Goal: Task Accomplishment & Management: Manage account settings

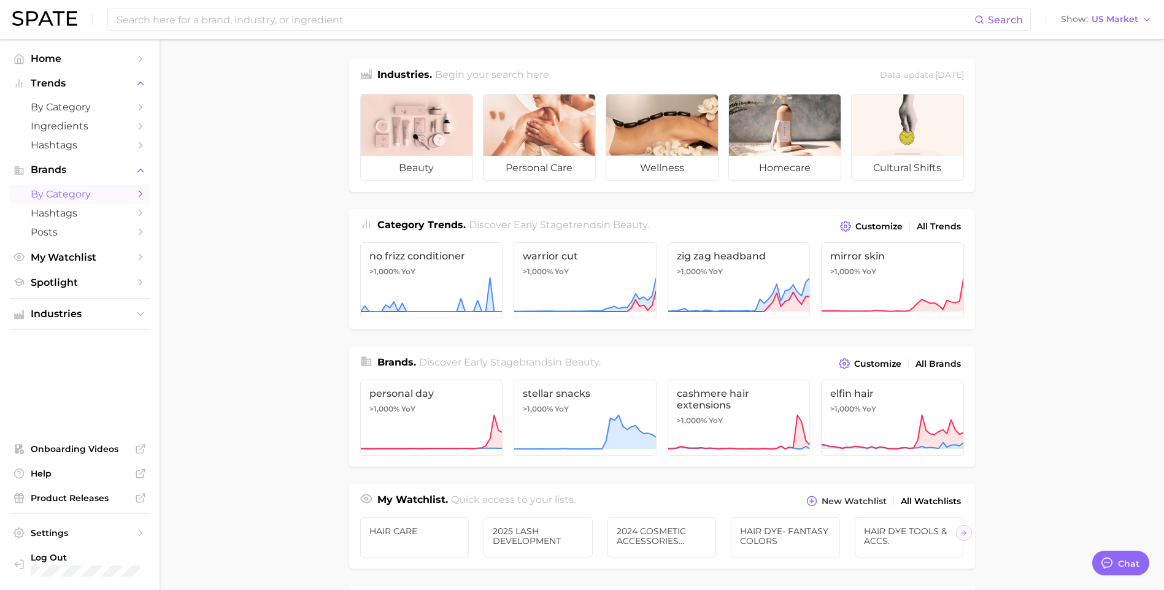
click at [90, 188] on span "by Category" at bounding box center [80, 194] width 98 height 12
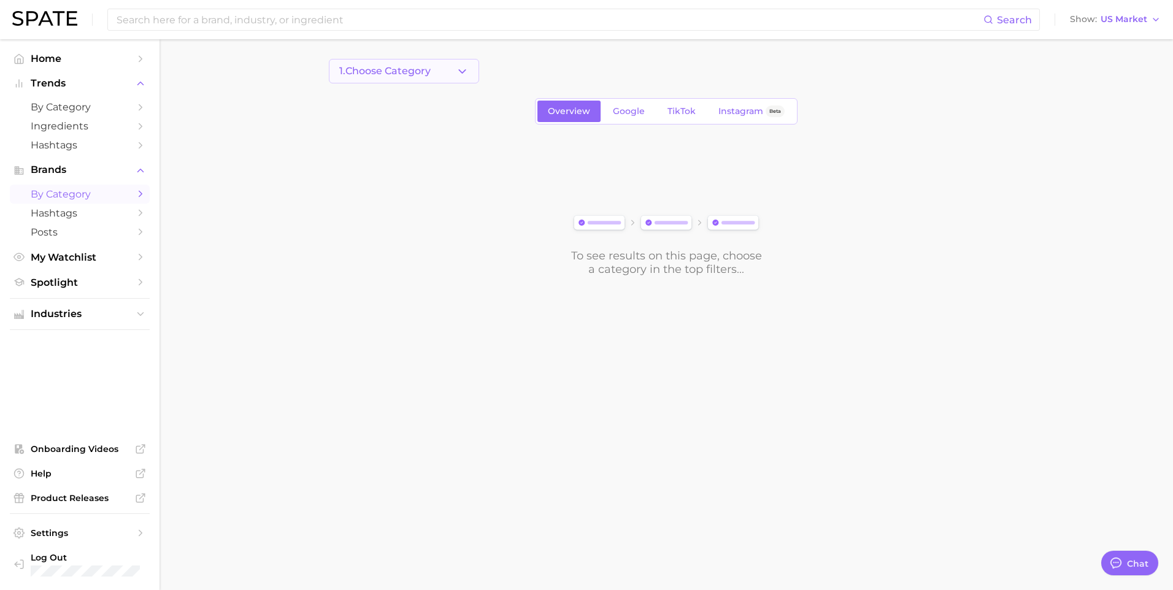
click at [450, 72] on button "1. Choose Category" at bounding box center [404, 71] width 150 height 25
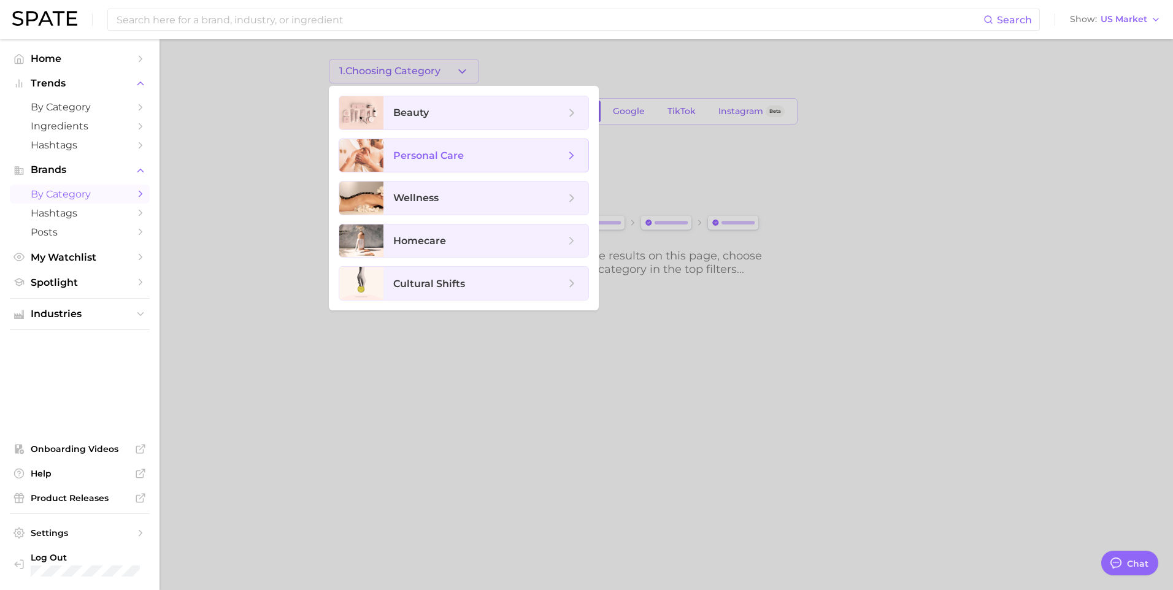
click at [494, 158] on span "personal care" at bounding box center [479, 155] width 172 height 13
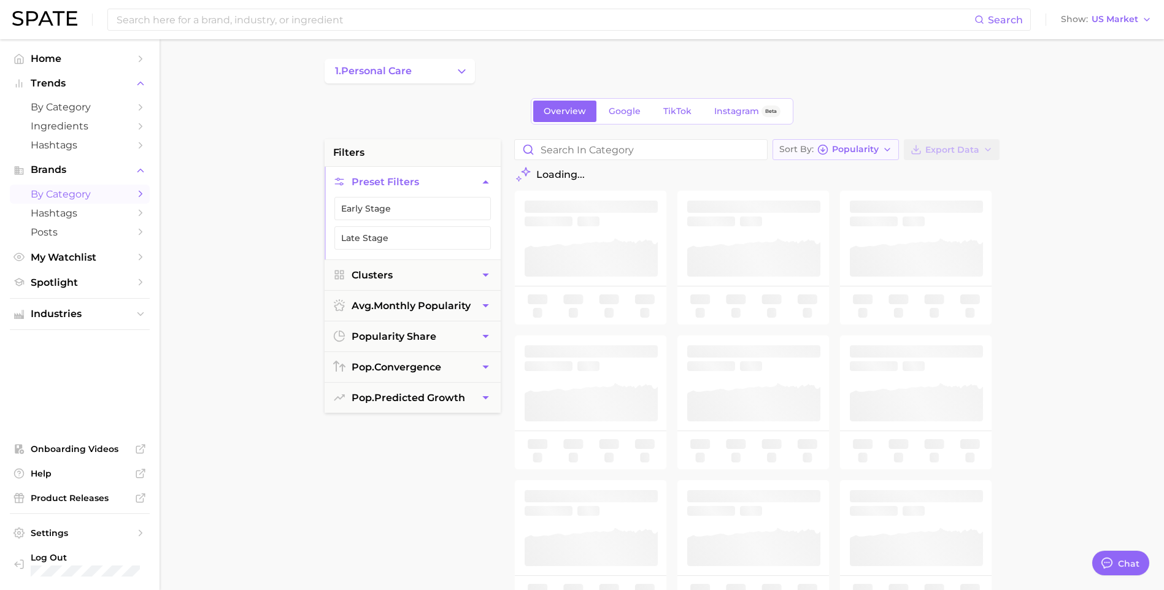
click at [886, 143] on button "Sort By Popularity" at bounding box center [835, 149] width 126 height 21
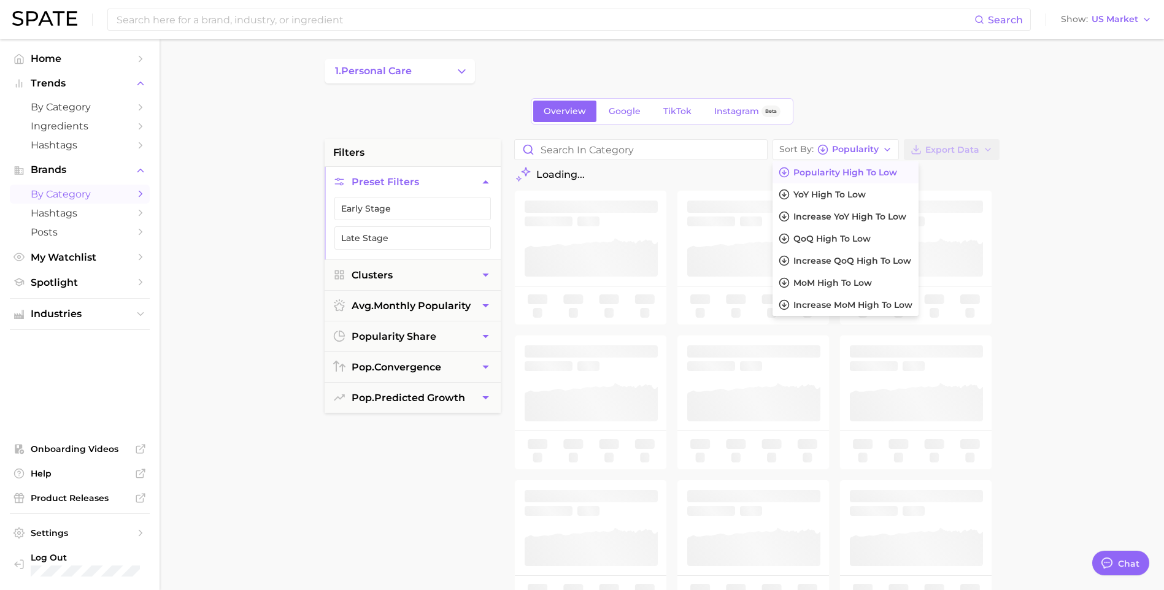
click at [1032, 202] on main "1. personal care Overview Google TikTok Instagram Beta filters Preset Filters E…" at bounding box center [661, 504] width 1004 height 931
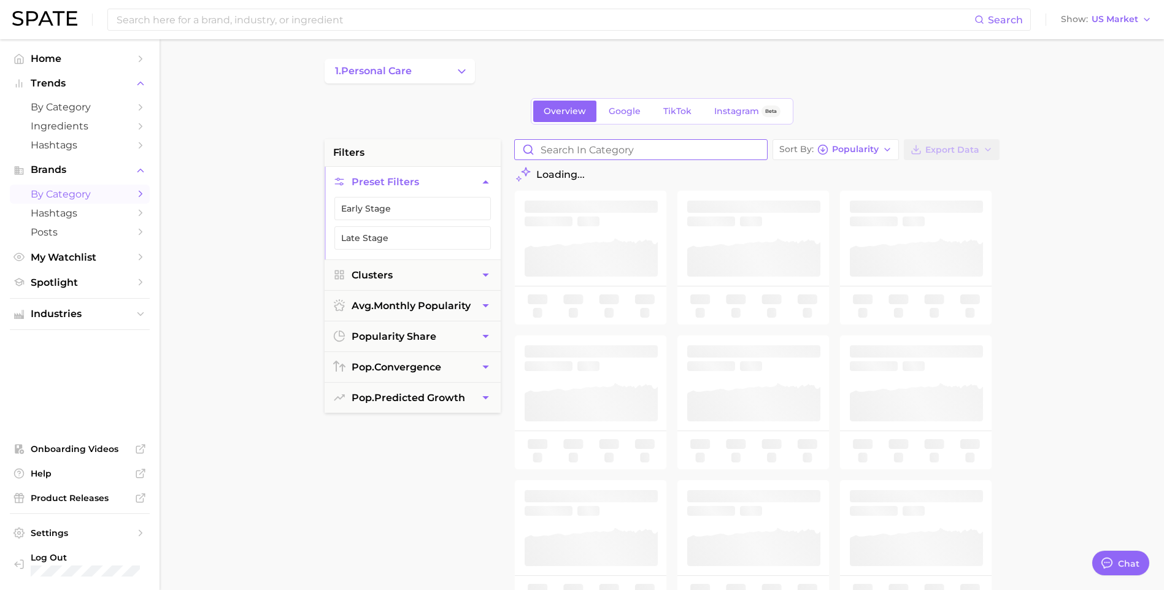
click at [626, 144] on input "Search in category" at bounding box center [641, 150] width 252 height 20
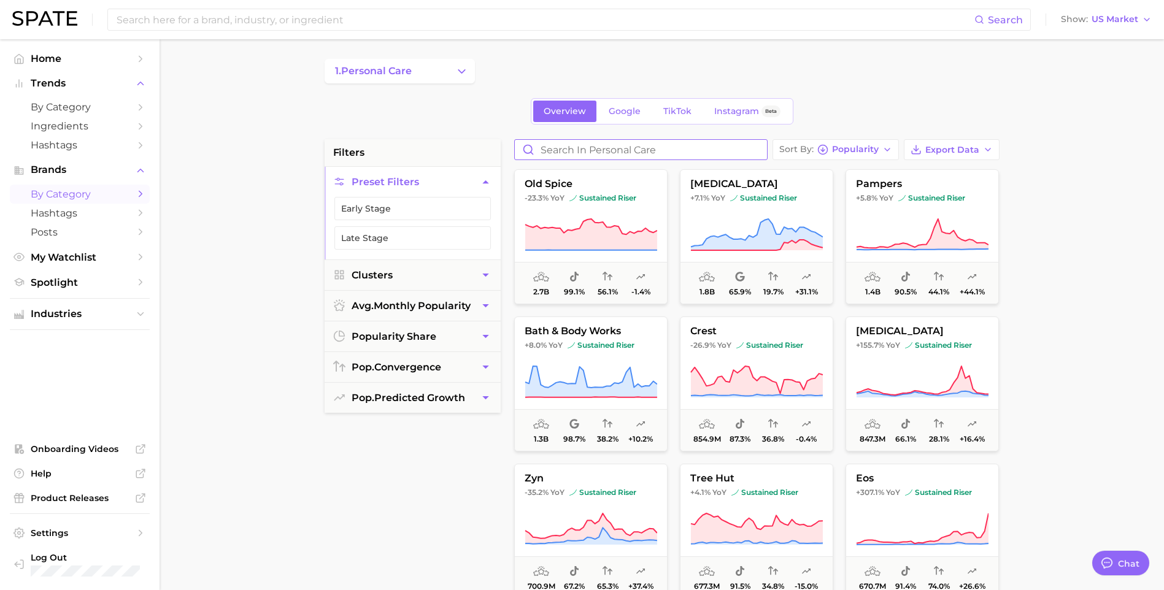
click at [679, 150] on input "Search in personal care" at bounding box center [641, 150] width 252 height 20
type input "clubman"
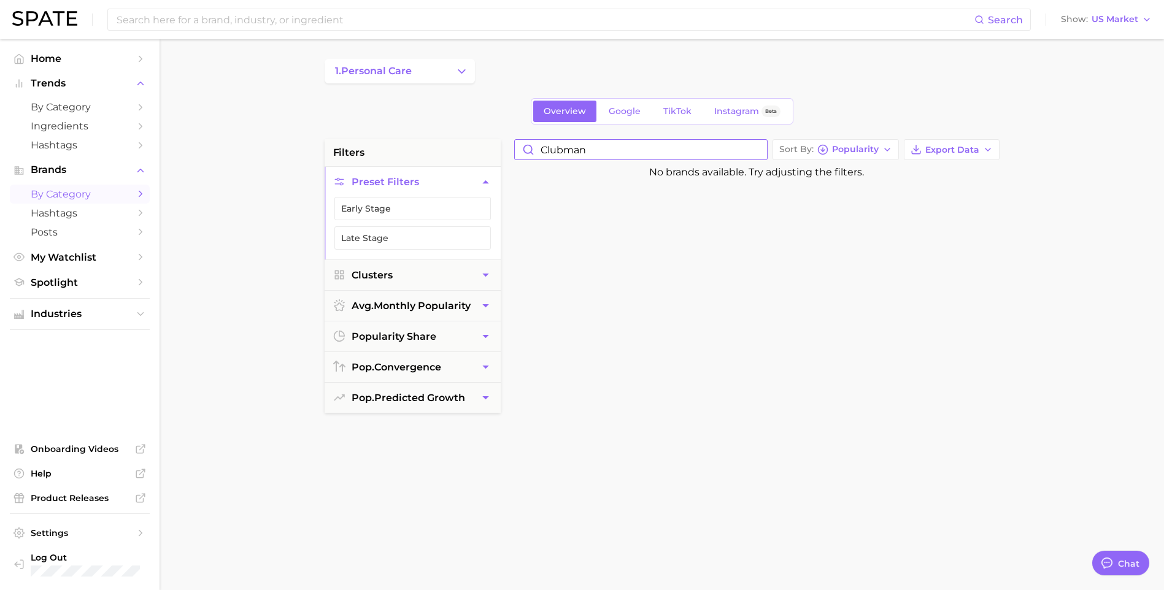
click at [757, 151] on input "clubman" at bounding box center [641, 150] width 252 height 20
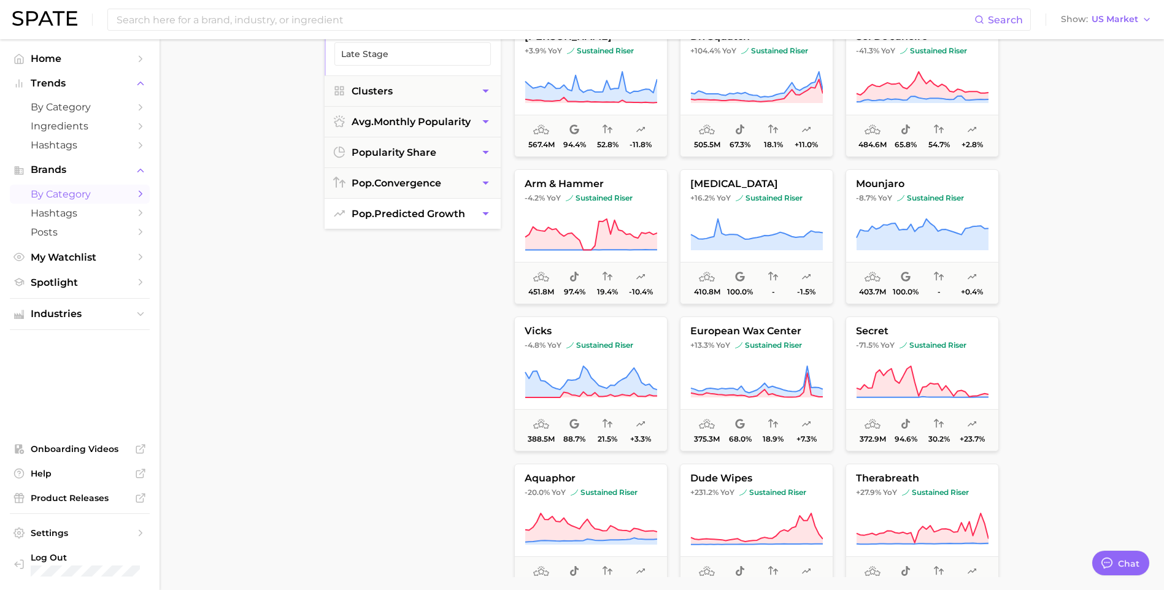
scroll to position [429, 0]
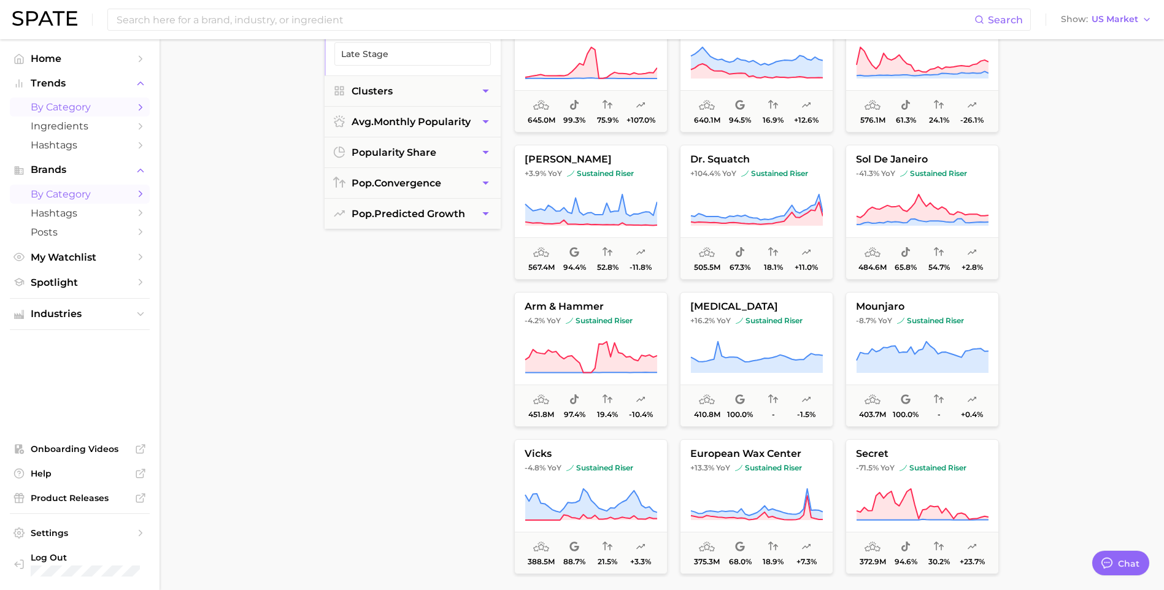
click at [43, 113] on span "by Category" at bounding box center [80, 107] width 98 height 12
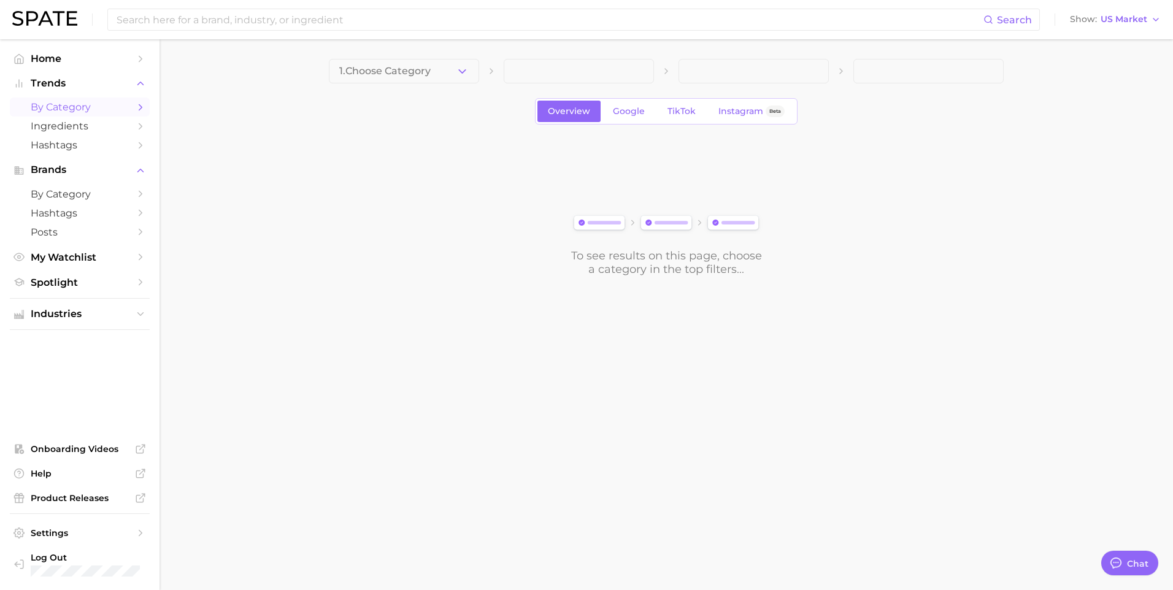
click at [462, 71] on icon "button" at bounding box center [462, 71] width 13 height 13
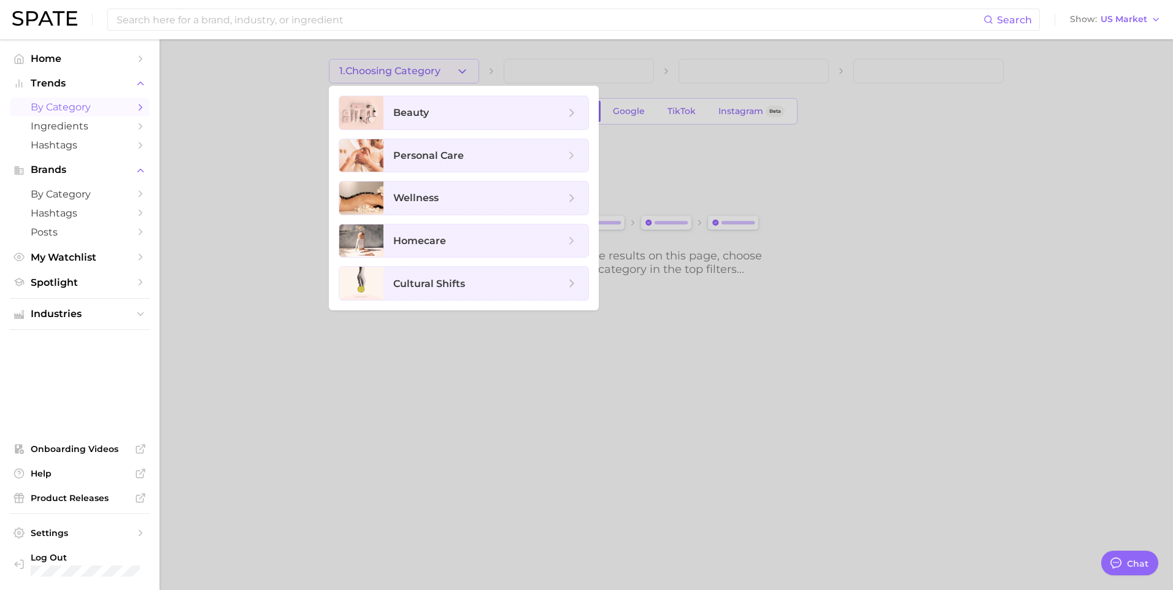
click at [593, 71] on div at bounding box center [586, 295] width 1173 height 590
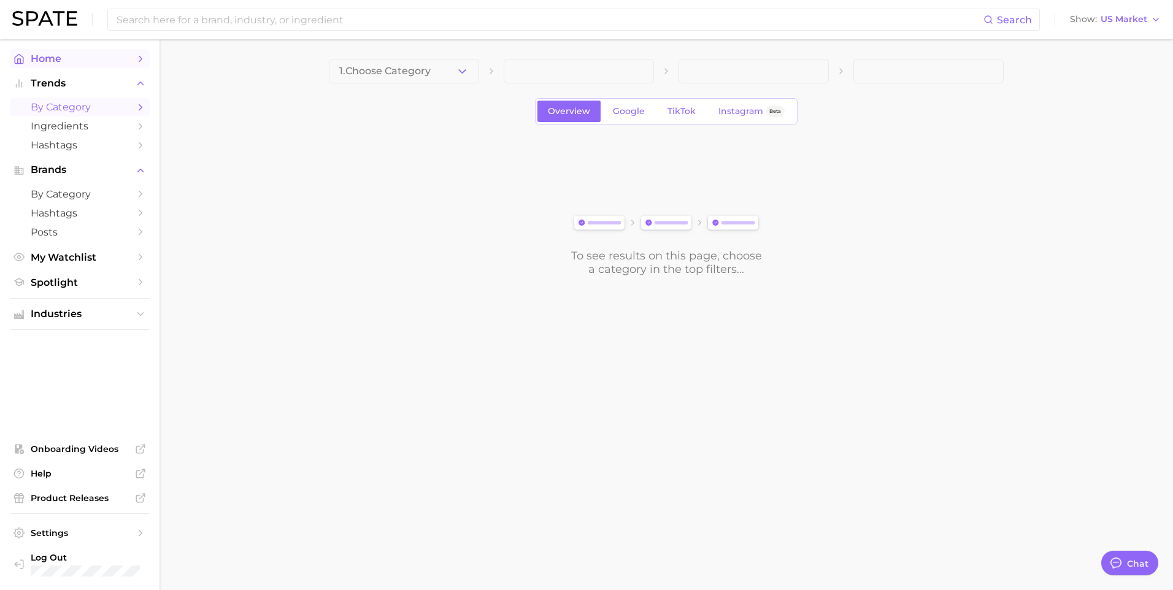
click at [69, 64] on link "Home" at bounding box center [80, 58] width 140 height 19
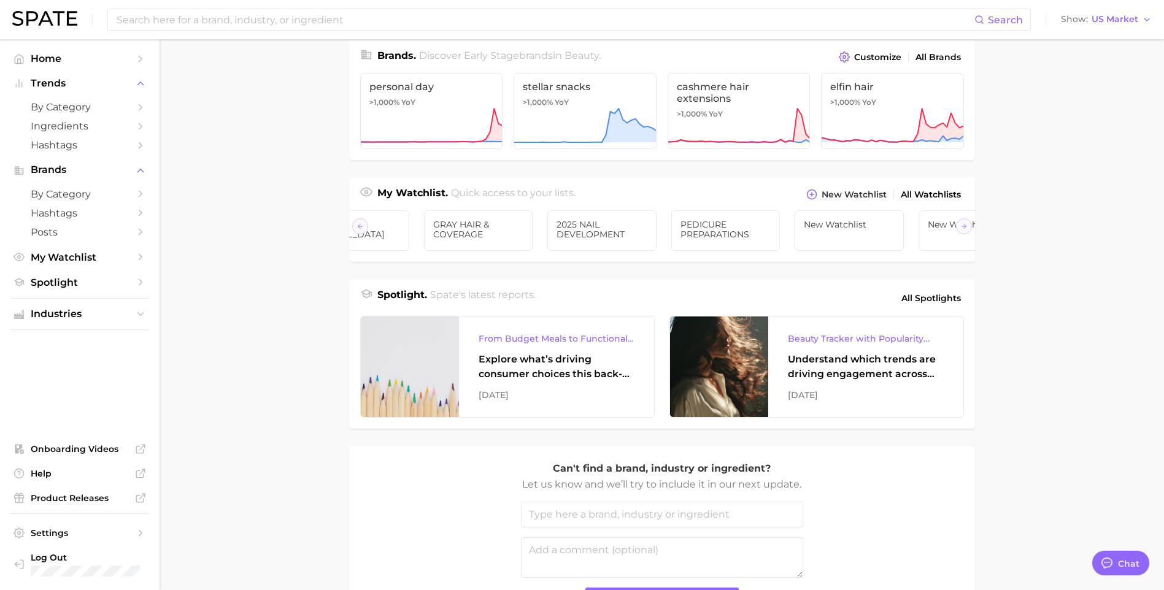
scroll to position [0, 989]
click at [650, 215] on link "New Watchlist" at bounding box center [661, 230] width 109 height 40
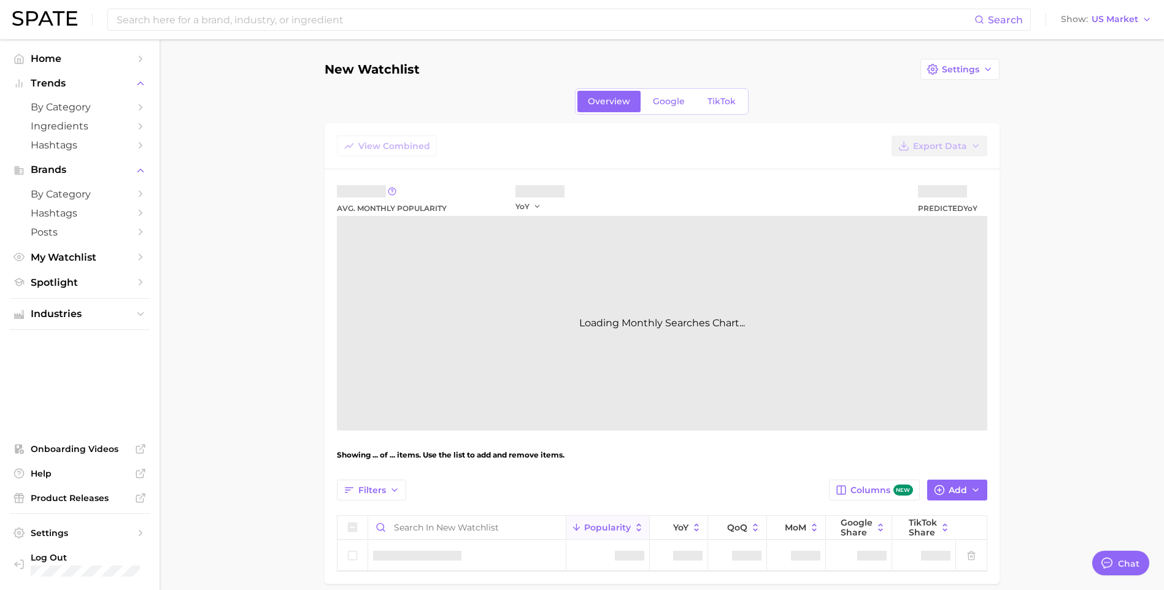
scroll to position [55, 0]
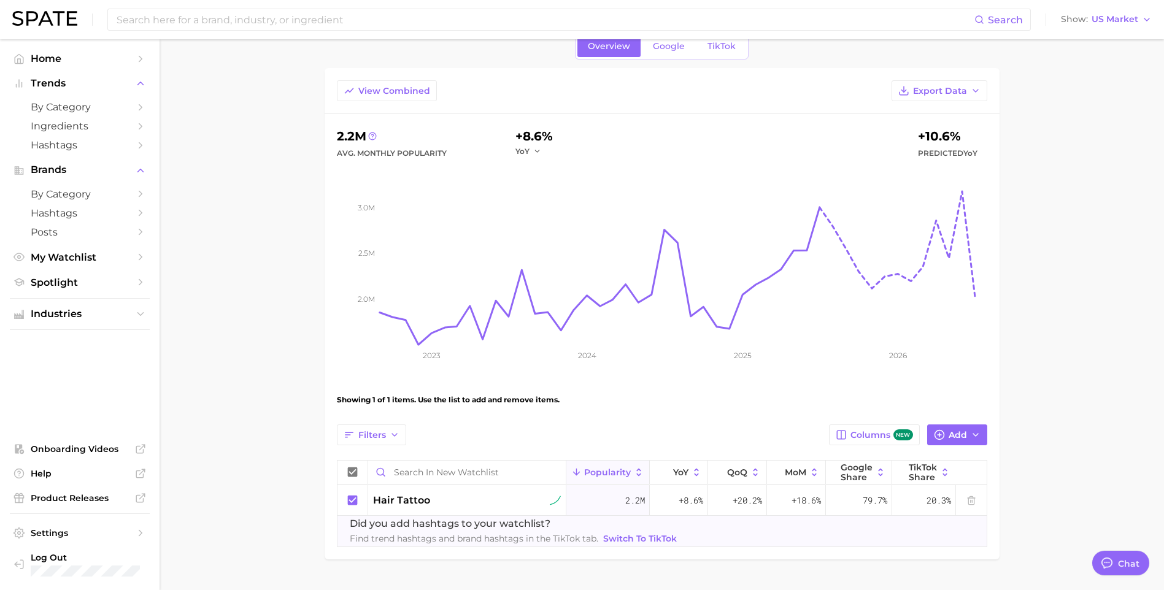
type textarea "x"
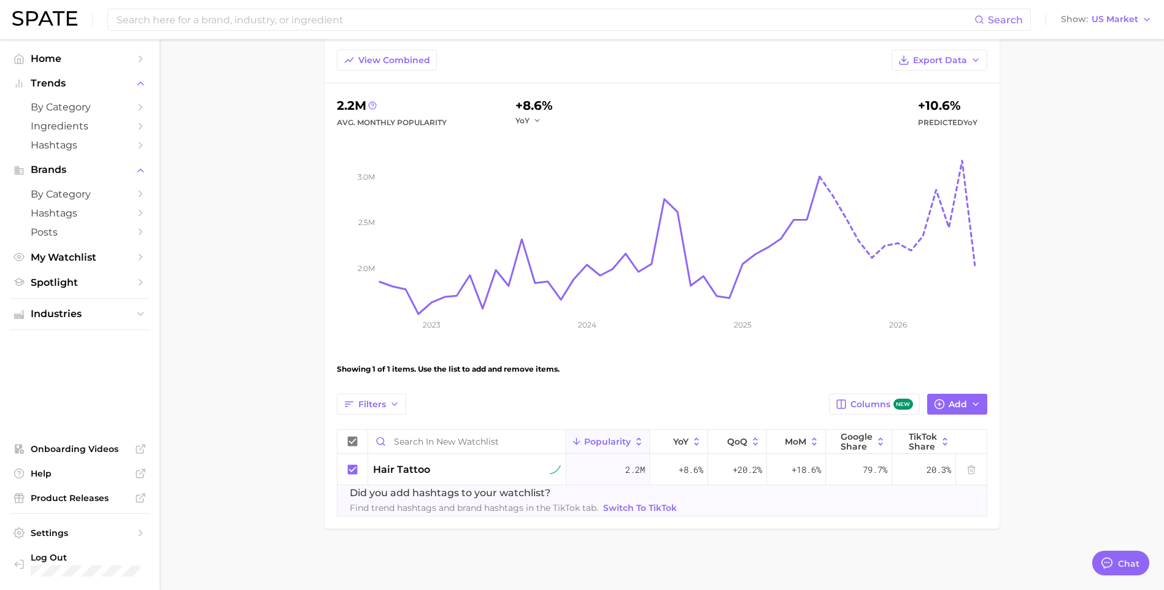
scroll to position [307, 0]
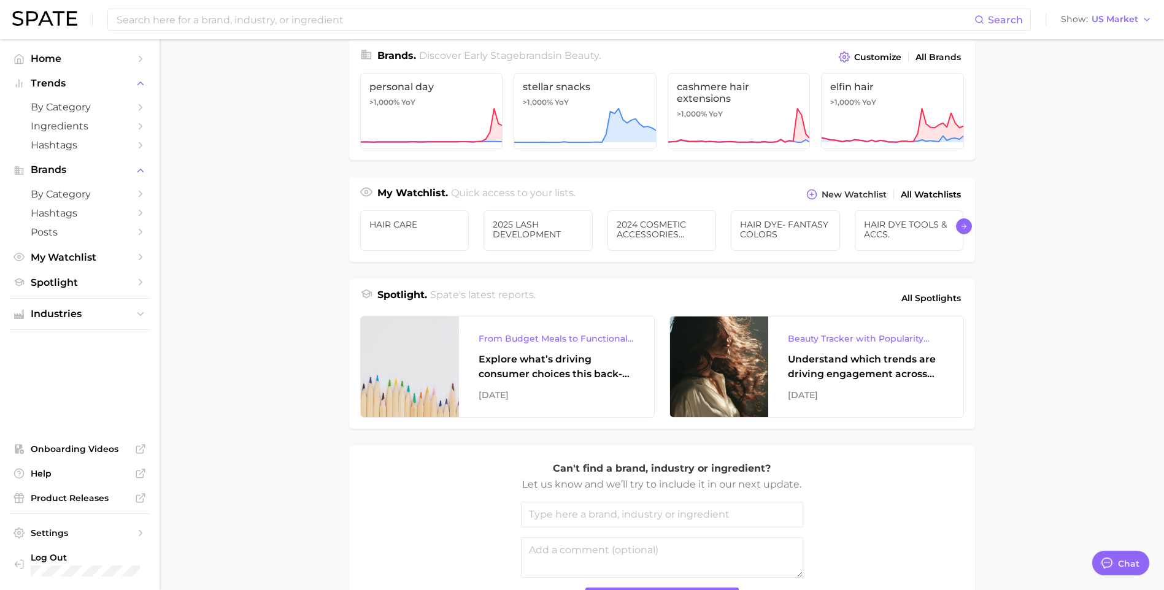
click at [967, 227] on icon "Scroll Right" at bounding box center [963, 226] width 7 height 10
click at [966, 227] on icon "Scroll Right" at bounding box center [963, 226] width 7 height 10
click at [966, 227] on ul "HAIR CARE 2025 LASH DEVELOPMENT 2024 COSMETIC ACCESSORIES DEVELOPMENT HAIR DYE-…" at bounding box center [662, 232] width 626 height 59
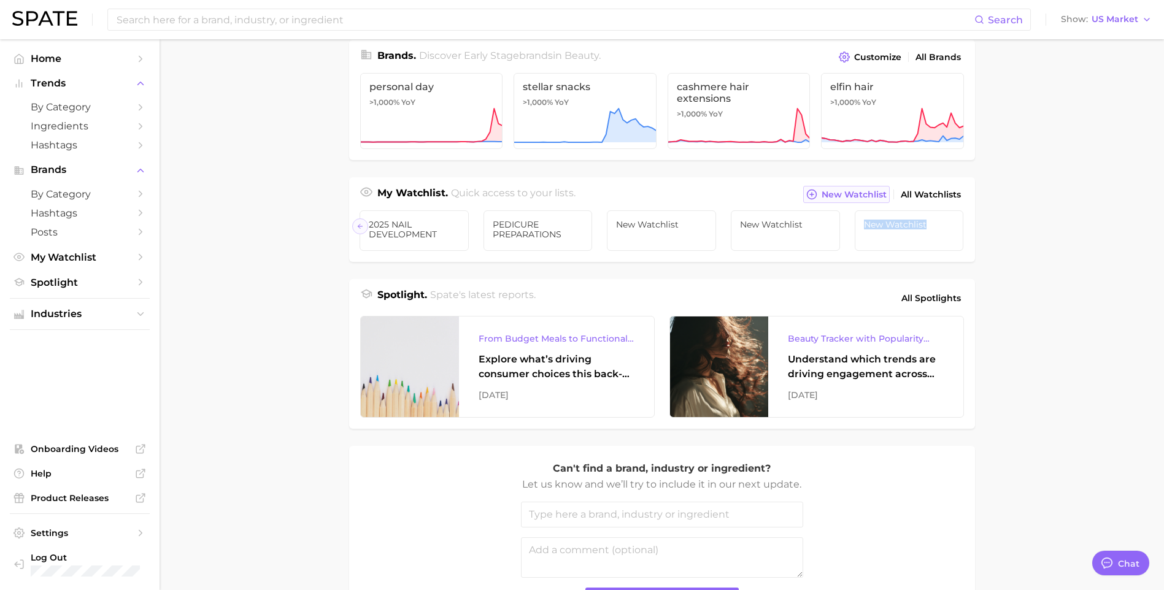
click at [850, 192] on span "New Watchlist" at bounding box center [853, 195] width 65 height 10
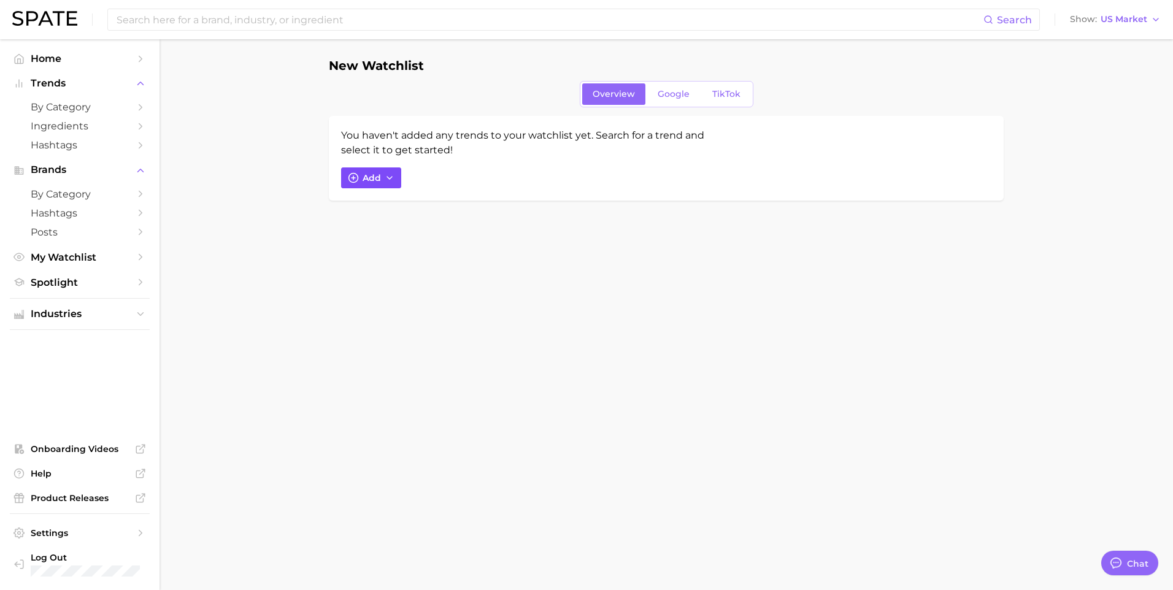
click at [362, 183] on button "Add" at bounding box center [371, 177] width 60 height 21
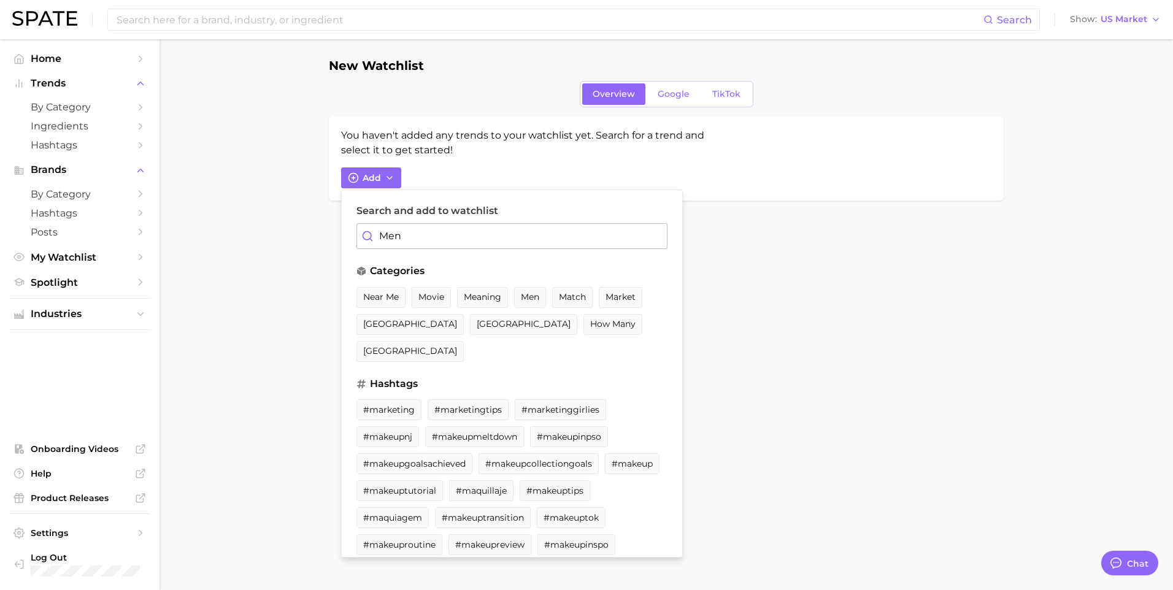
type input "Mens"
type textarea "x"
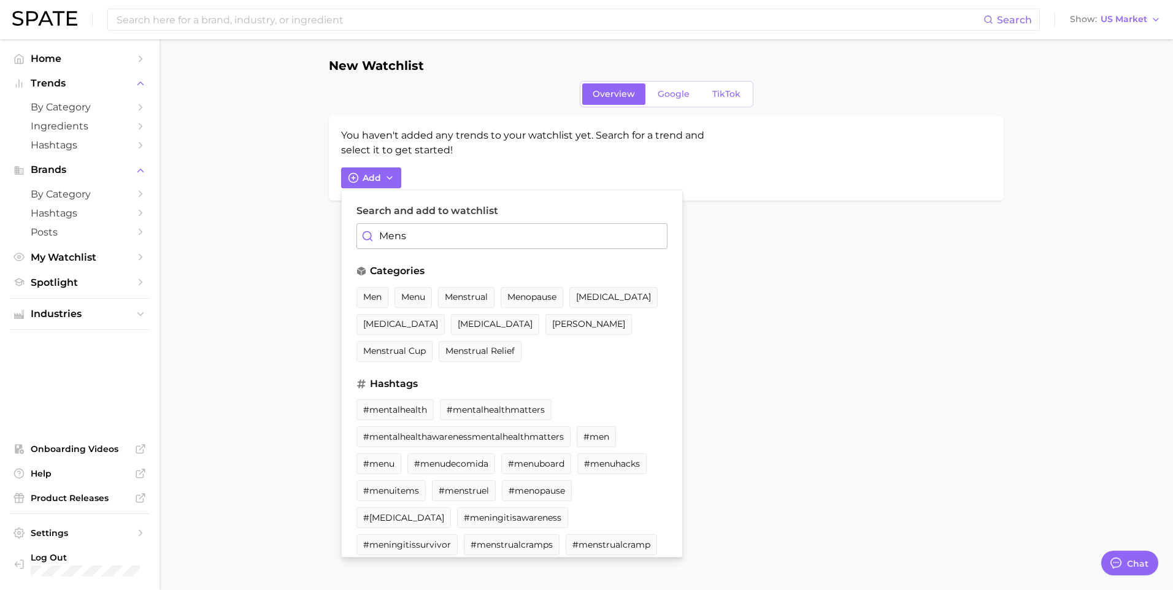
type input "Men"
click at [378, 295] on span "men" at bounding box center [372, 297] width 18 height 10
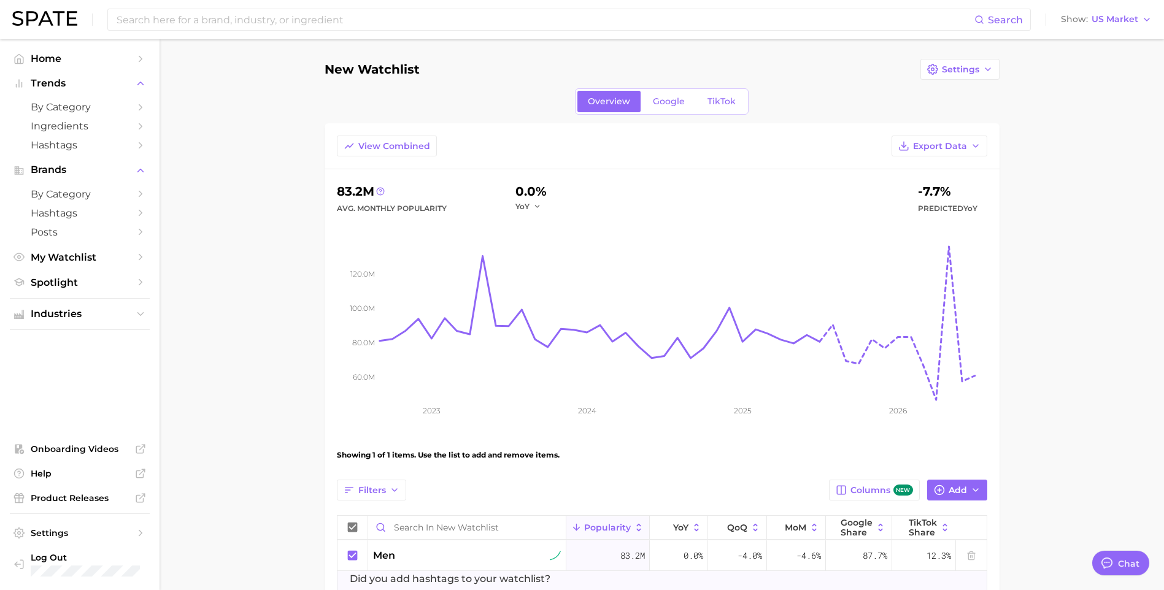
scroll to position [86, 0]
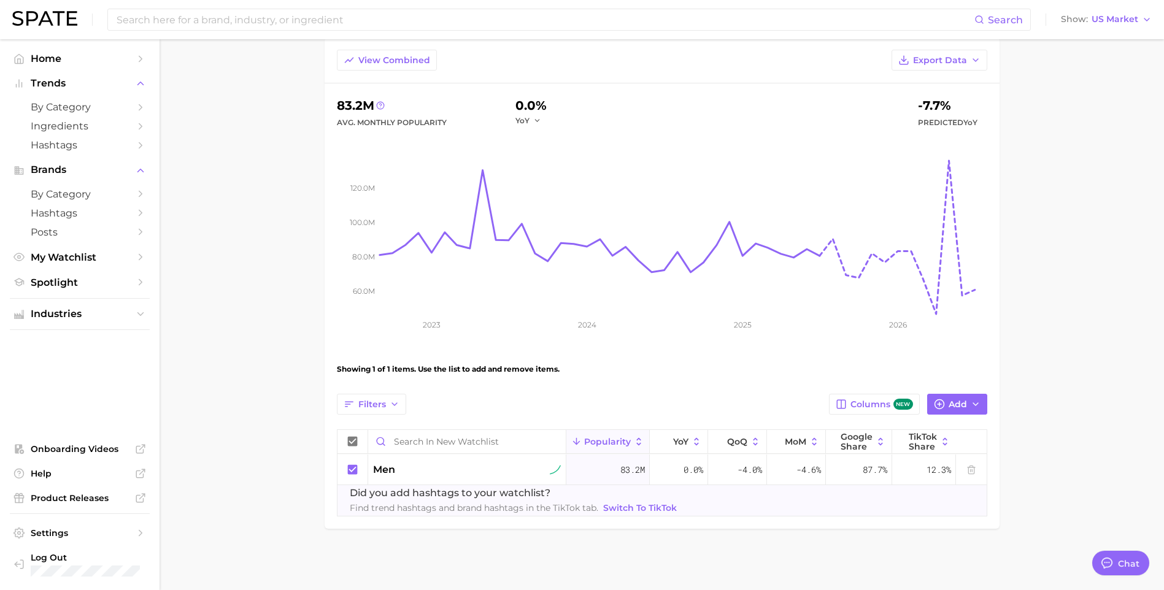
click at [494, 496] on span "Did you add hashtags to your watchlist?" at bounding box center [514, 493] width 329 height 15
click at [965, 405] on span "Add" at bounding box center [957, 404] width 18 height 10
click at [688, 467] on input "Search and add to watchlist" at bounding box center [816, 463] width 311 height 26
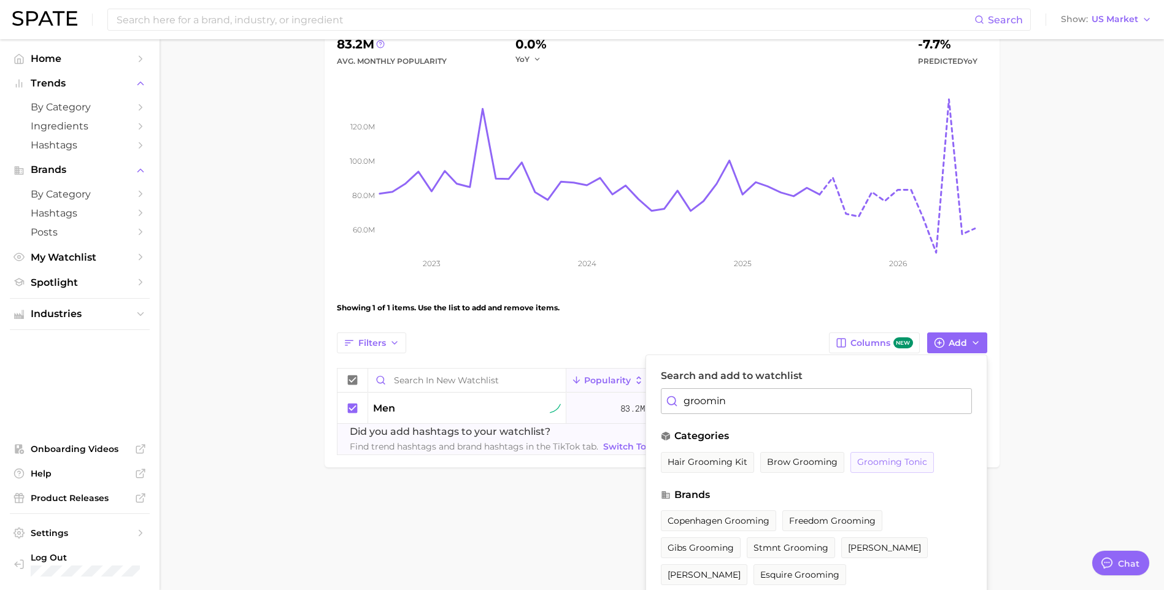
scroll to position [244, 0]
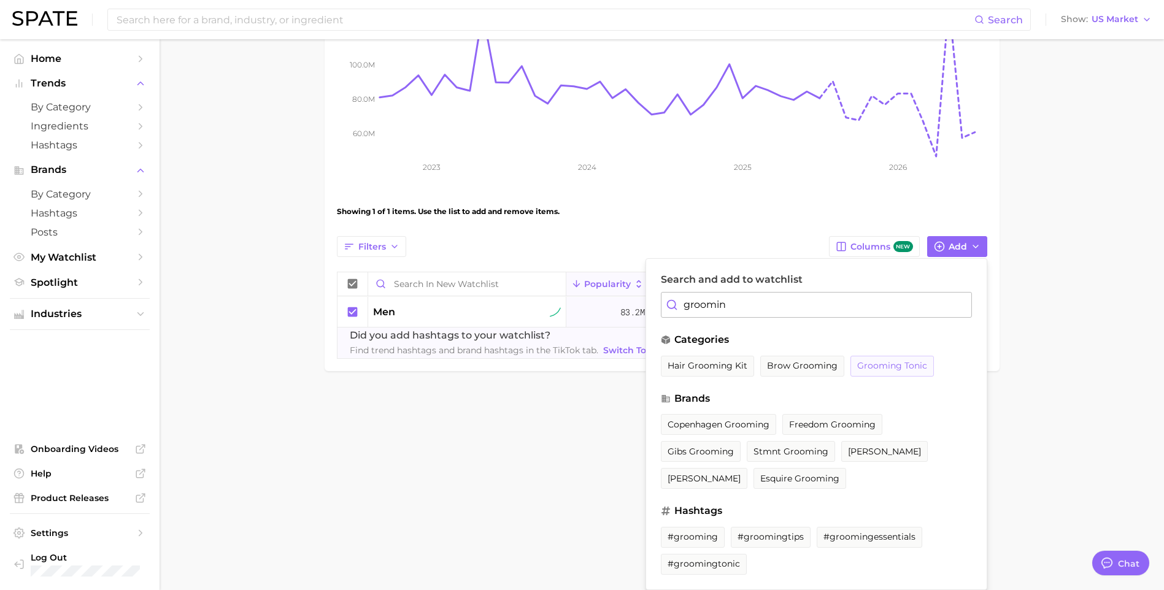
type input "groomin"
click at [894, 365] on span "grooming tonic" at bounding box center [892, 366] width 70 height 10
click at [691, 534] on span "#grooming" at bounding box center [692, 537] width 50 height 10
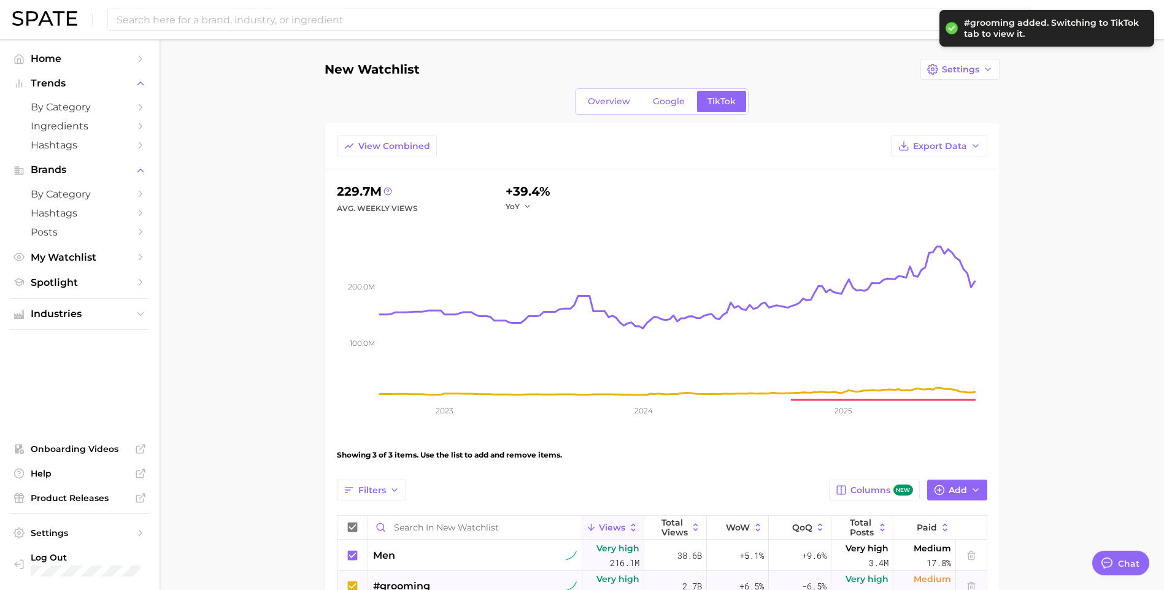
scroll to position [123, 0]
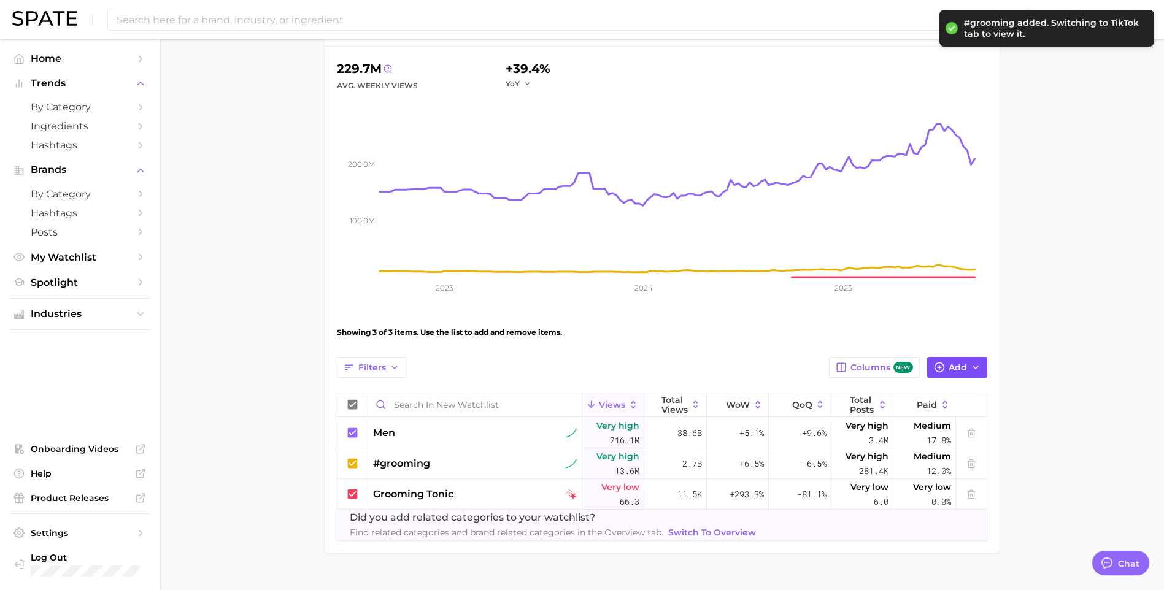
click at [972, 369] on icon "button" at bounding box center [975, 368] width 10 height 10
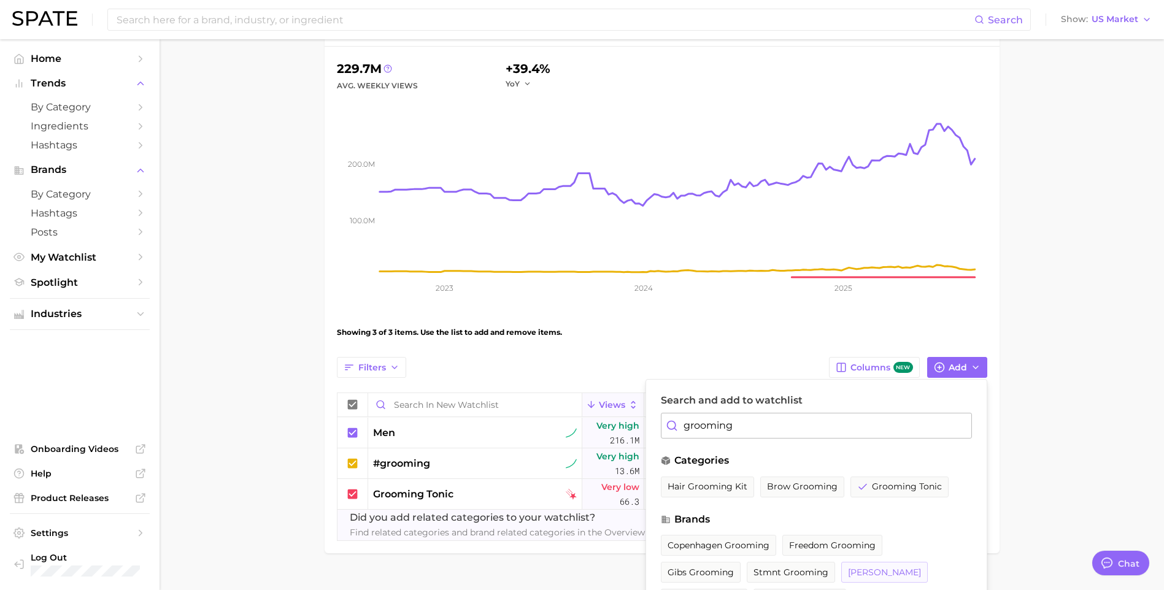
scroll to position [217, 0]
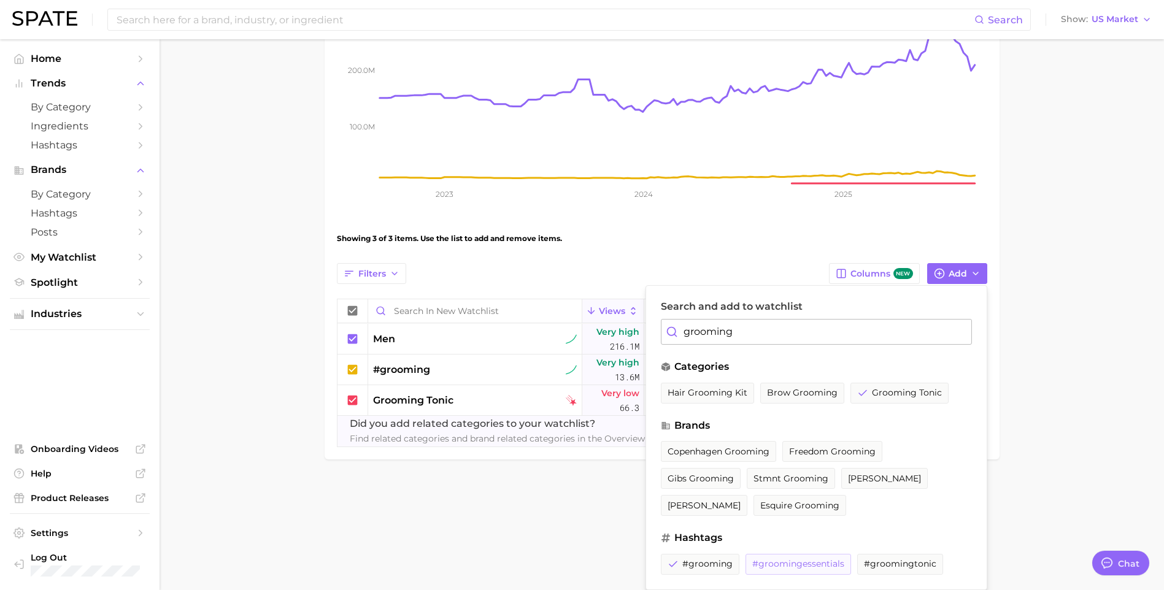
click at [786, 564] on span "#groomingessentials" at bounding box center [798, 564] width 92 height 10
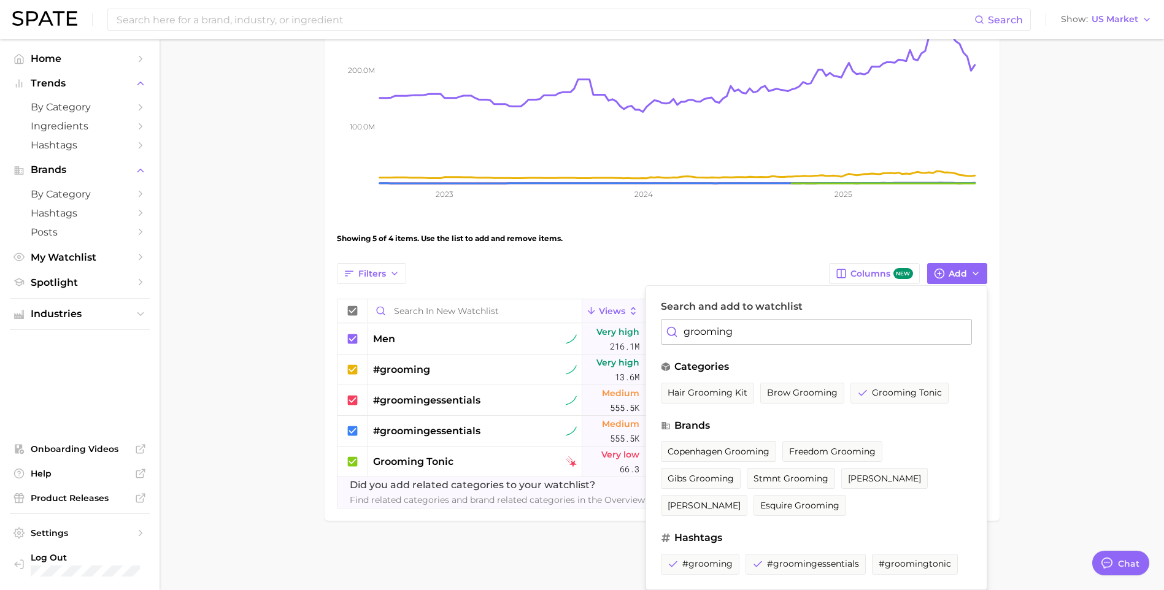
click at [898, 563] on span "#groomingtonic" at bounding box center [914, 564] width 72 height 10
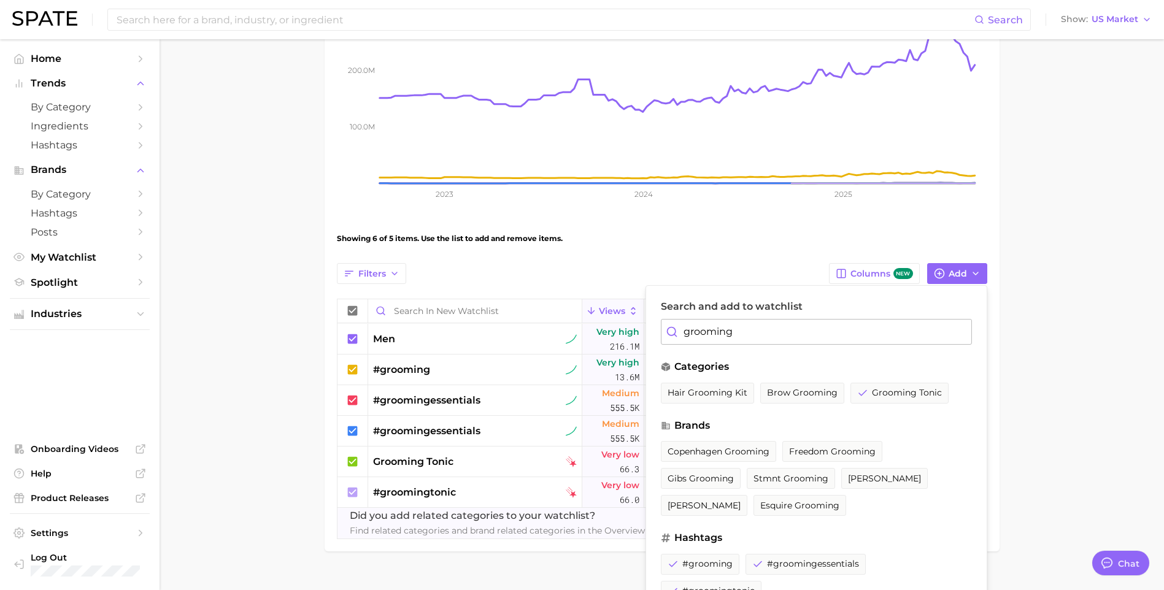
scroll to position [244, 0]
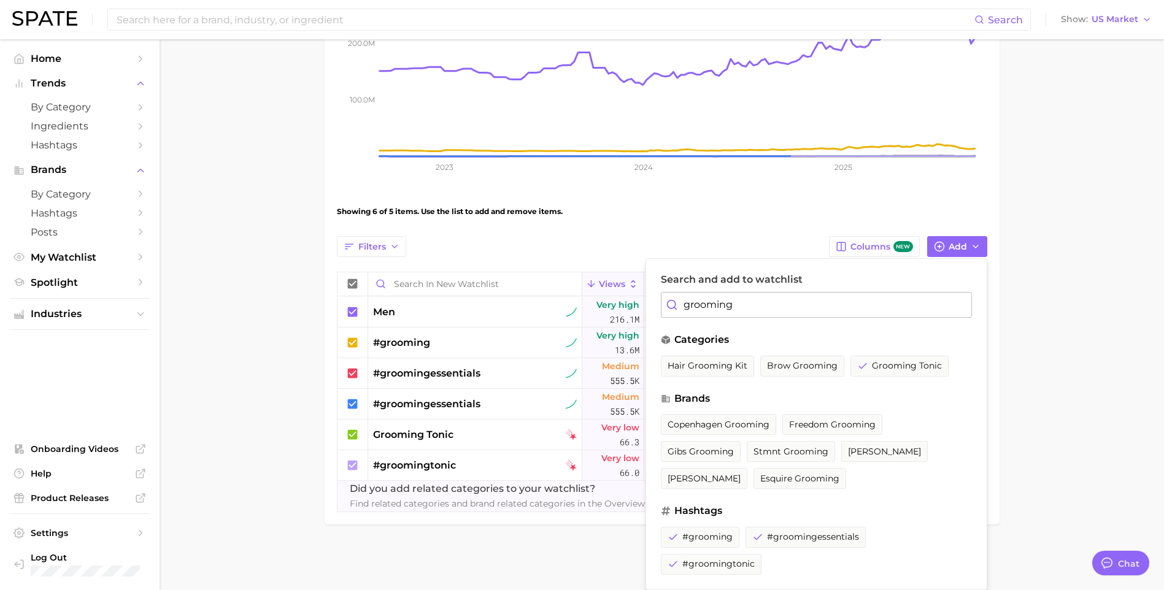
click at [750, 305] on input "grooming" at bounding box center [816, 305] width 311 height 26
click at [728, 364] on span "hair grooming kit" at bounding box center [707, 366] width 80 height 10
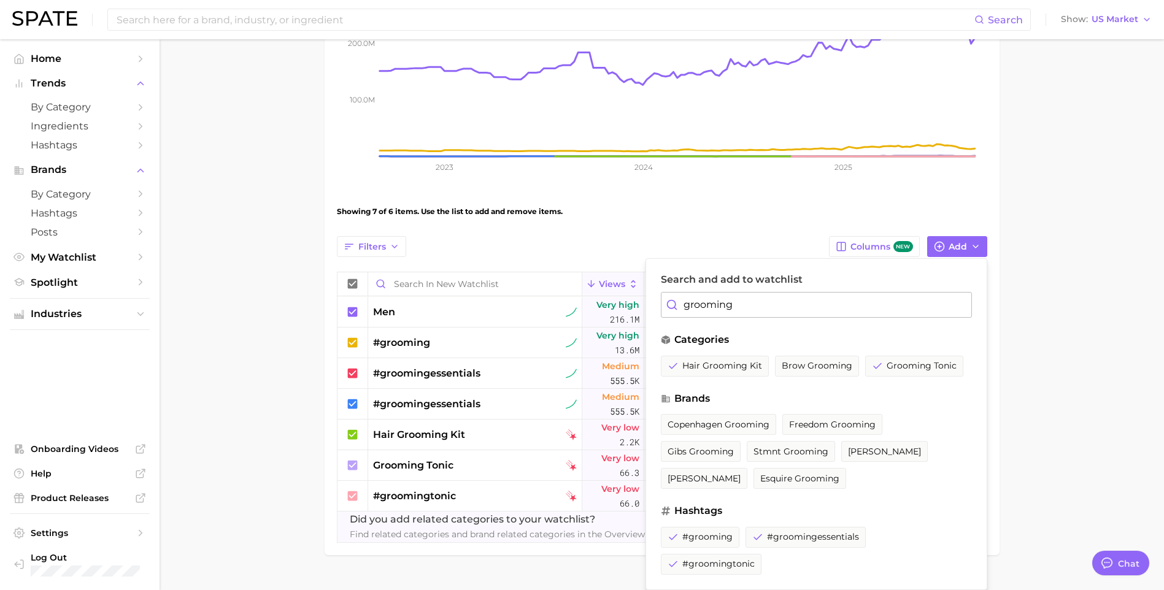
click at [724, 309] on input "grooming" at bounding box center [816, 305] width 311 height 26
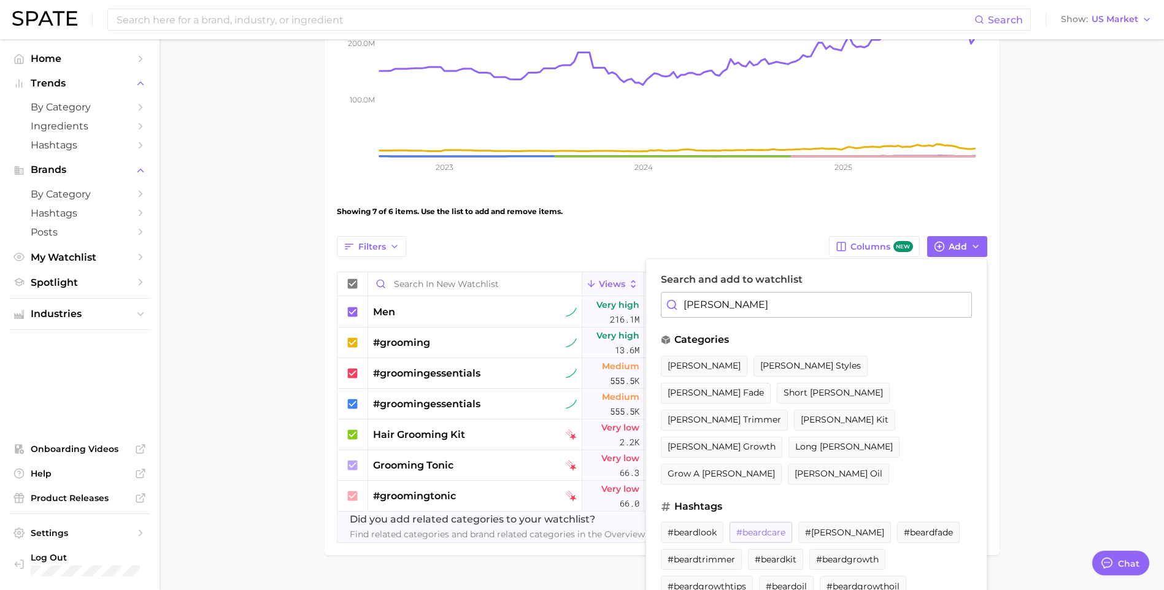
type input "[PERSON_NAME]"
click at [761, 528] on span "#beardcare" at bounding box center [760, 533] width 49 height 10
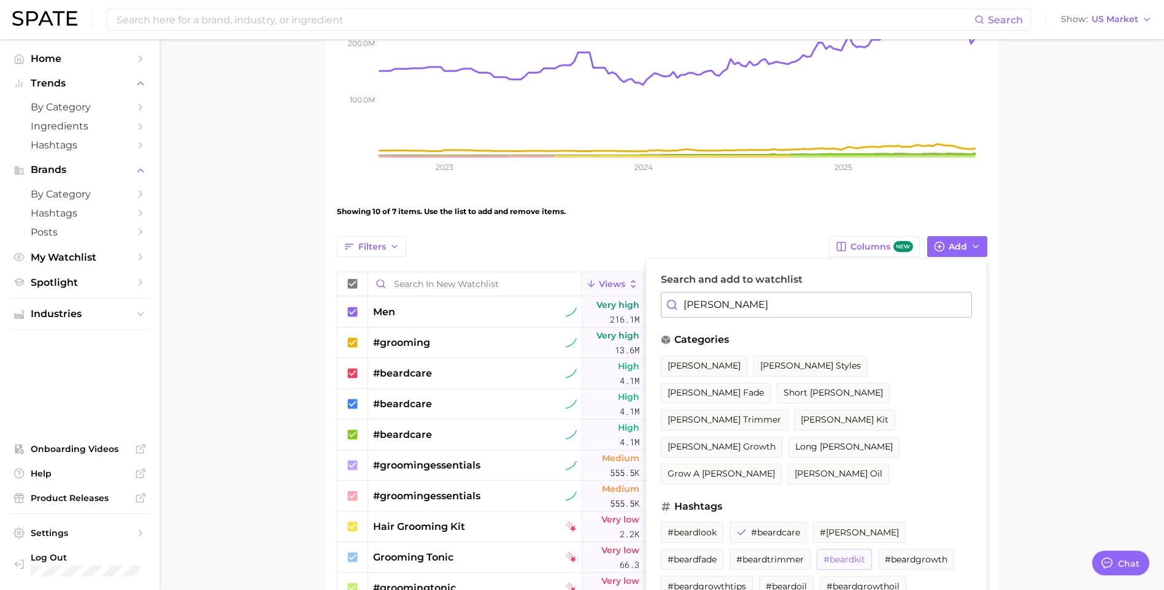
click at [816, 549] on button "#beardkit" at bounding box center [843, 559] width 55 height 21
click at [696, 522] on button "#beardlook" at bounding box center [692, 532] width 63 height 21
click at [743, 576] on button "#beardgrowthtips" at bounding box center [789, 586] width 92 height 21
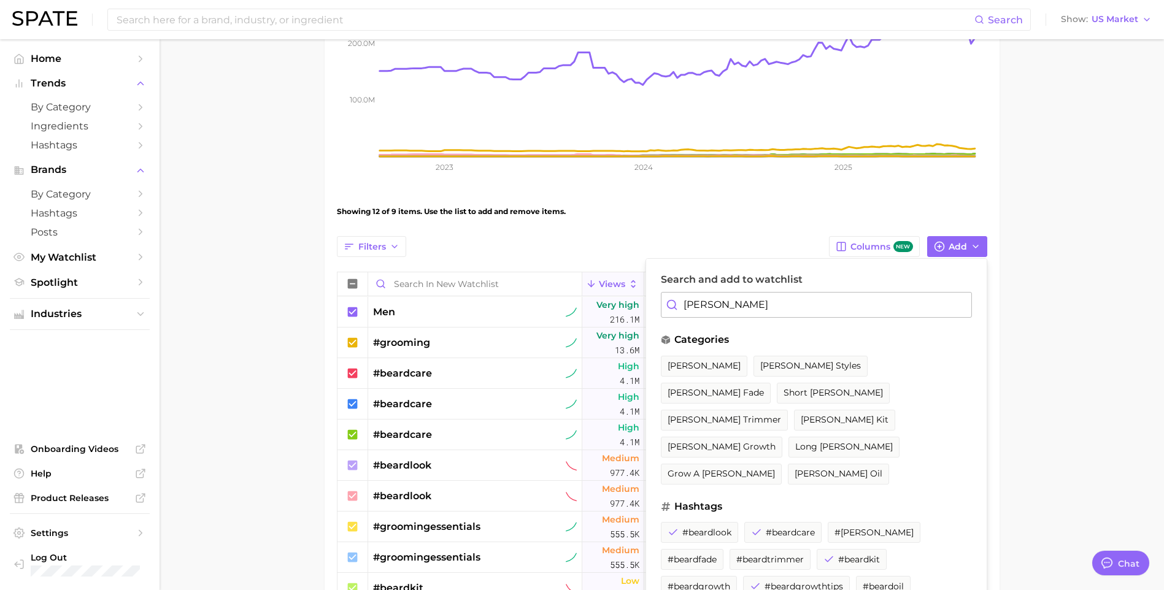
click at [862, 582] on span "#beardoil" at bounding box center [882, 587] width 41 height 10
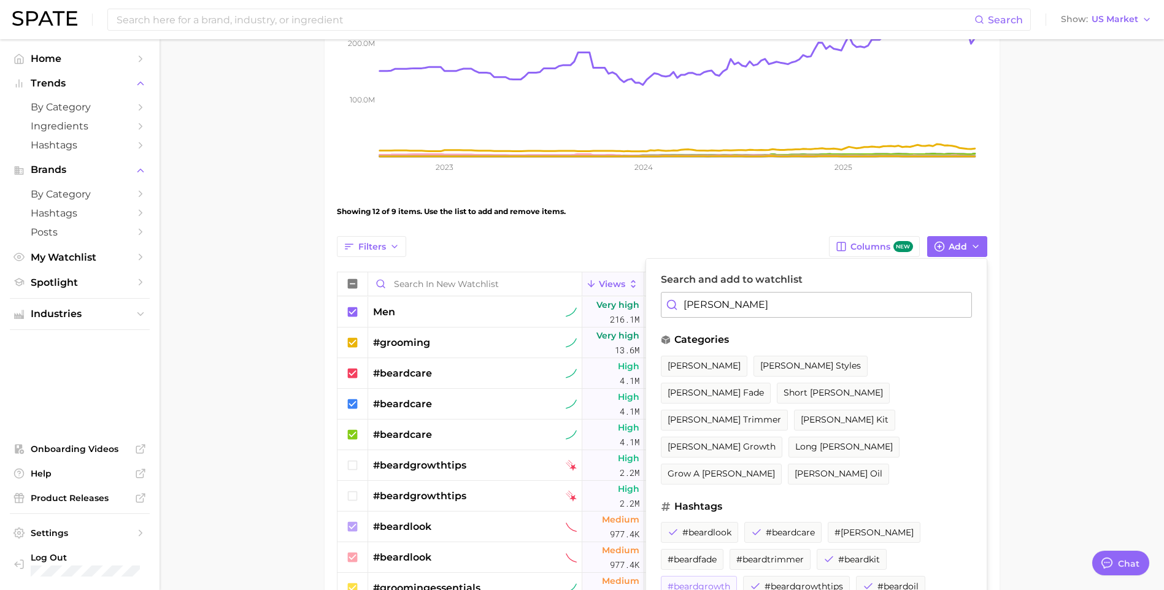
click at [730, 582] on span "#beardgrowth" at bounding box center [698, 587] width 63 height 10
click at [676, 366] on span "[PERSON_NAME]" at bounding box center [703, 366] width 73 height 10
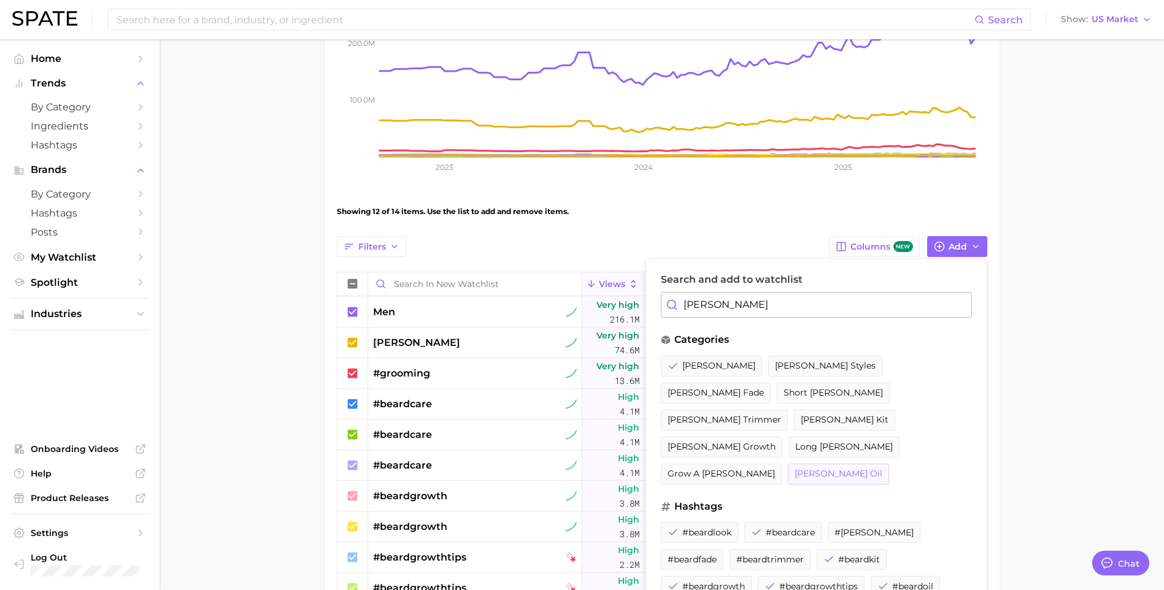
click at [794, 469] on span "[PERSON_NAME] oil" at bounding box center [838, 474] width 88 height 10
click at [775, 365] on span "[PERSON_NAME] styles" at bounding box center [825, 366] width 101 height 10
click at [858, 204] on div "Showing 12 of 16 items. Use the list to add and remove items." at bounding box center [662, 211] width 650 height 34
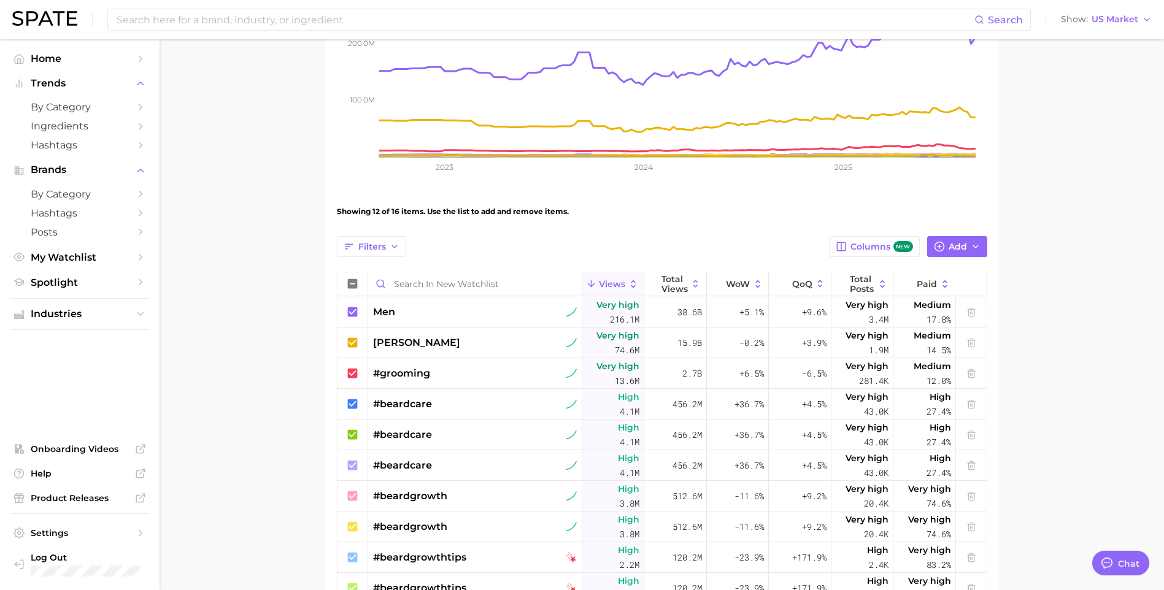
click at [769, 239] on div "Filters Columns new Add" at bounding box center [662, 246] width 650 height 21
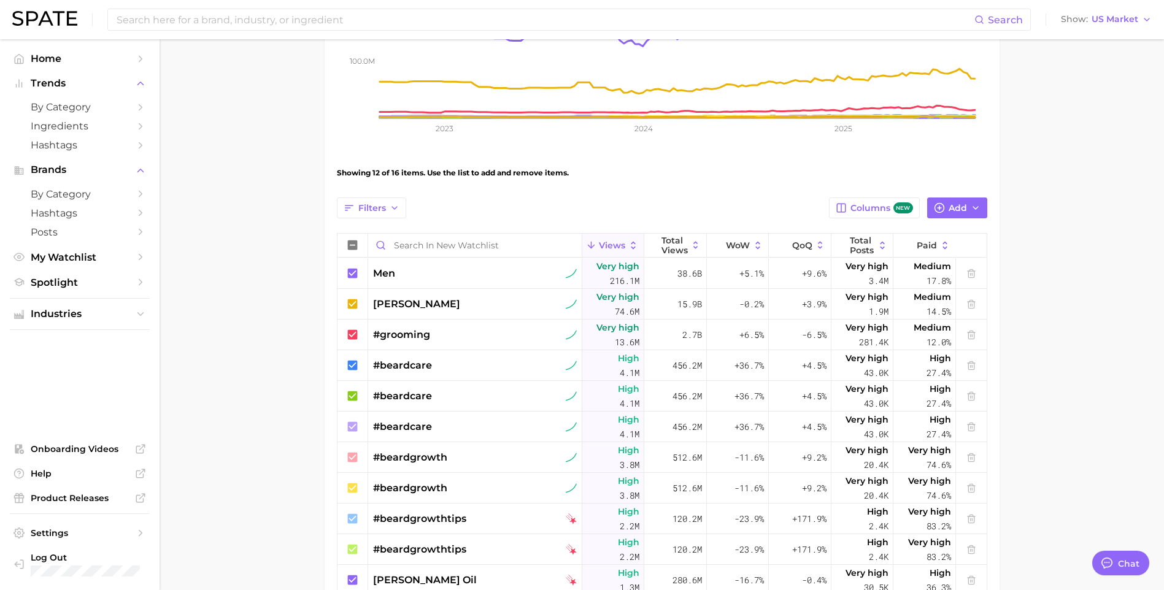
scroll to position [0, 0]
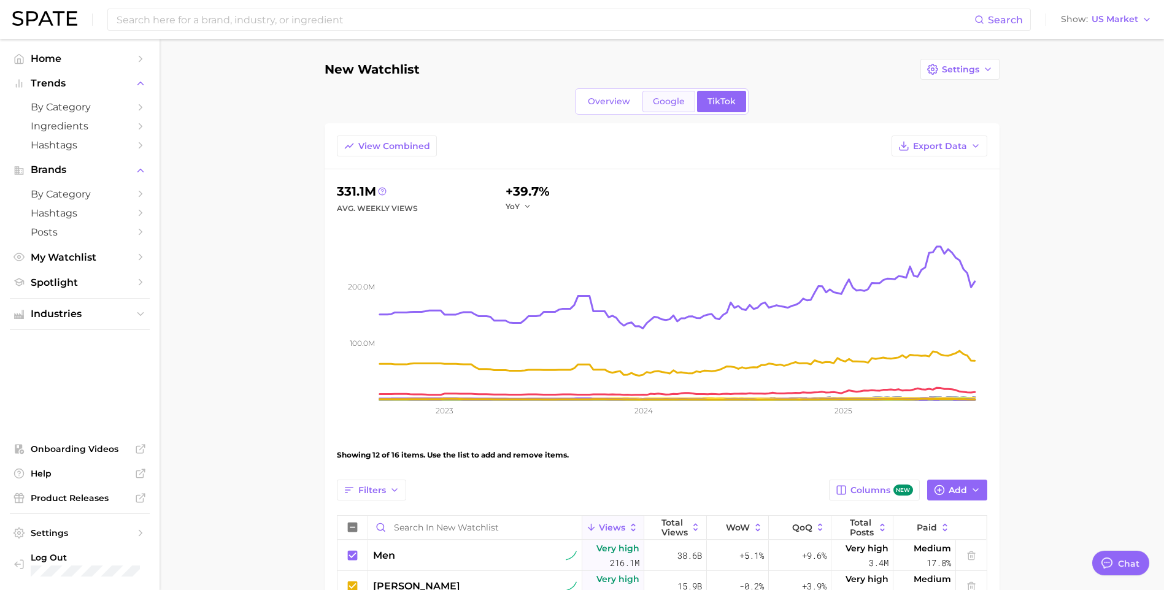
click at [675, 102] on span "Google" at bounding box center [669, 101] width 32 height 10
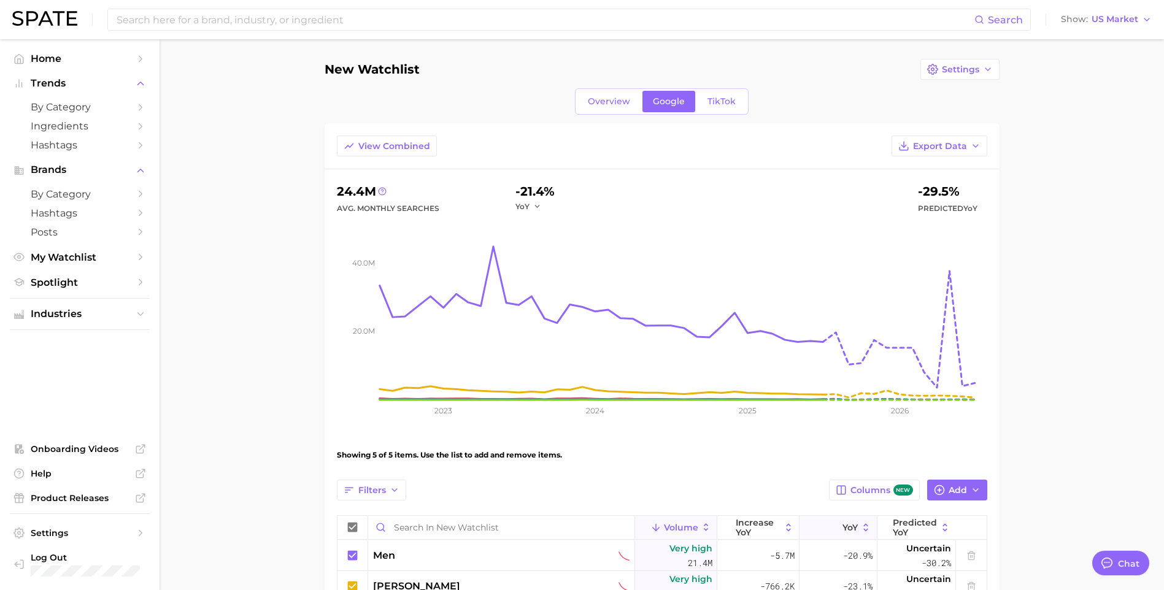
scroll to position [239, 0]
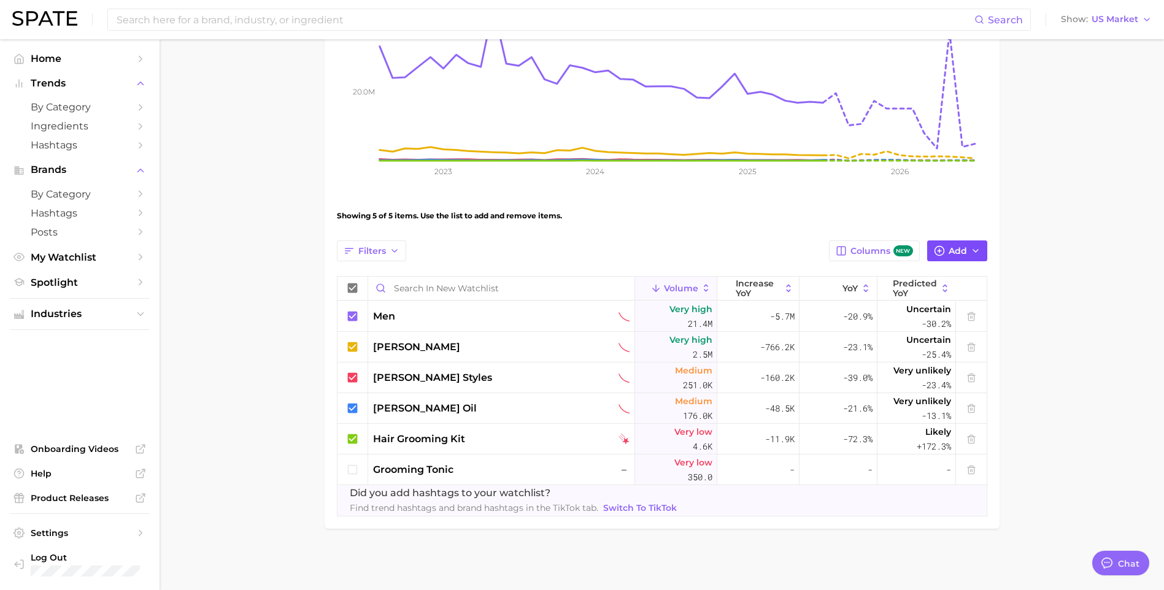
click at [949, 250] on span "Add" at bounding box center [957, 251] width 18 height 10
click at [750, 308] on input "Search and add to watchlist" at bounding box center [816, 309] width 311 height 26
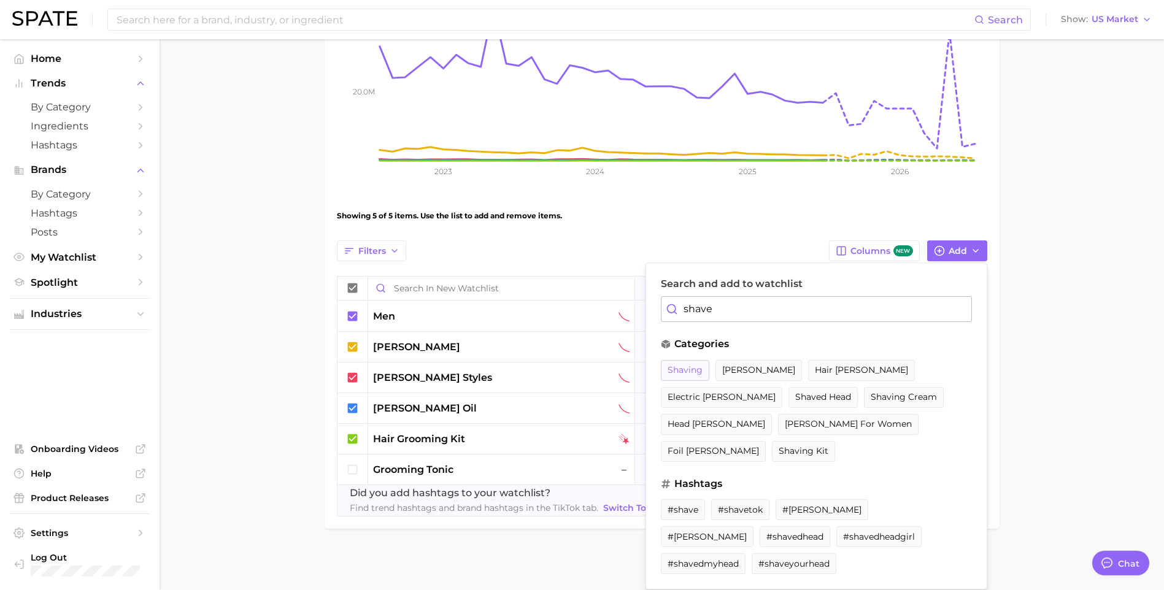
type input "shave"
click at [683, 375] on span "shaving" at bounding box center [684, 370] width 35 height 10
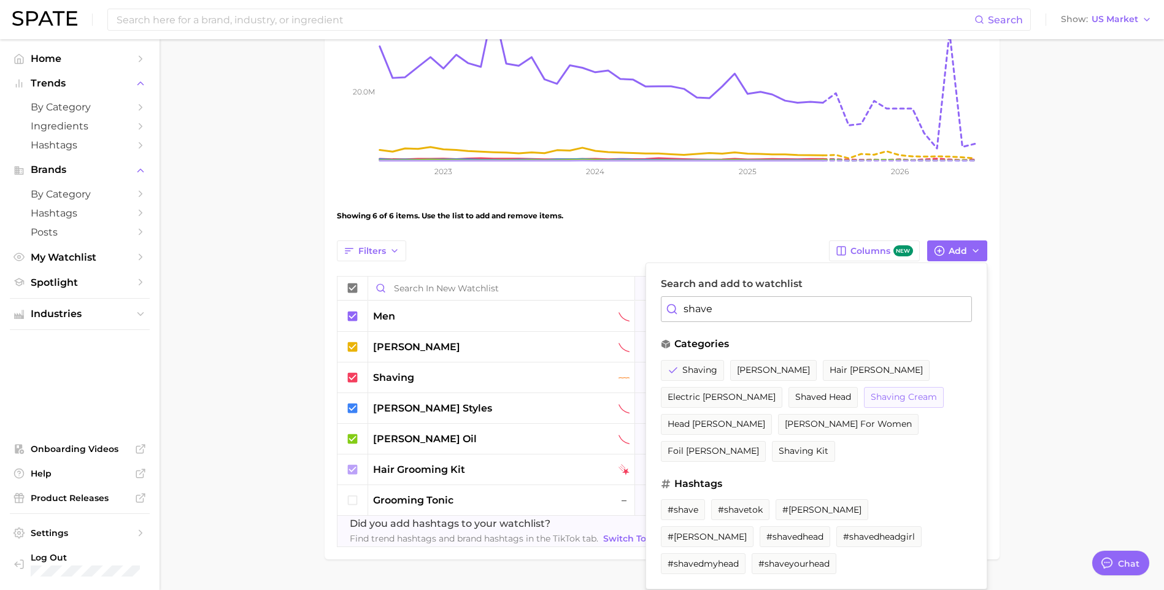
click at [870, 394] on span "shaving cream" at bounding box center [903, 397] width 66 height 10
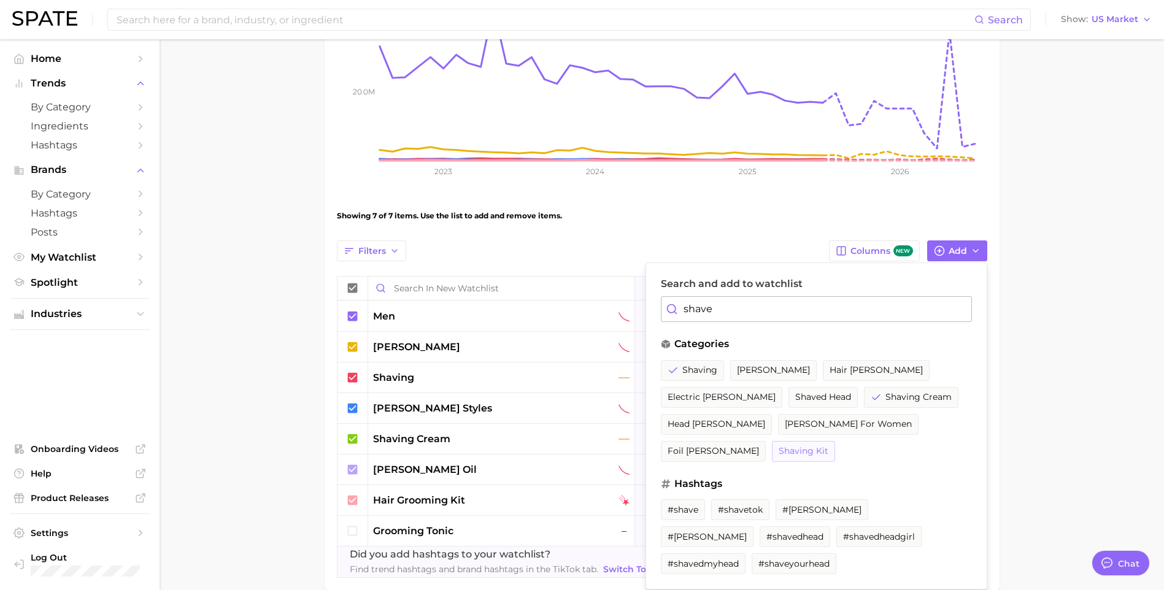
click at [828, 446] on span "shaving kit" at bounding box center [803, 451] width 50 height 10
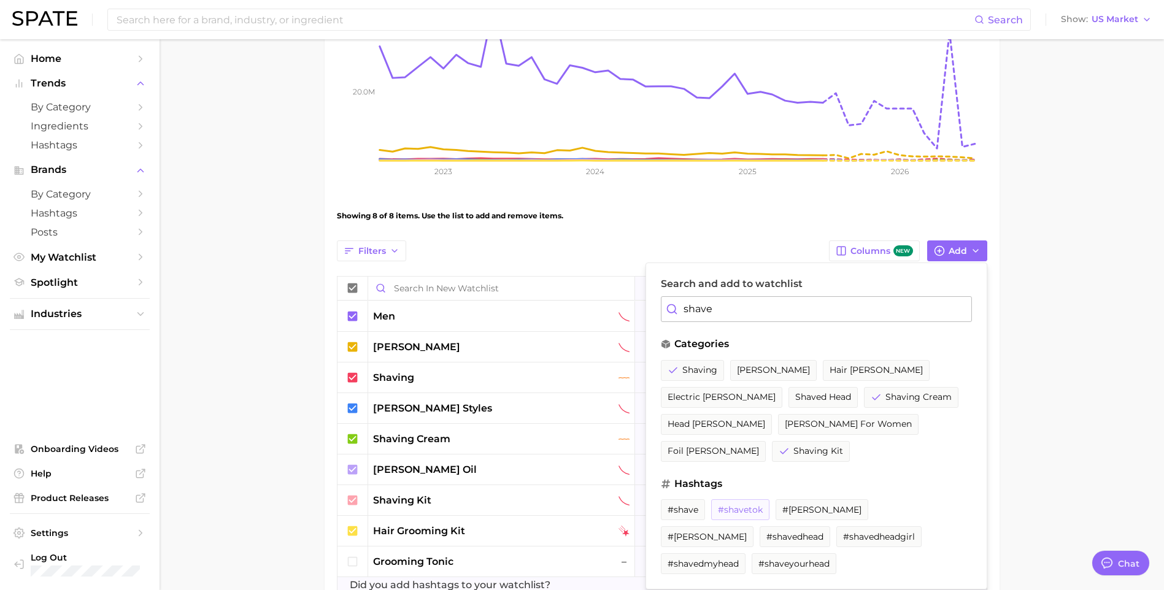
click at [747, 505] on span "#shavetok" at bounding box center [740, 510] width 45 height 10
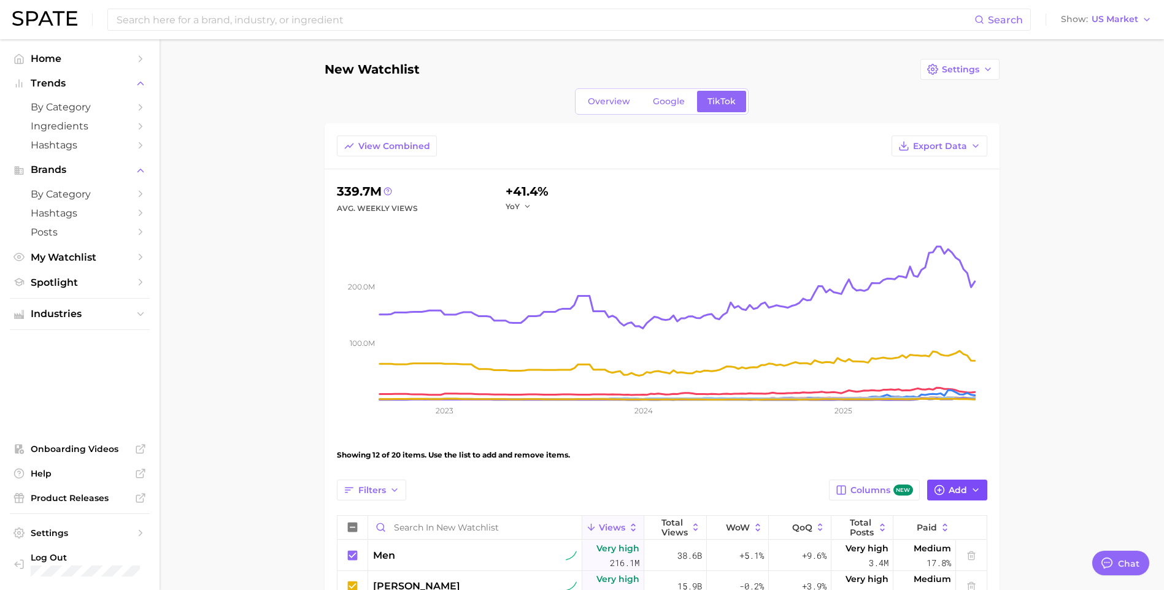
click at [952, 490] on span "Add" at bounding box center [957, 490] width 18 height 10
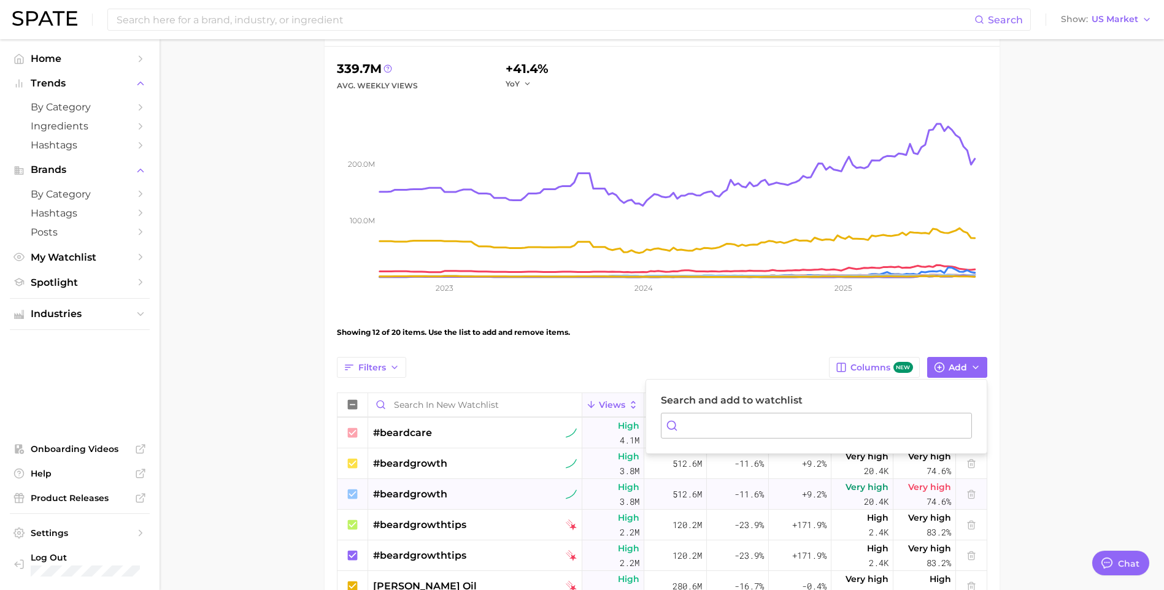
scroll to position [245, 0]
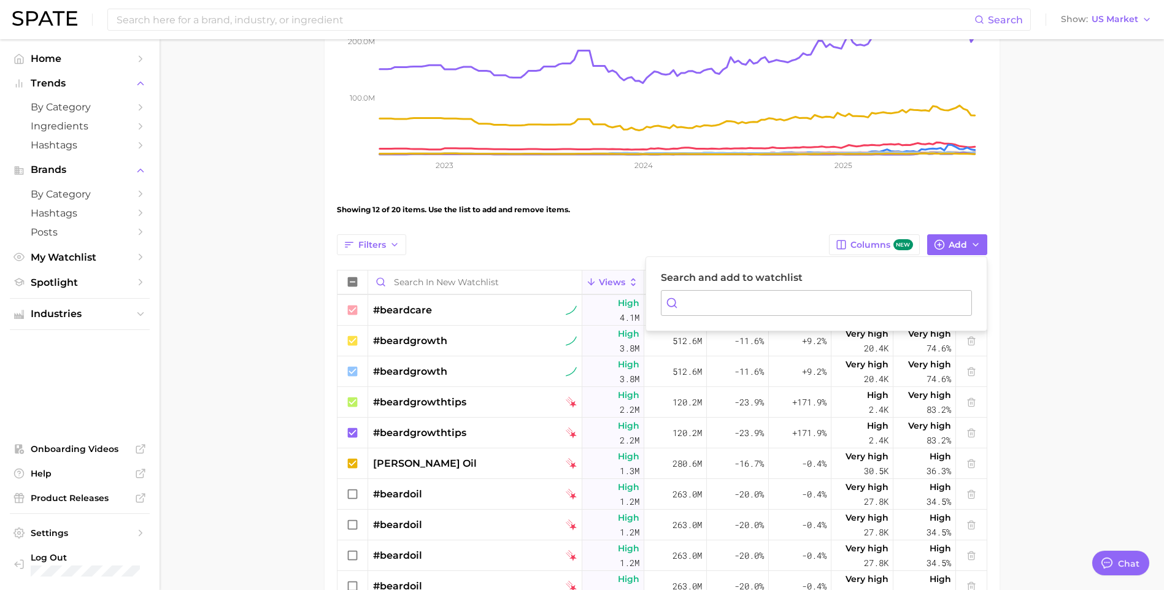
click at [735, 216] on div "Showing 12 of 20 items. Use the list to add and remove items." at bounding box center [662, 210] width 650 height 34
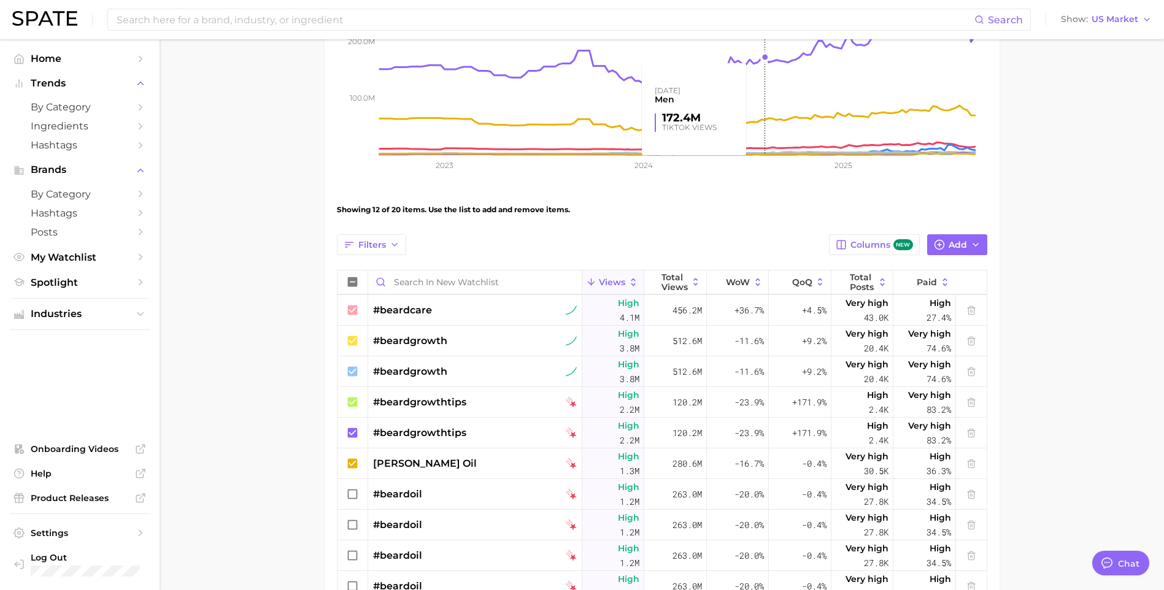
scroll to position [0, 0]
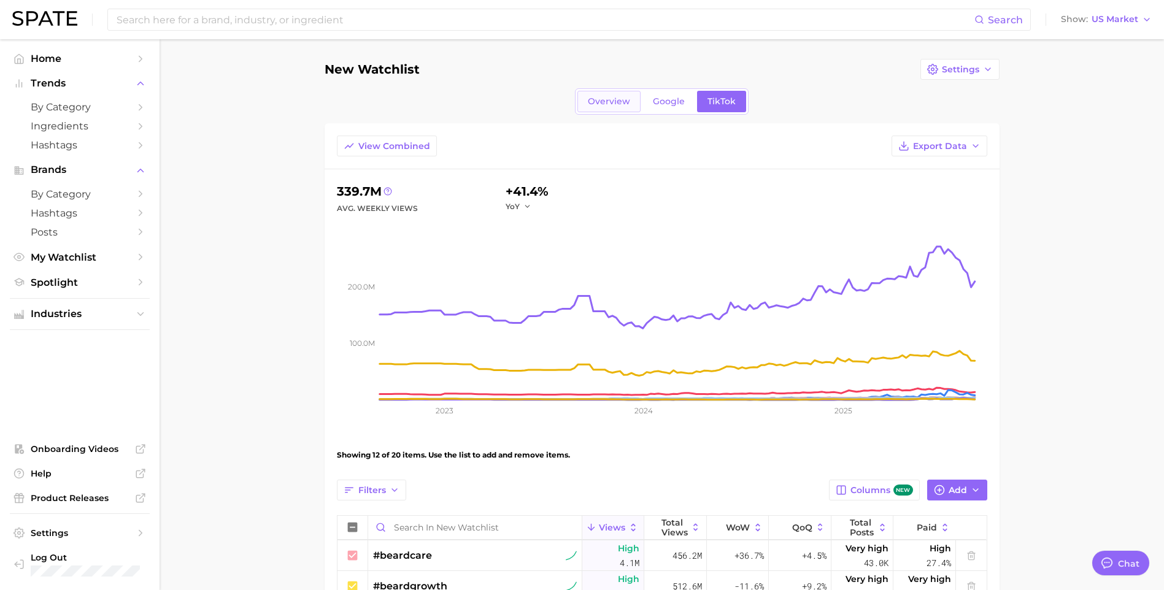
click at [615, 101] on span "Overview" at bounding box center [609, 101] width 42 height 10
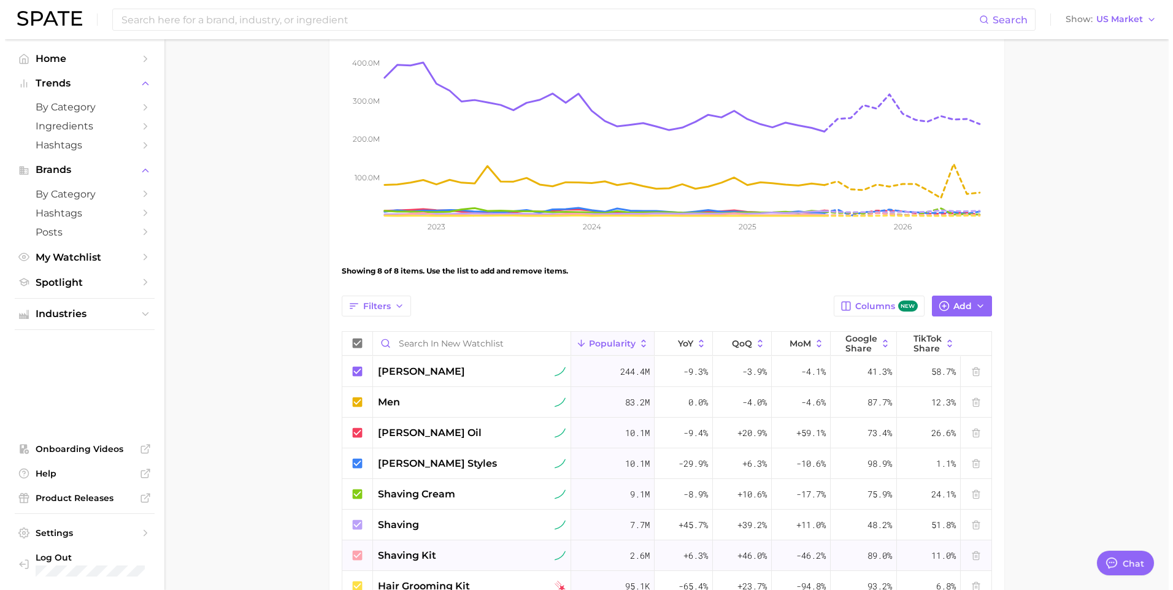
scroll to position [301, 0]
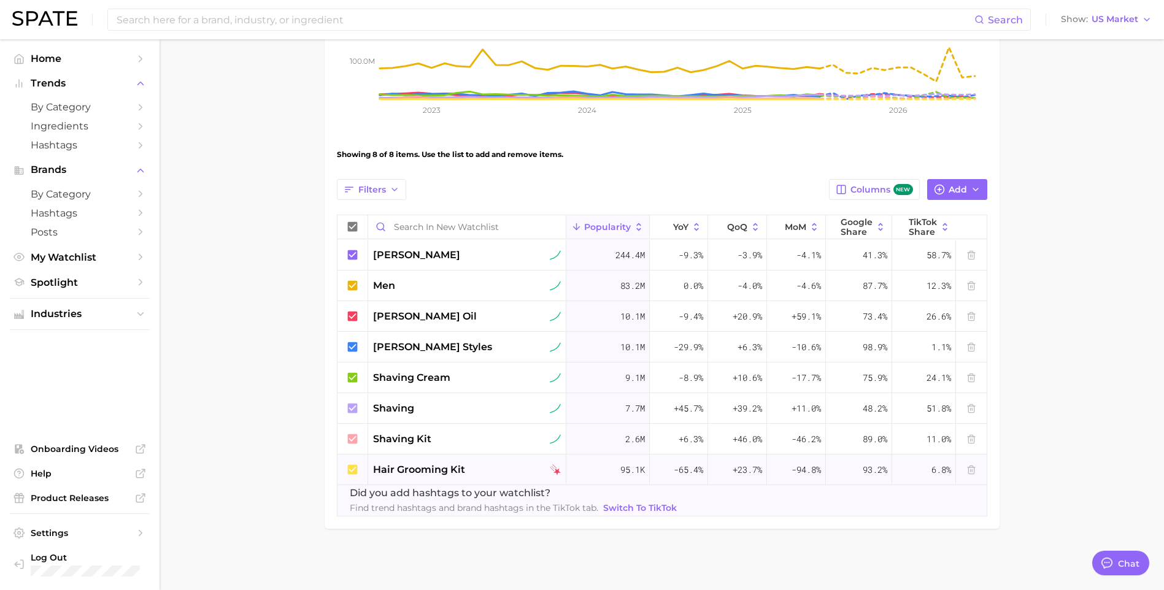
click at [470, 468] on div "hair grooming kit" at bounding box center [467, 470] width 188 height 15
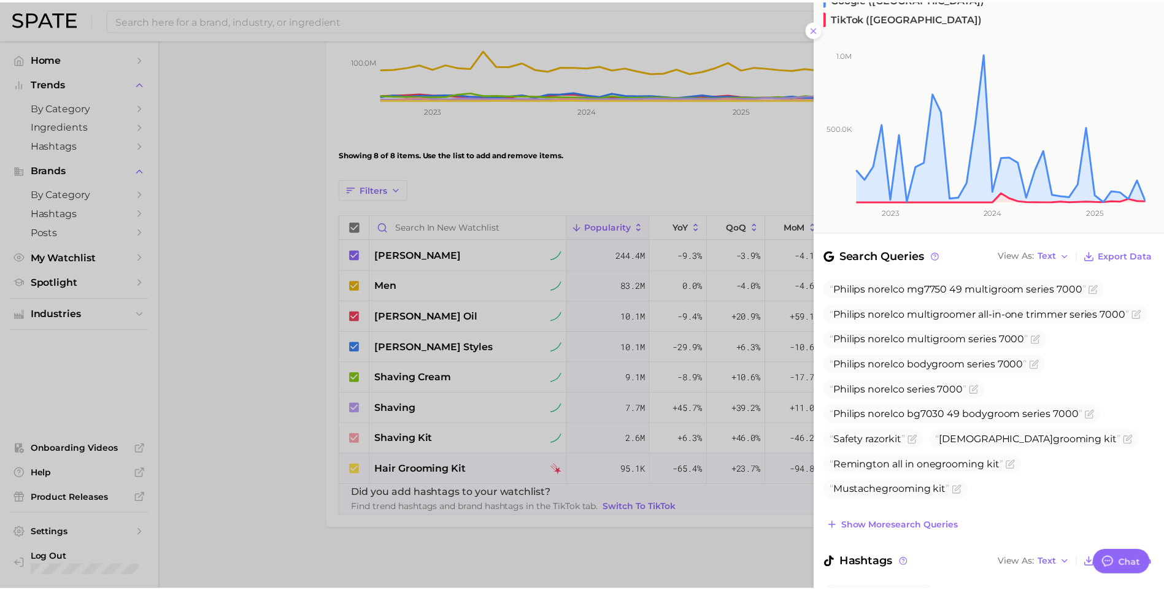
scroll to position [0, 0]
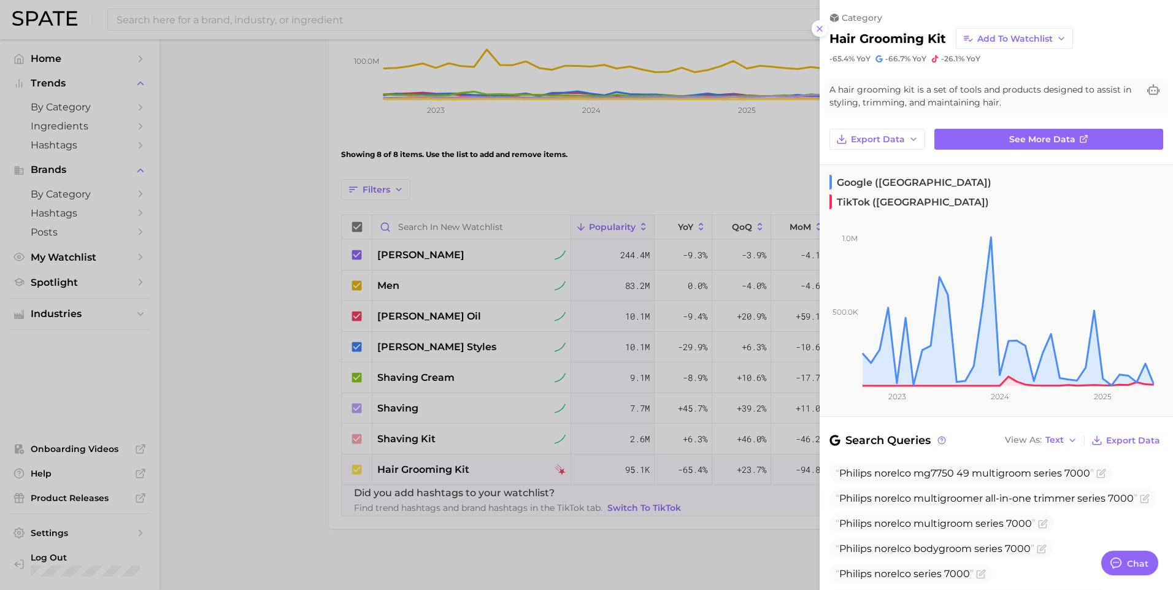
click at [698, 166] on div at bounding box center [586, 295] width 1173 height 590
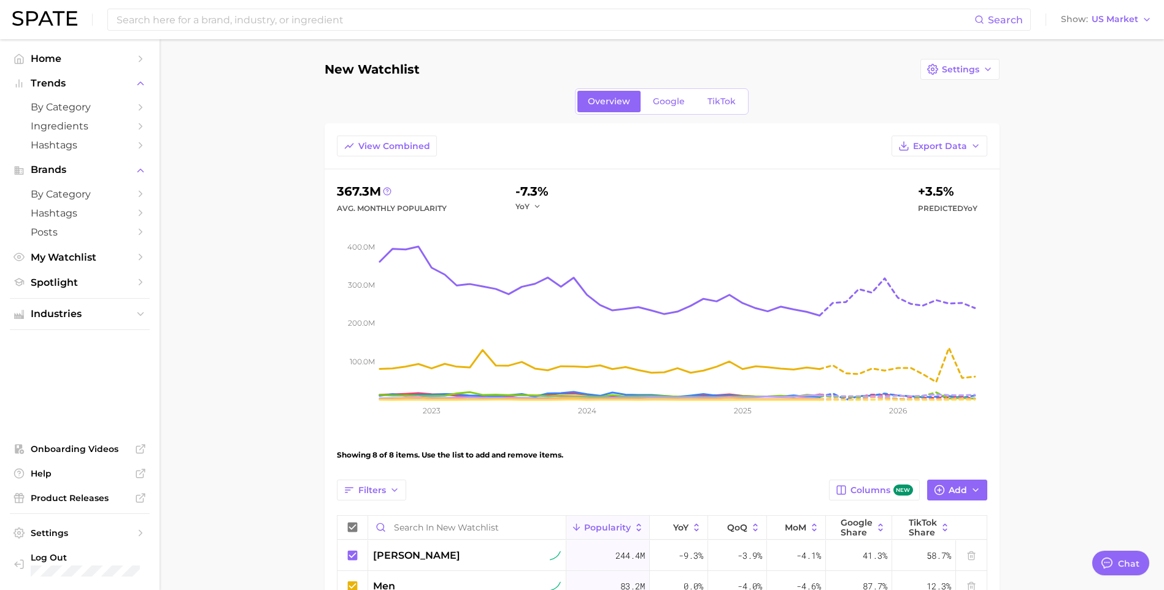
click at [404, 65] on h1 "New Watchlist" at bounding box center [371, 69] width 95 height 13
click at [964, 60] on button "Settings" at bounding box center [959, 69] width 79 height 21
click at [949, 92] on span "Edit Details" at bounding box center [966, 92] width 51 height 10
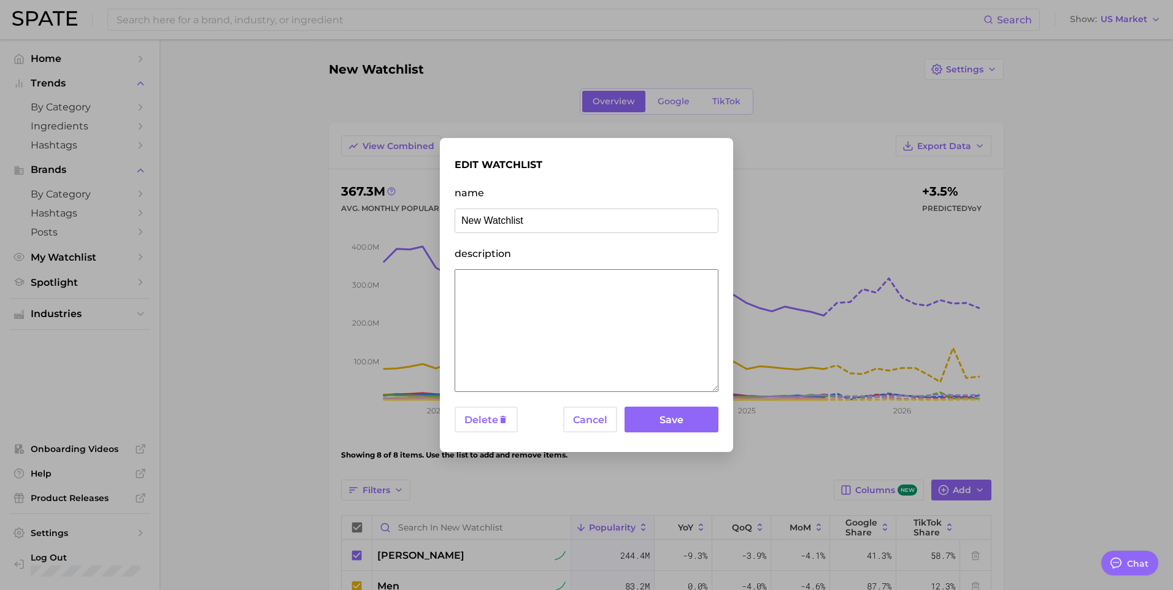
click at [486, 225] on input "New Watchlist" at bounding box center [587, 221] width 264 height 25
type input "Mens"
click at [700, 417] on button "Save" at bounding box center [671, 420] width 94 height 26
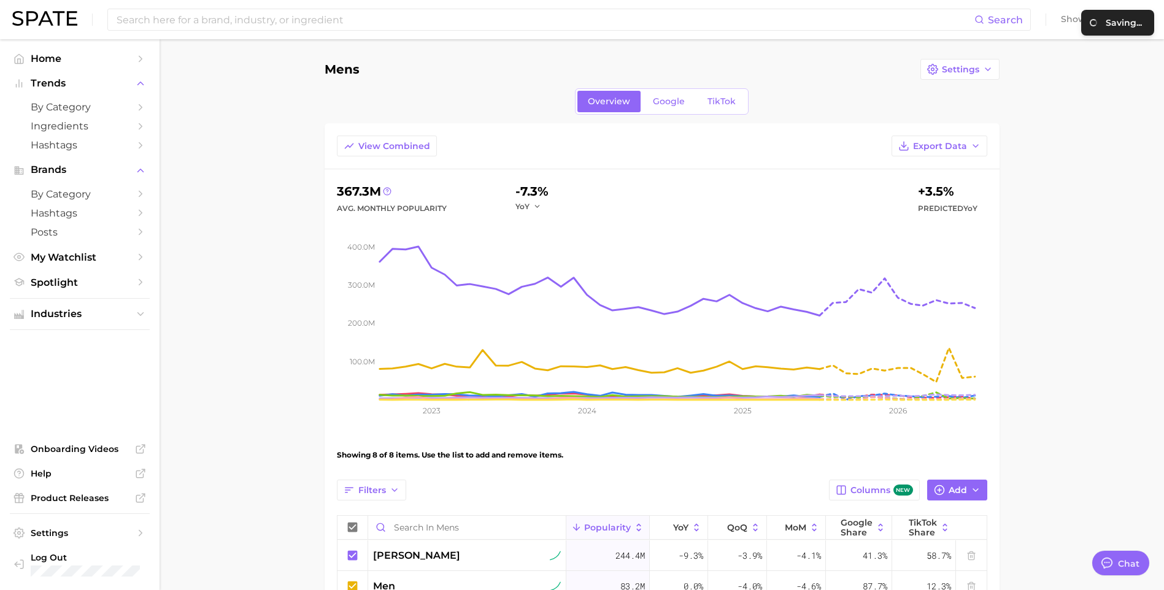
scroll to position [184, 0]
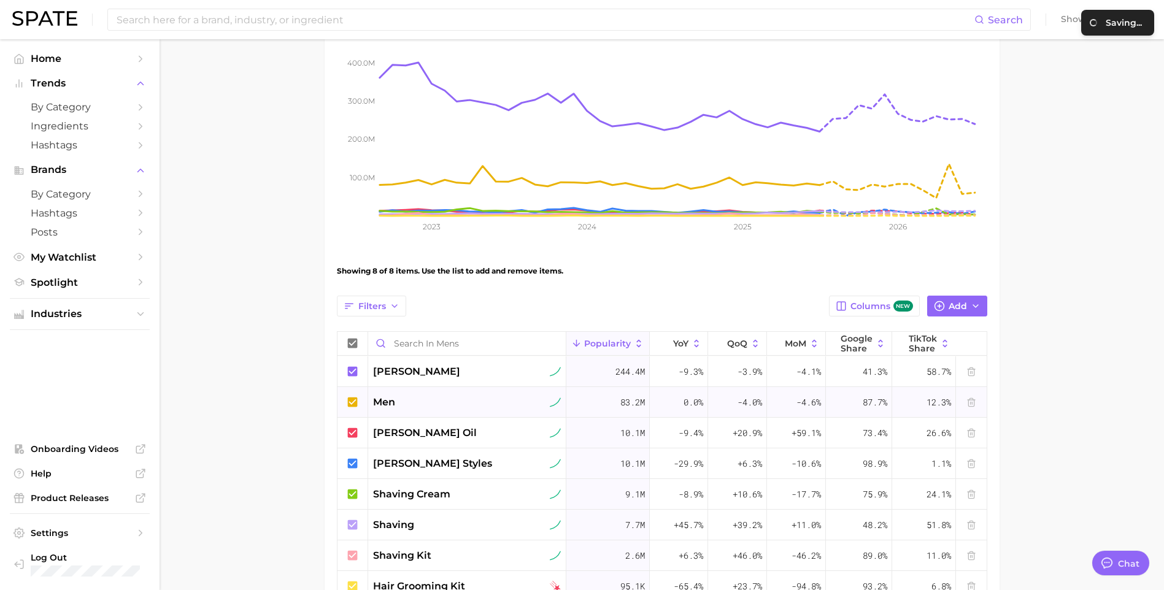
click at [351, 397] on icon at bounding box center [352, 402] width 10 height 10
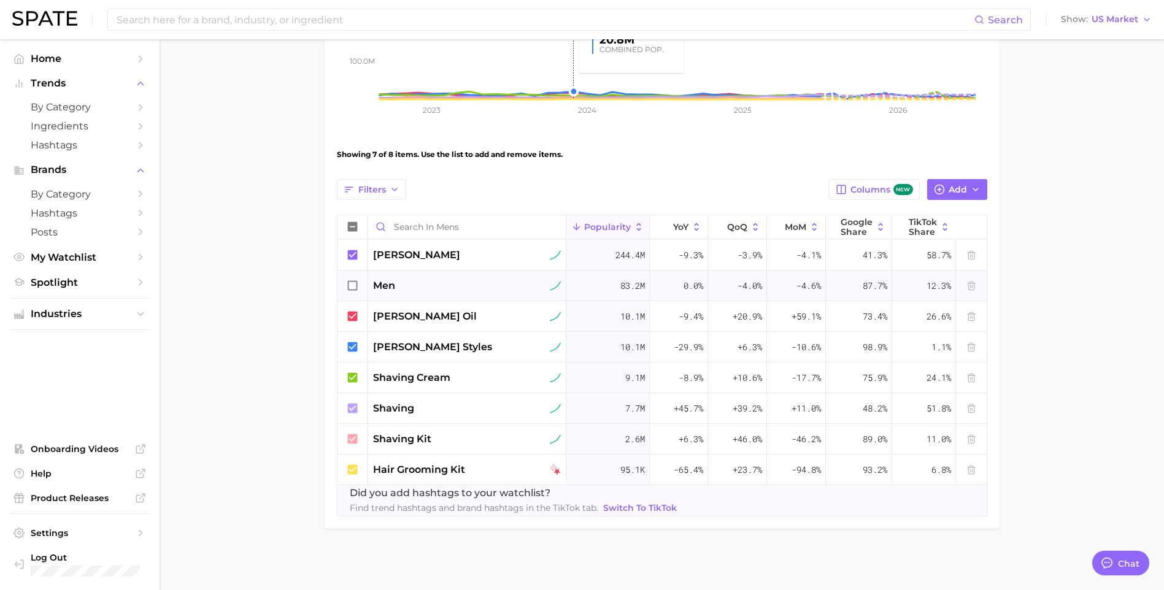
scroll to position [0, 0]
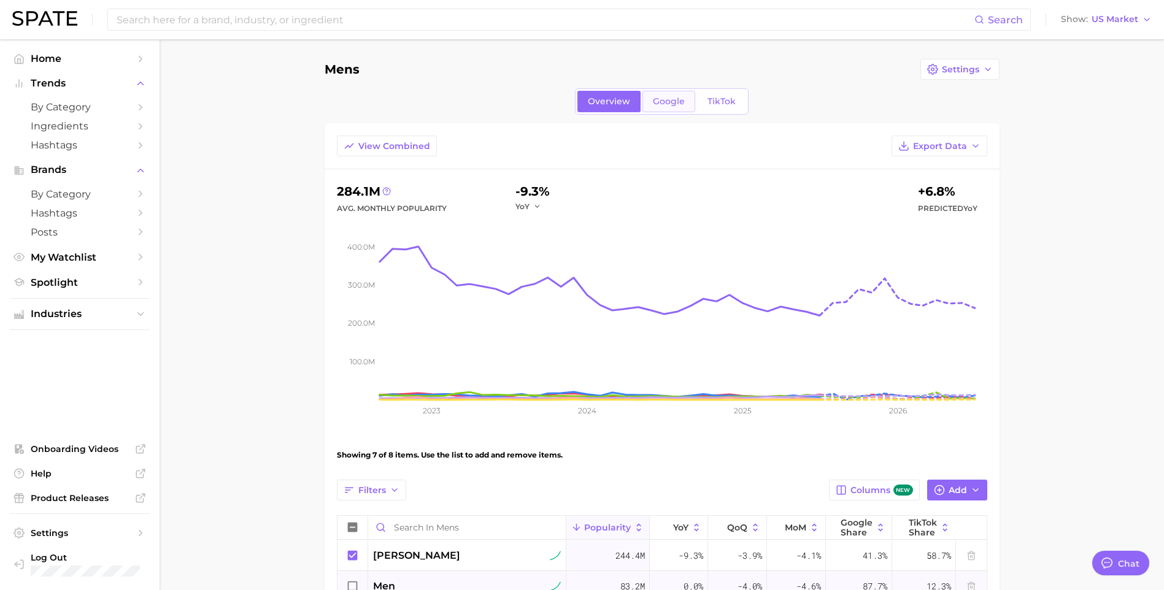
click at [655, 91] on link "Google" at bounding box center [668, 101] width 53 height 21
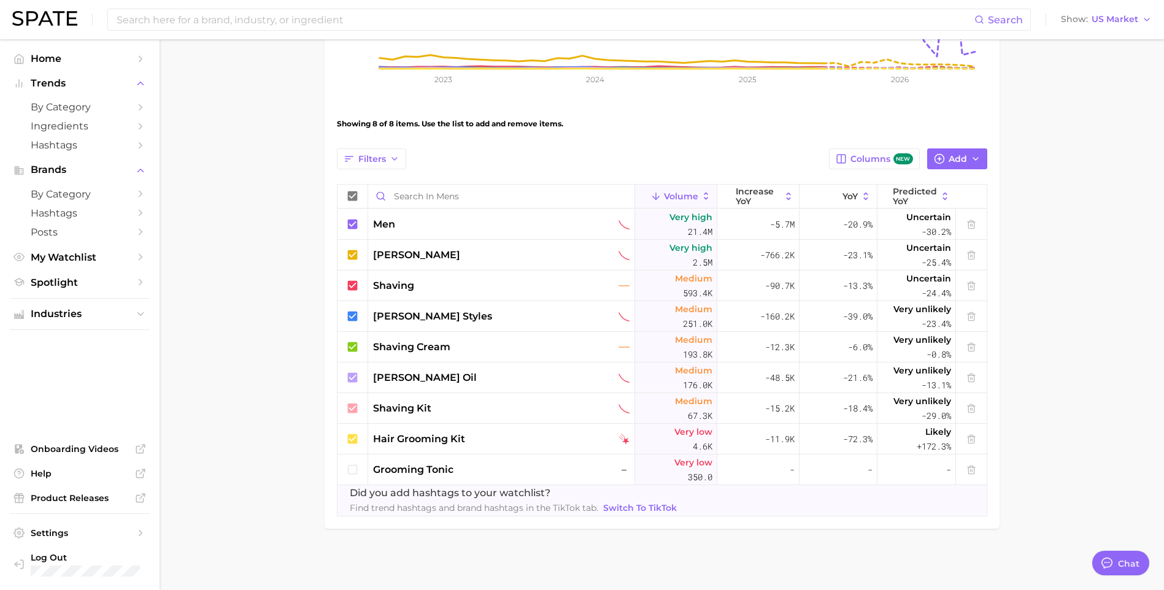
scroll to position [25, 0]
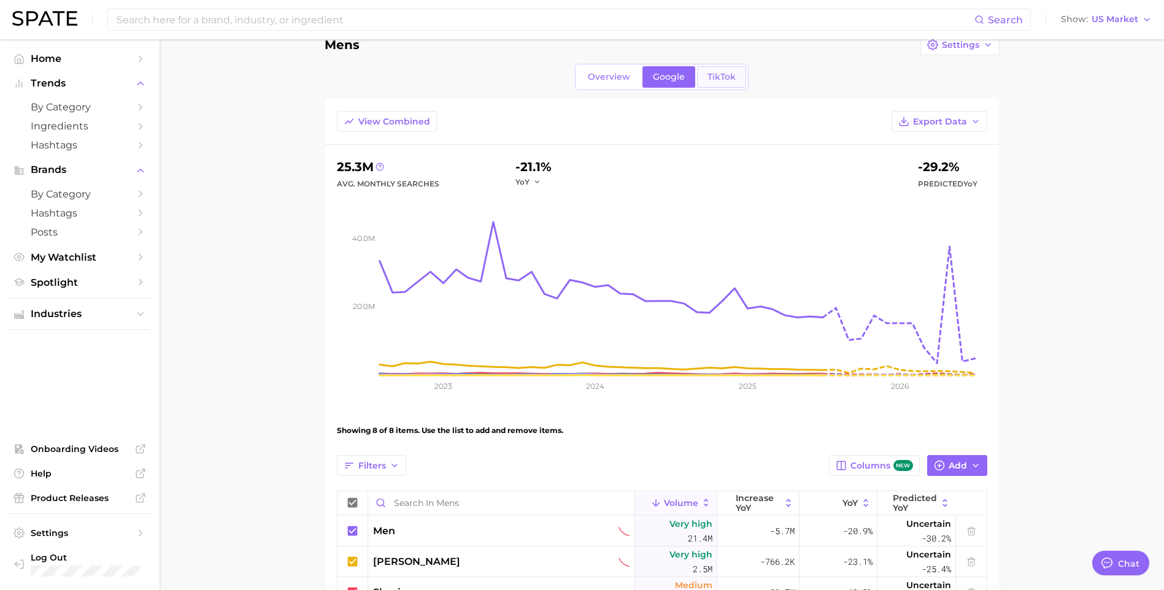
click at [720, 76] on span "TikTok" at bounding box center [721, 77] width 28 height 10
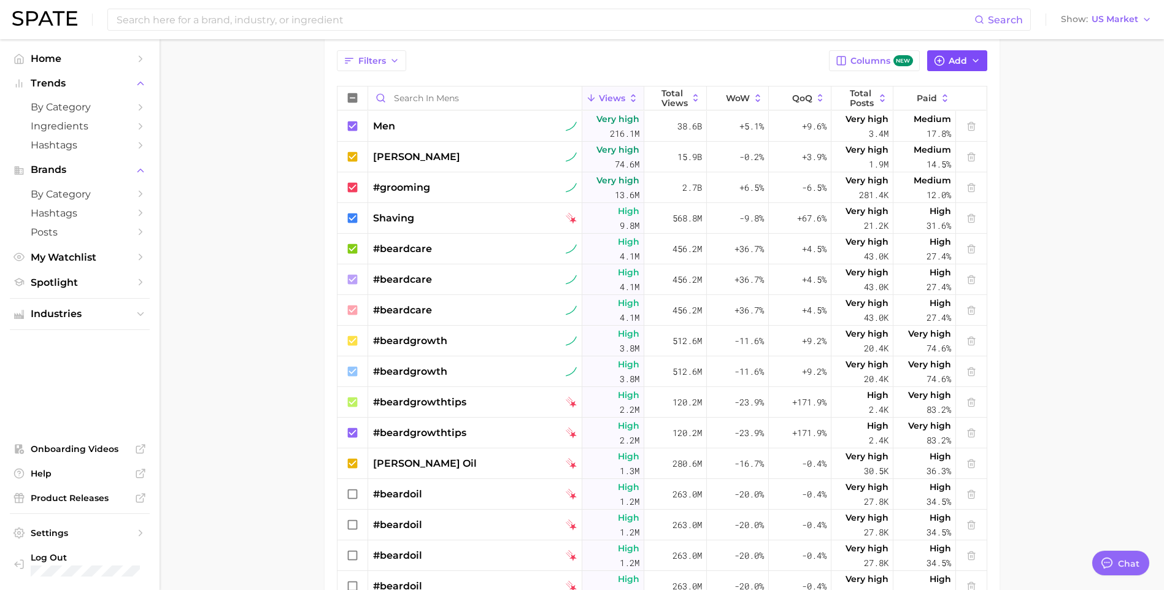
click at [966, 67] on button "Add" at bounding box center [957, 60] width 60 height 21
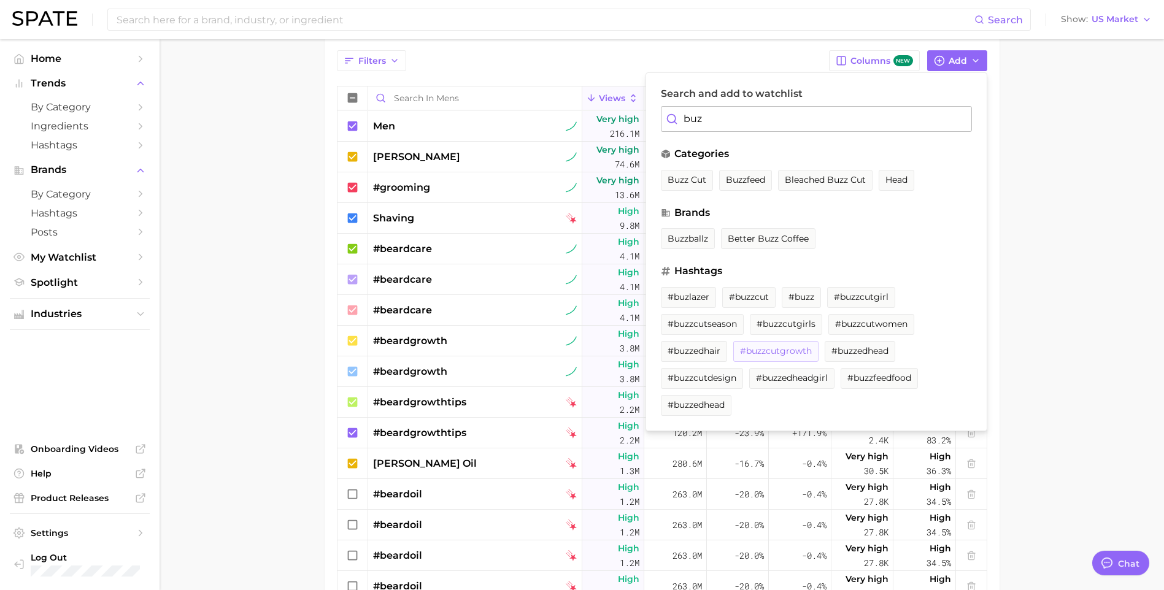
type input "buz"
click at [766, 351] on span "#buzzcutgrowth" at bounding box center [776, 351] width 72 height 10
click at [265, 211] on main "Mens Settings Overview Google TikTok View Combined Export Data 339.7m Avg. Week…" at bounding box center [661, 180] width 1004 height 1140
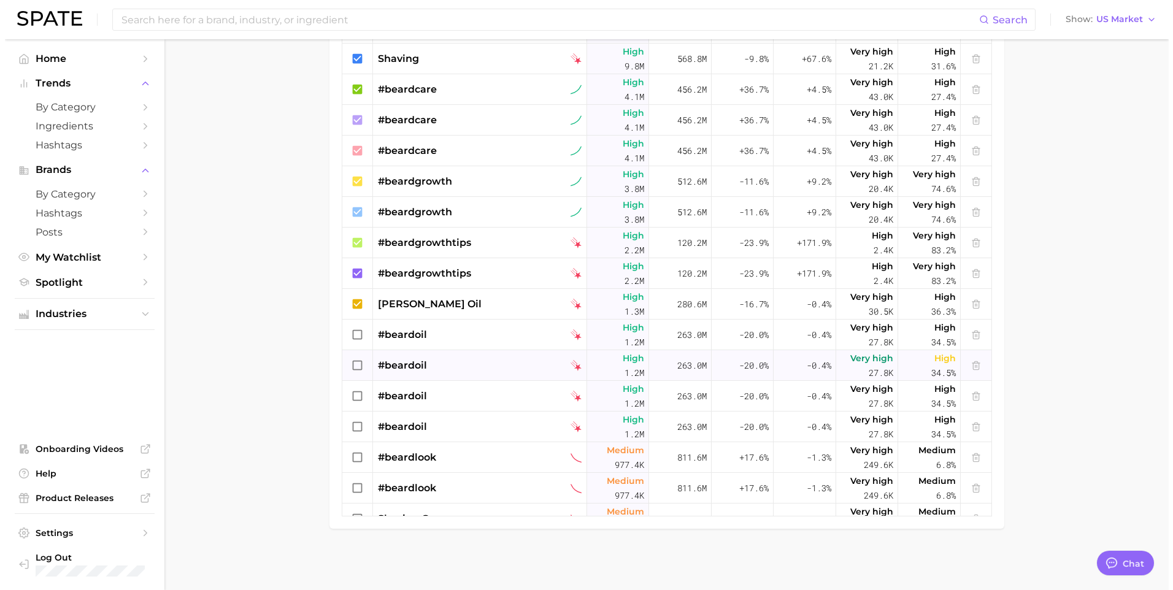
scroll to position [282, 0]
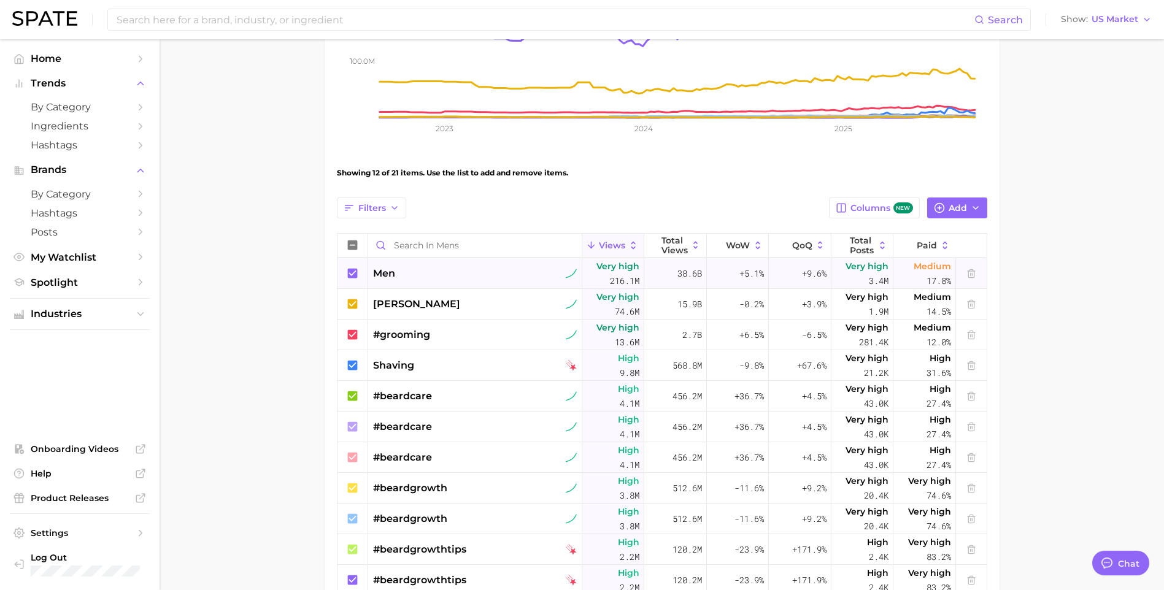
click at [401, 271] on div "men" at bounding box center [475, 273] width 204 height 15
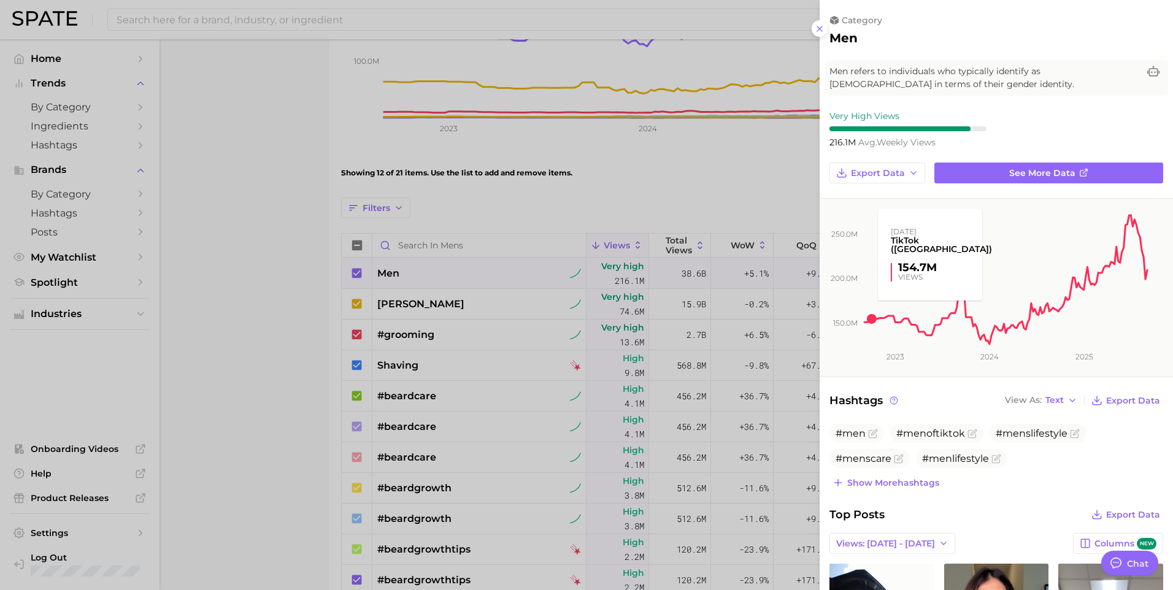
scroll to position [0, 0]
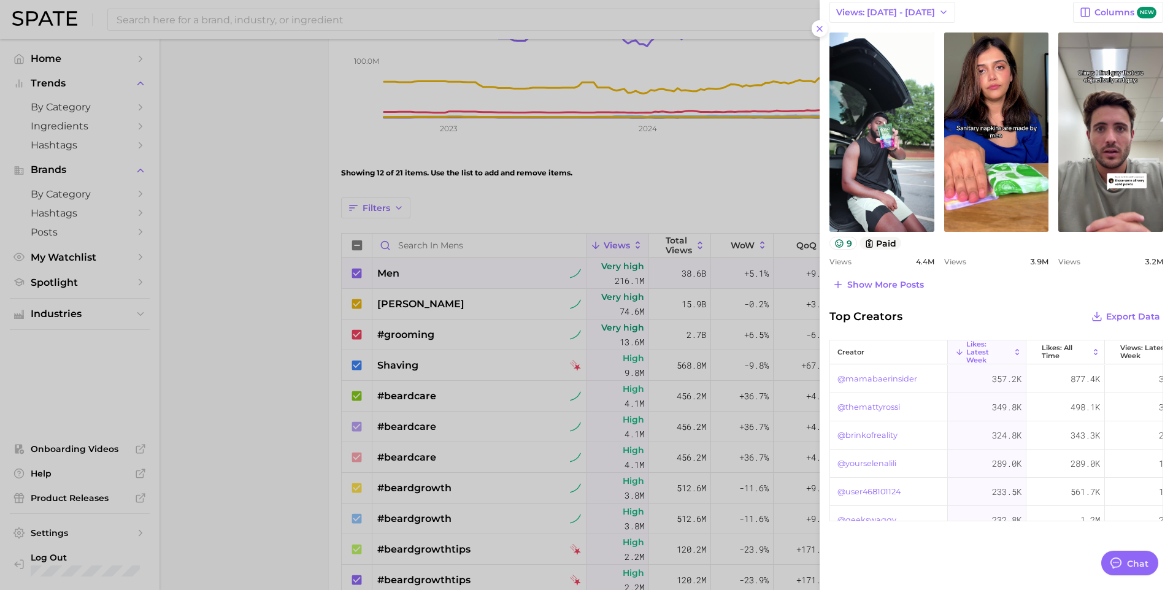
click at [455, 326] on div at bounding box center [586, 295] width 1173 height 590
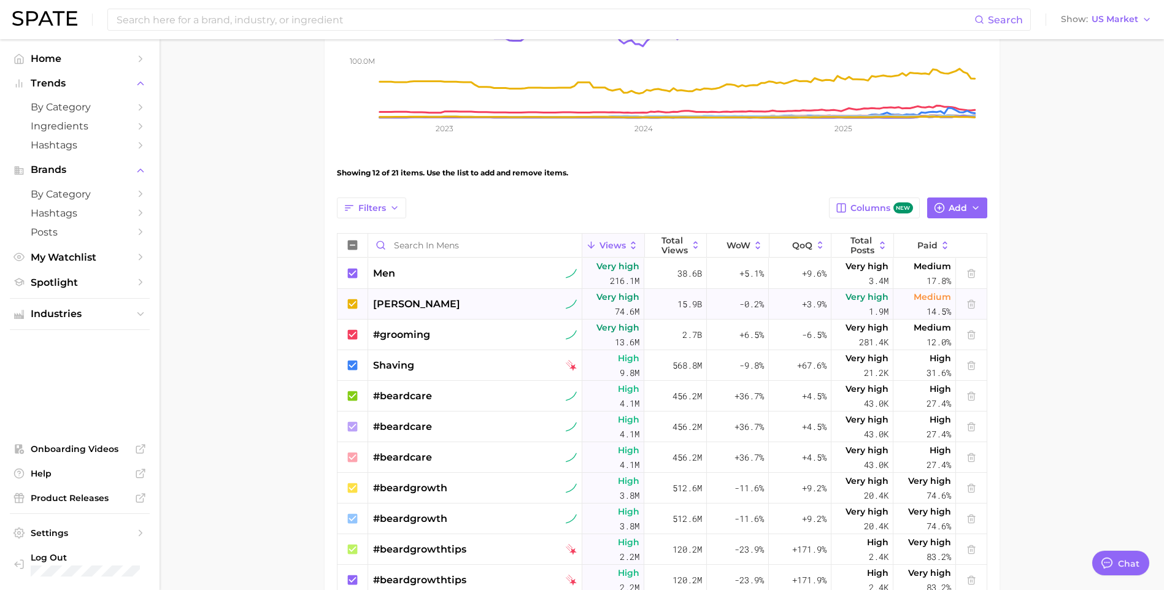
click at [464, 304] on div "[PERSON_NAME]" at bounding box center [475, 304] width 204 height 15
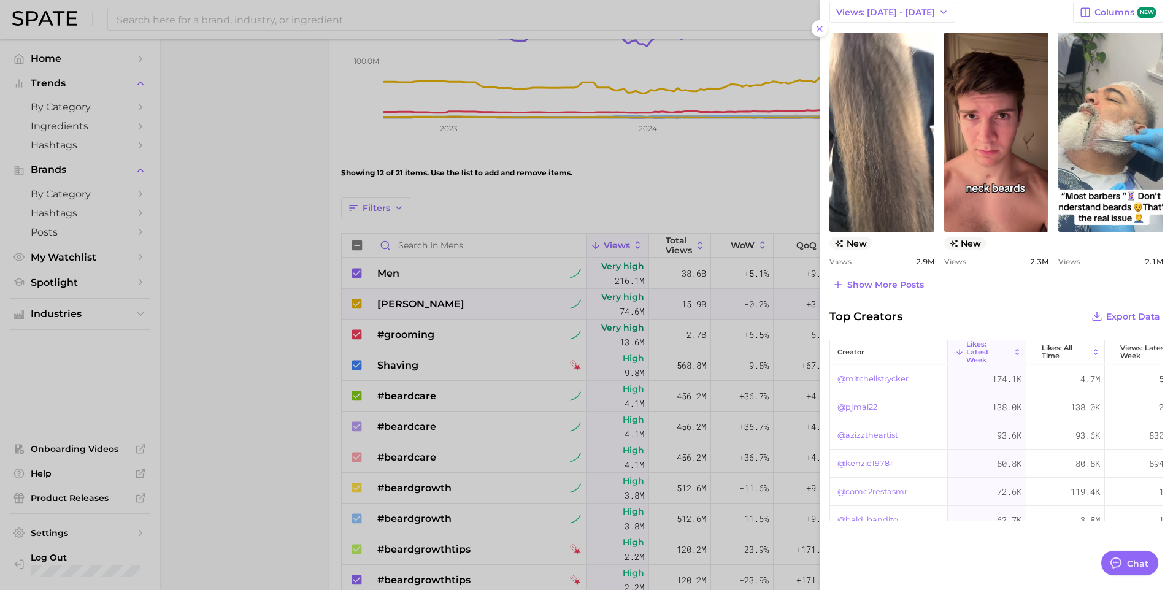
click at [1012, 288] on div "Show more posts" at bounding box center [996, 284] width 334 height 17
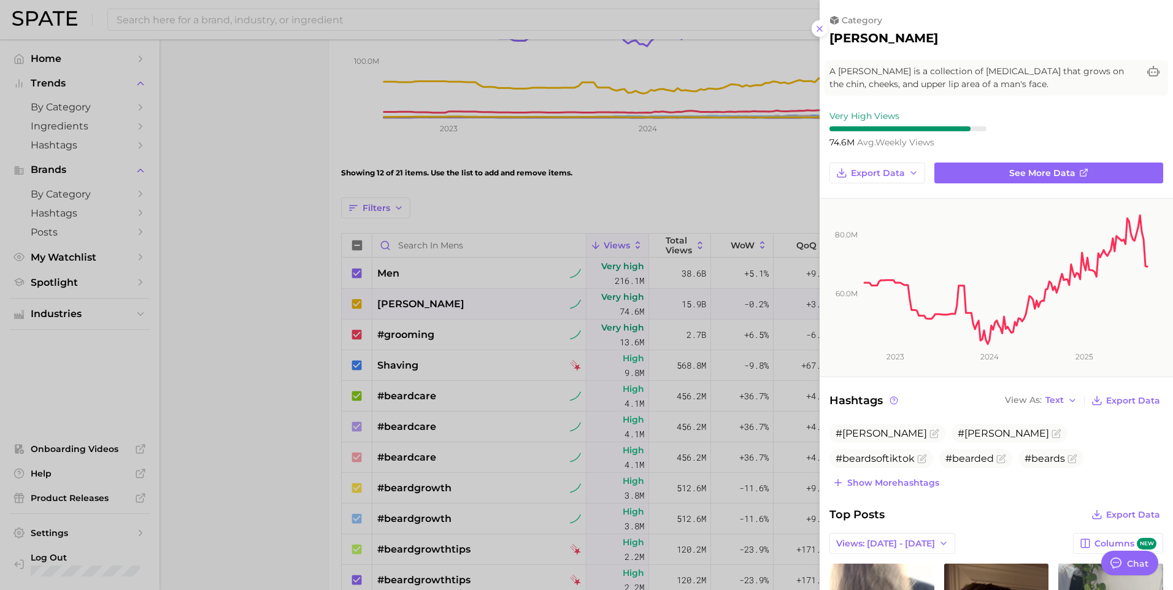
click at [647, 169] on div at bounding box center [586, 295] width 1173 height 590
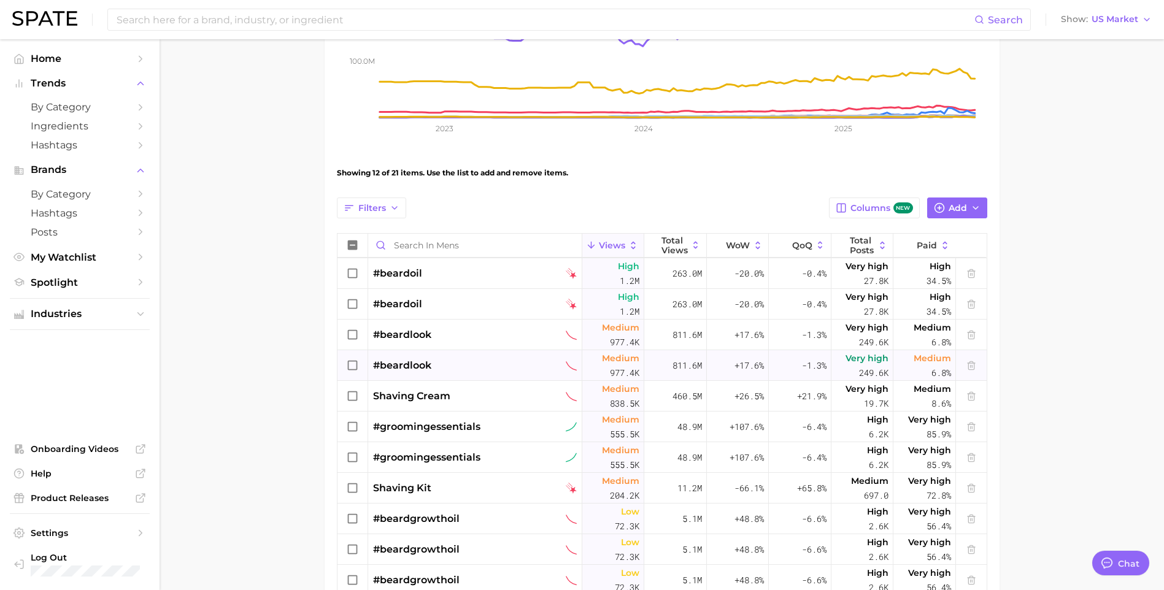
scroll to position [601, 0]
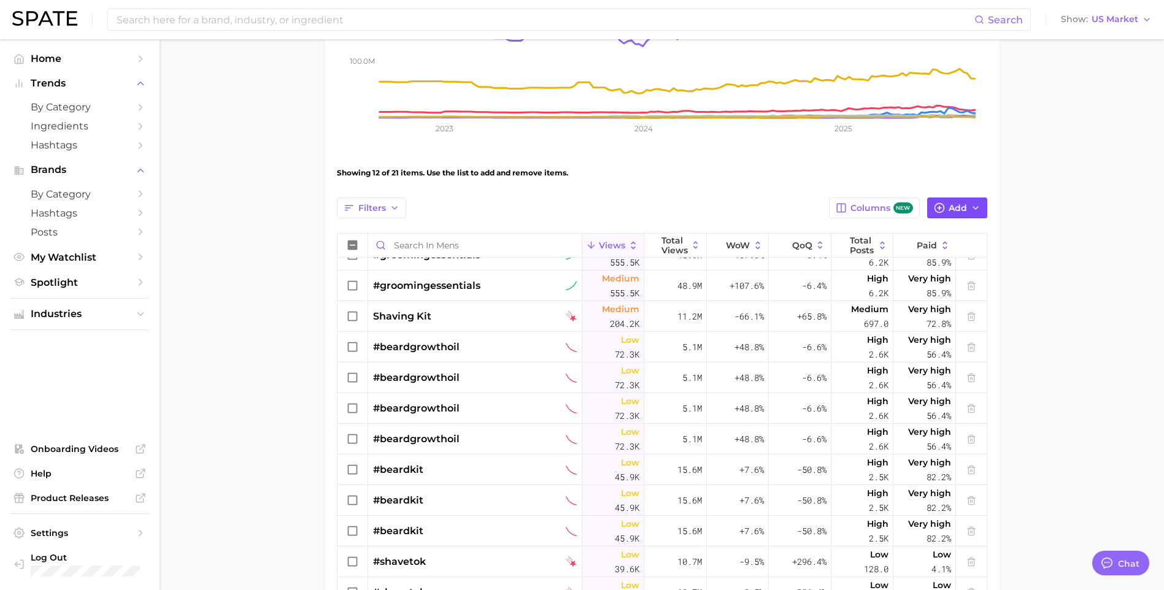
click at [948, 204] on span "Add" at bounding box center [957, 208] width 18 height 10
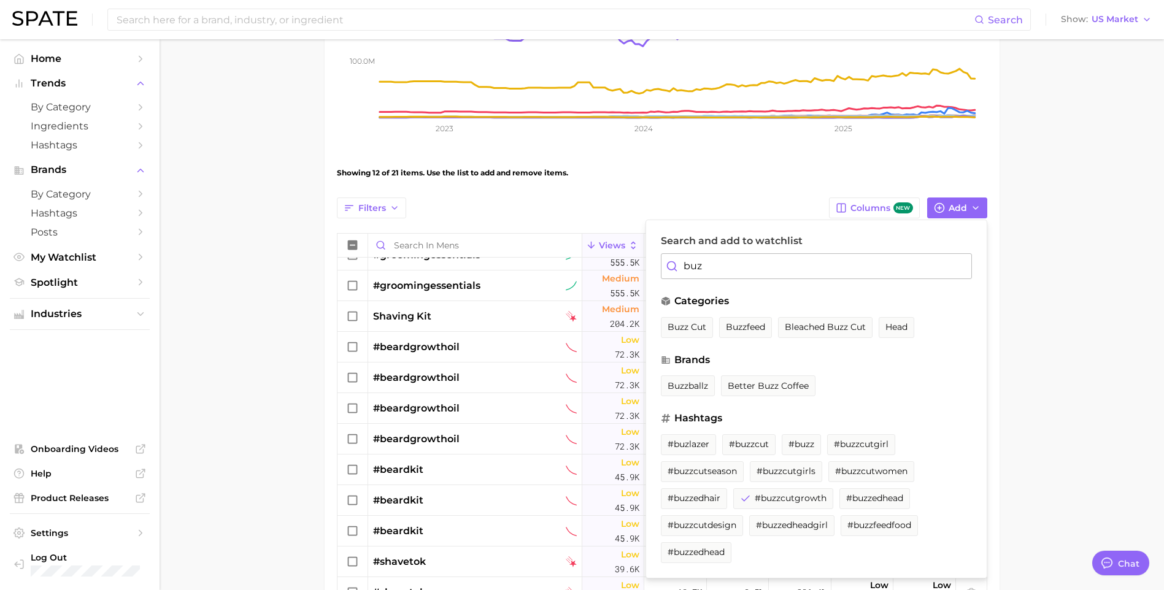
click at [837, 276] on input "buz" at bounding box center [816, 266] width 311 height 26
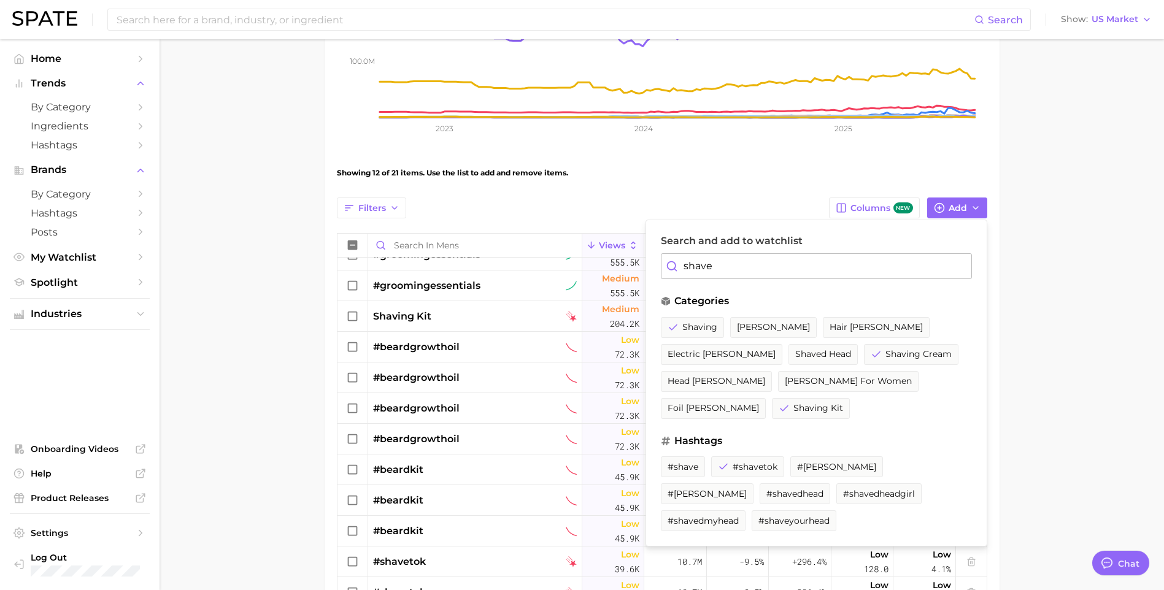
click at [751, 263] on input "shave" at bounding box center [816, 266] width 311 height 26
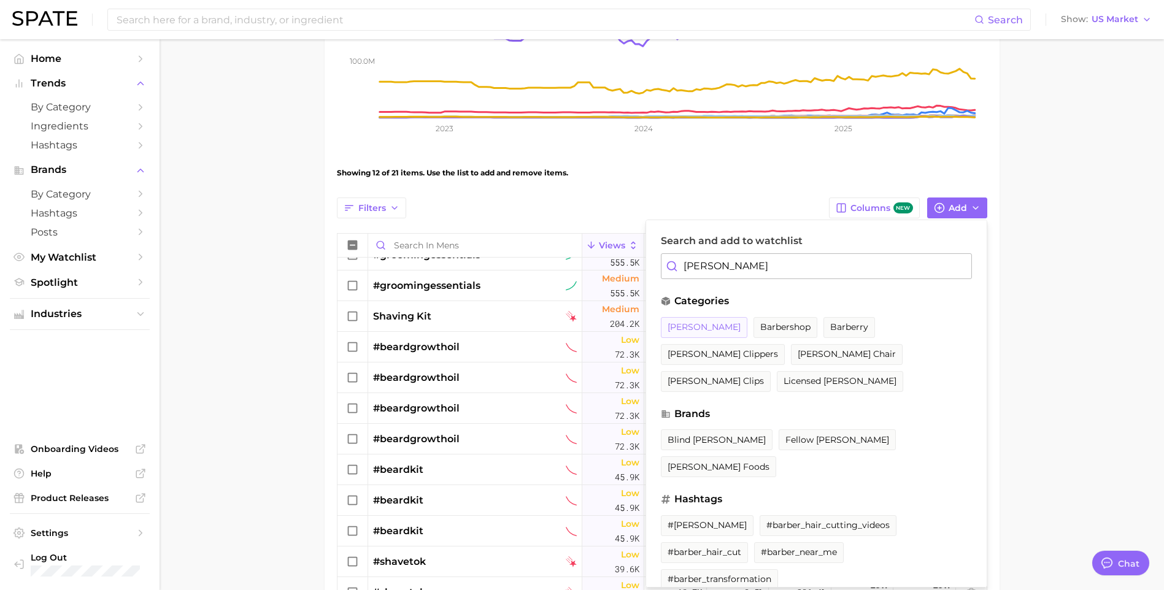
type input "[PERSON_NAME]"
click at [673, 328] on span "[PERSON_NAME]" at bounding box center [703, 327] width 73 height 10
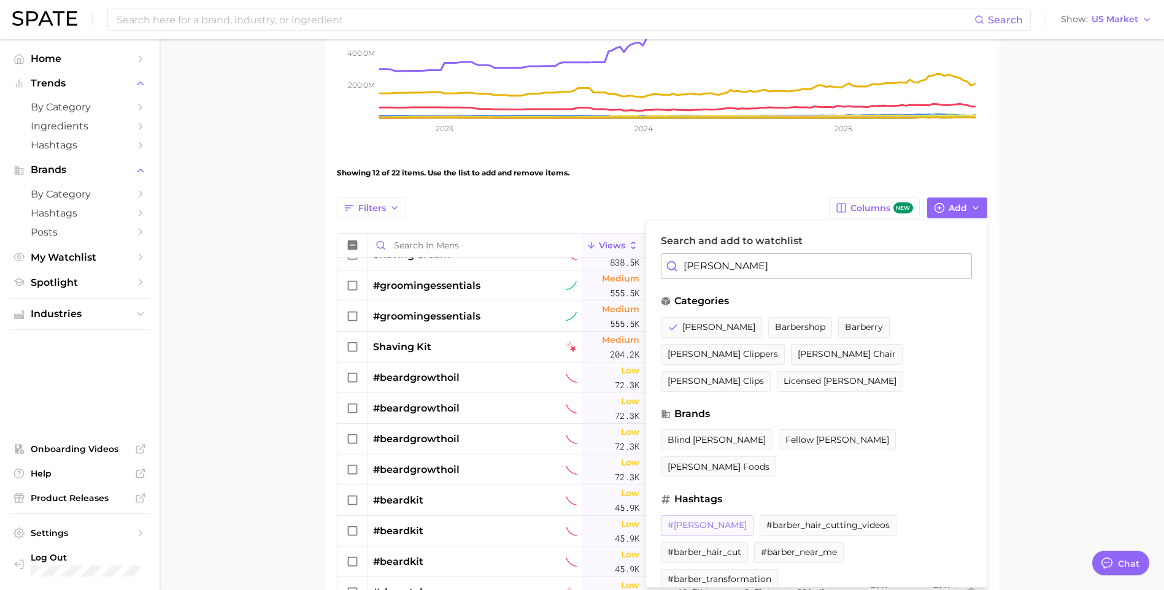
click at [690, 520] on span "#[PERSON_NAME]" at bounding box center [706, 525] width 79 height 10
click at [781, 520] on span "#barber_hair_cutting_videos" at bounding box center [842, 525] width 123 height 10
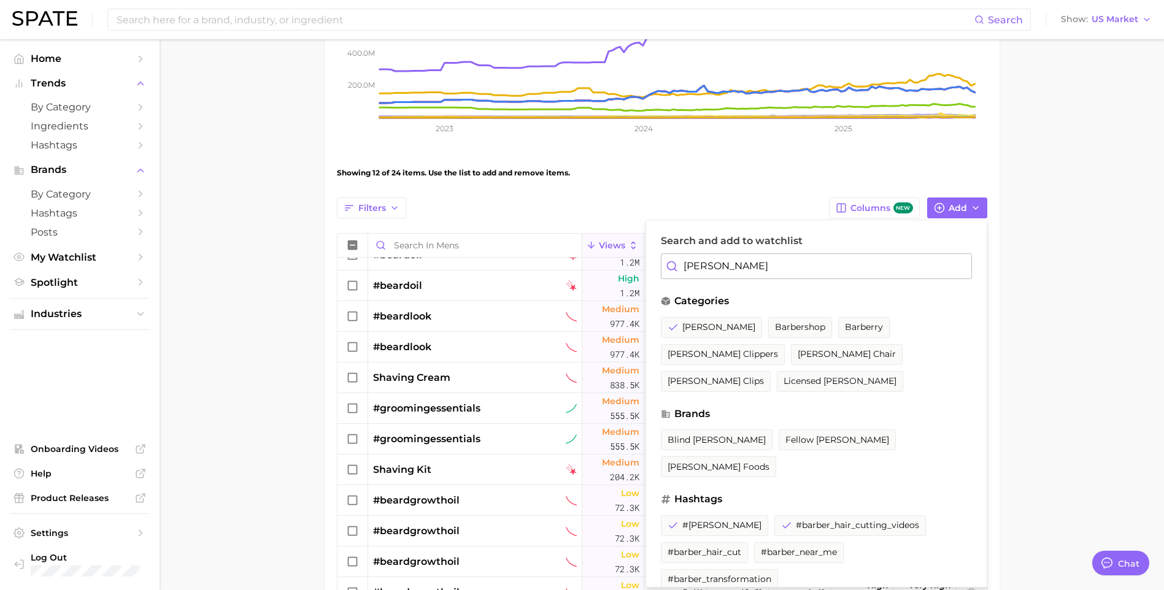
click at [729, 173] on div "Showing 12 of 24 items. Use the list to add and remove items." at bounding box center [662, 173] width 650 height 34
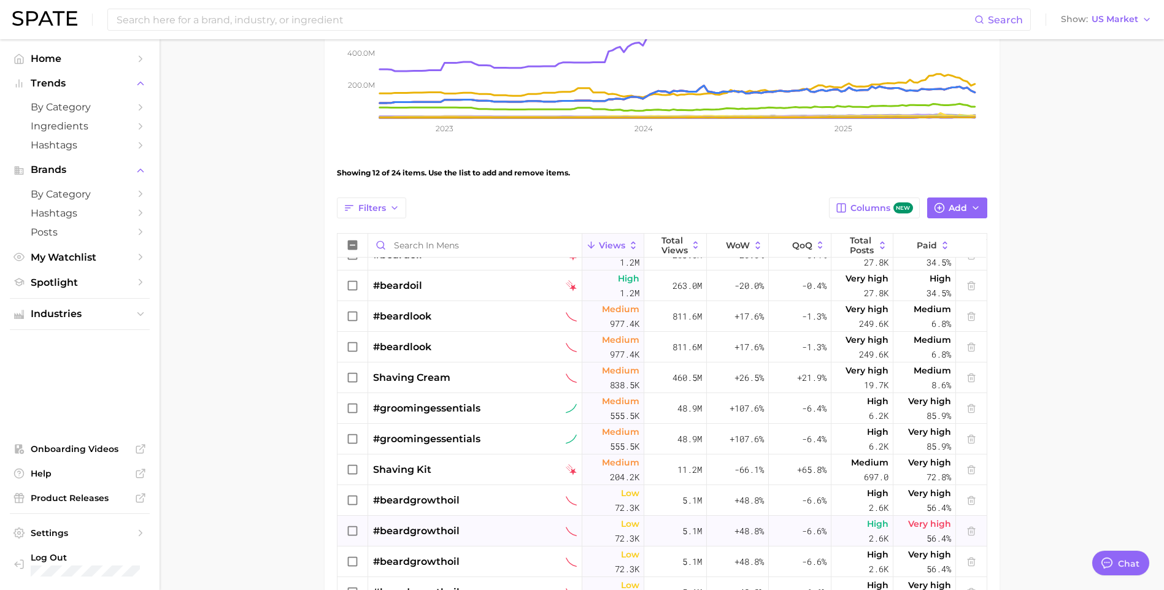
scroll to position [755, 0]
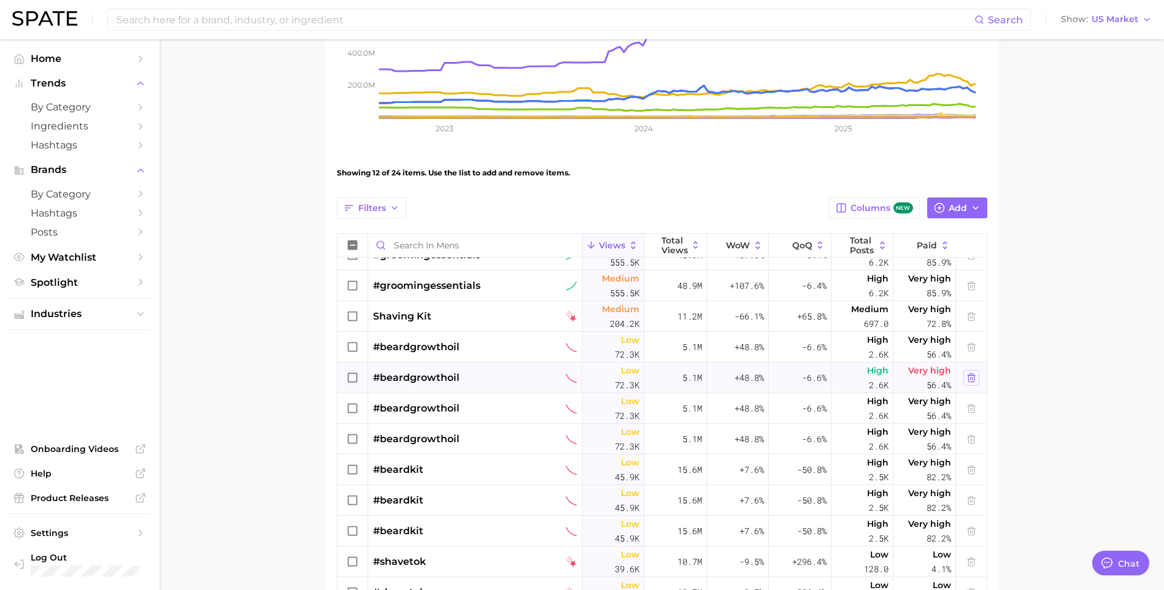
click at [972, 380] on line at bounding box center [972, 378] width 0 height 2
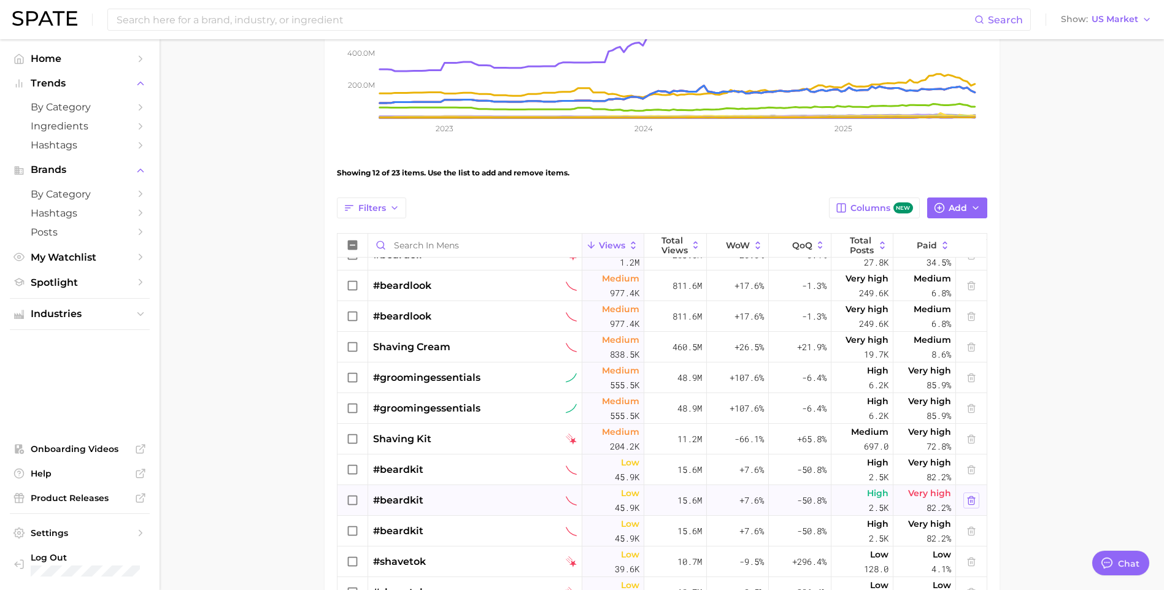
scroll to position [632, 0]
click at [966, 379] on icon at bounding box center [971, 378] width 10 height 10
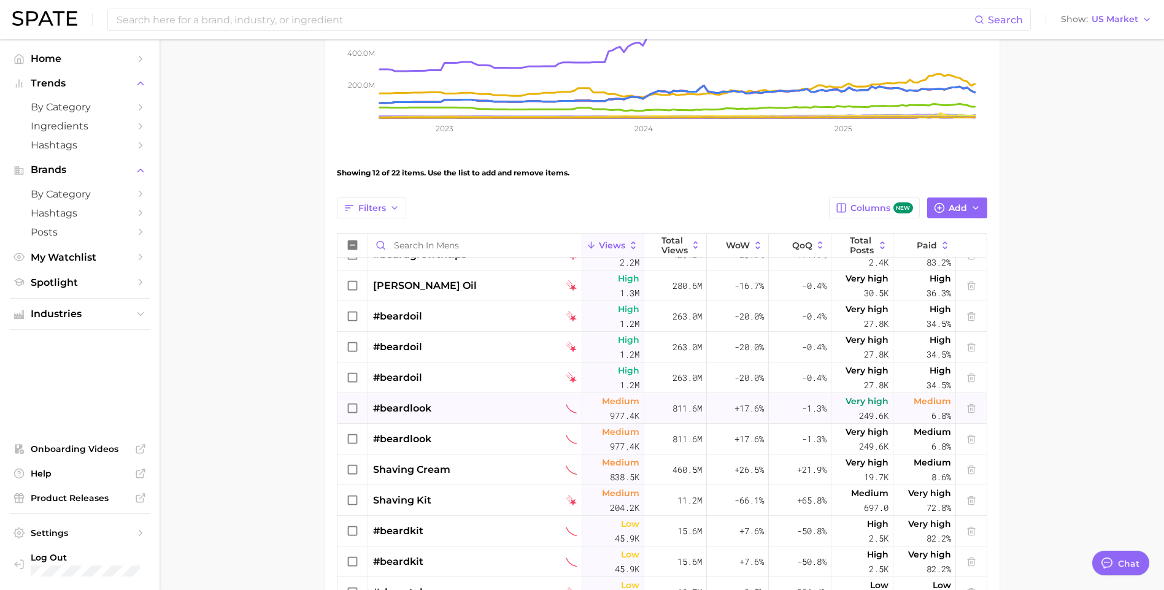
scroll to position [448, 0]
click at [967, 529] on polyline at bounding box center [970, 529] width 7 height 0
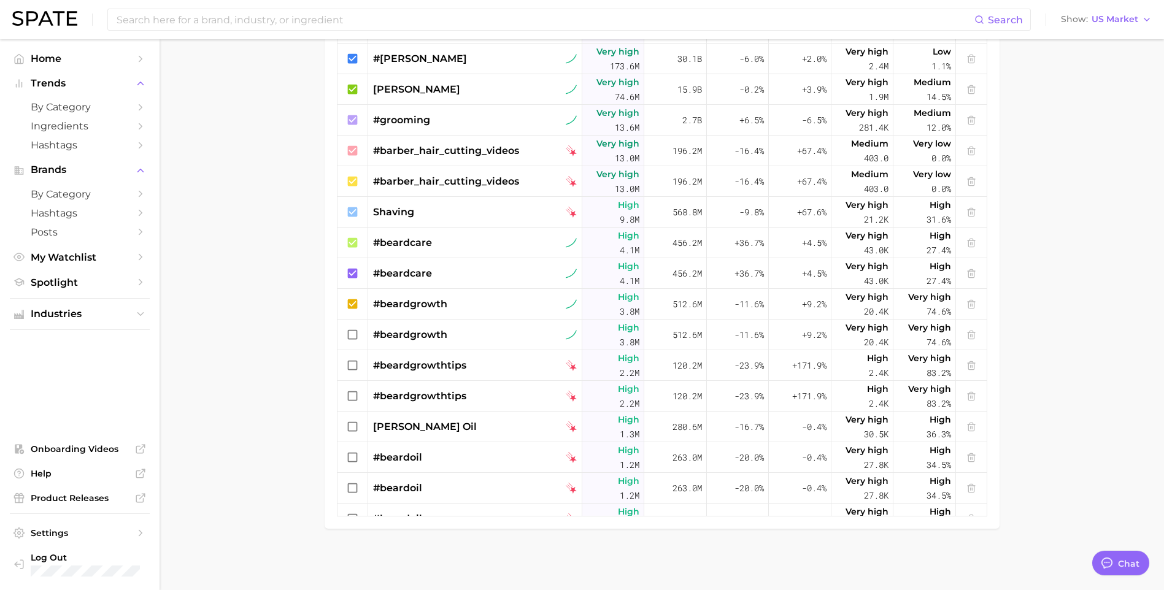
scroll to position [344, 0]
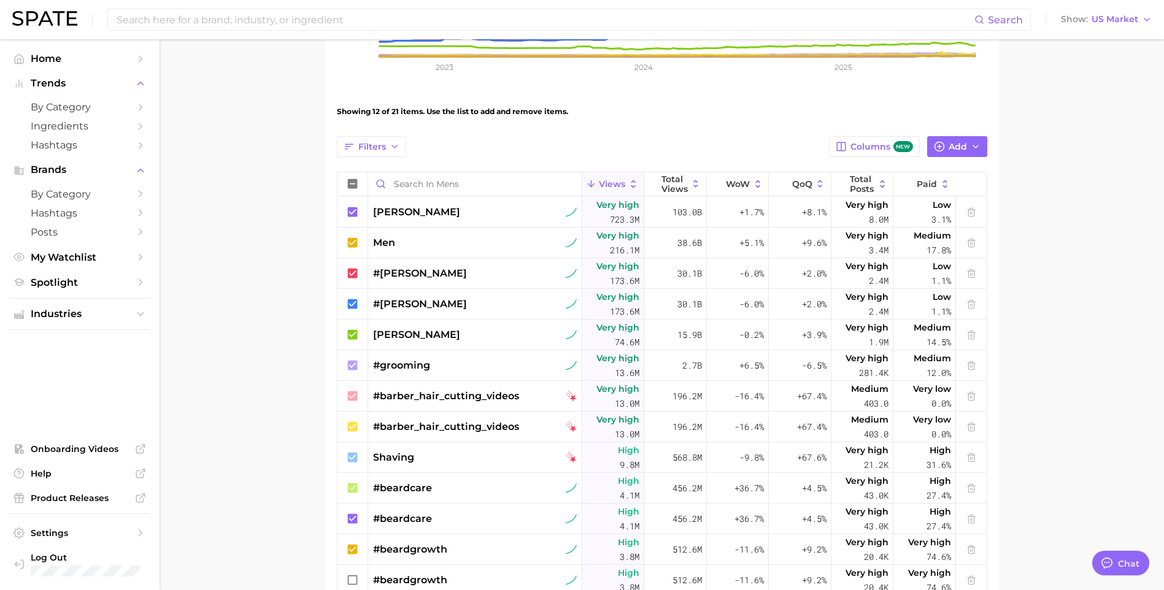
click at [961, 136] on div "View Combined Export Data 1.4b Avg. Weekly Views +31.7% YoY 200.0m 400.0m 600.0…" at bounding box center [662, 277] width 650 height 970
click at [946, 142] on button "Add" at bounding box center [957, 146] width 60 height 21
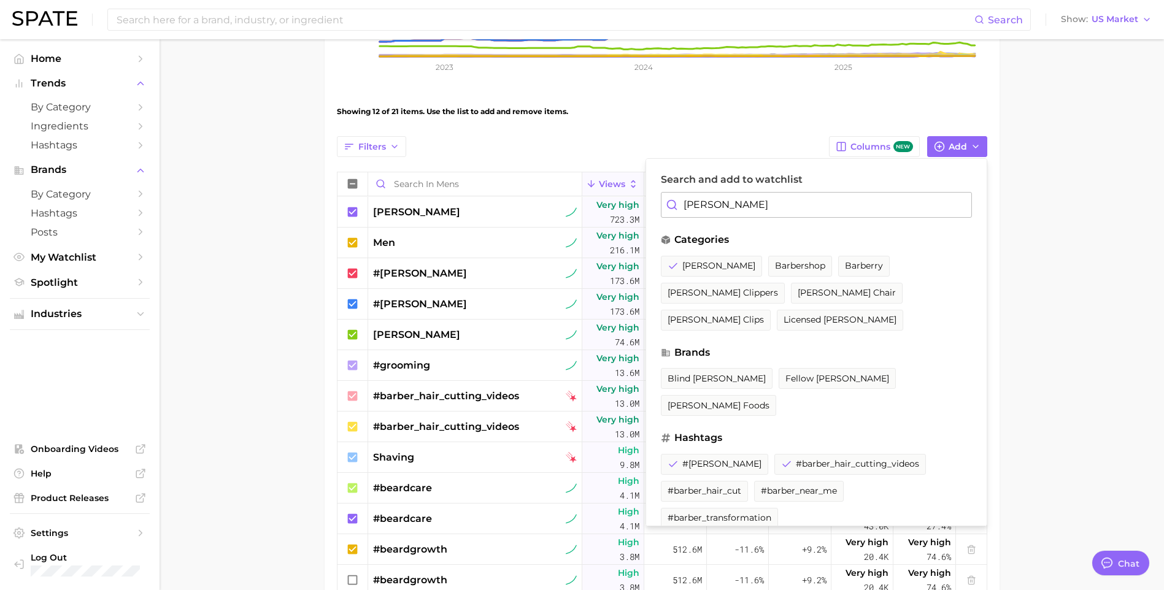
click at [767, 209] on input "[PERSON_NAME]" at bounding box center [816, 205] width 311 height 26
click at [699, 201] on input "[PERSON_NAME]" at bounding box center [816, 205] width 311 height 26
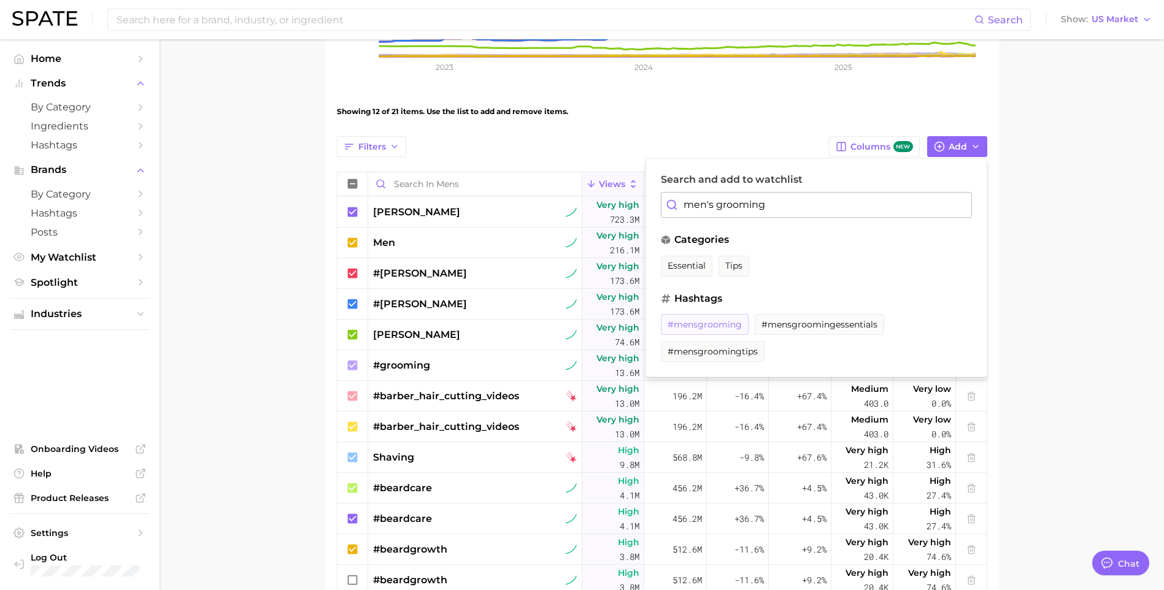
type input "men's grooming"
click at [708, 324] on span "#mensgrooming" at bounding box center [704, 325] width 74 height 10
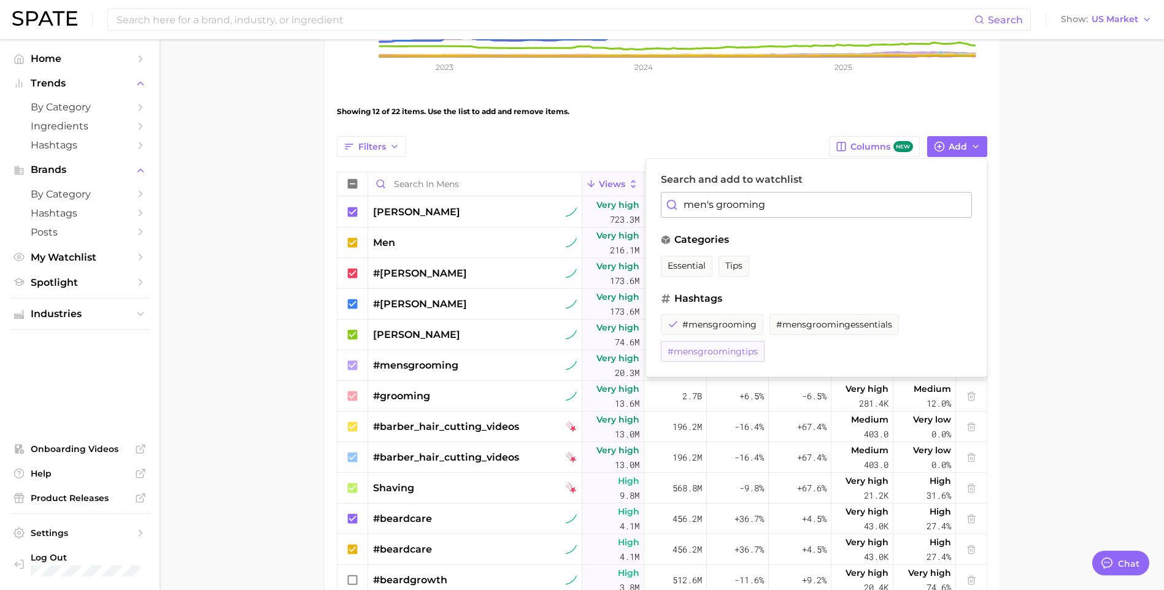
click at [727, 353] on span "#mensgroomingtips" at bounding box center [712, 352] width 90 height 10
click at [691, 134] on div "View Combined Export Data 1.4b Avg. Weekly Views +32.5% YoY 200.0m 400.0m 600.0…" at bounding box center [662, 277] width 650 height 970
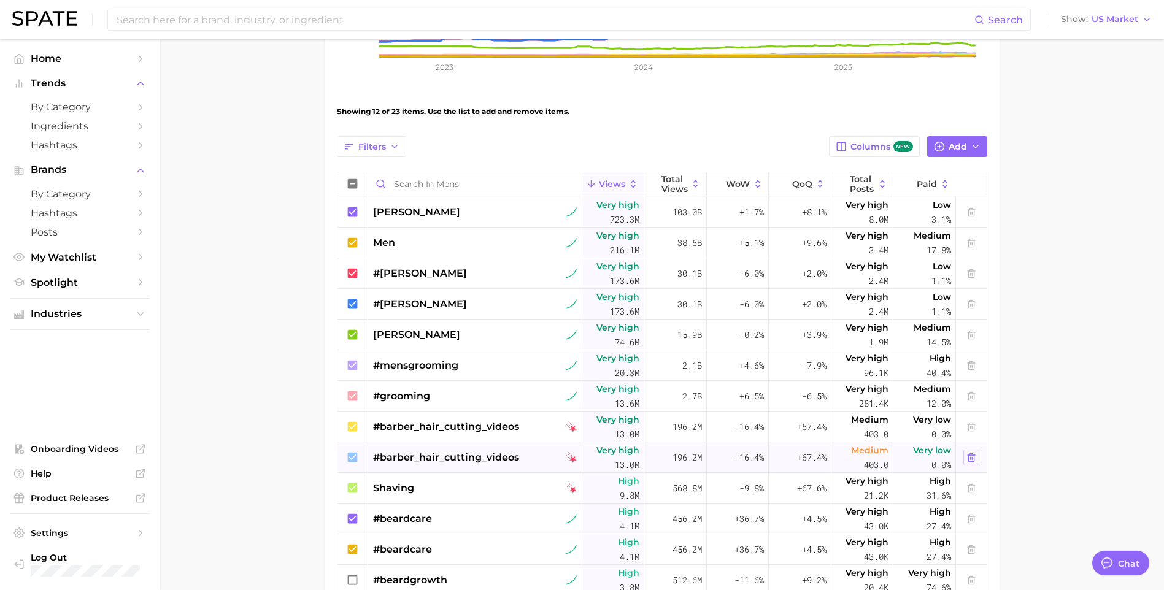
click at [966, 456] on icon at bounding box center [971, 458] width 10 height 10
click at [968, 456] on icon at bounding box center [971, 457] width 6 height 8
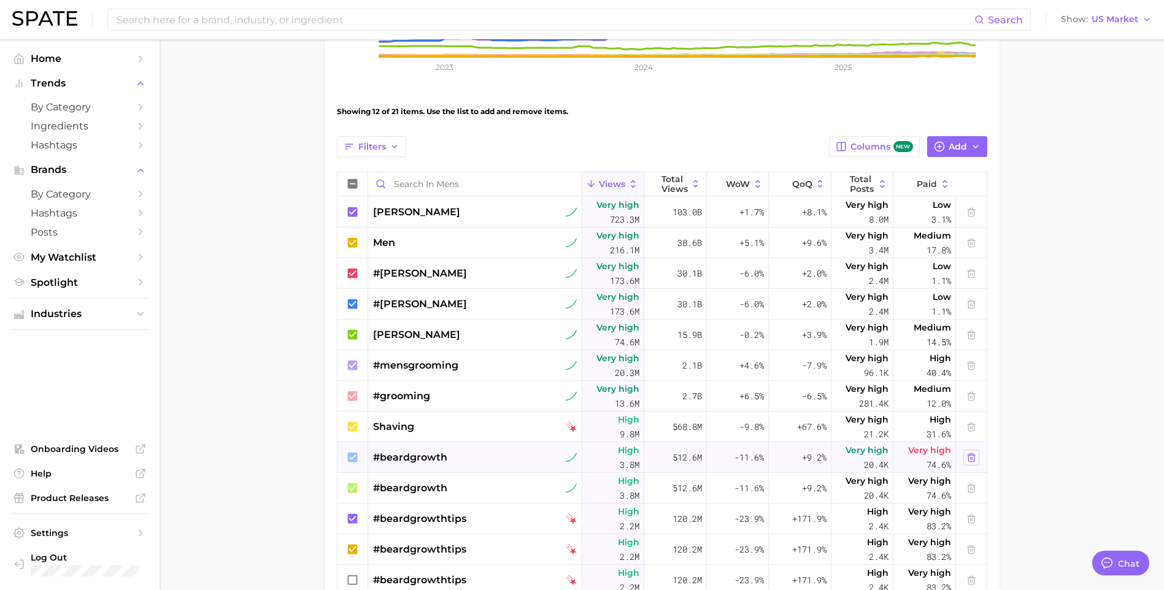
click at [968, 456] on icon at bounding box center [971, 457] width 6 height 8
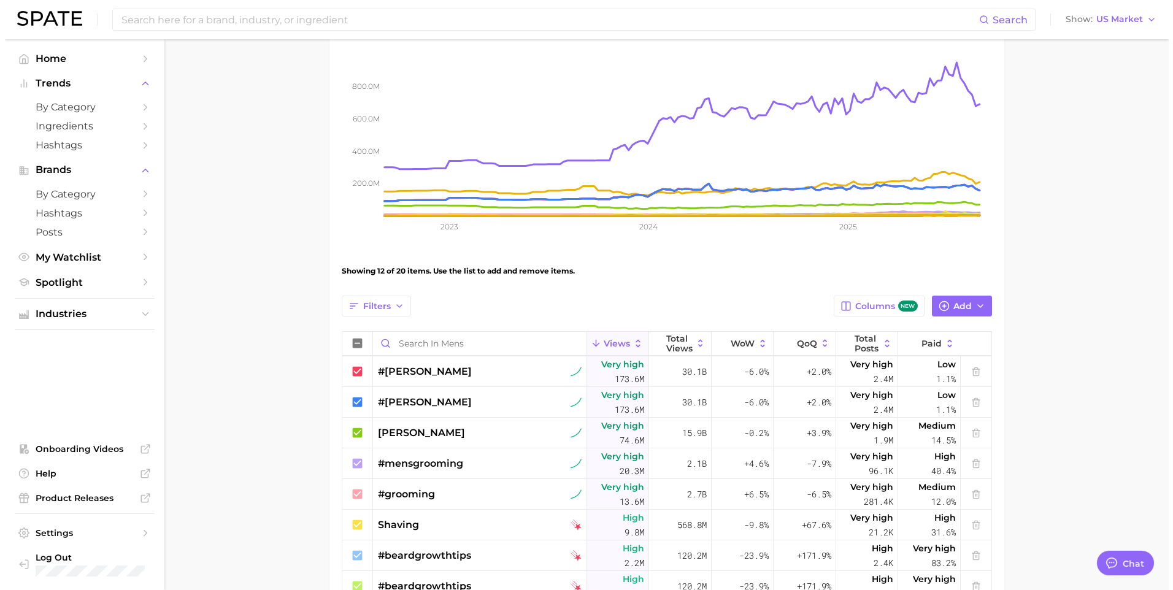
scroll to position [0, 0]
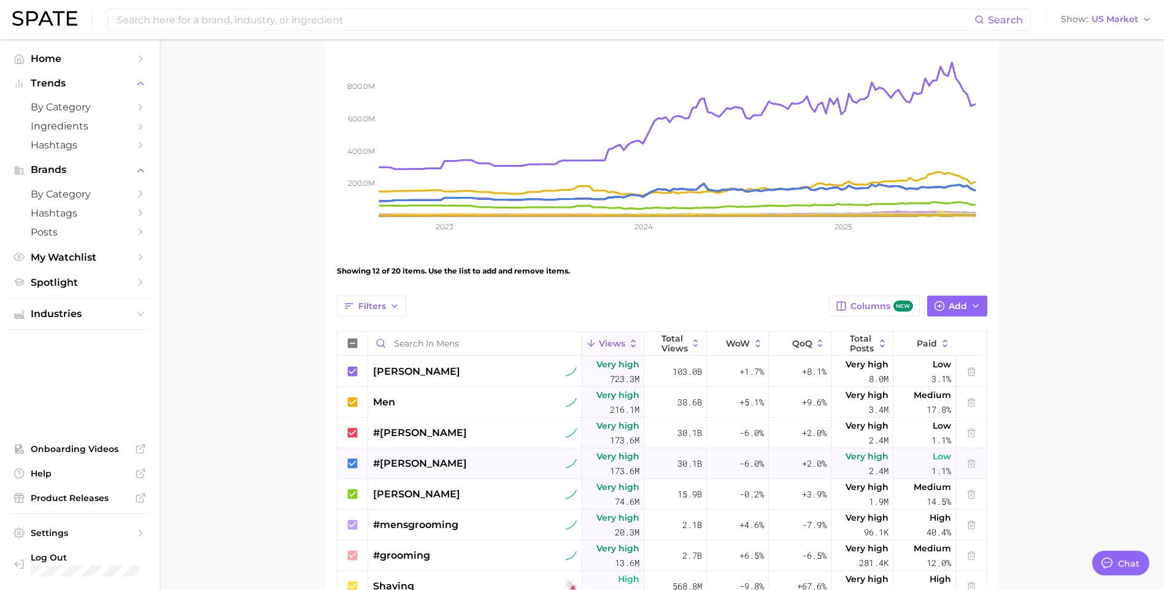
click at [970, 468] on div at bounding box center [971, 463] width 31 height 31
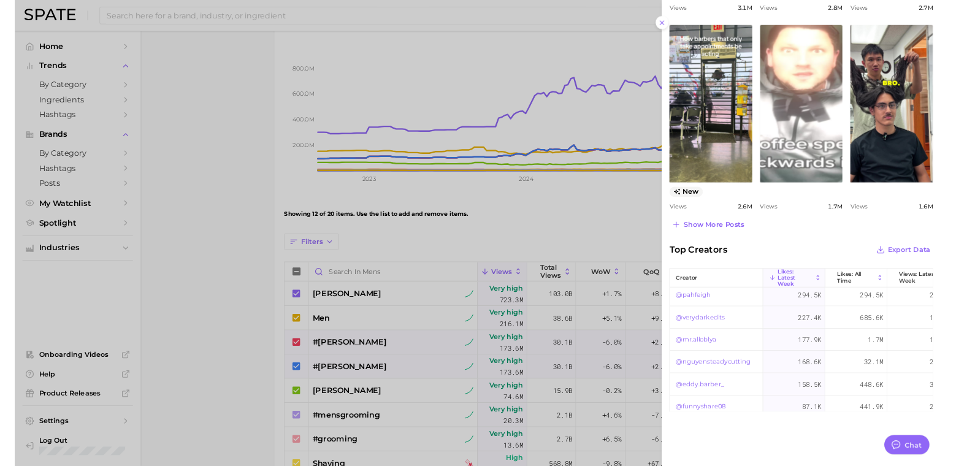
scroll to position [136, 0]
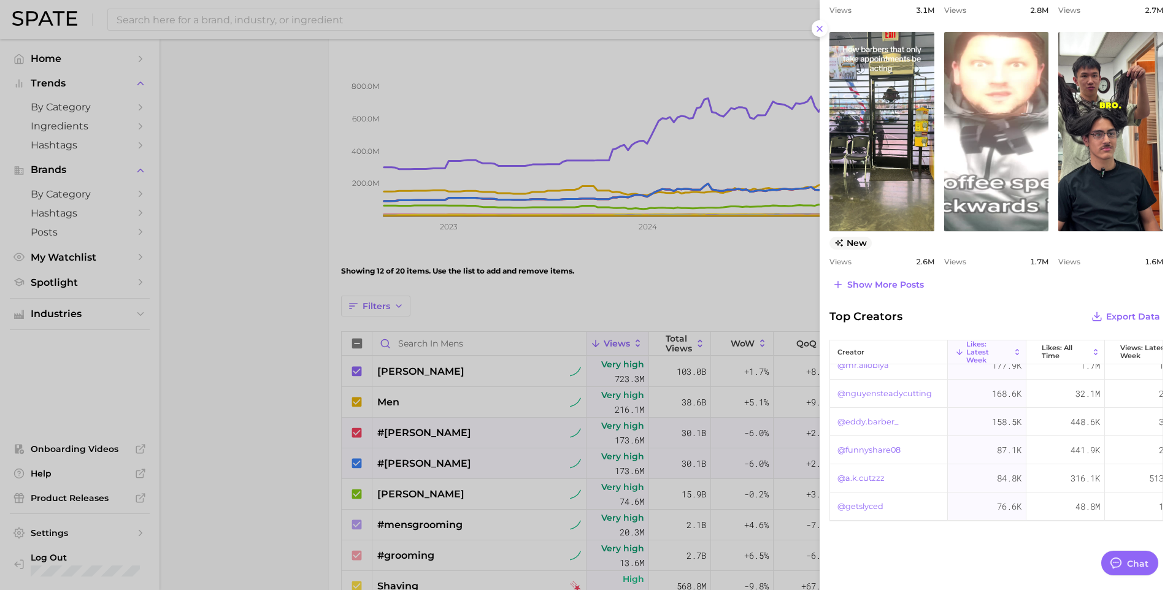
click at [887, 386] on link "@nguyensteadycutting" at bounding box center [884, 393] width 94 height 15
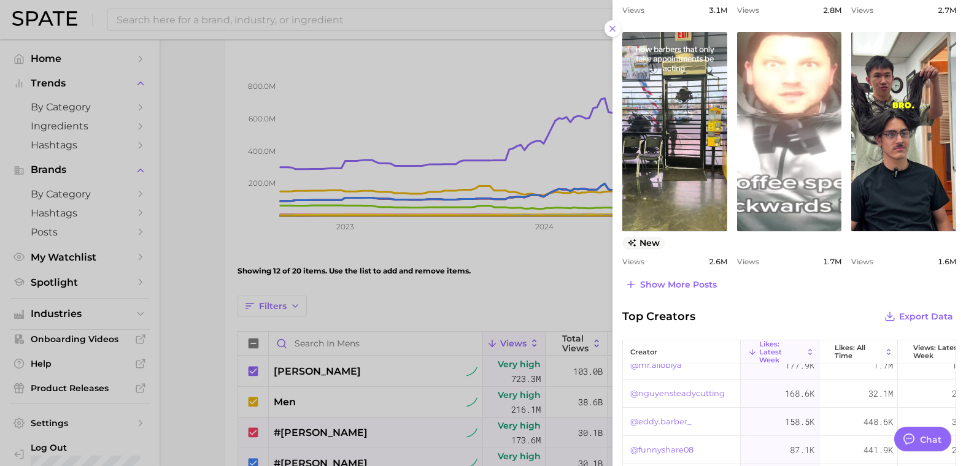
click at [529, 268] on div at bounding box center [483, 233] width 966 height 466
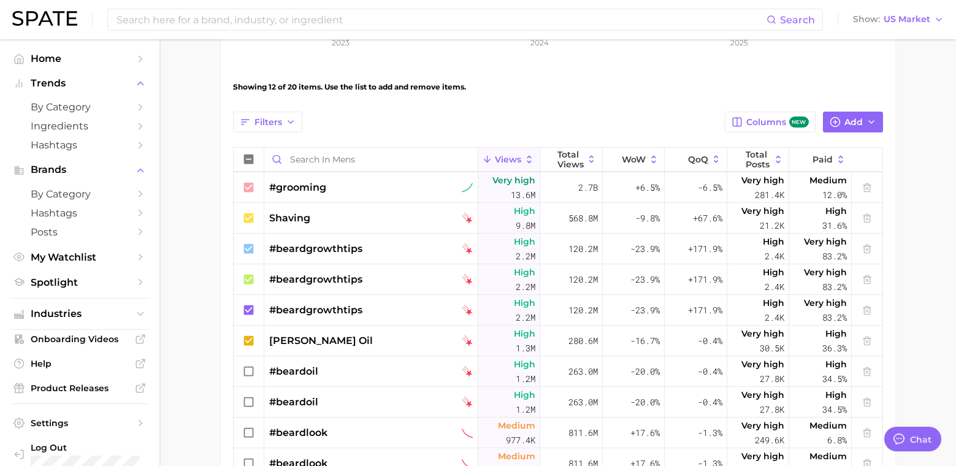
scroll to position [245, 0]
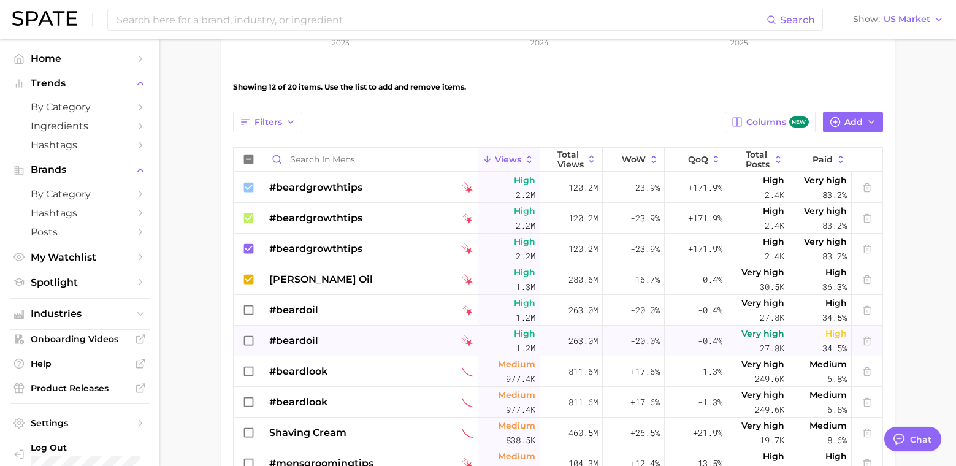
click at [862, 337] on icon at bounding box center [867, 341] width 10 height 10
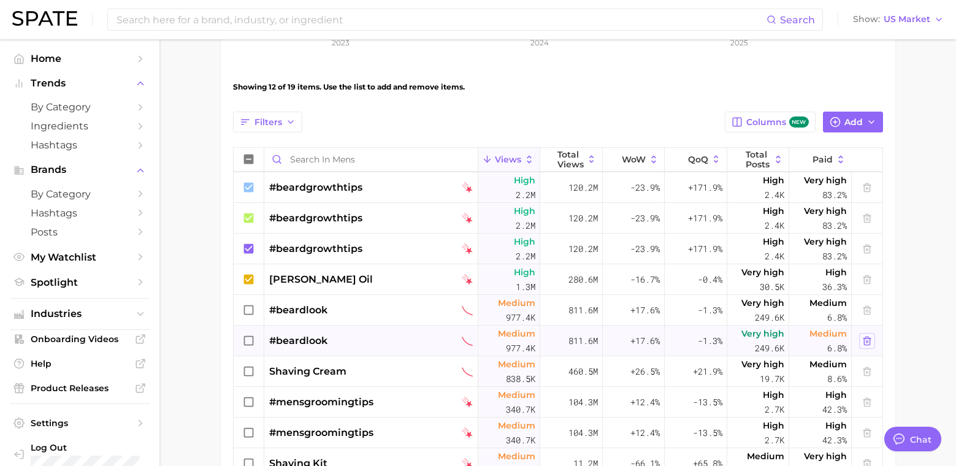
click at [864, 339] on button at bounding box center [867, 341] width 16 height 16
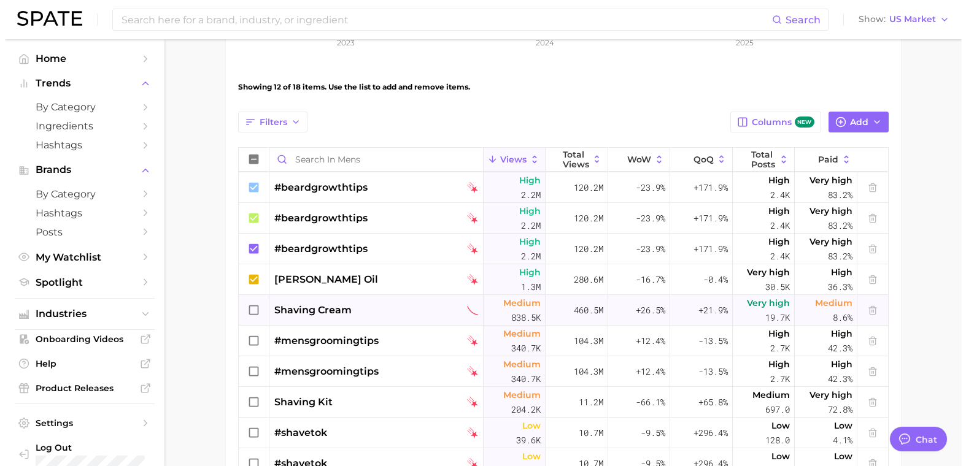
scroll to position [0, 0]
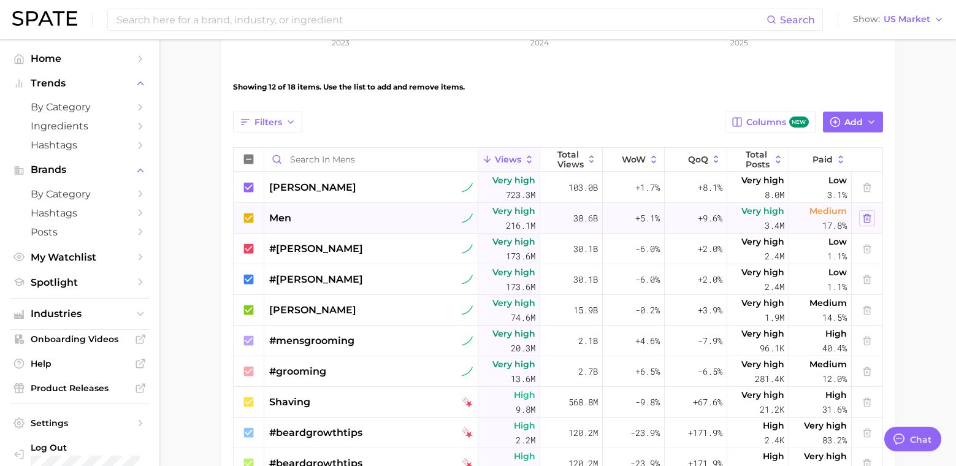
click at [862, 217] on icon at bounding box center [867, 218] width 10 height 10
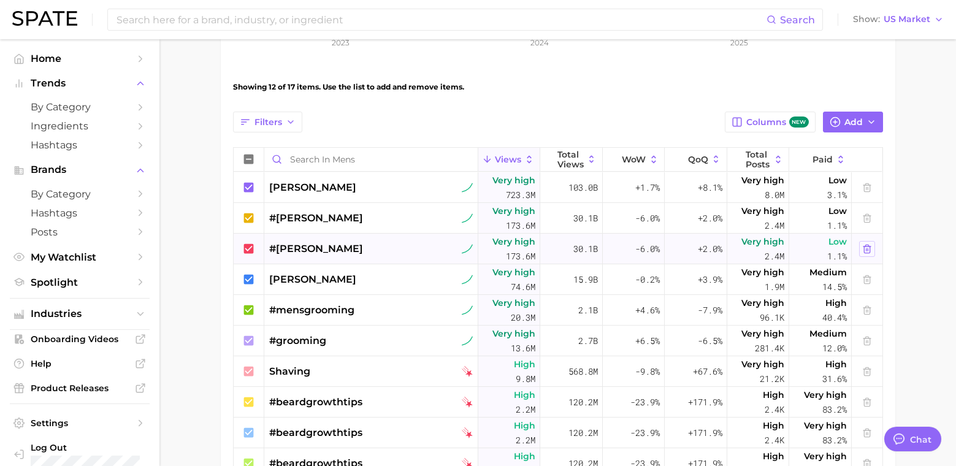
click at [866, 249] on line at bounding box center [866, 249] width 0 height 2
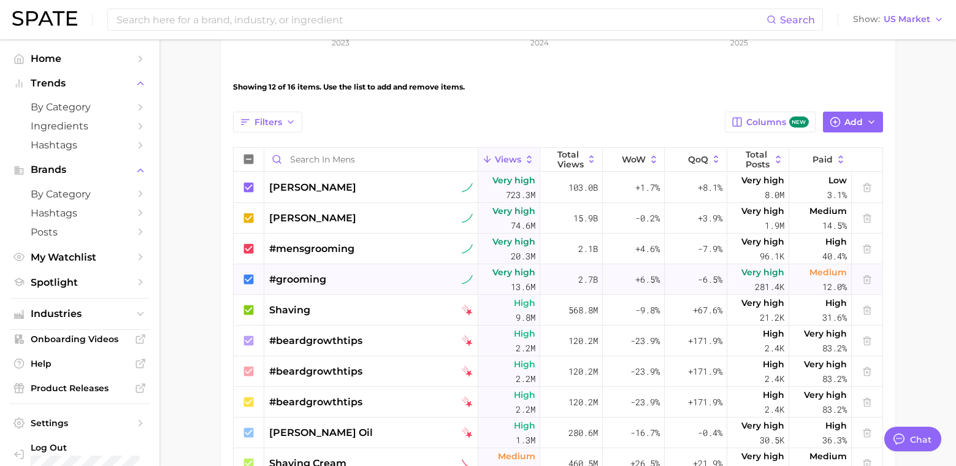
click at [411, 277] on div "#grooming" at bounding box center [371, 279] width 204 height 31
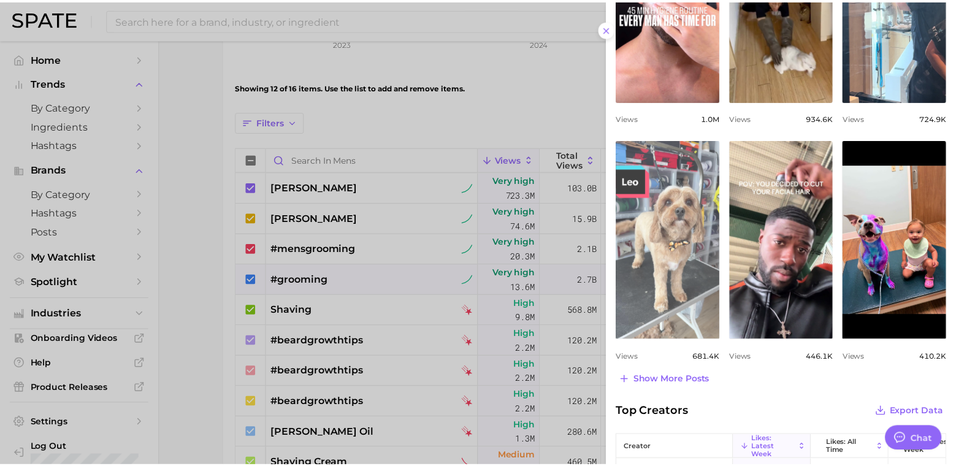
scroll to position [307, 0]
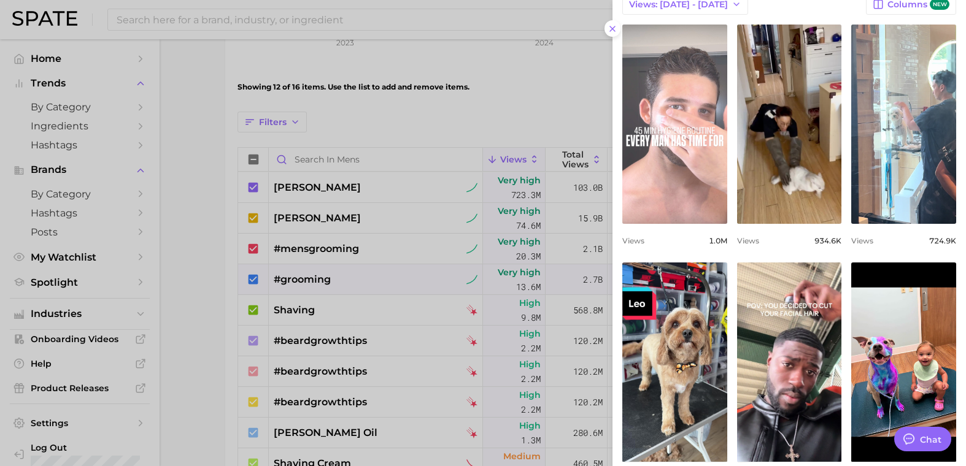
click at [686, 194] on link "view post on TikTok" at bounding box center [674, 124] width 105 height 199
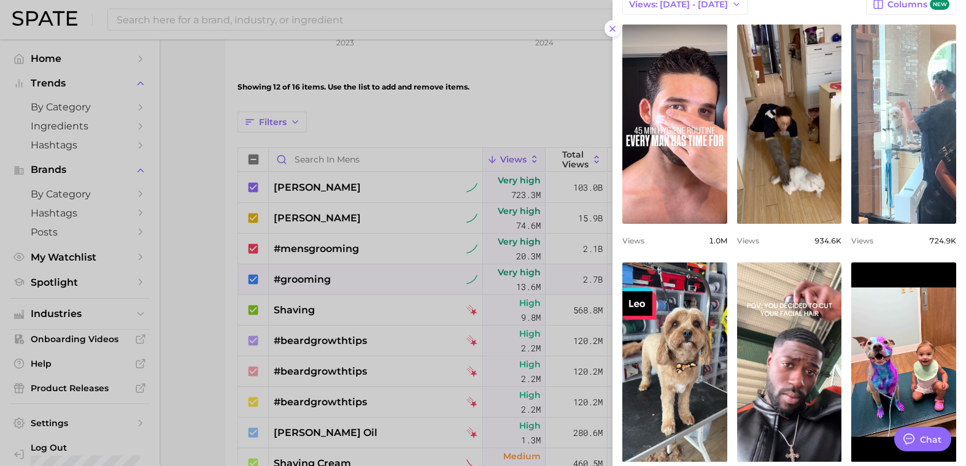
click at [613, 28] on line at bounding box center [612, 28] width 5 height 5
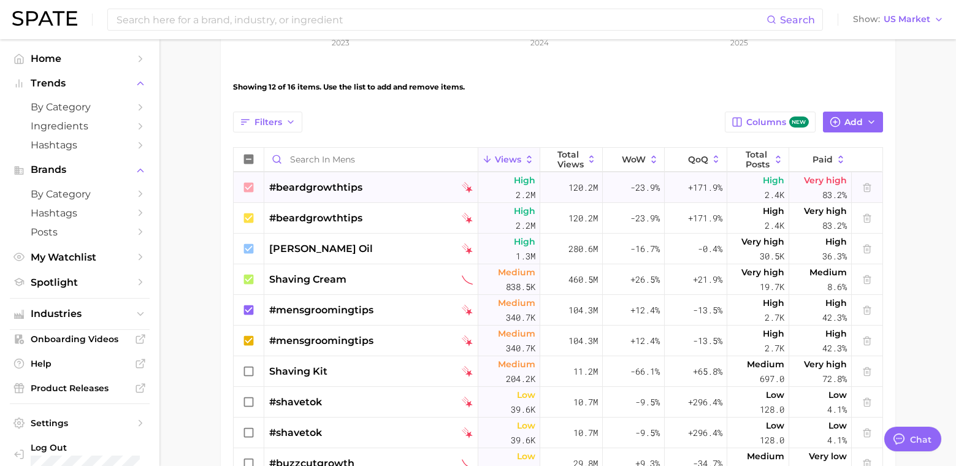
scroll to position [204, 0]
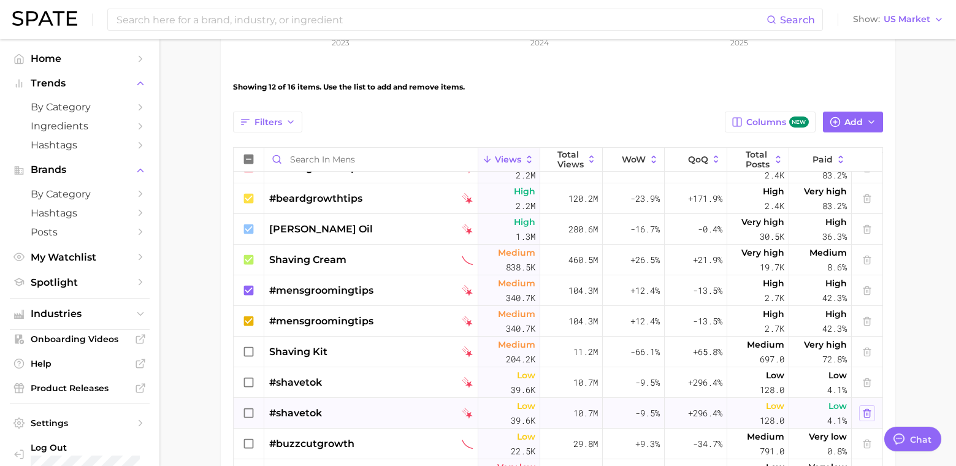
click at [862, 412] on icon at bounding box center [867, 414] width 10 height 10
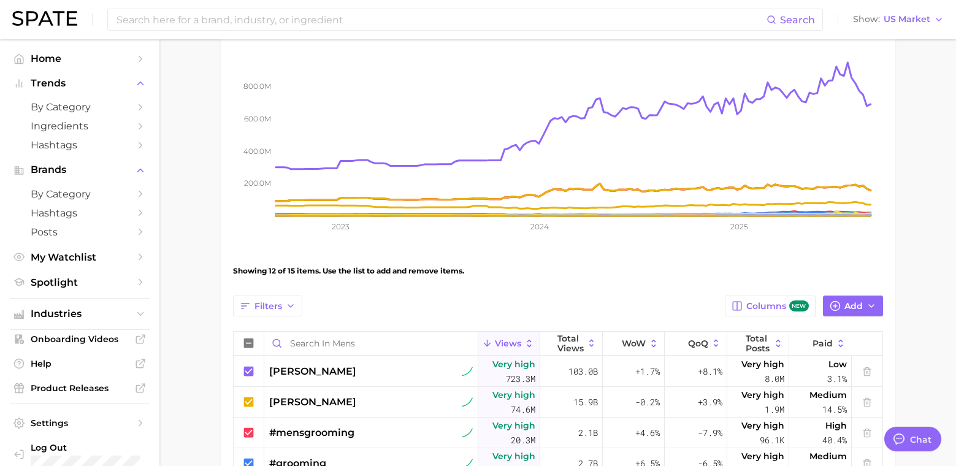
scroll to position [0, 0]
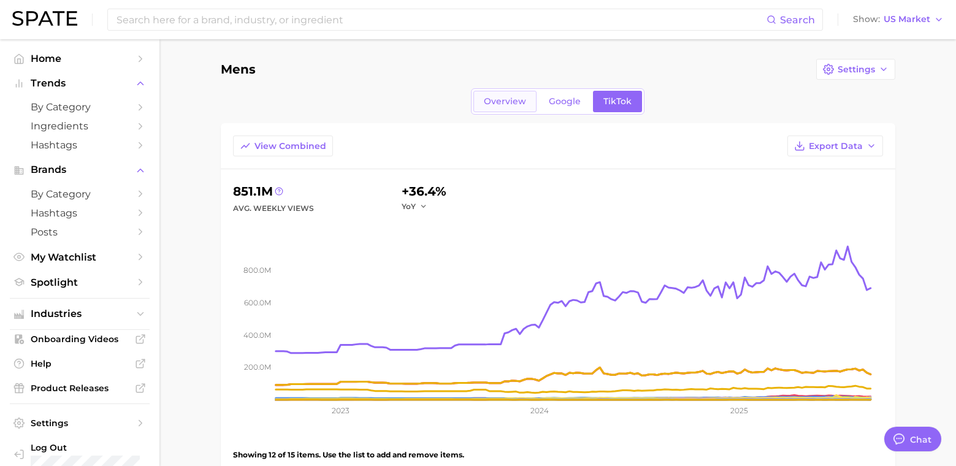
click at [498, 106] on span "Overview" at bounding box center [505, 101] width 42 height 10
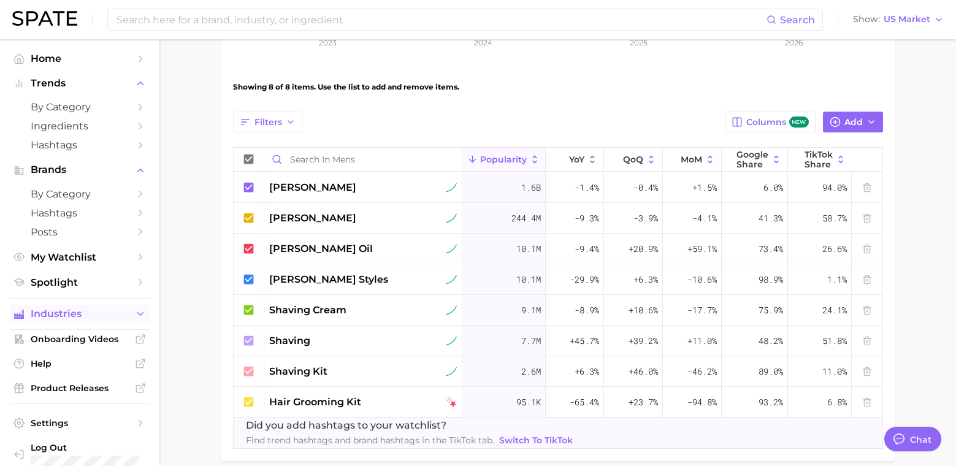
scroll to position [14, 0]
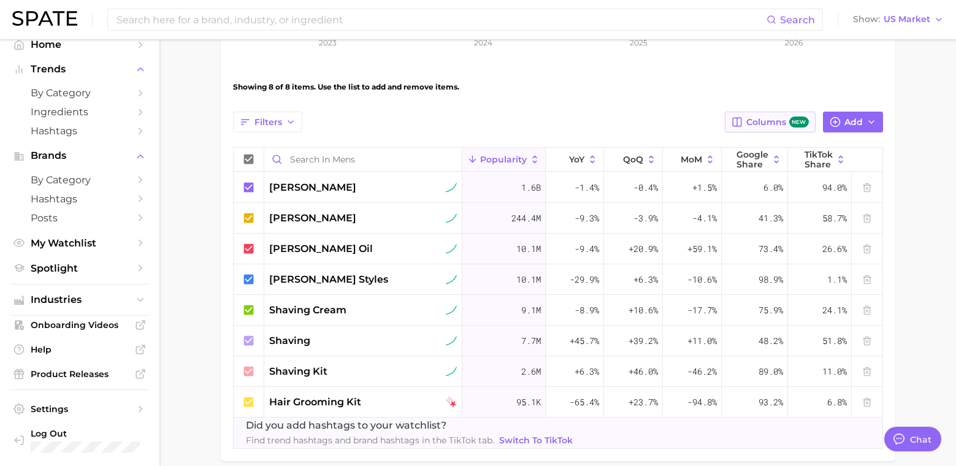
click at [762, 121] on span "Columns new" at bounding box center [778, 123] width 62 height 12
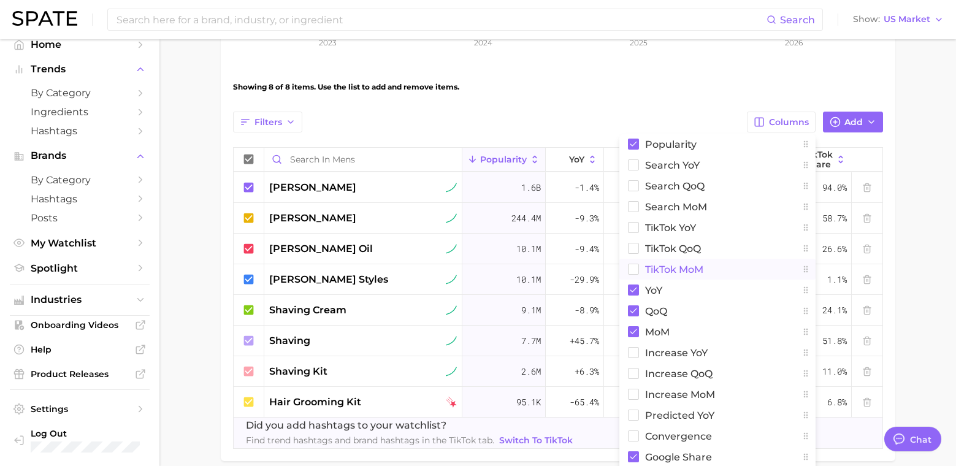
click at [633, 266] on rect at bounding box center [633, 269] width 10 height 10
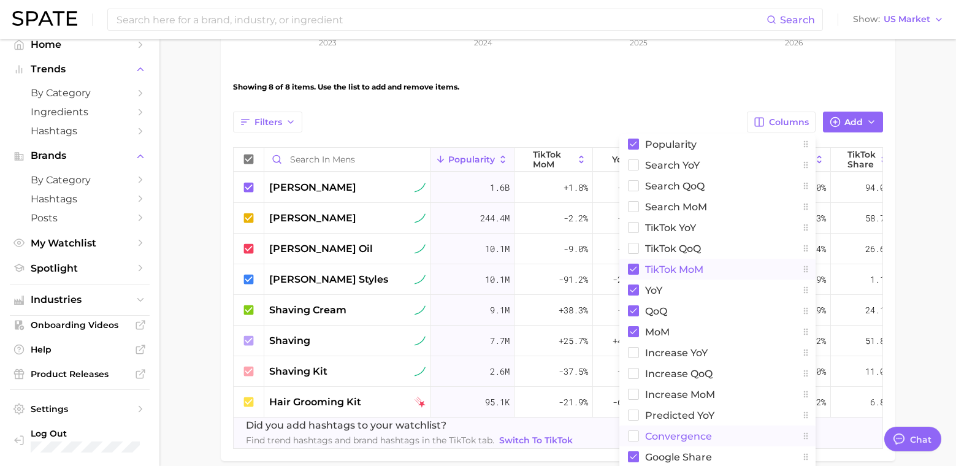
click at [631, 433] on rect at bounding box center [633, 436] width 10 height 10
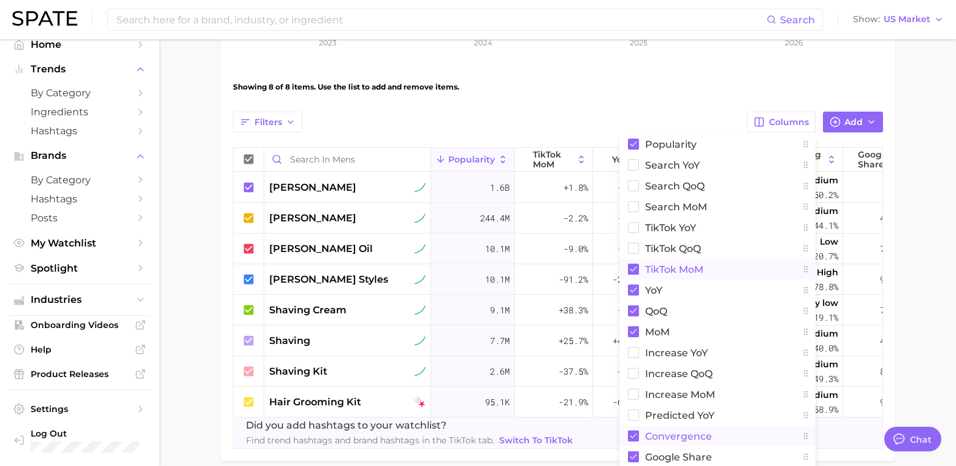
click at [913, 234] on main "Mens Settings Overview Google TikTok View Combined Export Data 1.9b Avg. Monthl…" at bounding box center [557, 96] width 797 height 851
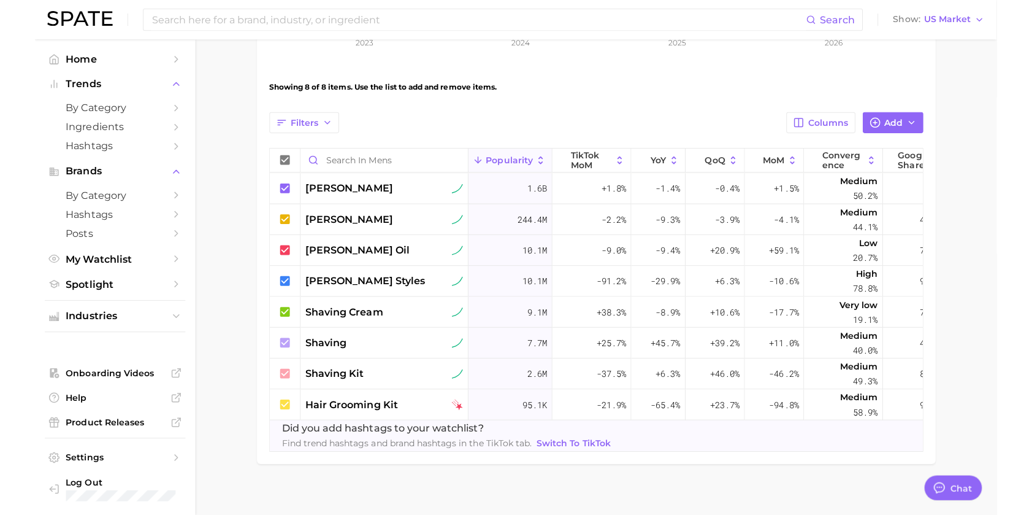
scroll to position [0, 0]
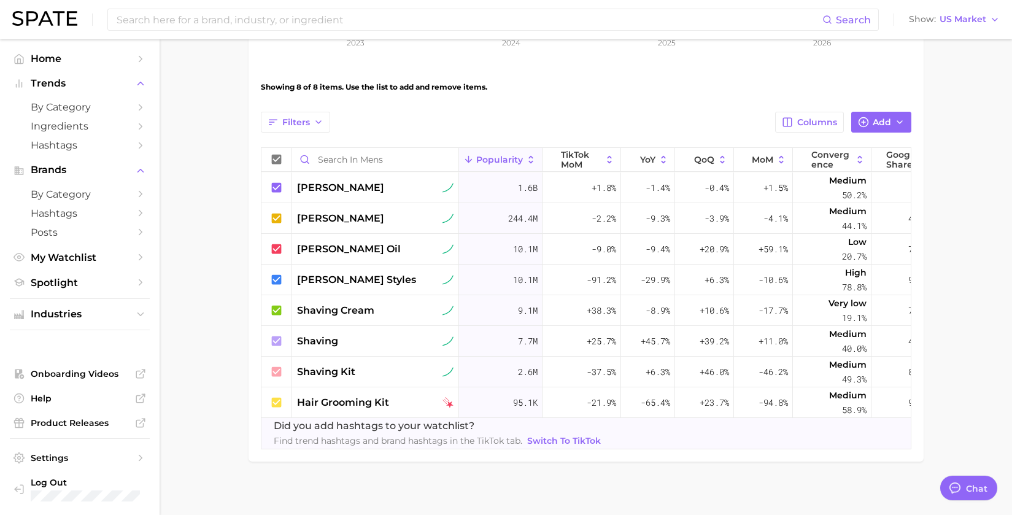
type textarea "x"
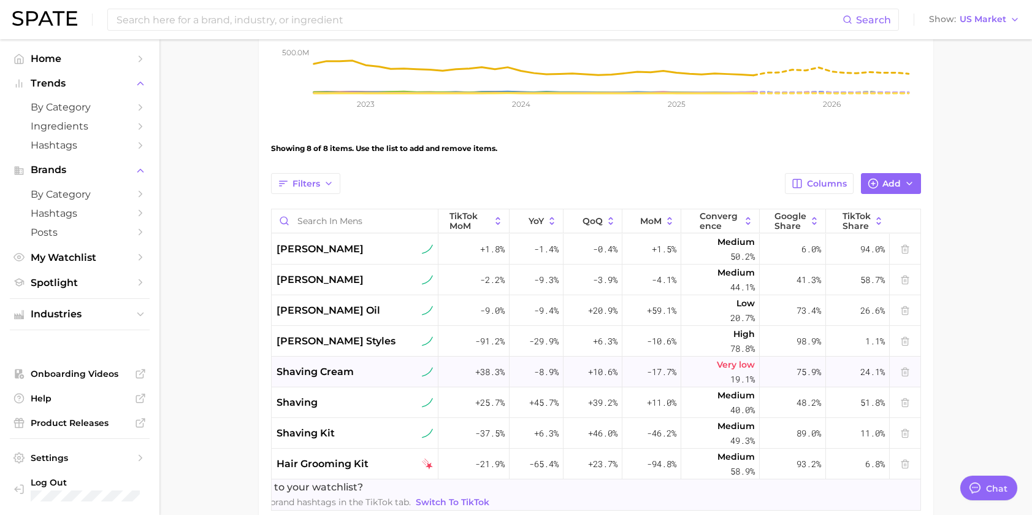
scroll to position [385, 0]
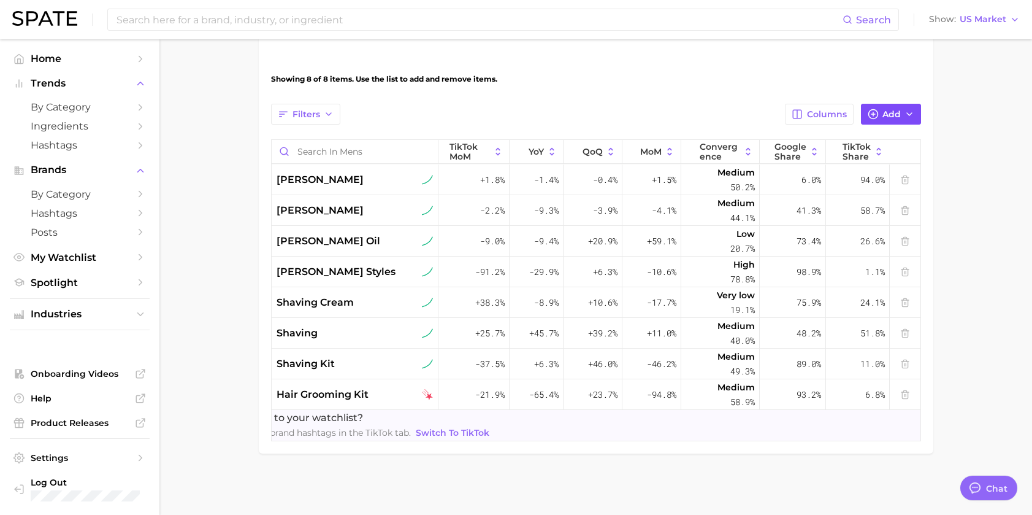
click at [887, 109] on span "Add" at bounding box center [892, 114] width 18 height 10
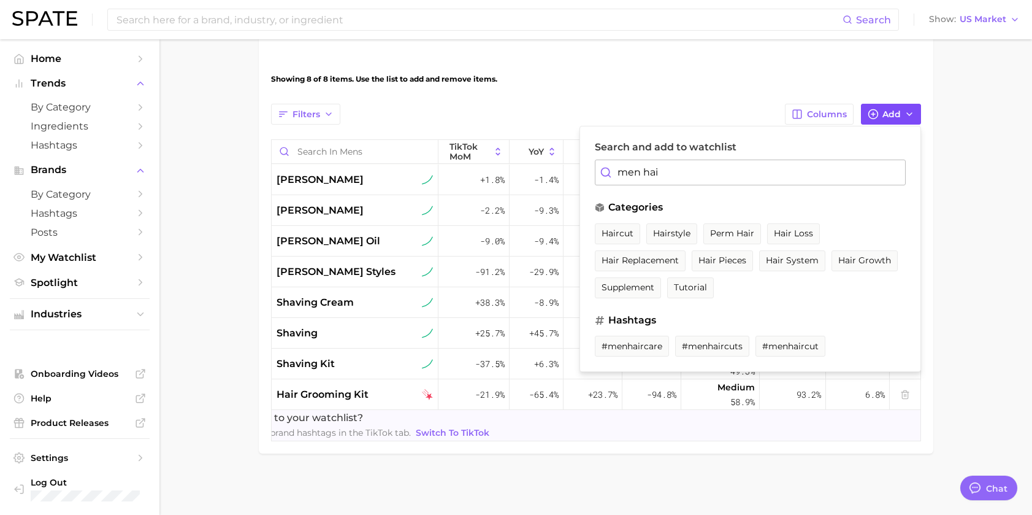
type input "men hair"
click at [631, 341] on span "#menhaircare" at bounding box center [632, 346] width 61 height 10
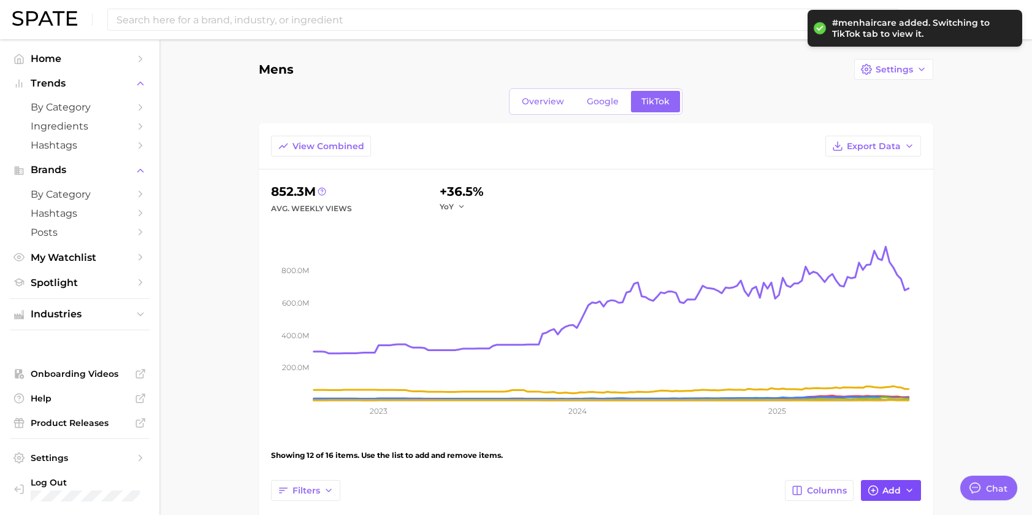
scroll to position [123, 0]
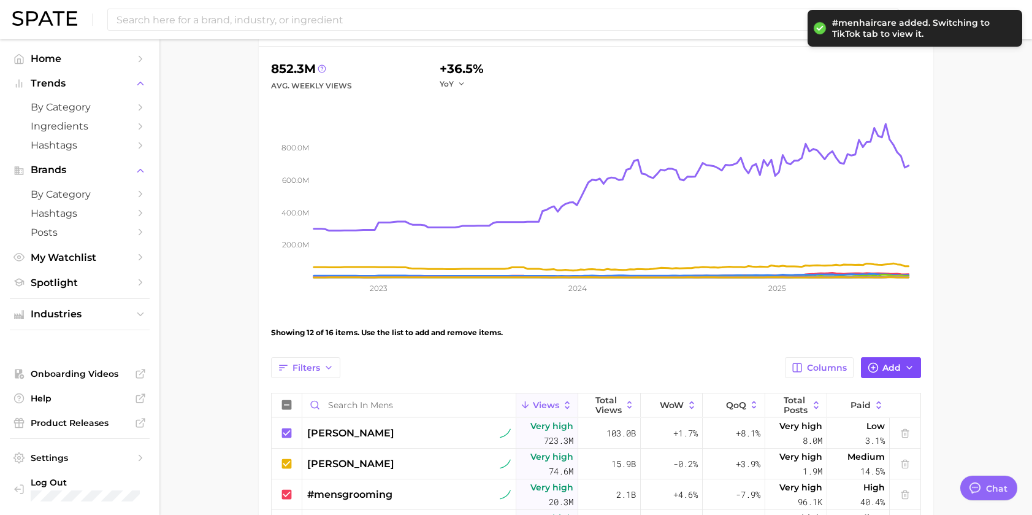
click at [883, 369] on span "Add" at bounding box center [892, 368] width 18 height 10
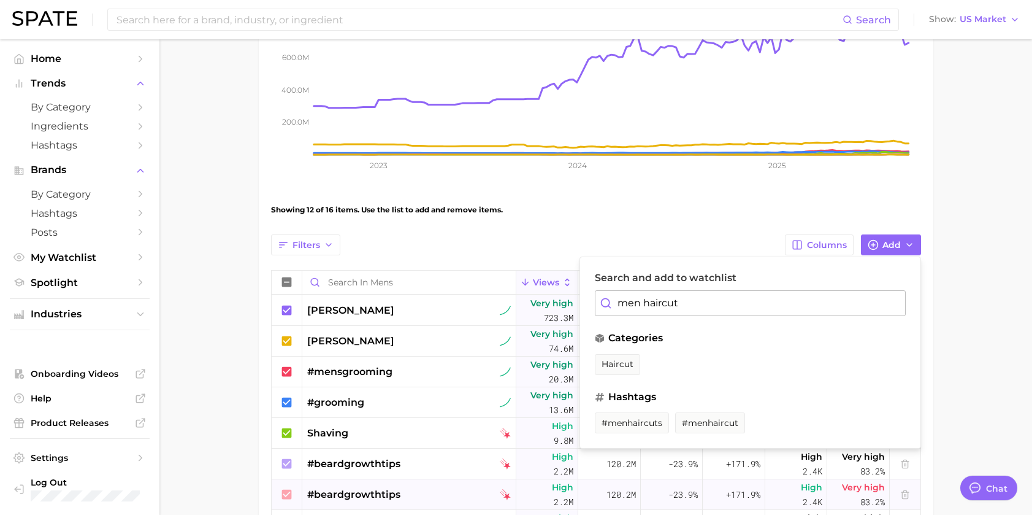
scroll to position [307, 0]
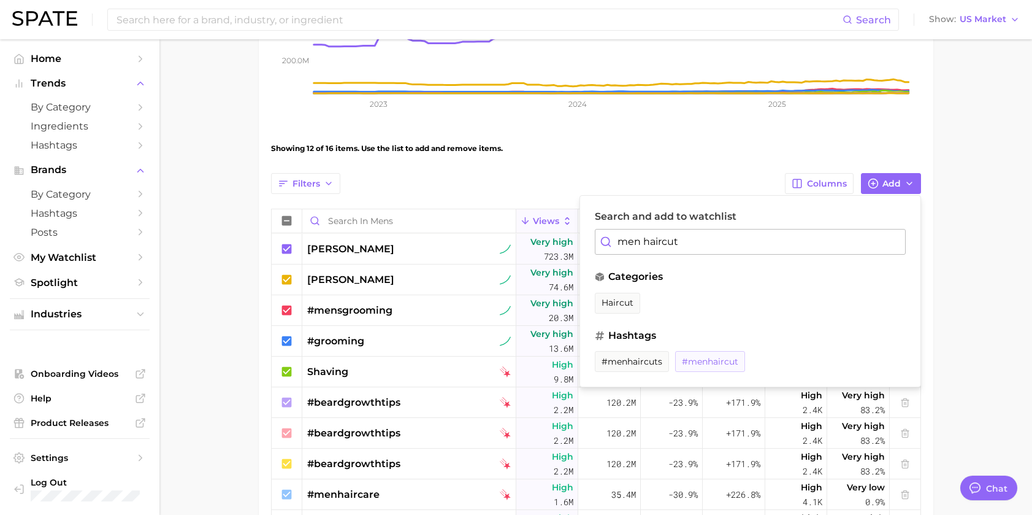
click at [719, 361] on span "#menhaircut" at bounding box center [710, 361] width 56 height 10
click at [664, 238] on input "men haircut" at bounding box center [750, 242] width 311 height 26
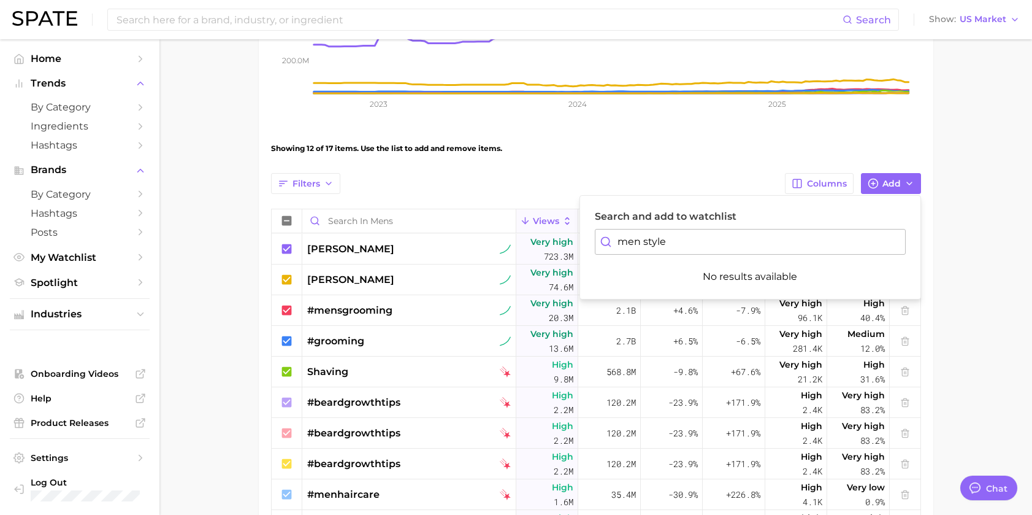
type input "men style"
click at [653, 126] on div "200.0m 400.0m 600.0m 800.0m 2023 2024 2025" at bounding box center [596, 18] width 650 height 219
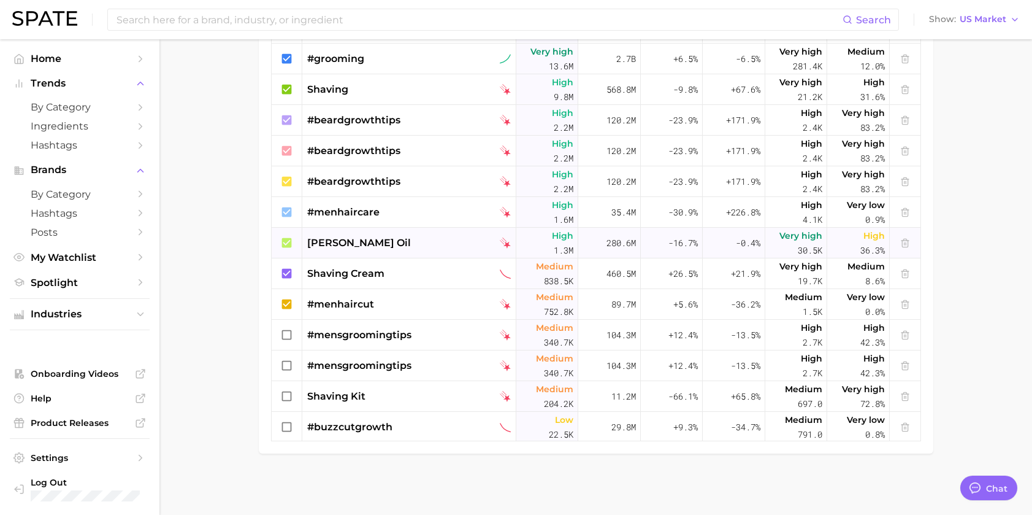
scroll to position [221, 0]
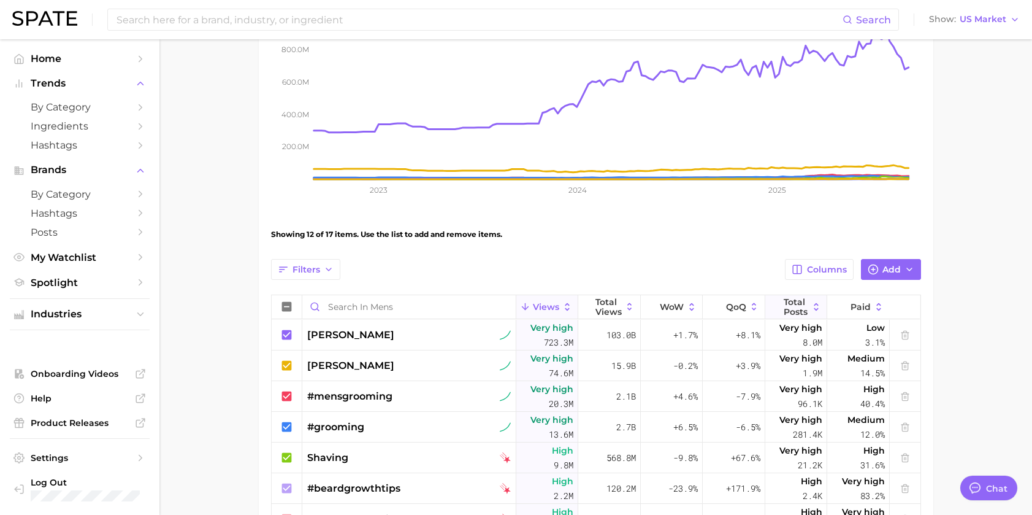
click at [786, 306] on span "Total Posts" at bounding box center [796, 307] width 25 height 20
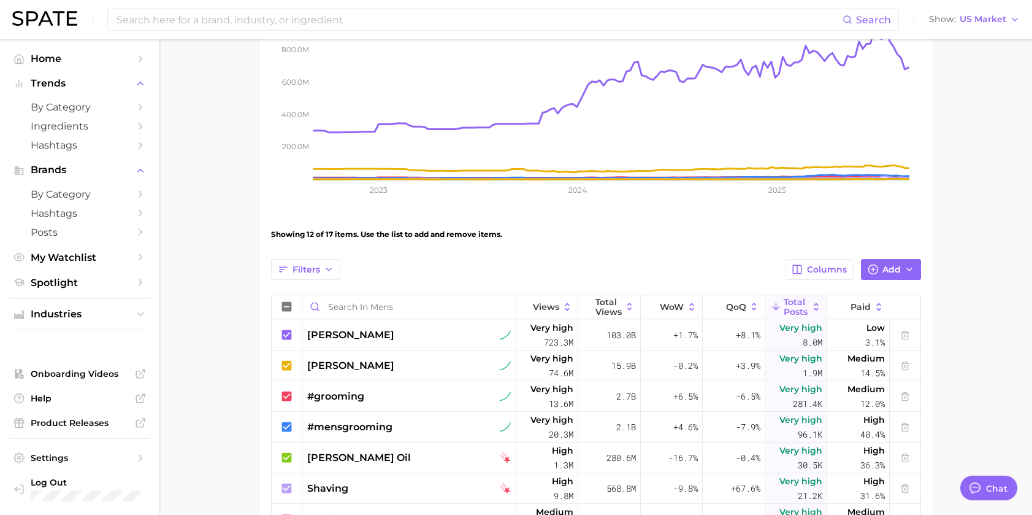
click at [674, 258] on div "View Combined Export Data 850.4m Avg. Weekly Views +36.4% YoY 200.0m 400.0m 600…" at bounding box center [596, 362] width 650 height 894
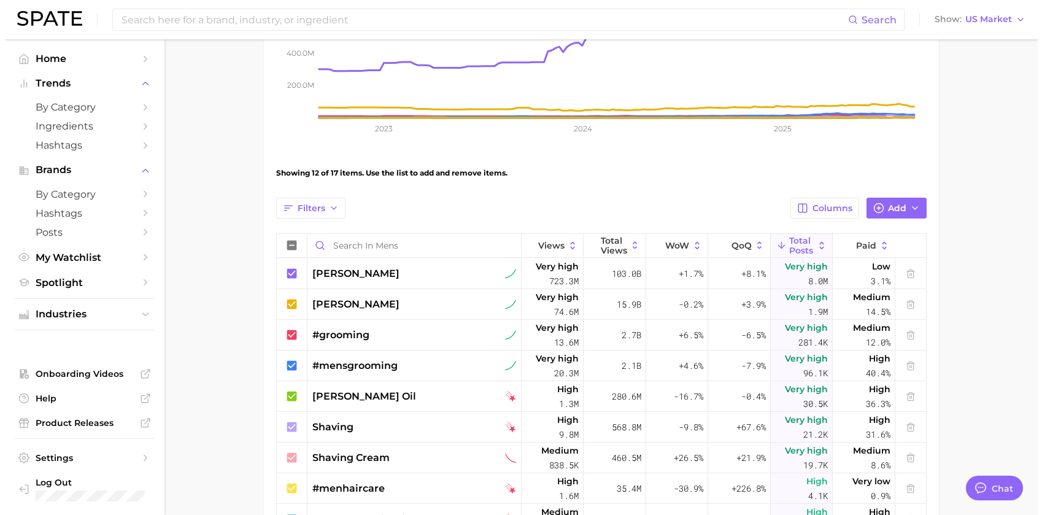
scroll to position [405, 0]
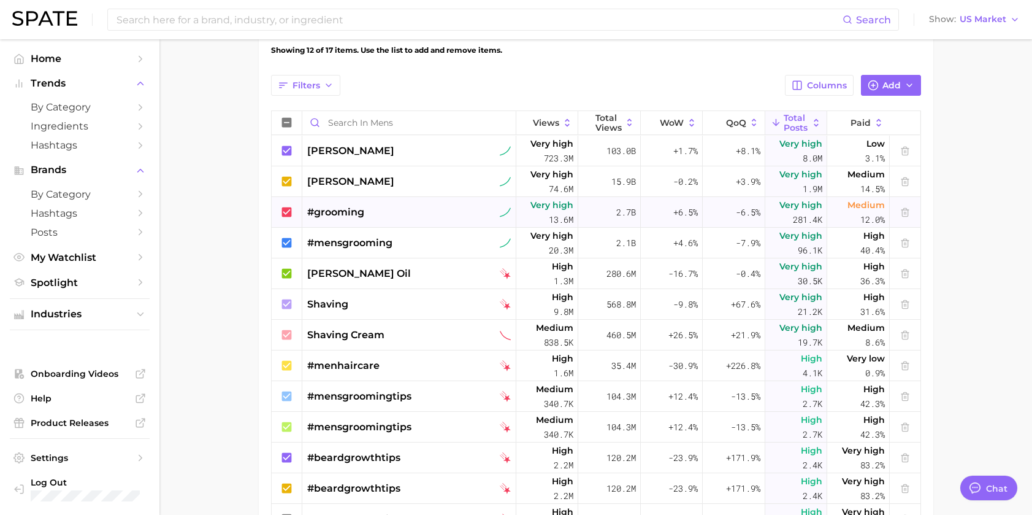
click at [452, 209] on div "#grooming" at bounding box center [409, 212] width 204 height 31
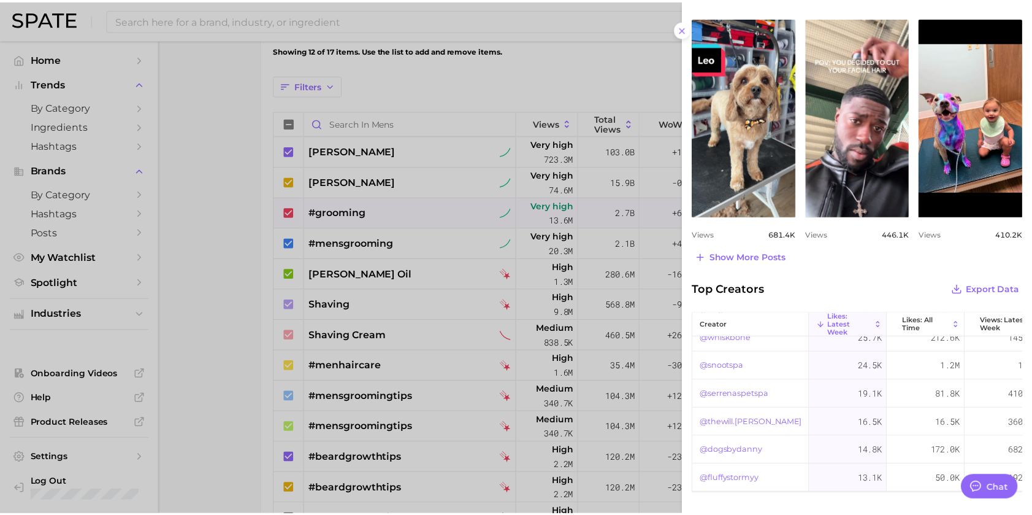
scroll to position [600, 0]
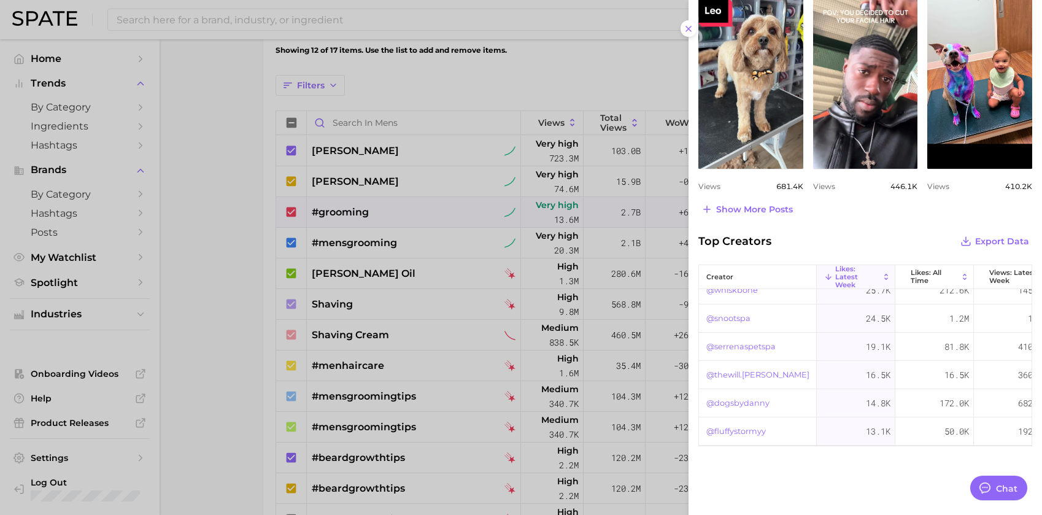
click at [194, 360] on div at bounding box center [521, 257] width 1042 height 515
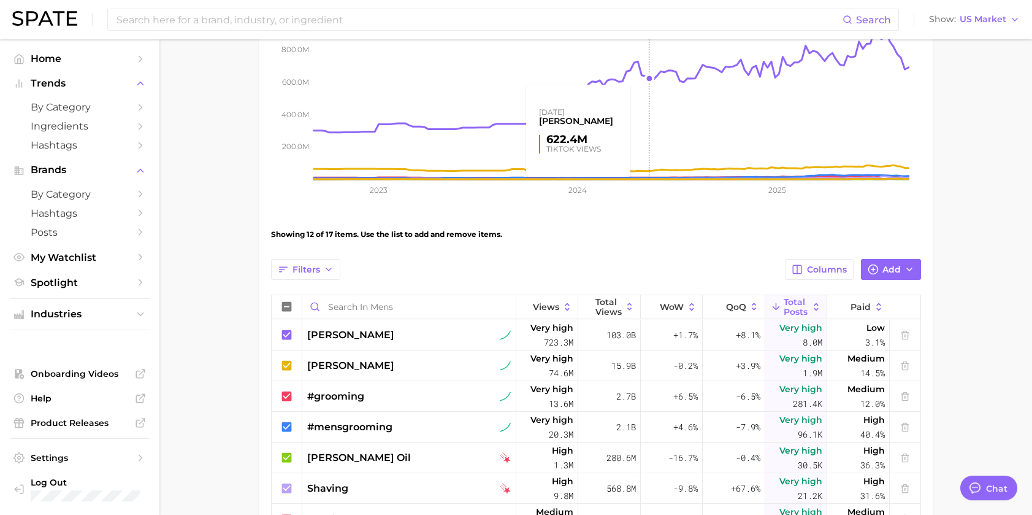
scroll to position [0, 0]
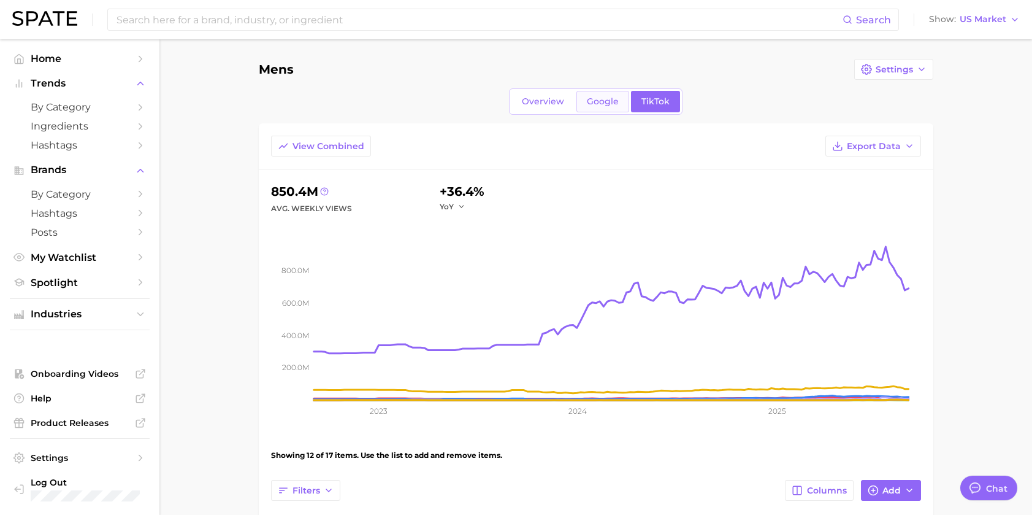
click at [610, 99] on span "Google" at bounding box center [603, 101] width 32 height 10
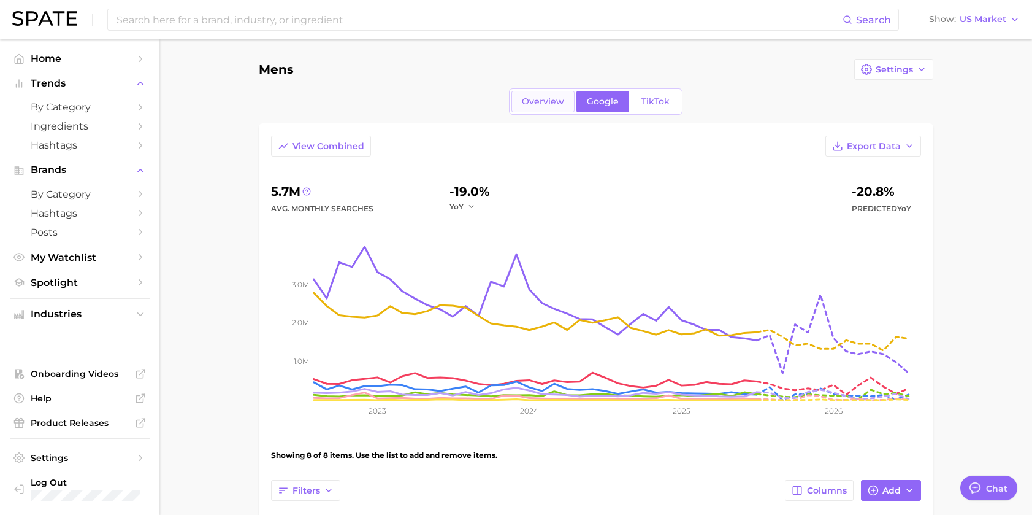
click at [543, 106] on span "Overview" at bounding box center [543, 101] width 42 height 10
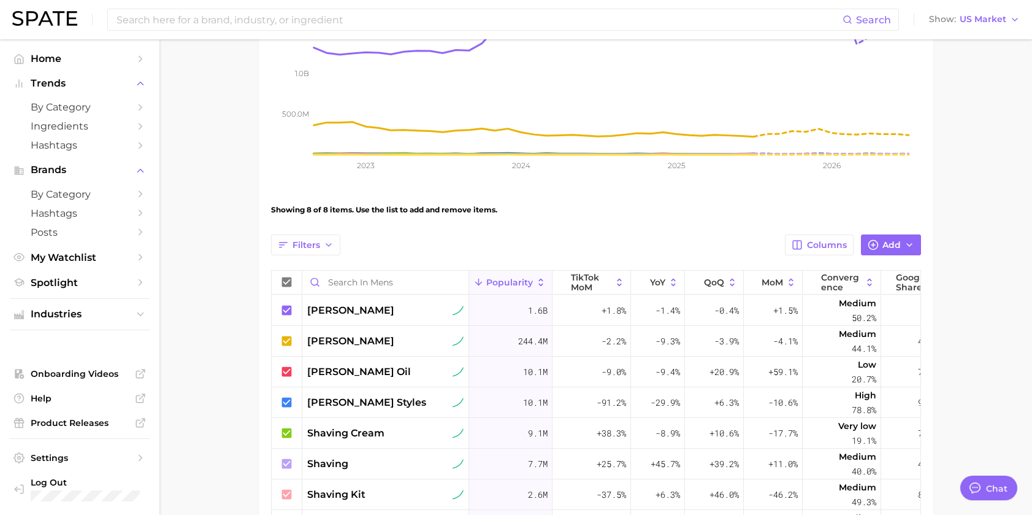
scroll to position [61, 0]
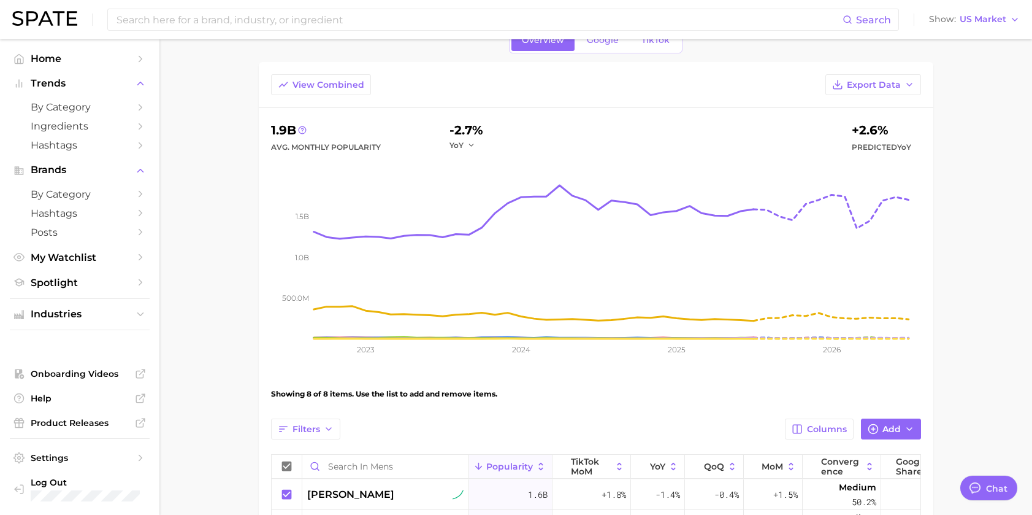
click at [956, 245] on main "Mens Settings Overview Google TikTok View Combined Export Data 1.9b Avg. Monthl…" at bounding box center [595, 403] width 873 height 851
click at [76, 285] on span "Spotlight" at bounding box center [80, 283] width 98 height 12
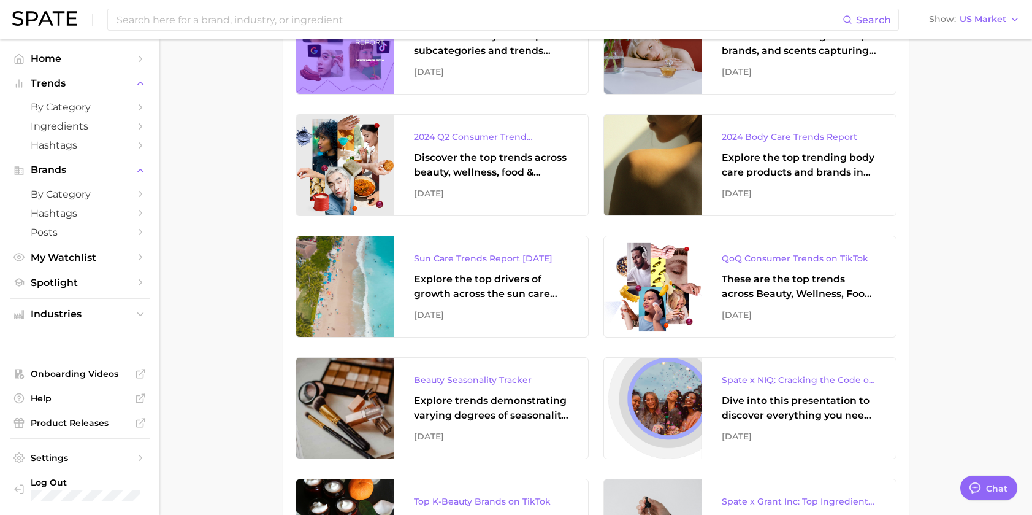
scroll to position [2086, 0]
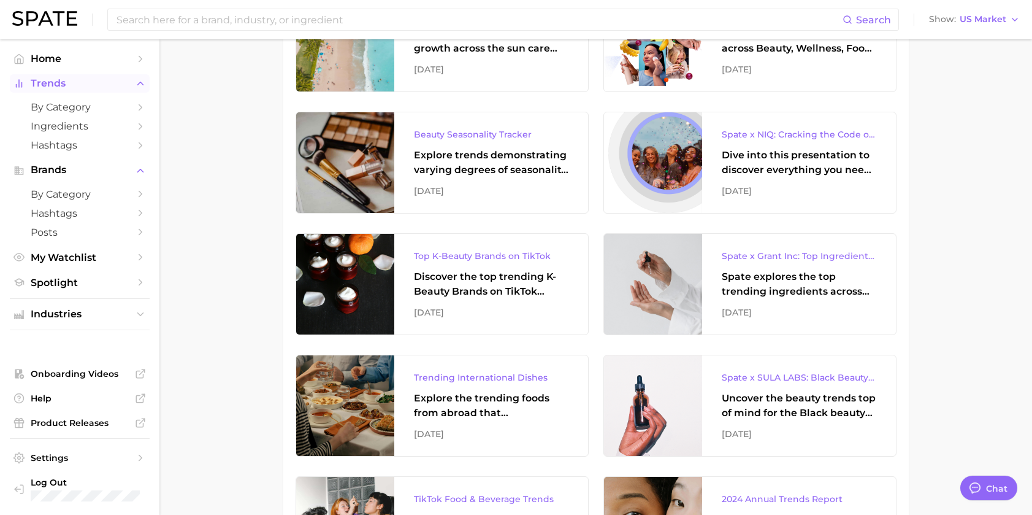
click at [82, 84] on span "Trends" at bounding box center [80, 83] width 98 height 11
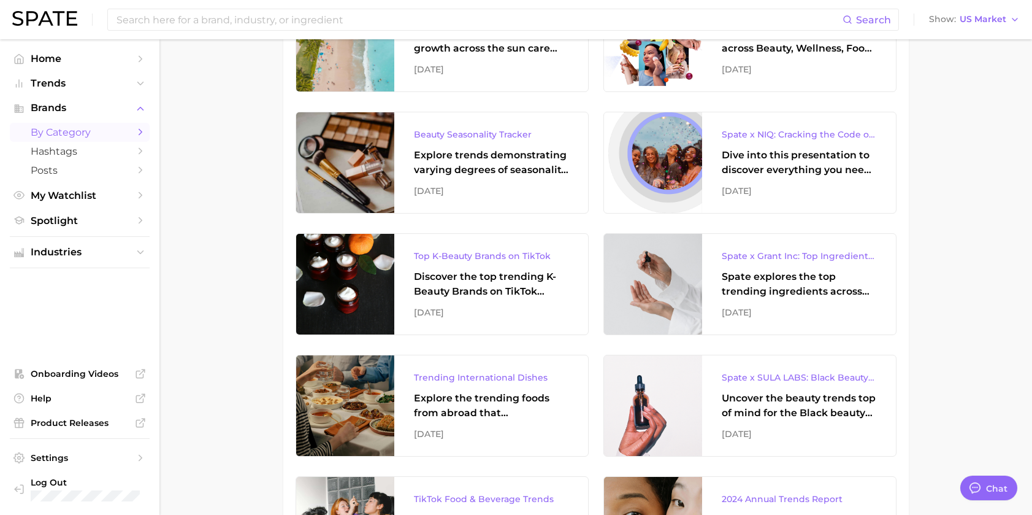
click at [71, 131] on span "by Category" at bounding box center [80, 132] width 98 height 12
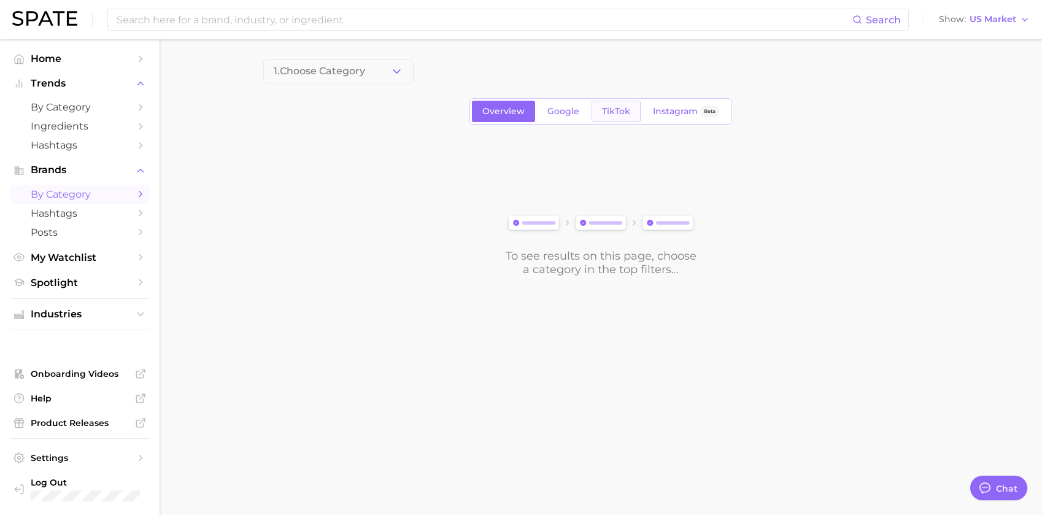
click at [619, 109] on span "TikTok" at bounding box center [616, 111] width 28 height 10
click at [553, 171] on div "To see results on this page, choose a category in the top filters..." at bounding box center [600, 207] width 675 height 137
click at [327, 239] on div "To see results on this page, choose a category in the top filters..." at bounding box center [600, 207] width 675 height 137
click at [125, 309] on span "Industries" at bounding box center [80, 314] width 98 height 11
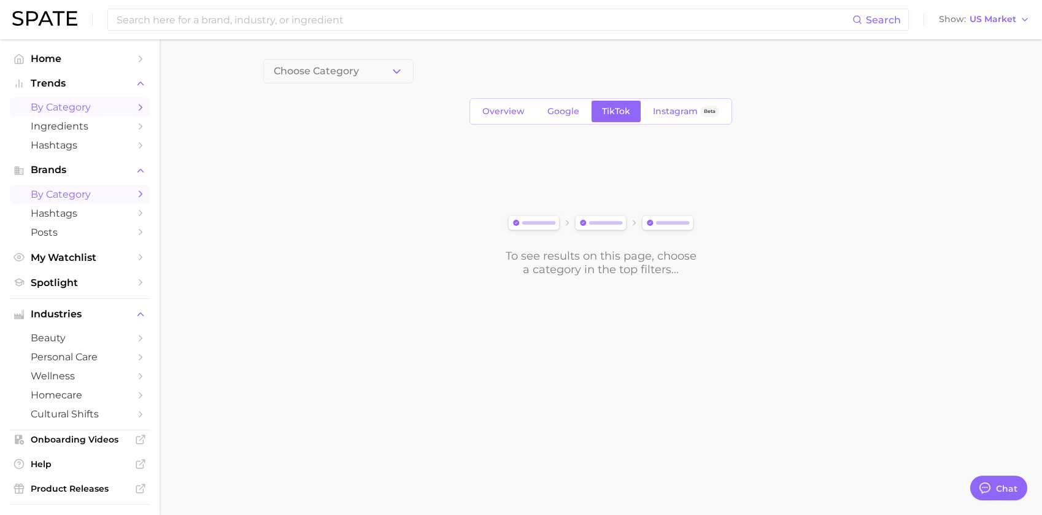
click at [93, 105] on span "by Category" at bounding box center [80, 107] width 98 height 12
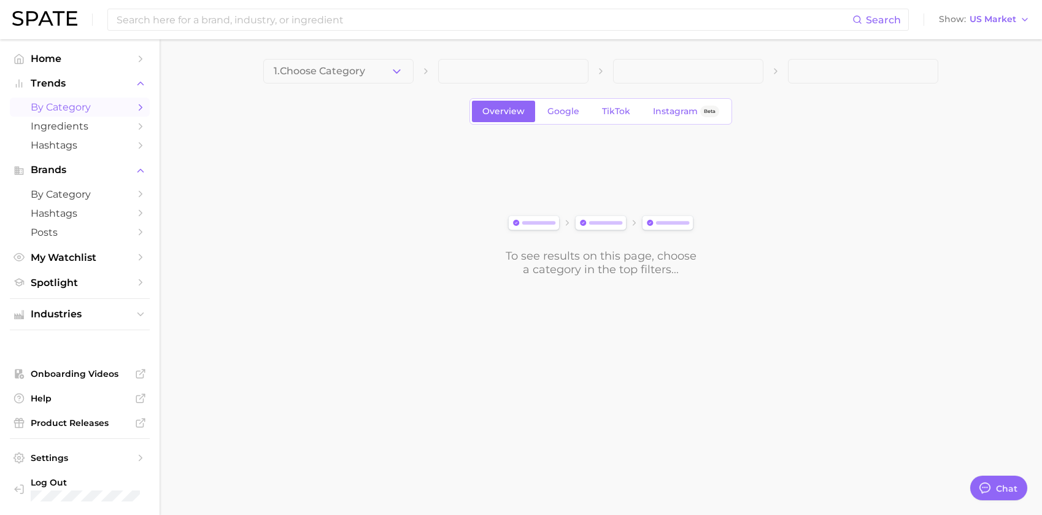
click at [93, 105] on span "by Category" at bounding box center [80, 107] width 98 height 12
click at [332, 79] on button "1. Choose Category" at bounding box center [338, 71] width 150 height 25
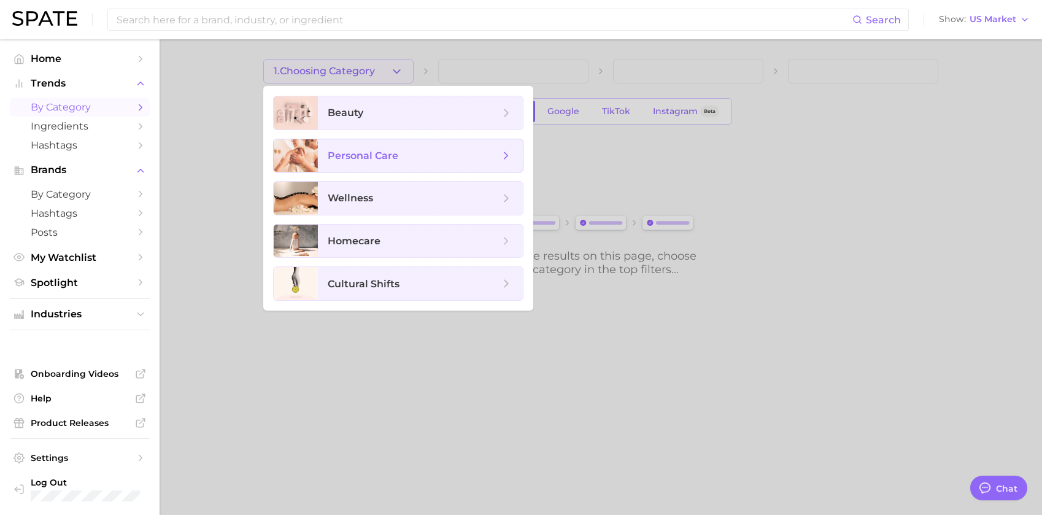
click at [405, 160] on span "personal care" at bounding box center [414, 155] width 172 height 13
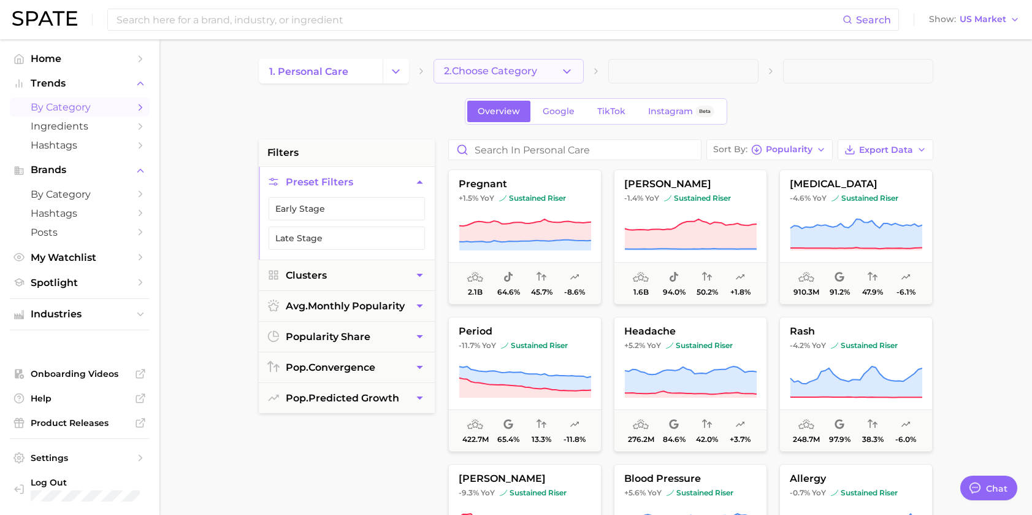
click at [535, 85] on div "1. personal care 2. Choose Category Overview Google TikTok Instagram Beta filte…" at bounding box center [596, 484] width 675 height 850
click at [540, 67] on button "2. Choose Category" at bounding box center [509, 71] width 150 height 25
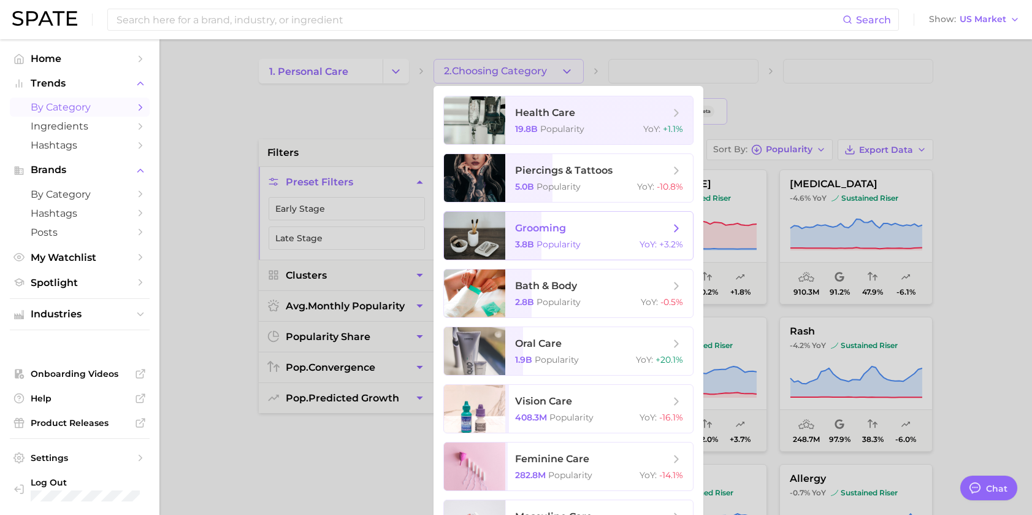
click at [594, 240] on div "3.8b Popularity YoY : +3.2%" at bounding box center [599, 244] width 168 height 11
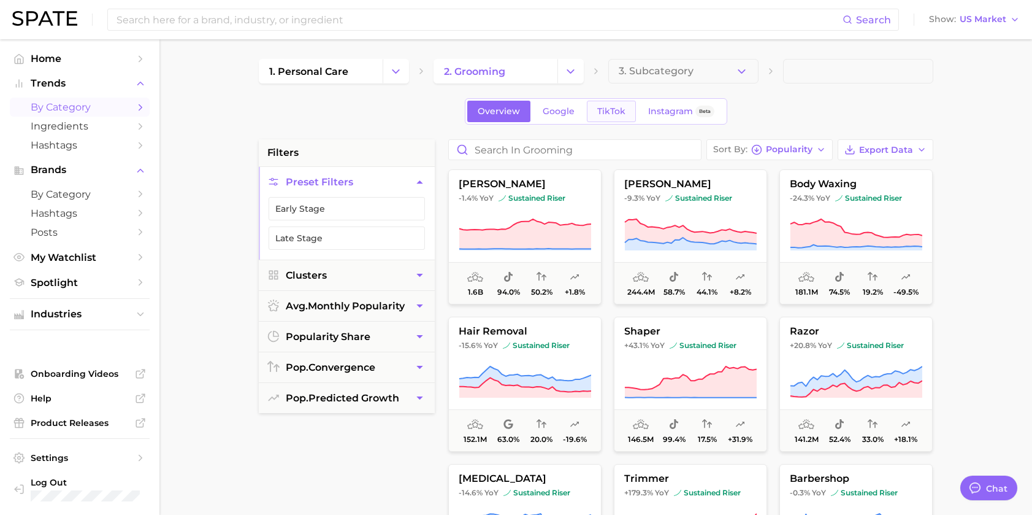
click at [609, 113] on span "TikTok" at bounding box center [611, 111] width 28 height 10
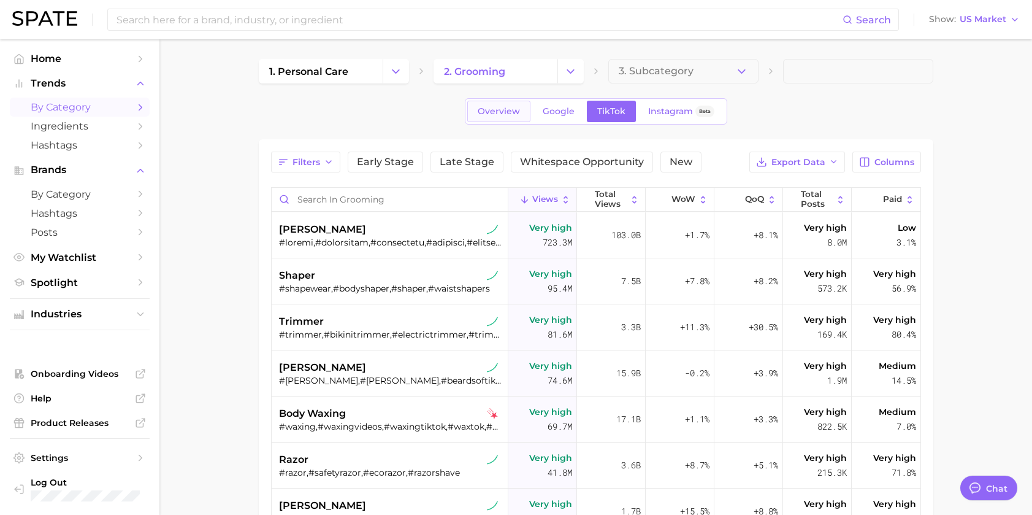
click at [499, 101] on link "Overview" at bounding box center [498, 111] width 63 height 21
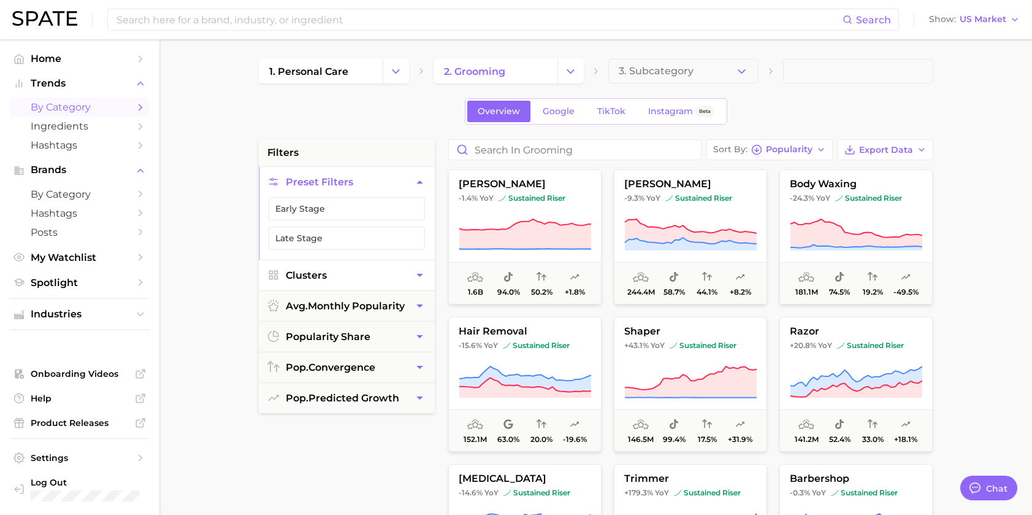
click at [374, 266] on button "Clusters" at bounding box center [347, 275] width 176 height 30
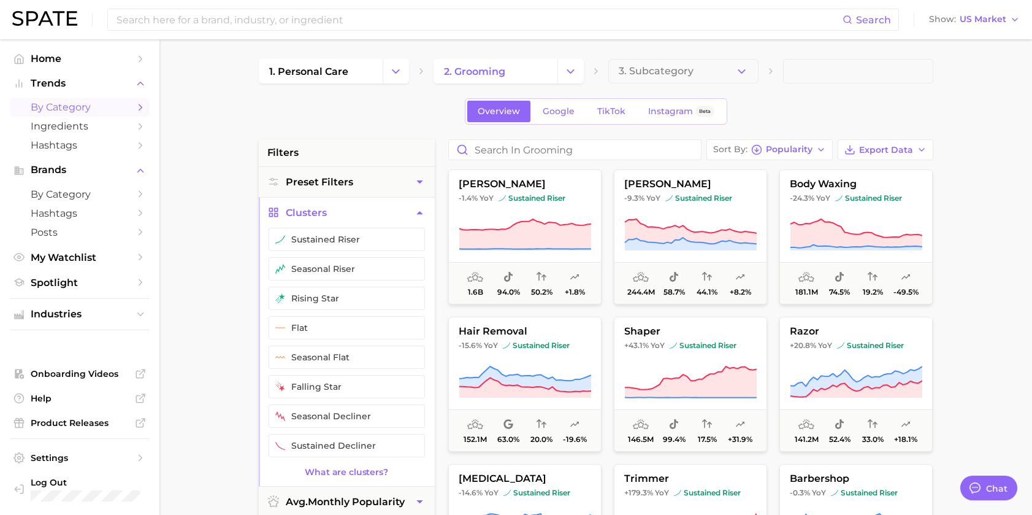
click at [381, 237] on button "sustained riser" at bounding box center [347, 239] width 156 height 23
click at [367, 274] on button "seasonal riser" at bounding box center [347, 268] width 156 height 23
click at [390, 299] on button "rising star" at bounding box center [347, 297] width 156 height 23
click at [978, 229] on main "1. personal care 2. grooming 3. Subcategory Overview Google TikTok Instagram Be…" at bounding box center [595, 504] width 873 height 931
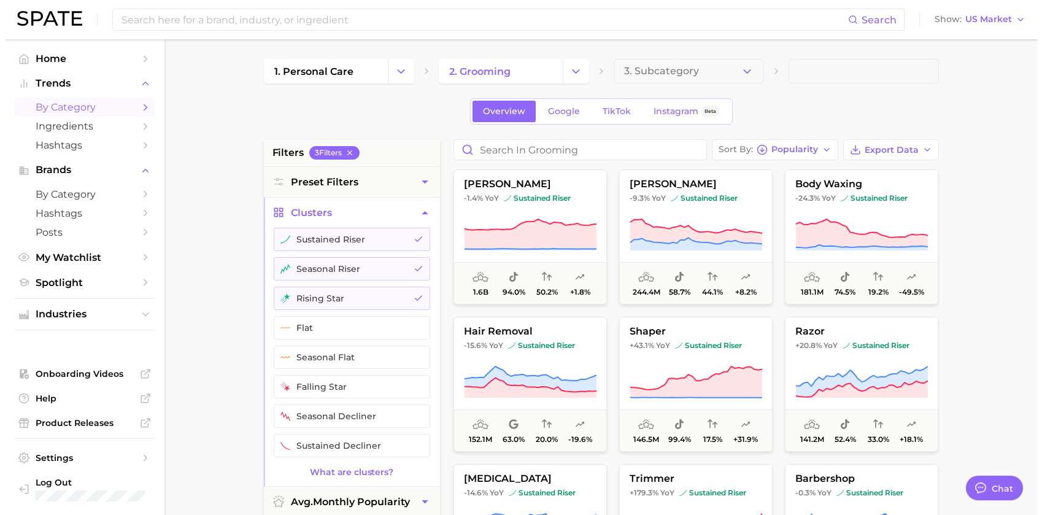
scroll to position [61, 0]
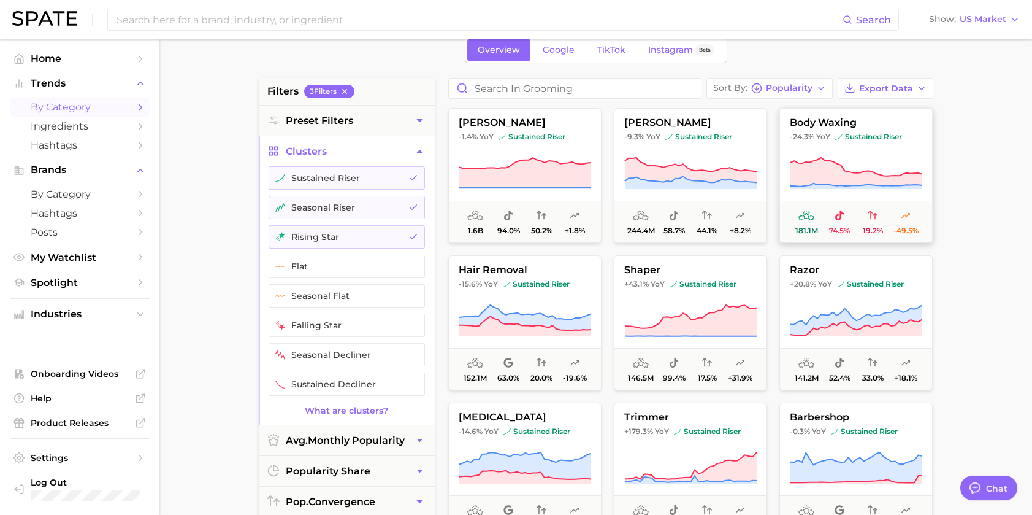
click at [862, 158] on icon at bounding box center [856, 173] width 132 height 34
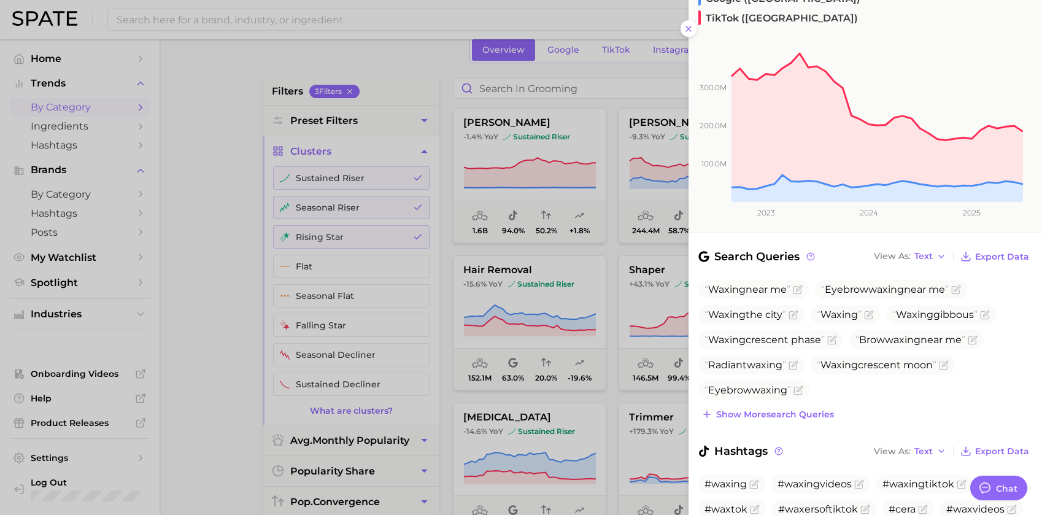
scroll to position [0, 0]
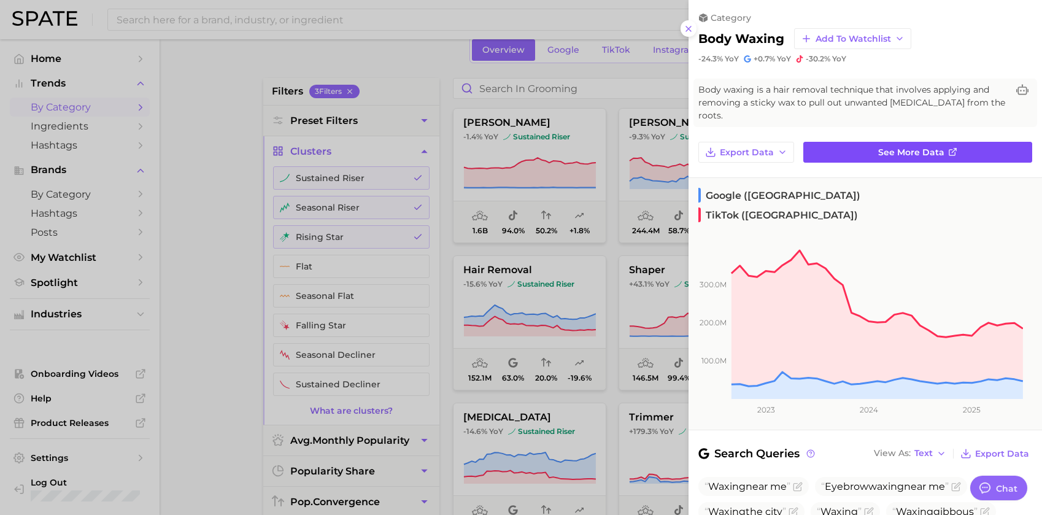
click at [907, 147] on span "See more data" at bounding box center [911, 152] width 66 height 10
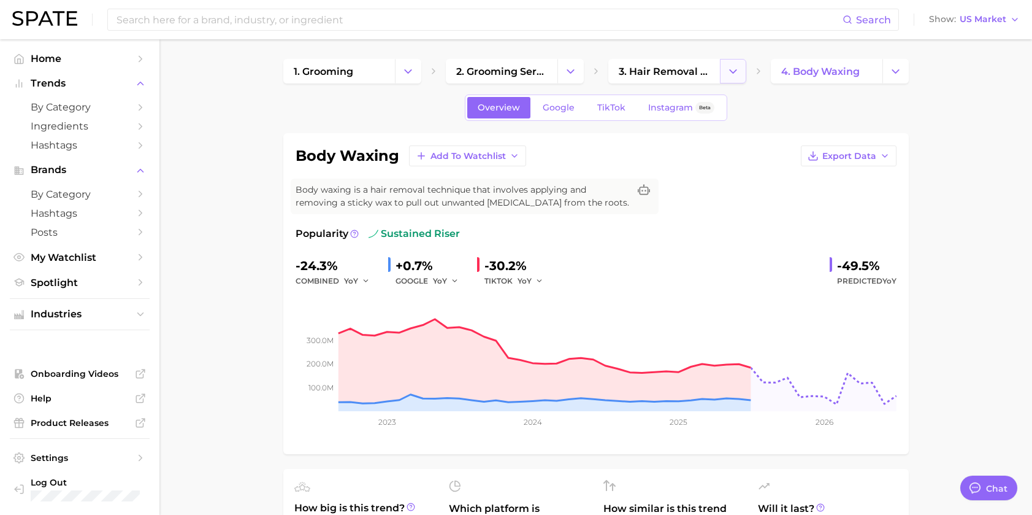
click at [734, 67] on icon "Change Category" at bounding box center [733, 71] width 13 height 13
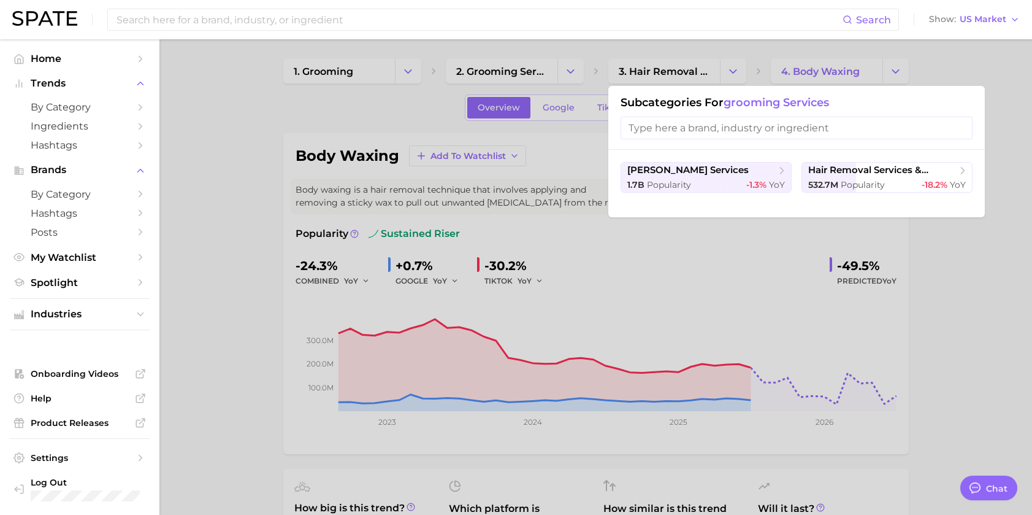
click at [635, 67] on div at bounding box center [516, 257] width 1032 height 515
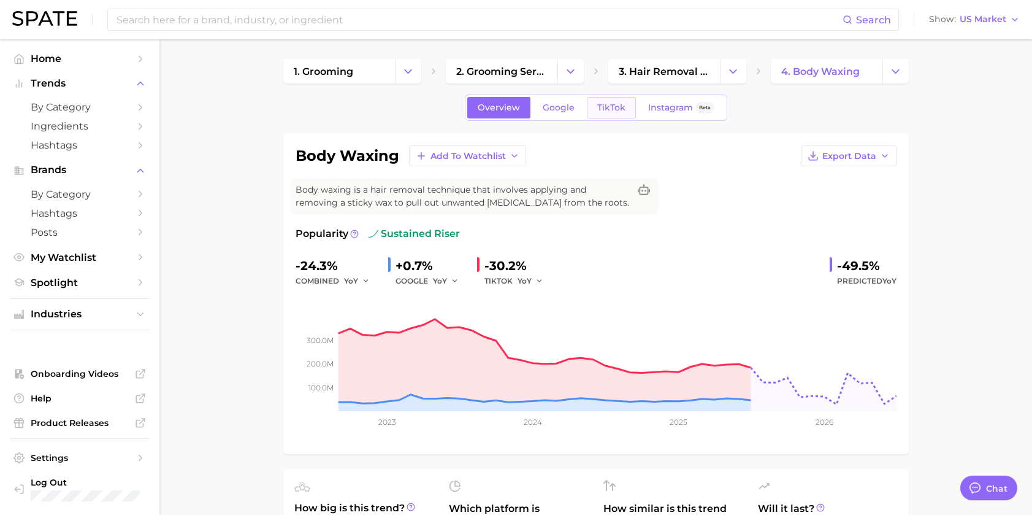
click at [620, 98] on link "TikTok" at bounding box center [611, 107] width 49 height 21
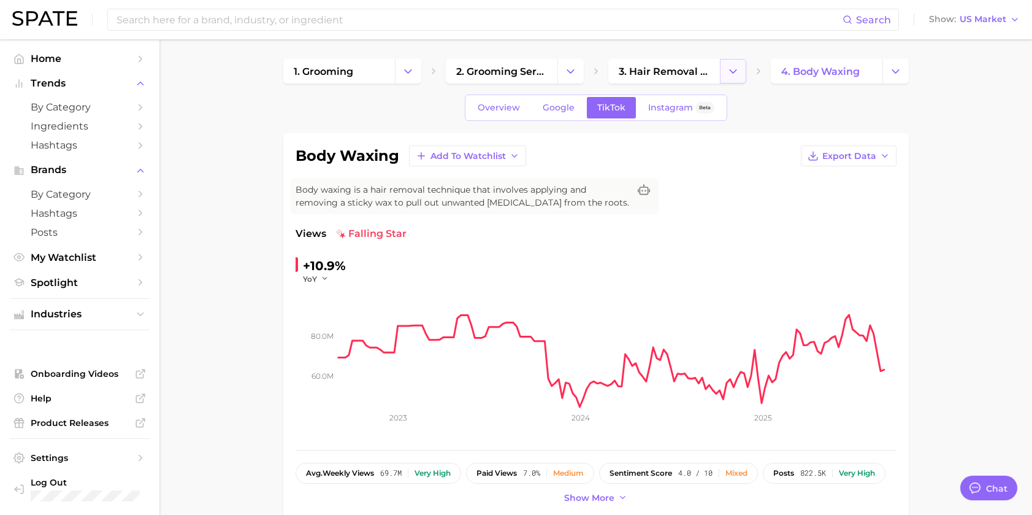
click at [733, 71] on icon "Change Category" at bounding box center [733, 71] width 13 height 13
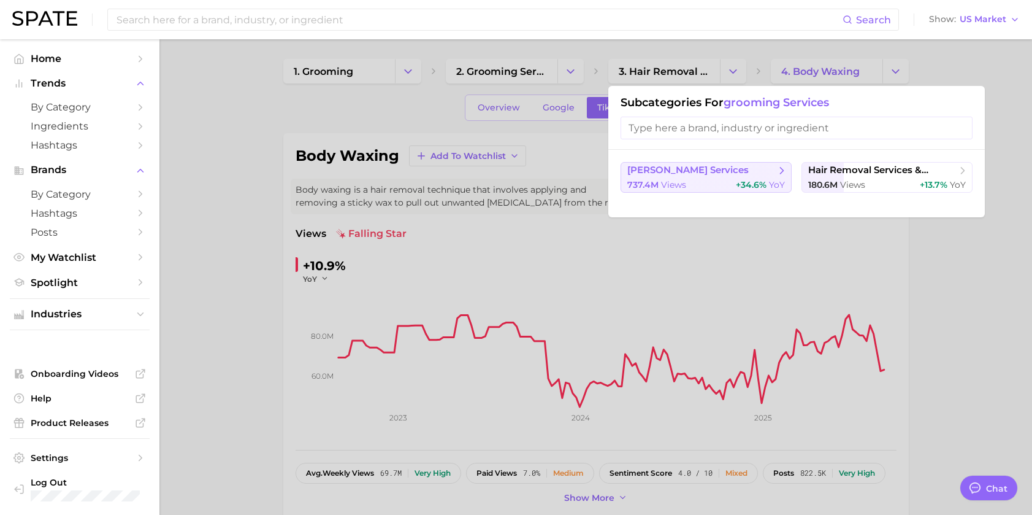
click at [783, 166] on icon at bounding box center [782, 170] width 12 height 12
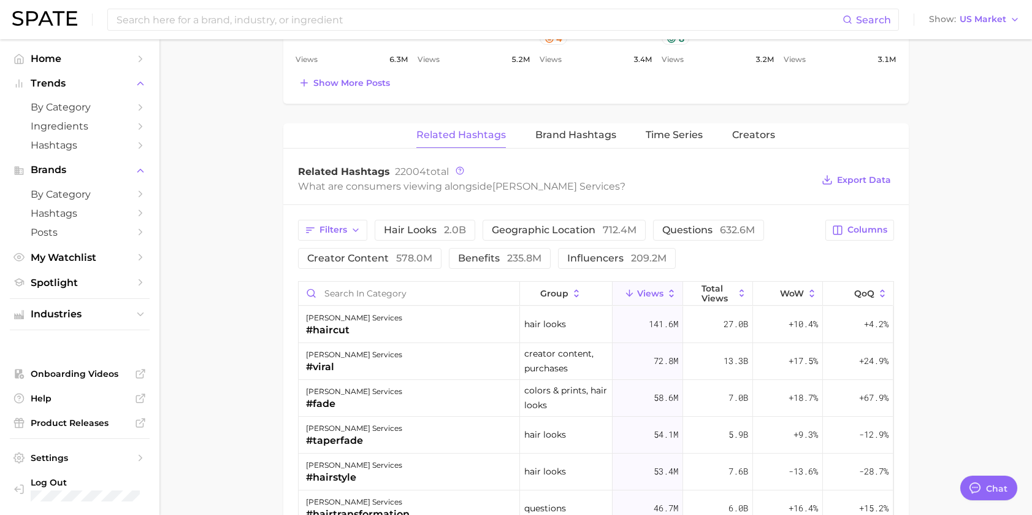
scroll to position [429, 0]
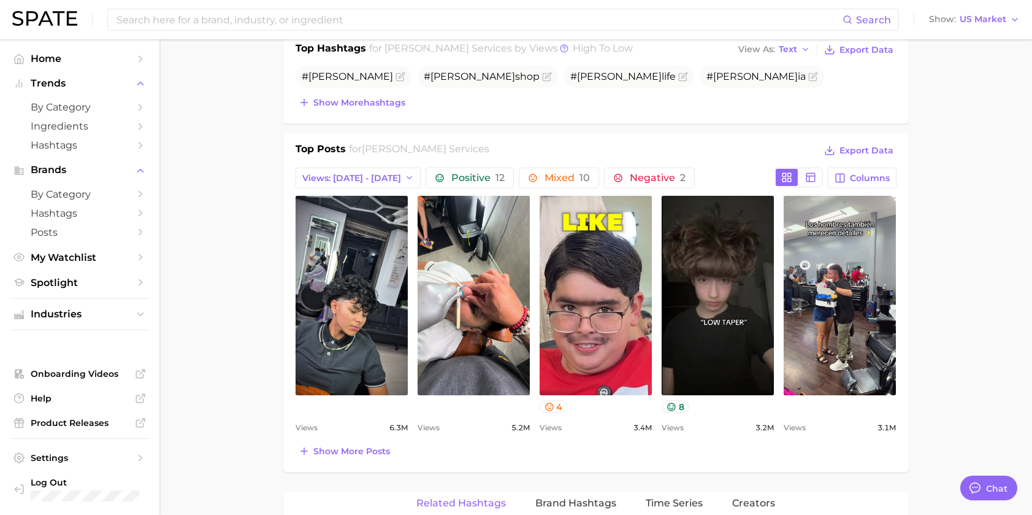
click at [525, 143] on div "Top Posts for [PERSON_NAME] services Export Data" at bounding box center [596, 151] width 601 height 18
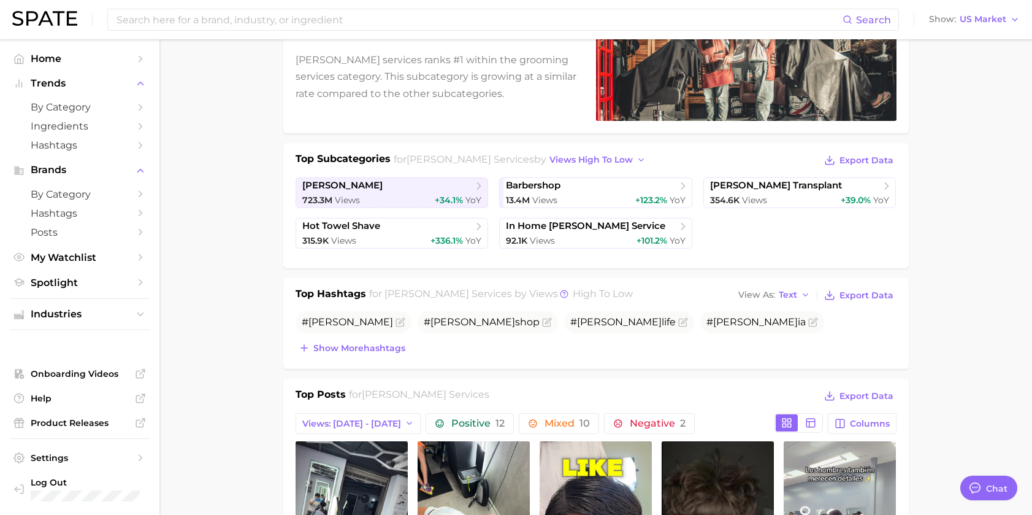
scroll to position [0, 0]
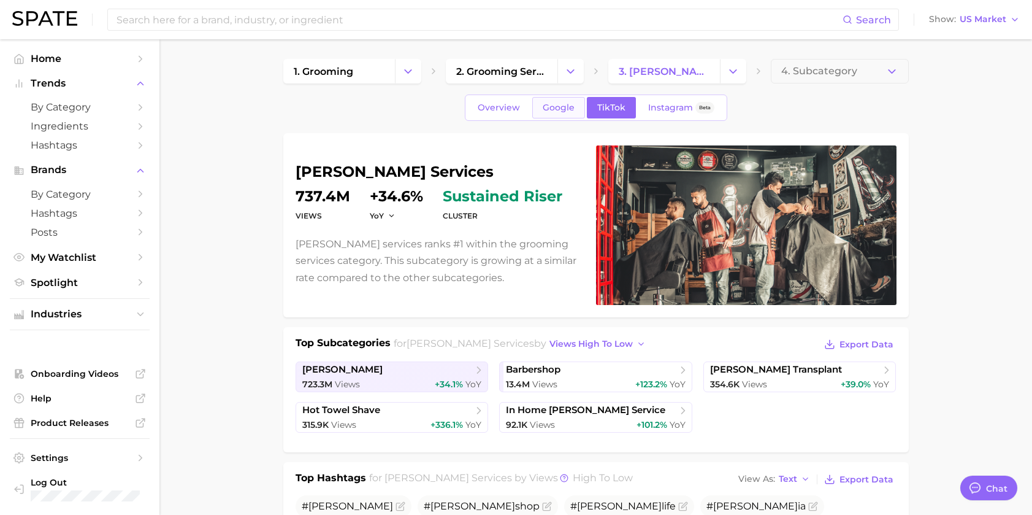
click at [546, 107] on span "Google" at bounding box center [559, 107] width 32 height 10
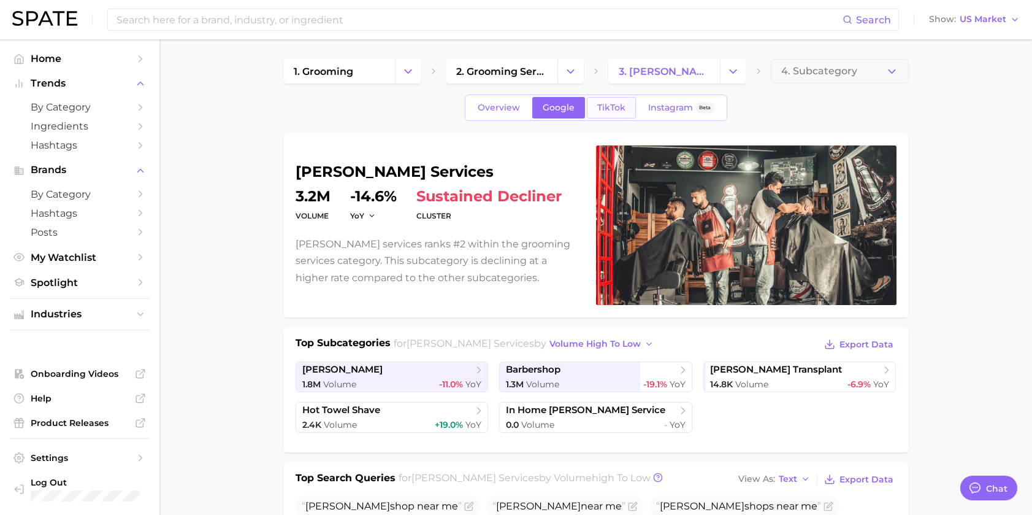
click at [612, 106] on span "TikTok" at bounding box center [611, 107] width 28 height 10
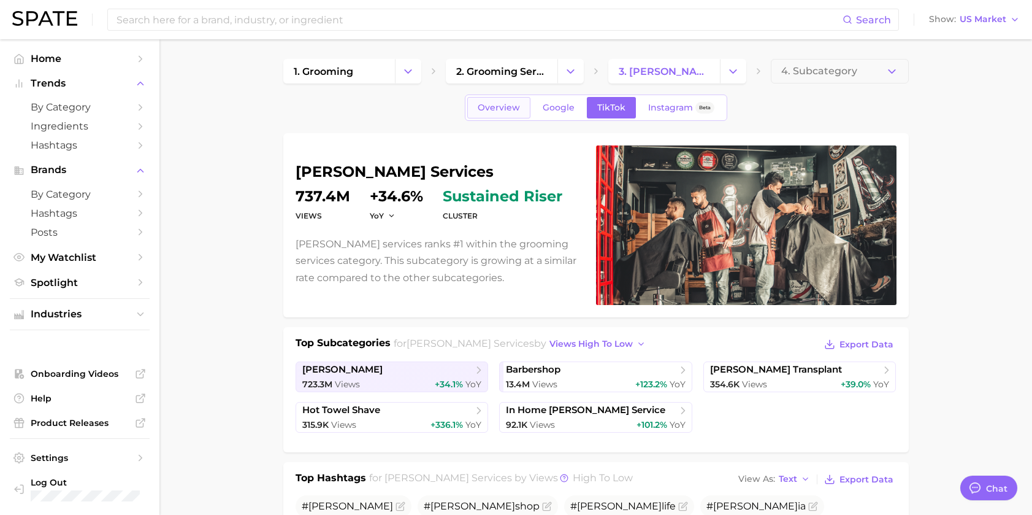
click at [499, 107] on span "Overview" at bounding box center [499, 107] width 42 height 10
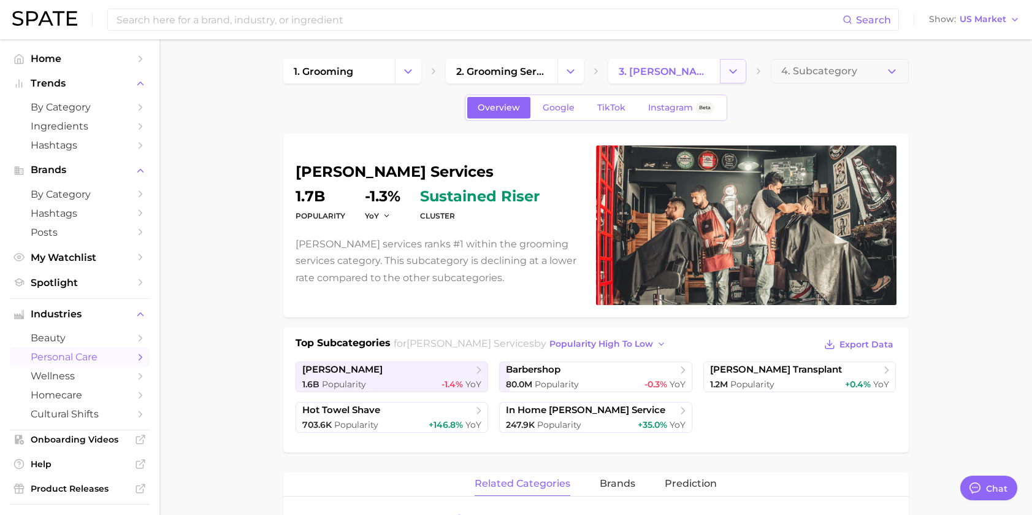
click at [739, 74] on icon "Change Category" at bounding box center [733, 71] width 13 height 13
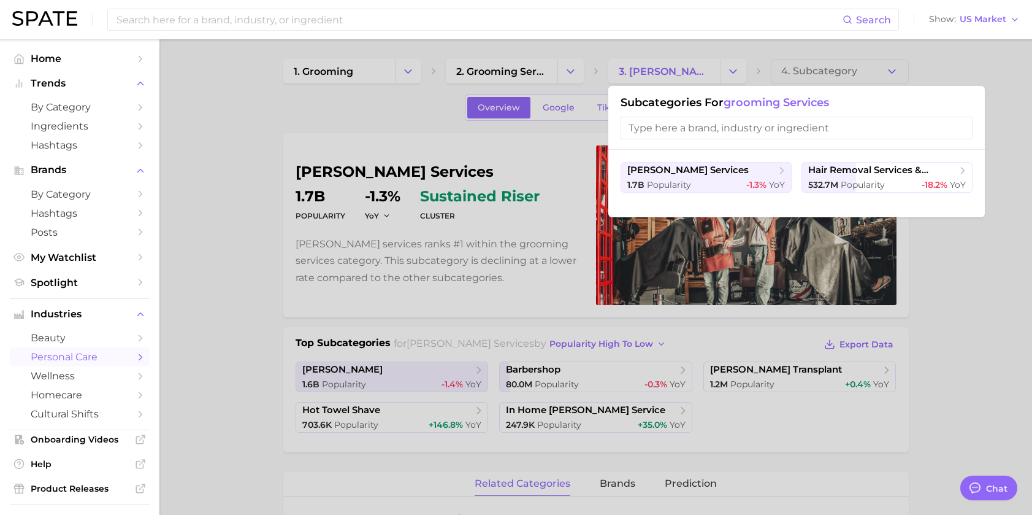
click at [658, 123] on input "search" at bounding box center [797, 128] width 352 height 23
click at [300, 106] on div at bounding box center [516, 257] width 1032 height 515
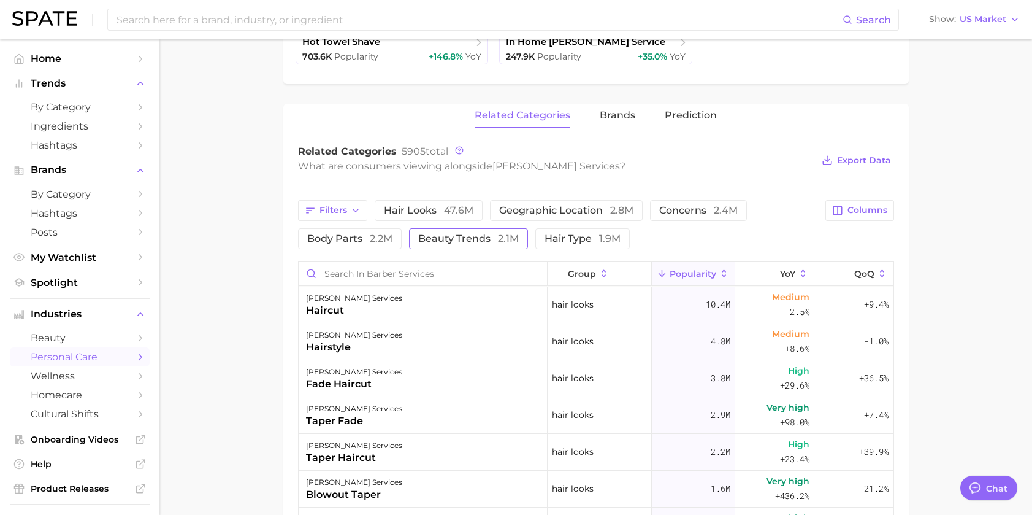
click at [494, 237] on span "beauty trends 2.1m" at bounding box center [468, 239] width 101 height 10
click at [463, 212] on span "47.6m" at bounding box center [458, 210] width 29 height 12
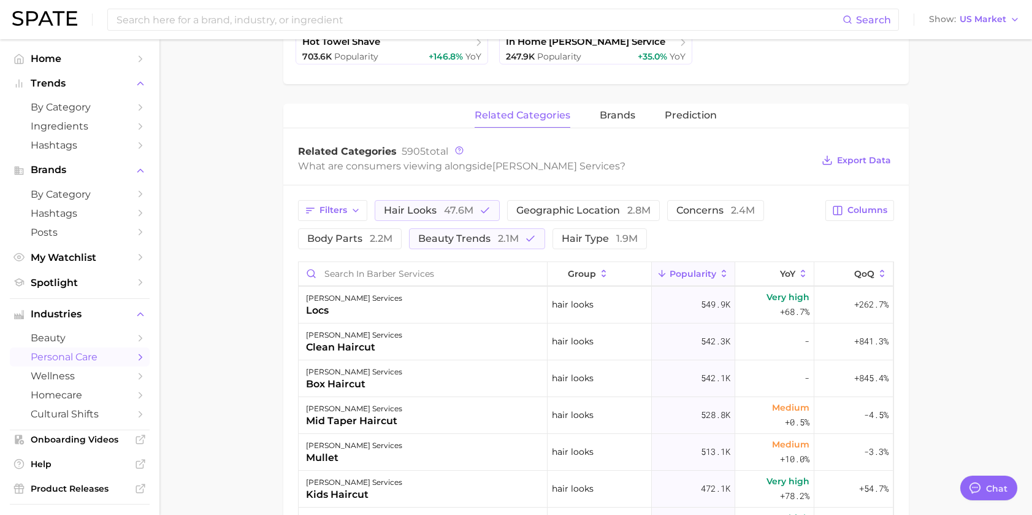
scroll to position [307, 0]
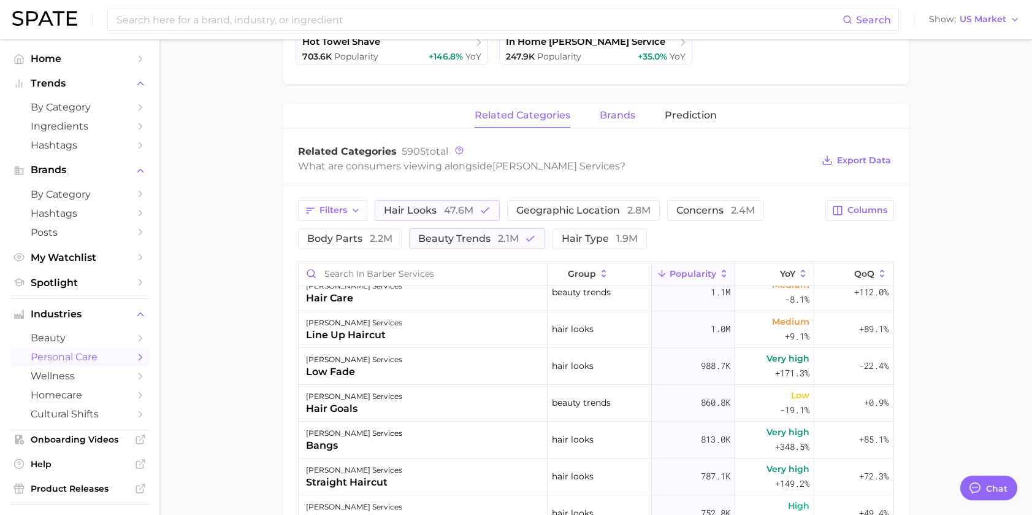
click at [629, 118] on span "brands" at bounding box center [618, 115] width 36 height 11
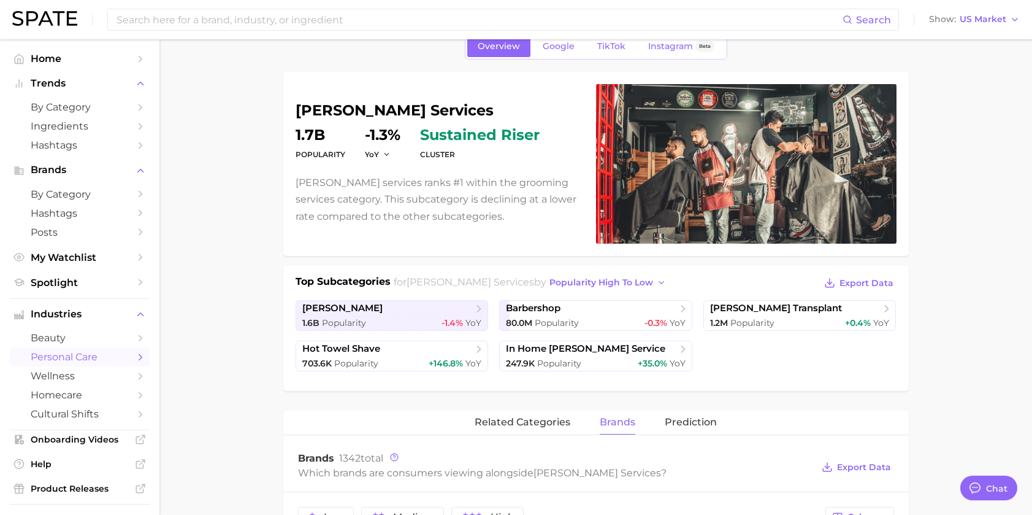
scroll to position [0, 0]
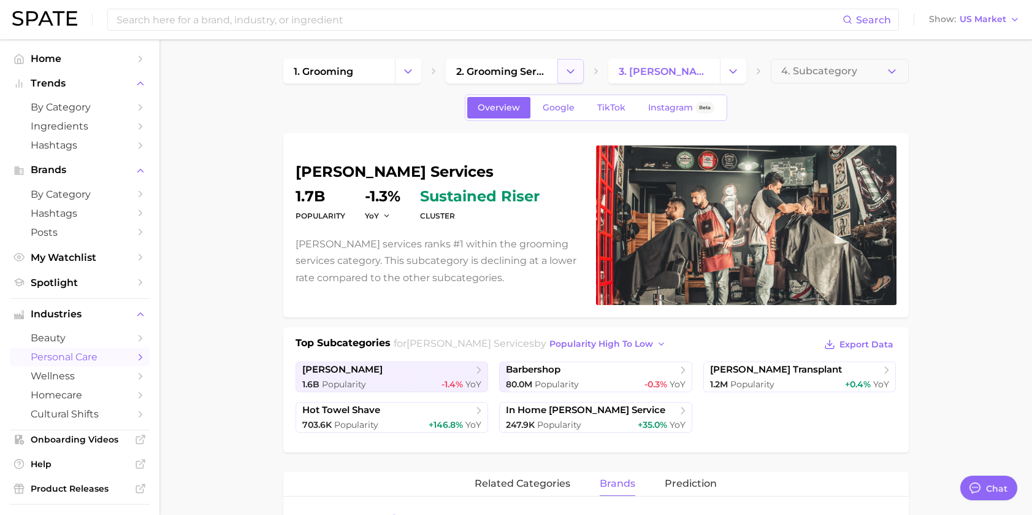
click at [575, 69] on icon "Change Category" at bounding box center [570, 71] width 13 height 13
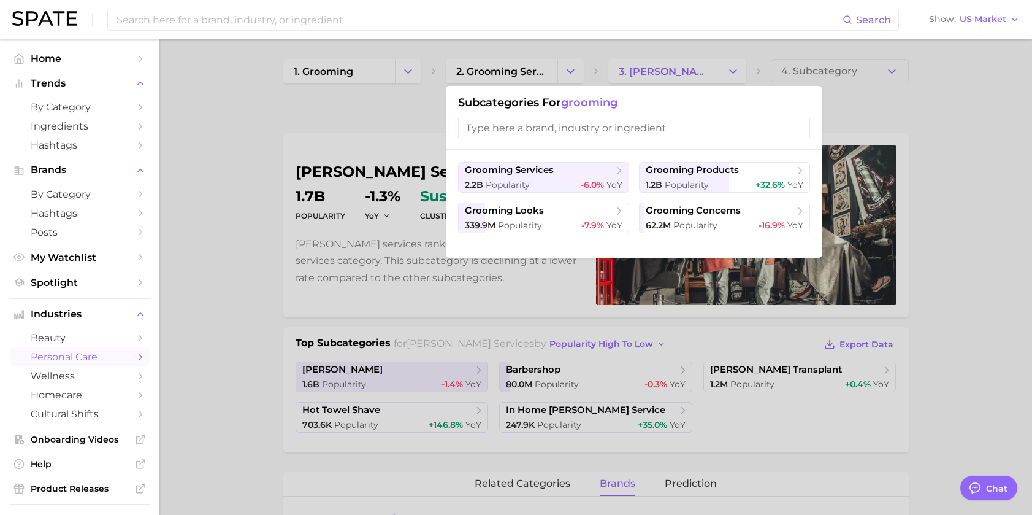
click at [449, 77] on div at bounding box center [516, 257] width 1032 height 515
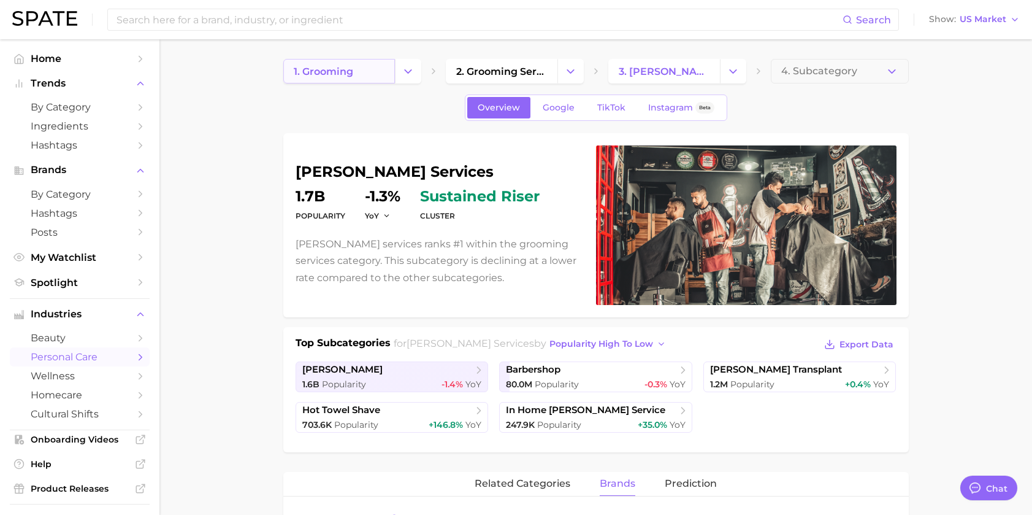
click at [391, 66] on link "1. grooming" at bounding box center [339, 71] width 112 height 25
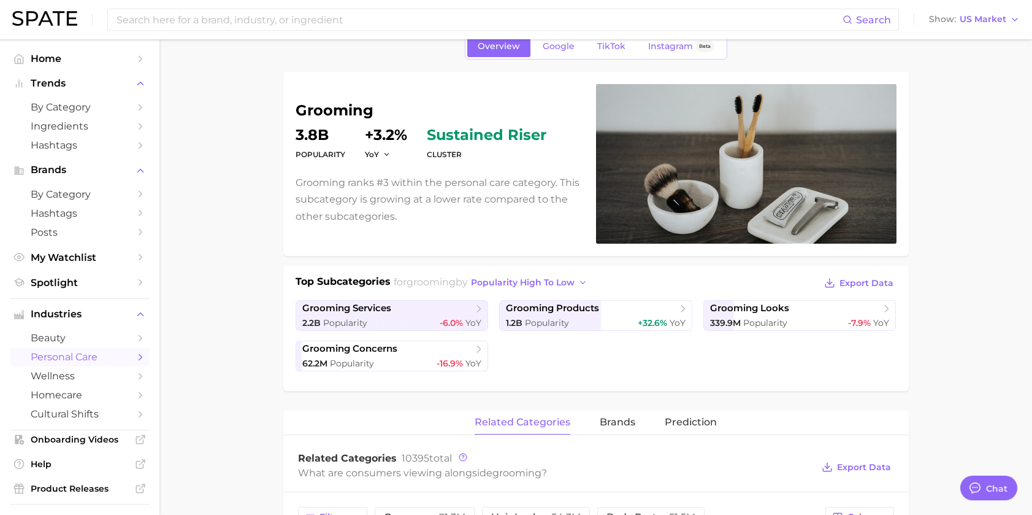
scroll to position [123, 0]
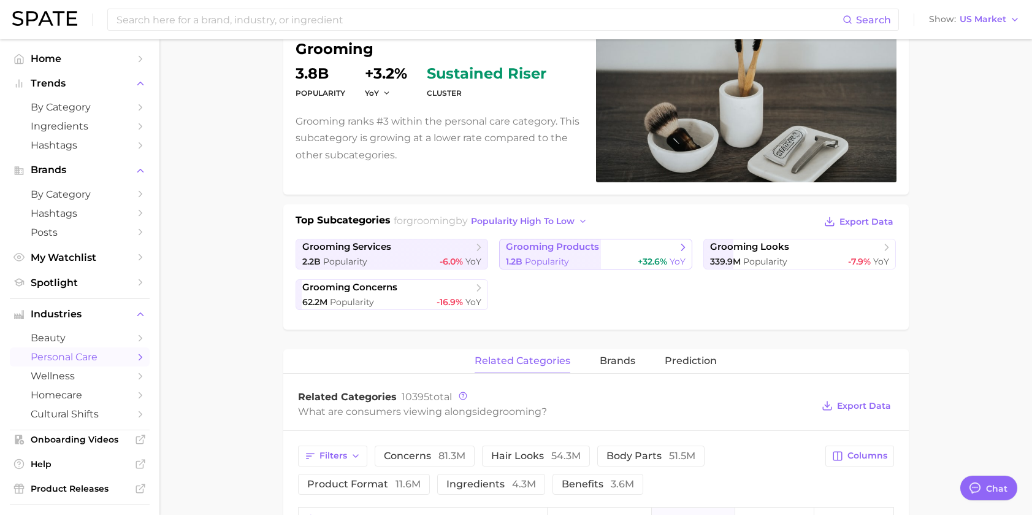
click at [590, 248] on span "grooming products" at bounding box center [552, 247] width 93 height 12
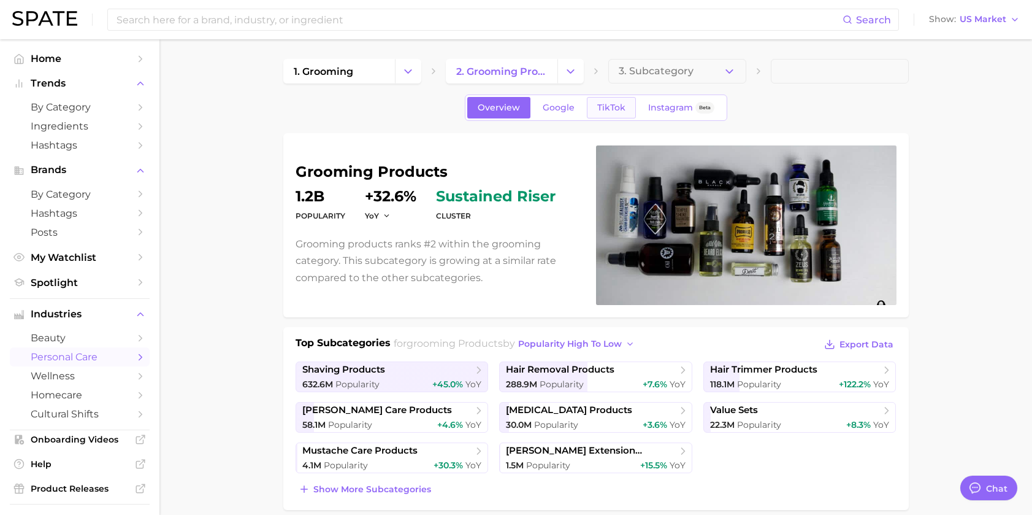
click at [616, 107] on span "TikTok" at bounding box center [611, 107] width 28 height 10
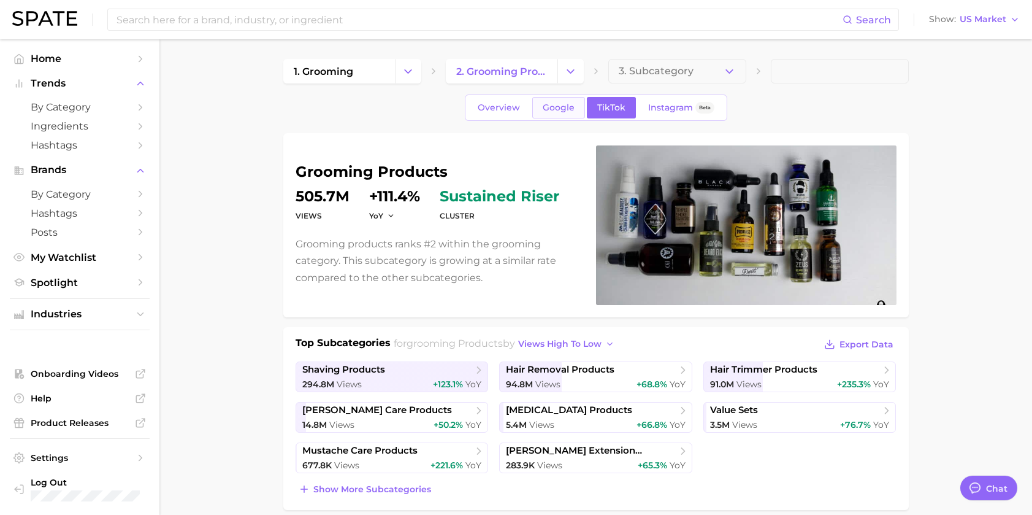
click at [550, 110] on span "Google" at bounding box center [559, 107] width 32 height 10
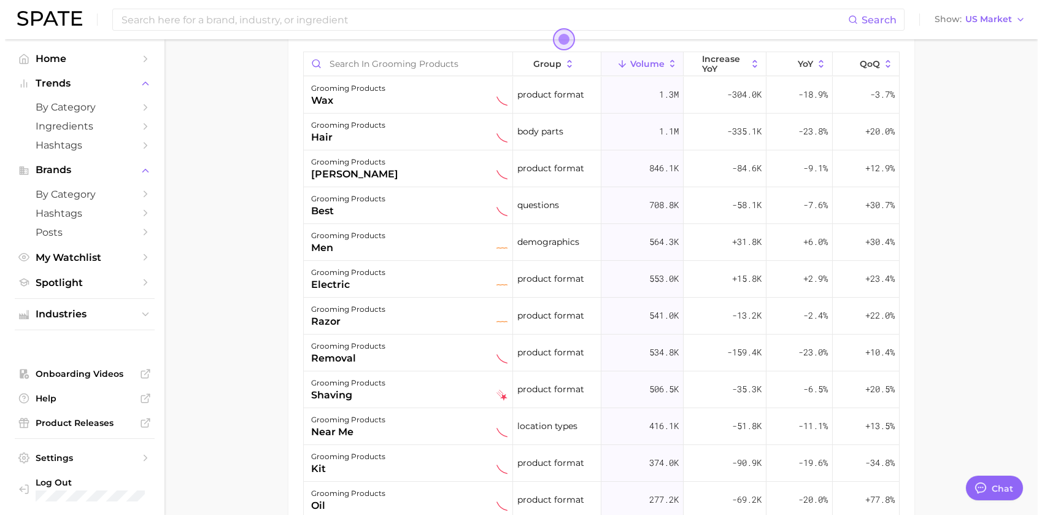
scroll to position [675, 0]
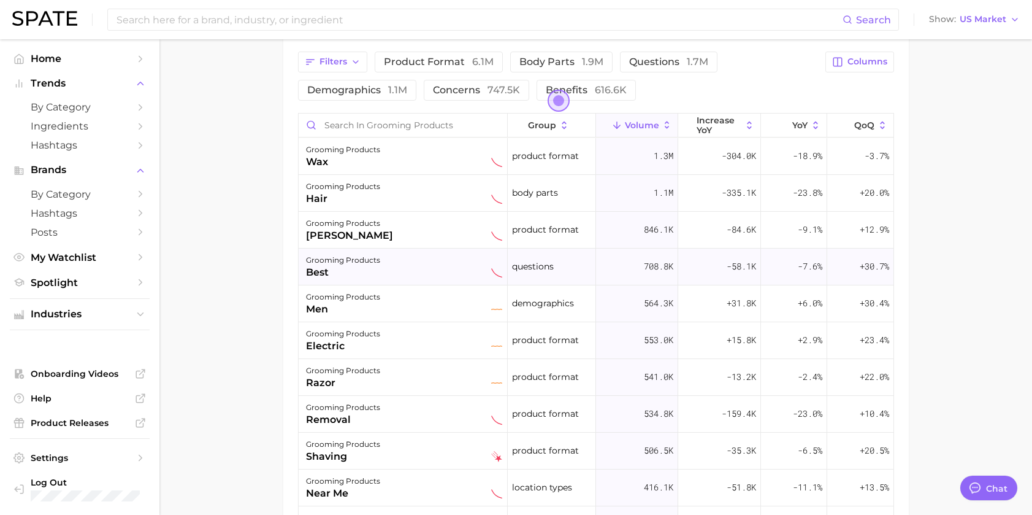
click at [399, 264] on div "grooming products best" at bounding box center [404, 266] width 196 height 27
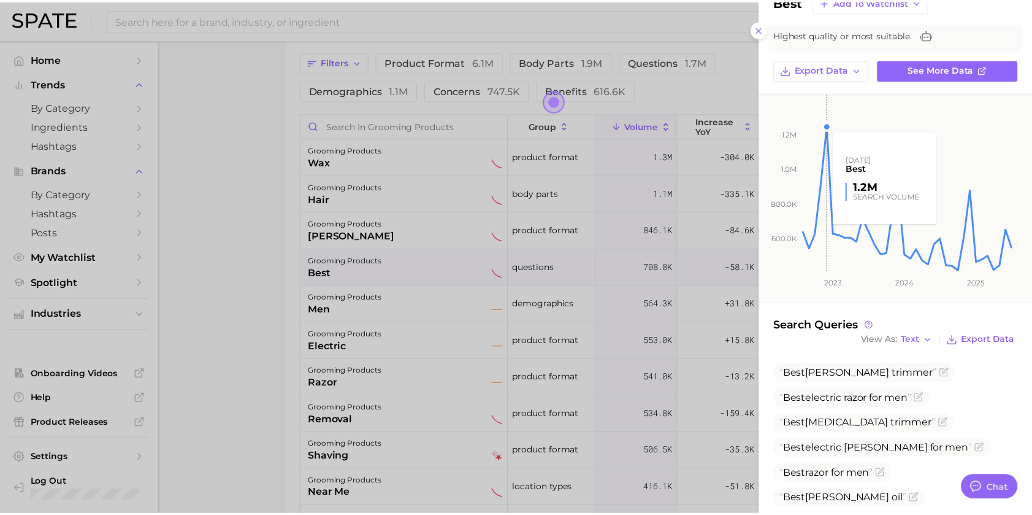
scroll to position [0, 0]
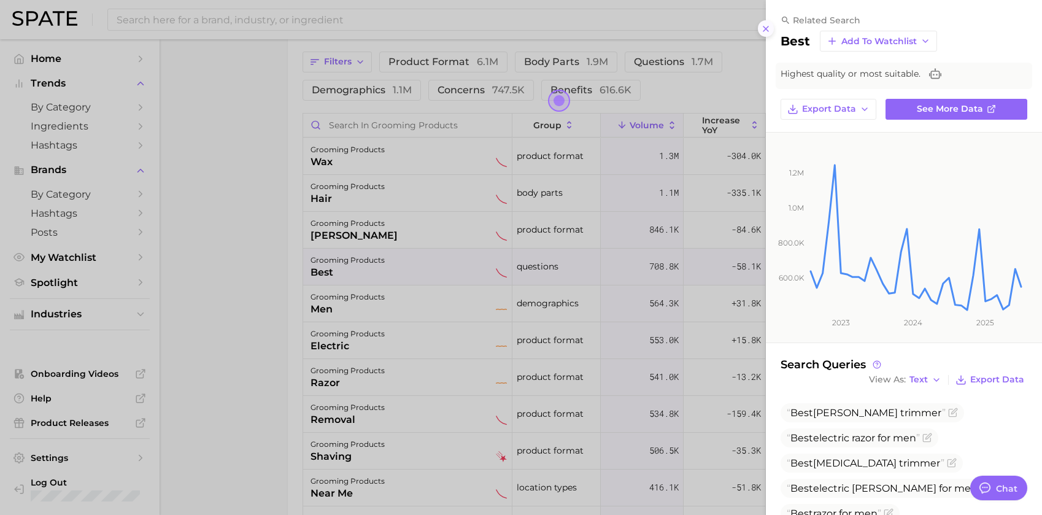
click at [765, 31] on icon at bounding box center [766, 29] width 10 height 10
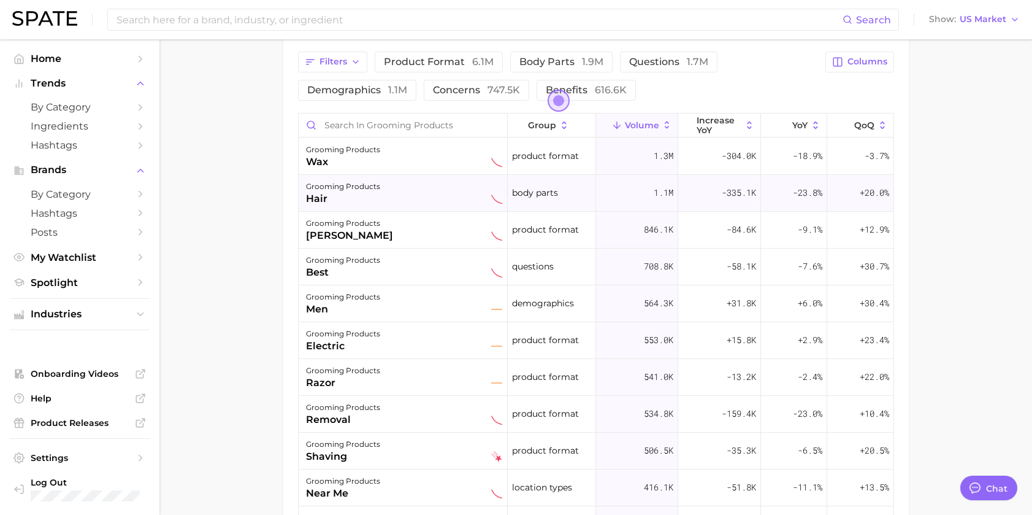
scroll to position [491, 0]
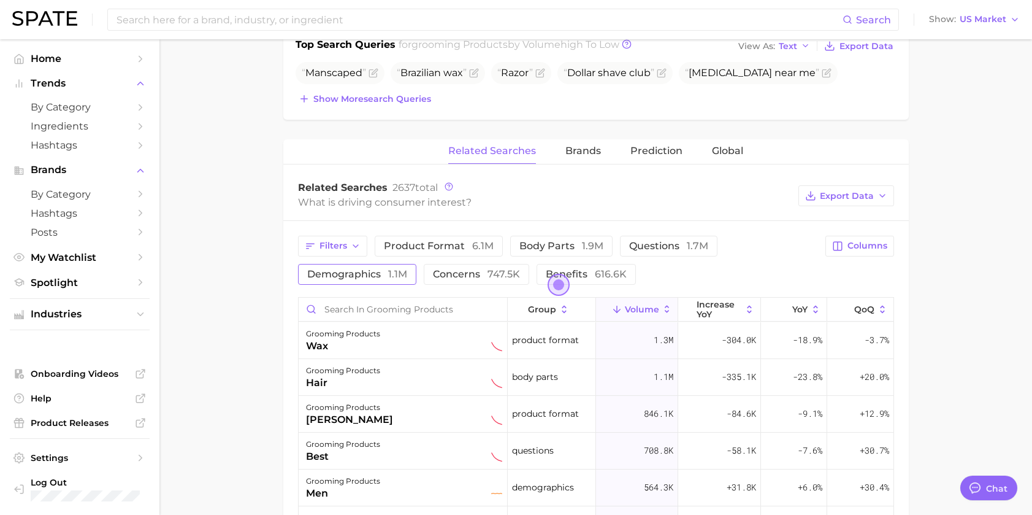
click at [363, 274] on span "demographics 1.1m" at bounding box center [357, 274] width 100 height 12
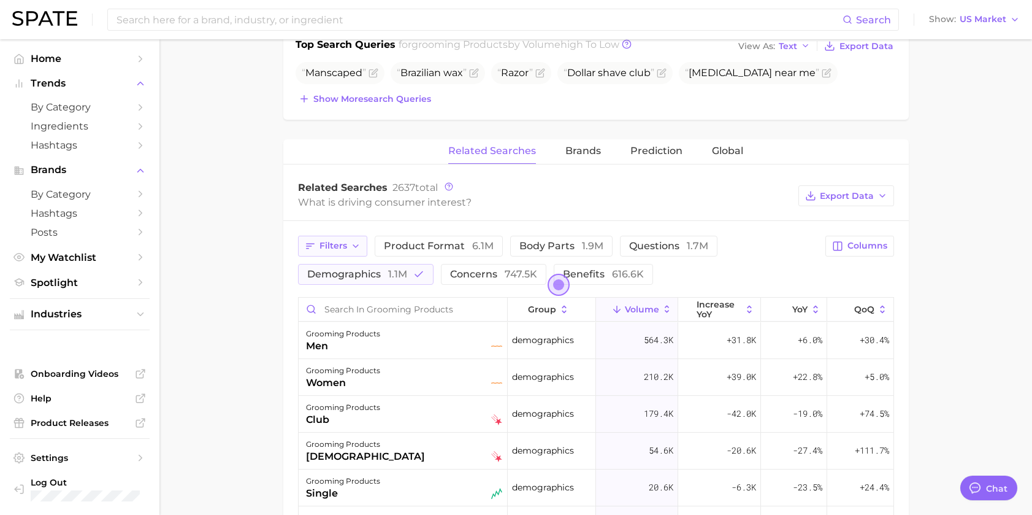
click at [332, 248] on span "Filters" at bounding box center [334, 245] width 28 height 10
click at [575, 207] on div "What is driving consumer interest?" at bounding box center [545, 202] width 494 height 17
click at [460, 248] on span "product format 6.1m" at bounding box center [439, 246] width 110 height 12
click at [410, 271] on button "demographics 1.1m" at bounding box center [366, 274] width 136 height 21
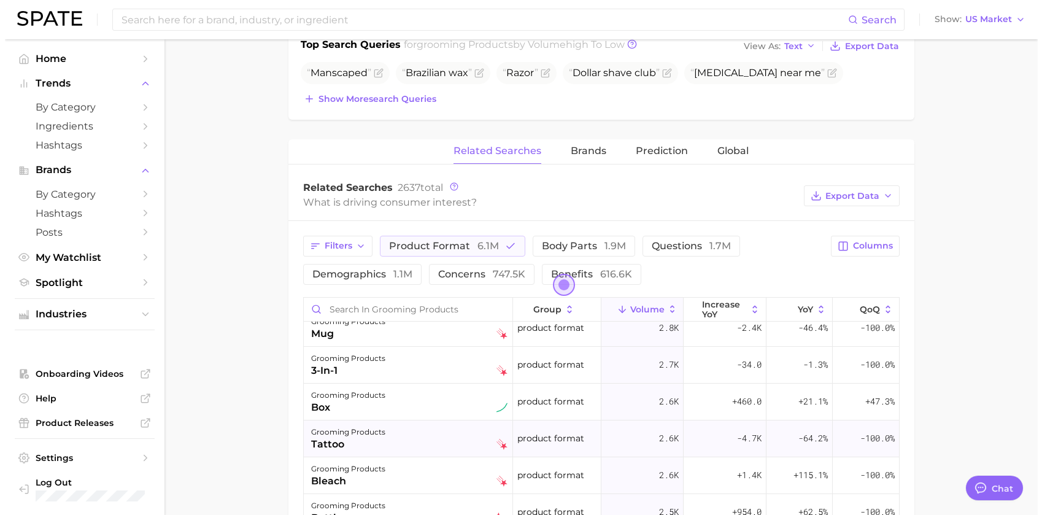
scroll to position [4233, 0]
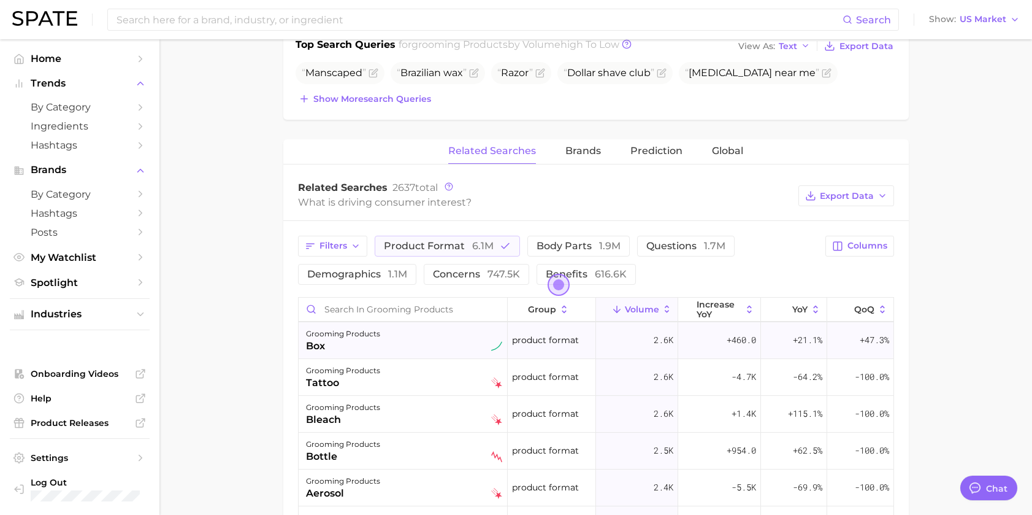
click at [456, 339] on div "grooming products box" at bounding box center [404, 339] width 196 height 27
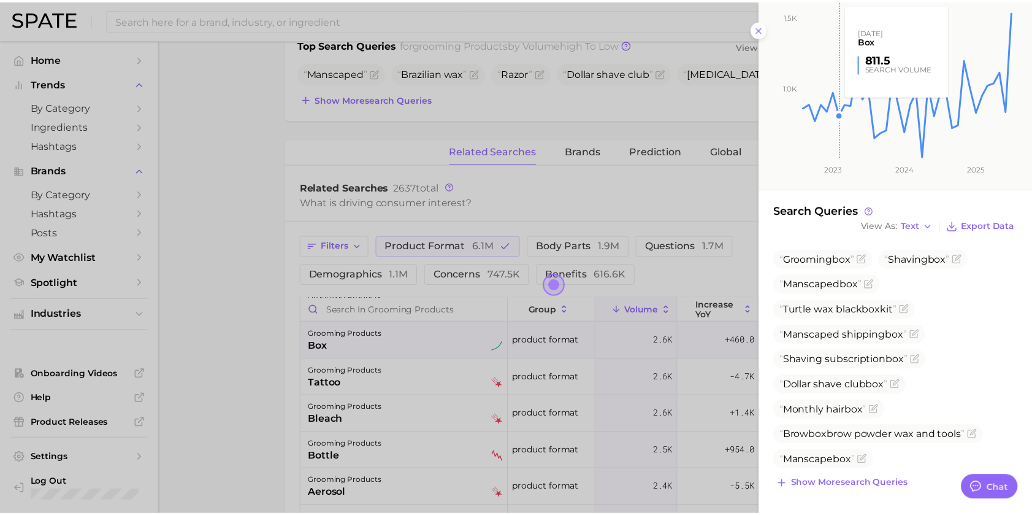
scroll to position [0, 0]
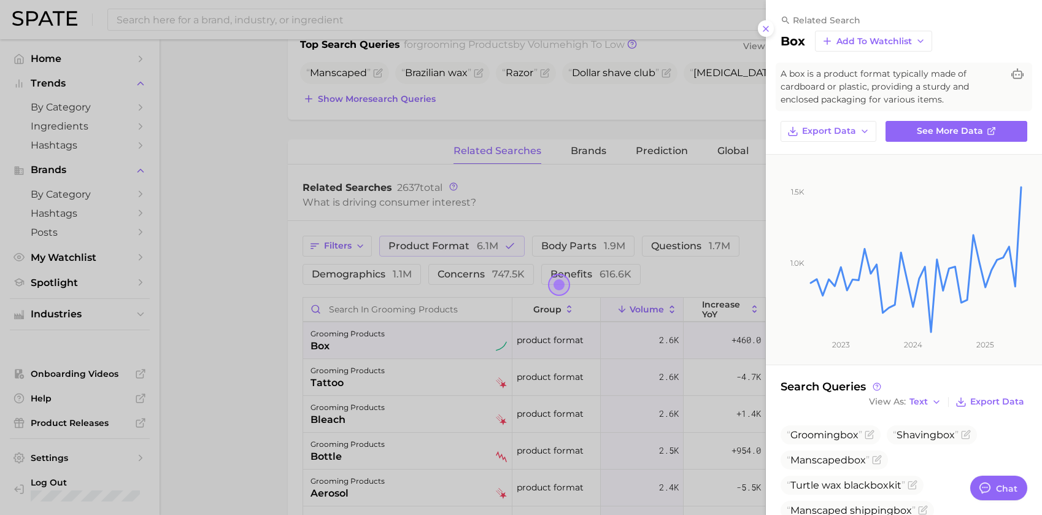
click at [768, 26] on line at bounding box center [765, 28] width 5 height 5
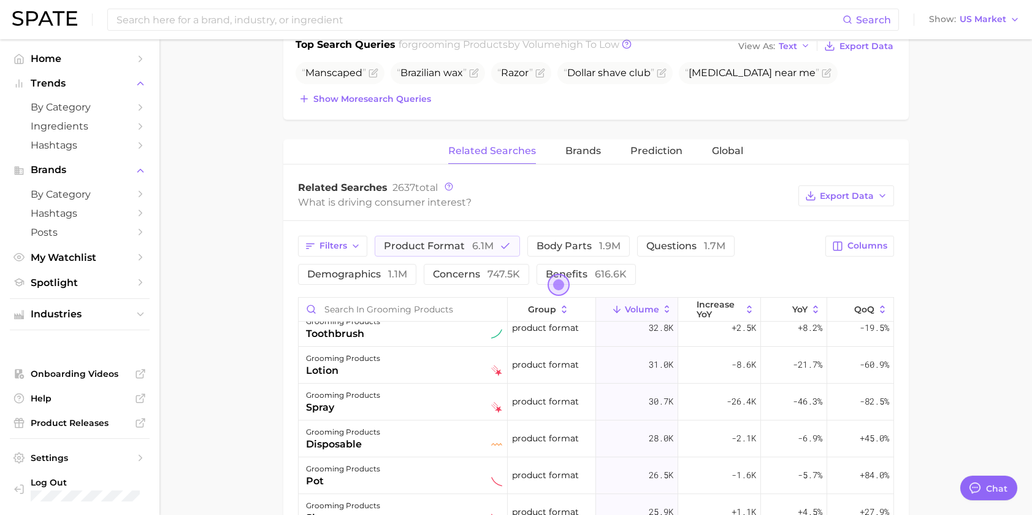
scroll to position [1043, 0]
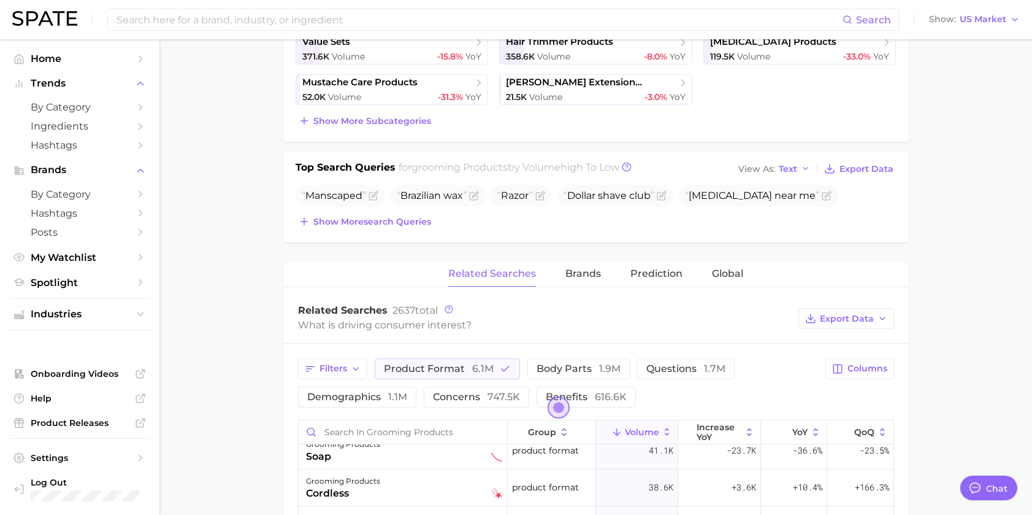
click at [642, 328] on div "What is driving consumer interest?" at bounding box center [545, 325] width 494 height 17
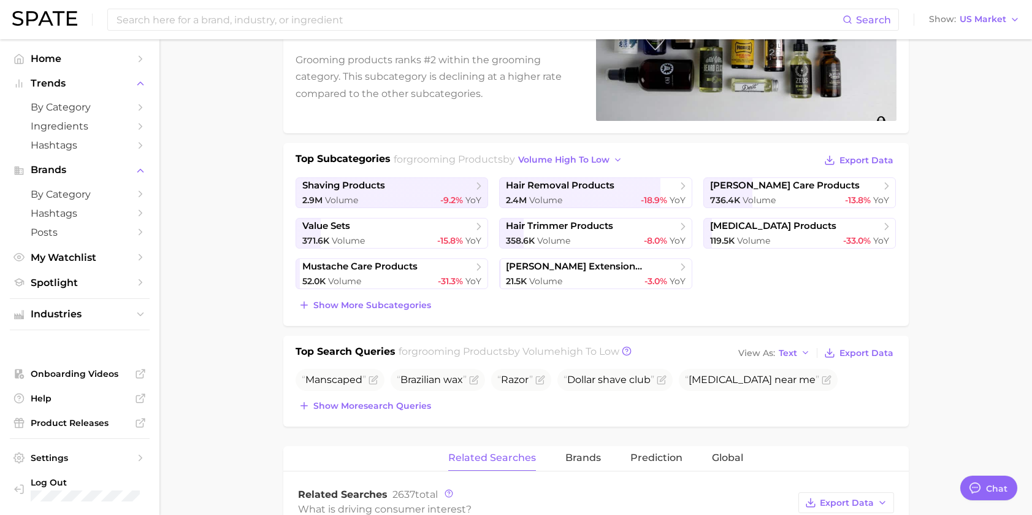
scroll to position [0, 0]
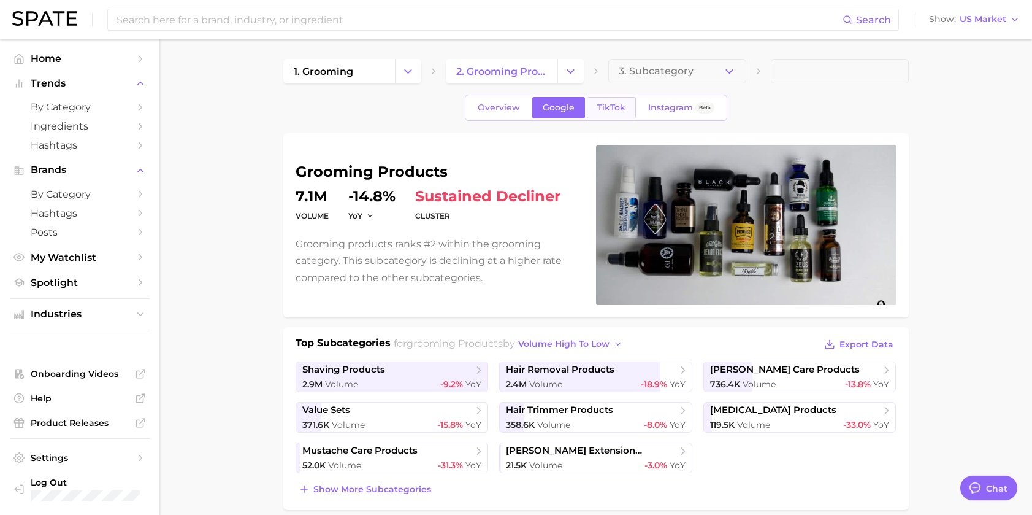
click at [613, 110] on span "TikTok" at bounding box center [611, 107] width 28 height 10
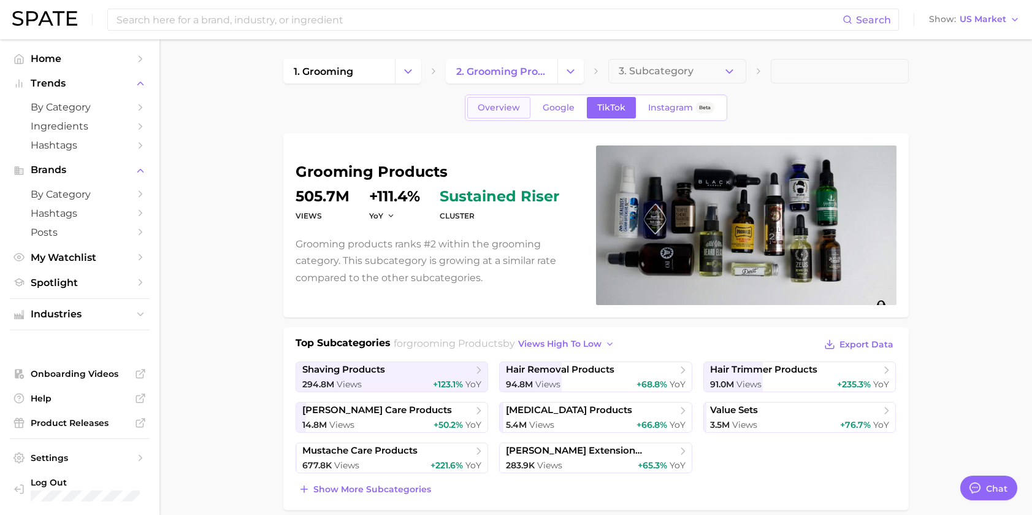
click at [496, 114] on link "Overview" at bounding box center [498, 107] width 63 height 21
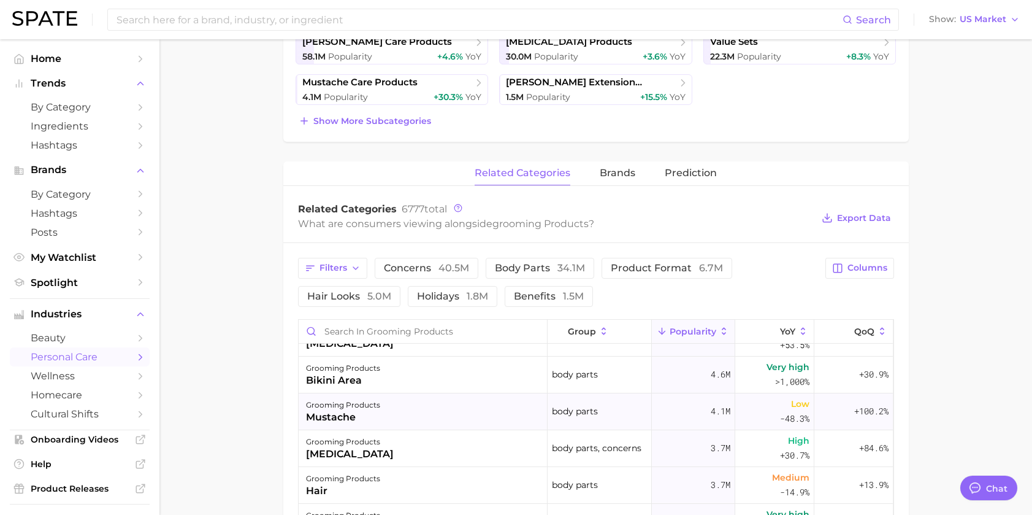
scroll to position [123, 0]
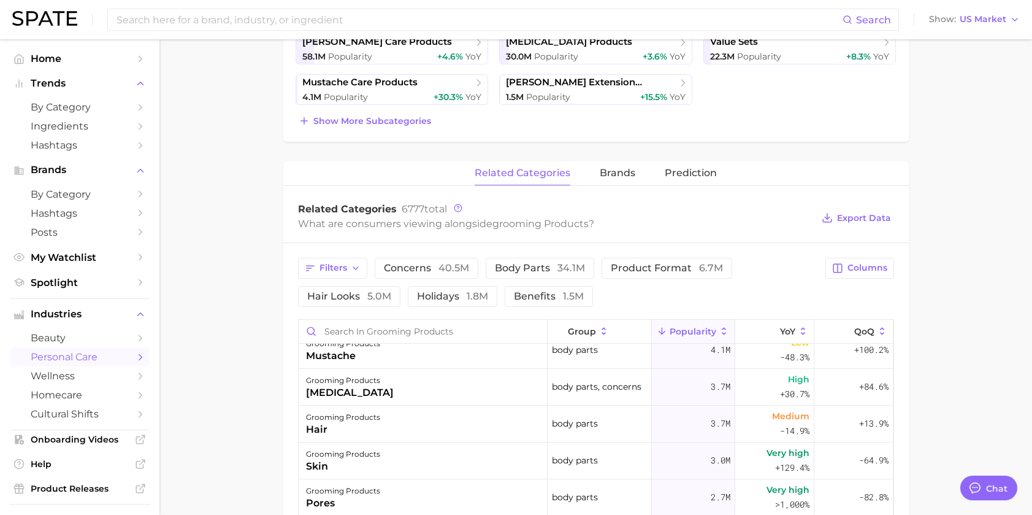
click at [198, 208] on main "1. grooming 2. grooming products 3. Subcategory Overview Google TikTok Instagra…" at bounding box center [595, 290] width 873 height 1238
click at [612, 172] on span "brands" at bounding box center [618, 172] width 36 height 11
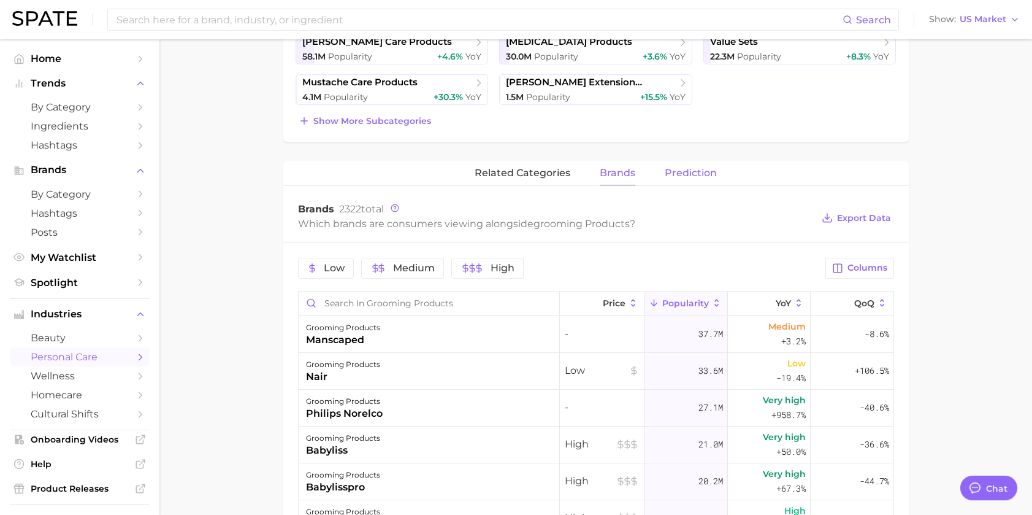
click at [705, 181] on button "Prediction" at bounding box center [691, 173] width 52 height 24
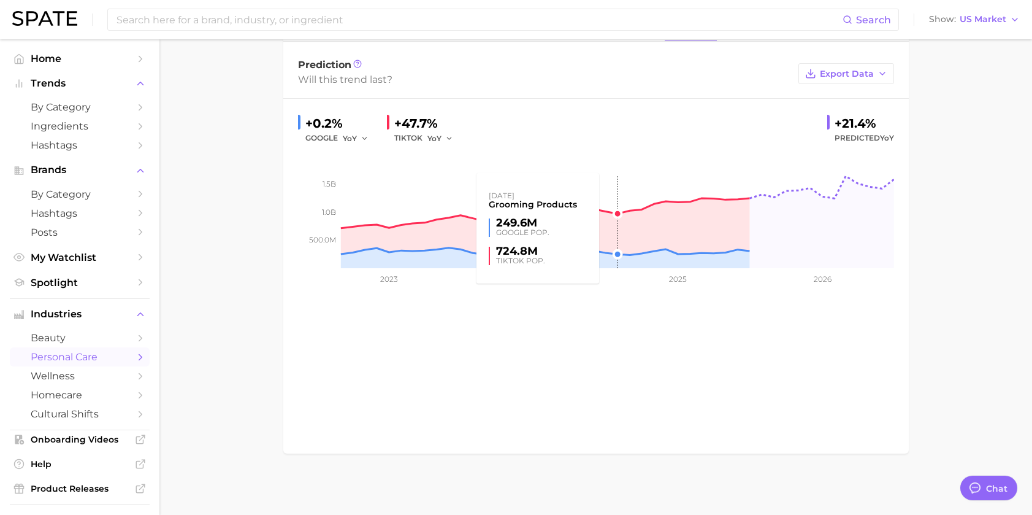
scroll to position [267, 0]
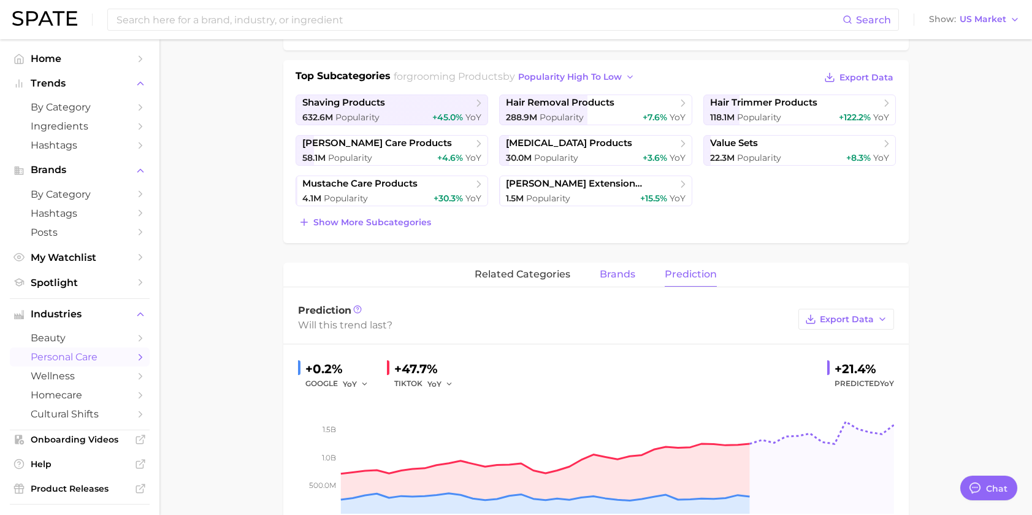
click at [623, 272] on span "brands" at bounding box center [618, 274] width 36 height 11
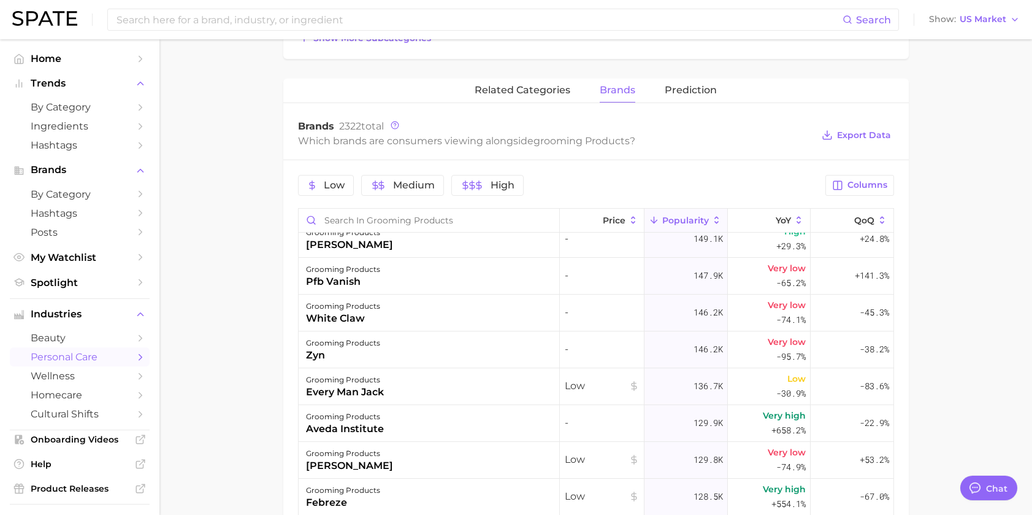
scroll to position [6011, 0]
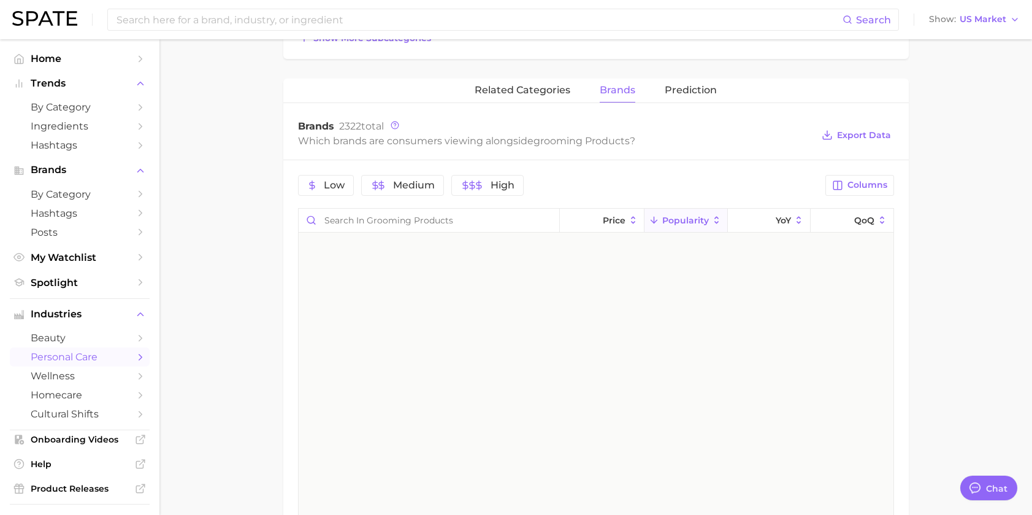
scroll to position [6011, 0]
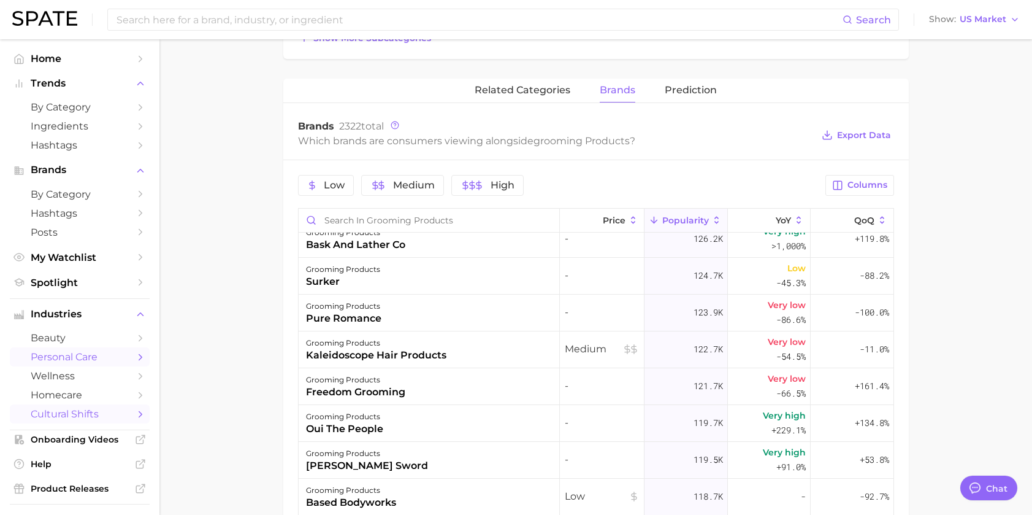
click at [106, 413] on span "cultural shifts" at bounding box center [80, 414] width 98 height 12
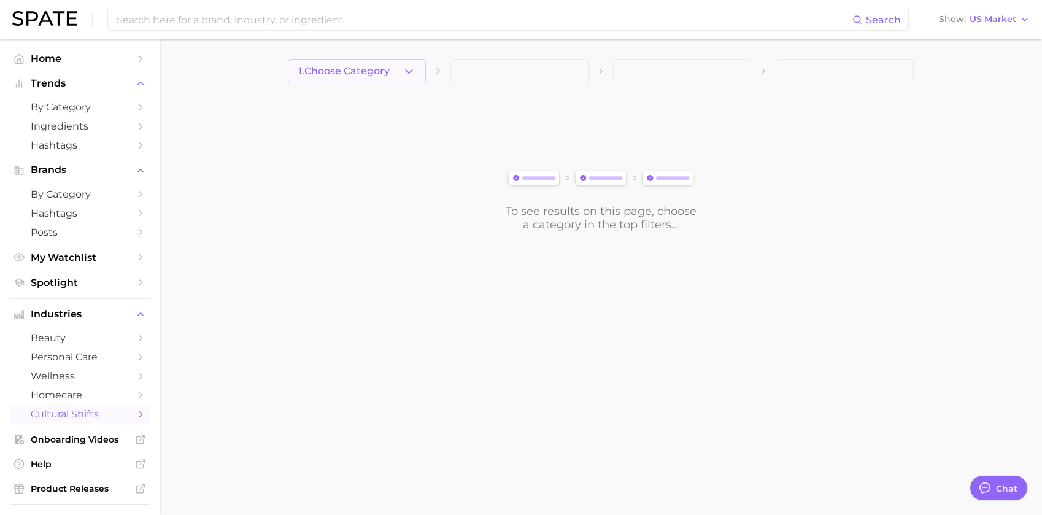
click at [414, 72] on icon "button" at bounding box center [408, 71] width 13 height 13
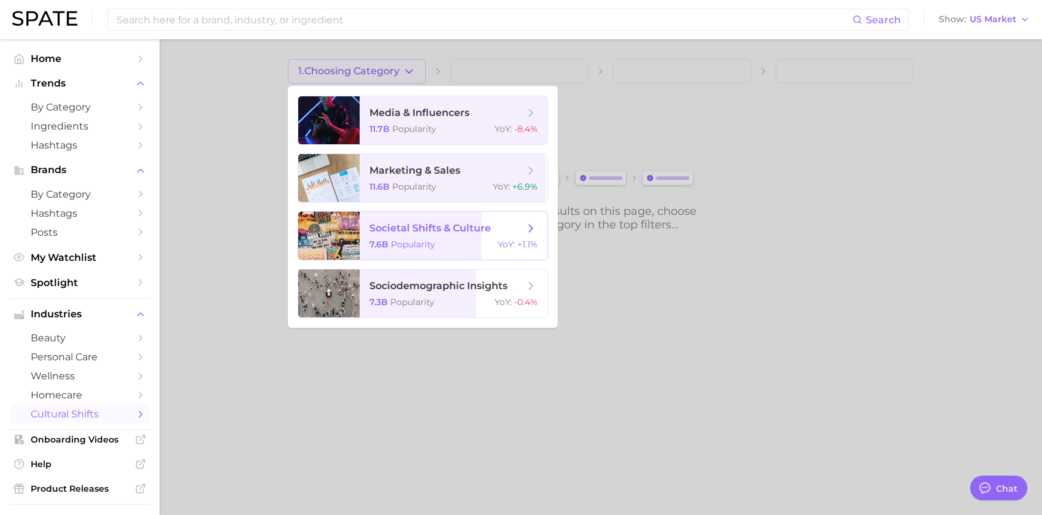
click at [449, 237] on span "societal shifts & culture 7.6b Popularity YoY : +1.1%" at bounding box center [453, 236] width 188 height 48
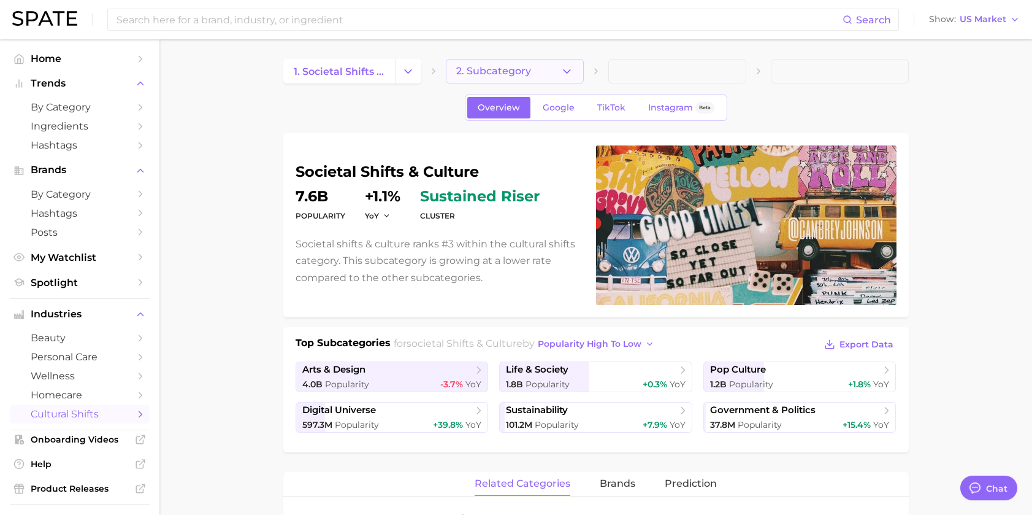
click at [535, 80] on button "2. Subcategory" at bounding box center [515, 71] width 138 height 25
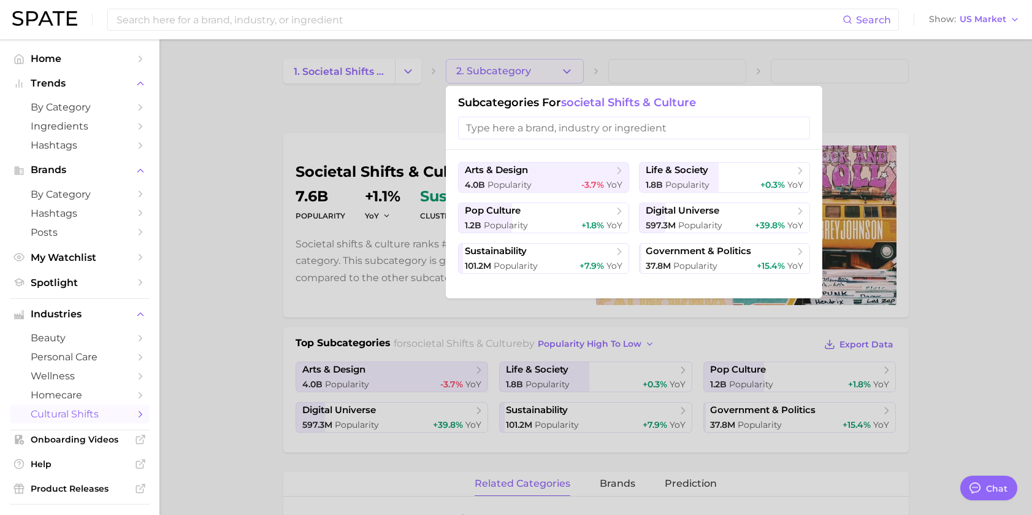
click at [217, 329] on div at bounding box center [516, 257] width 1032 height 515
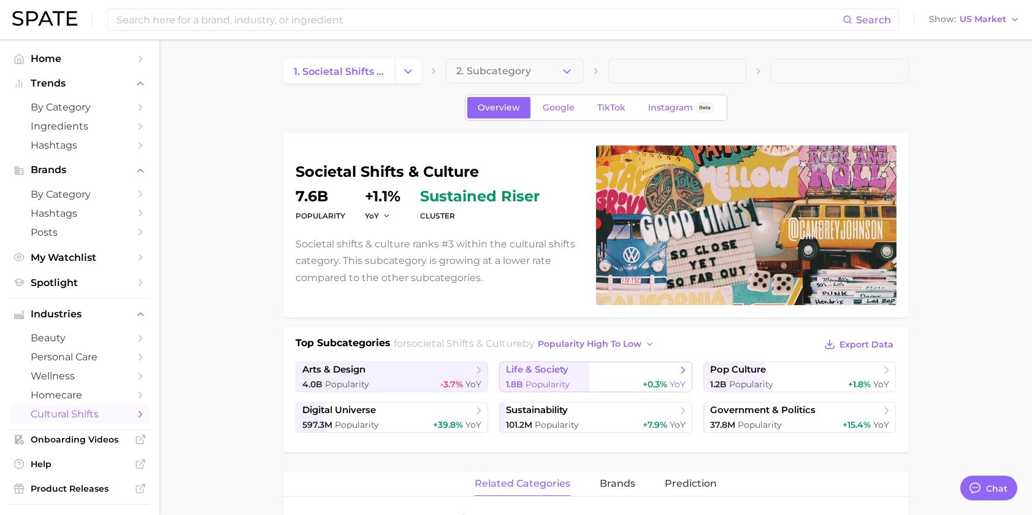
click at [612, 373] on span "life & society" at bounding box center [591, 370] width 171 height 12
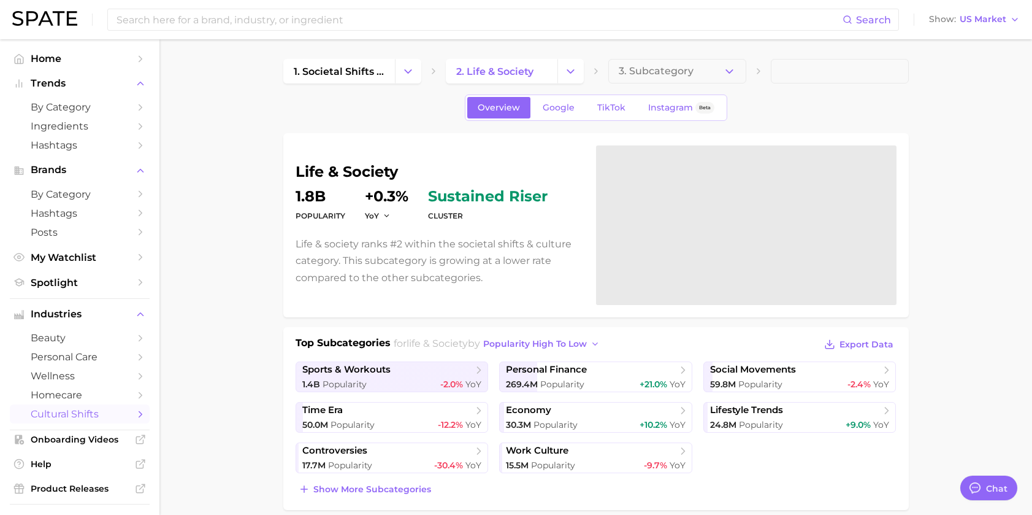
scroll to position [61, 0]
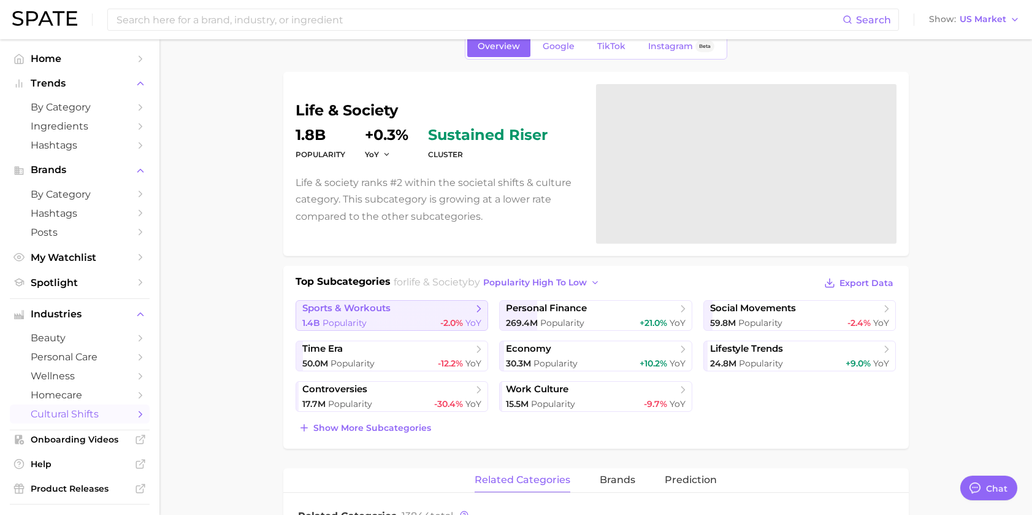
click at [426, 309] on span "sports & workouts" at bounding box center [387, 308] width 171 height 12
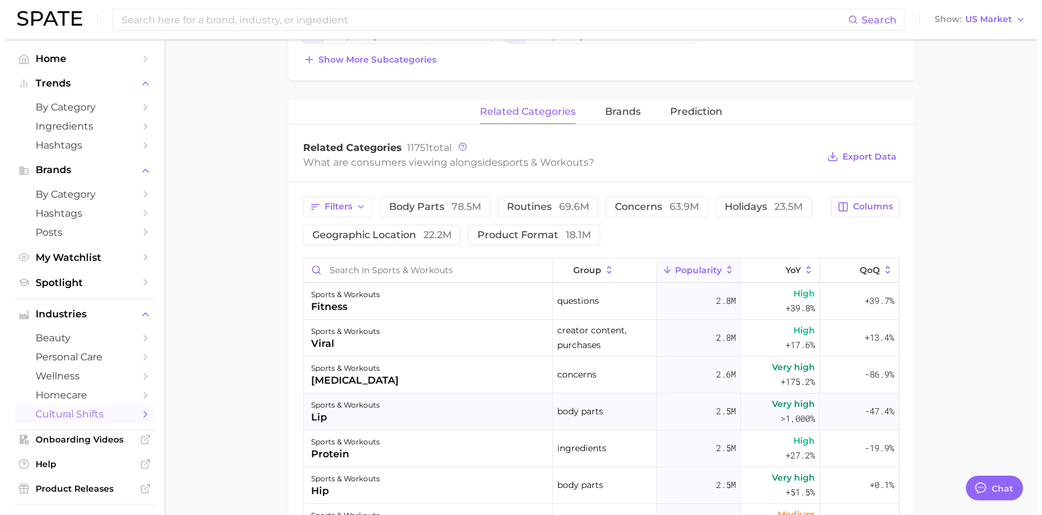
scroll to position [797, 0]
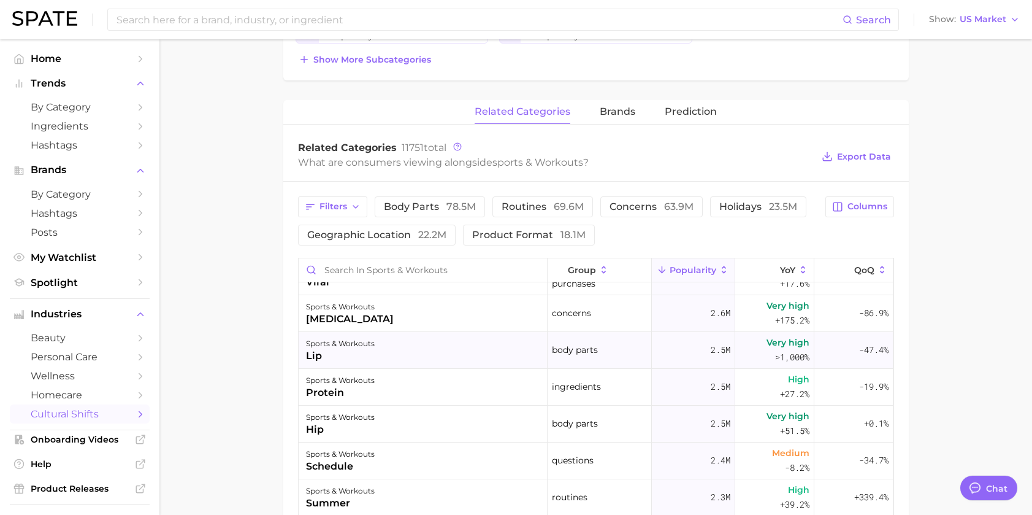
click at [453, 346] on div "sports & workouts lip" at bounding box center [423, 350] width 249 height 37
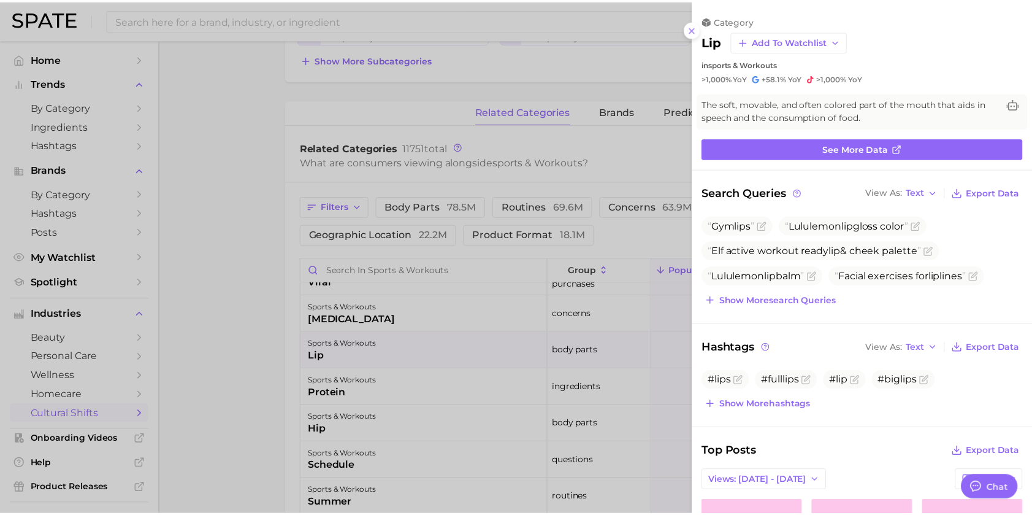
scroll to position [0, 0]
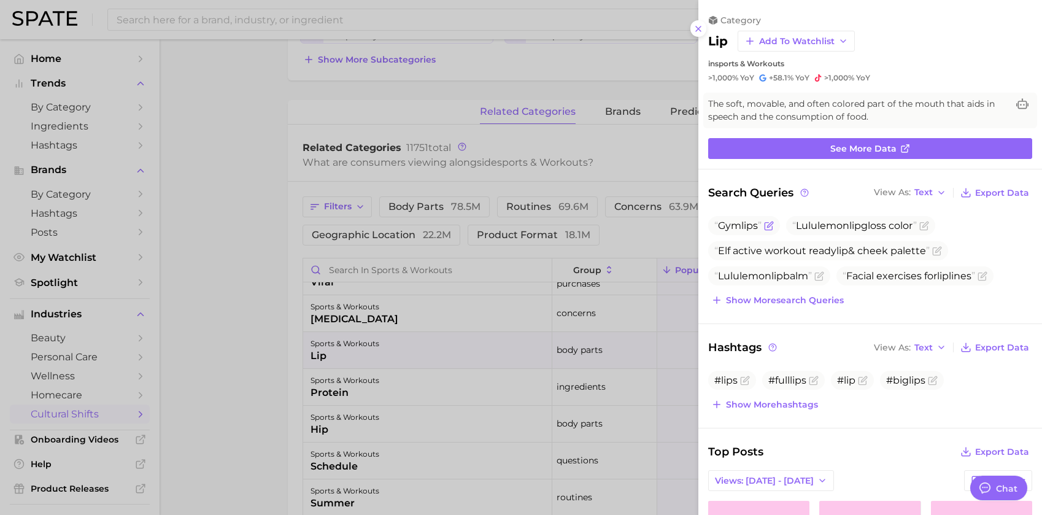
click at [745, 221] on span "lip" at bounding box center [747, 226] width 12 height 12
click at [772, 222] on icon "Flag as miscategorized or irrelevant" at bounding box center [769, 226] width 10 height 10
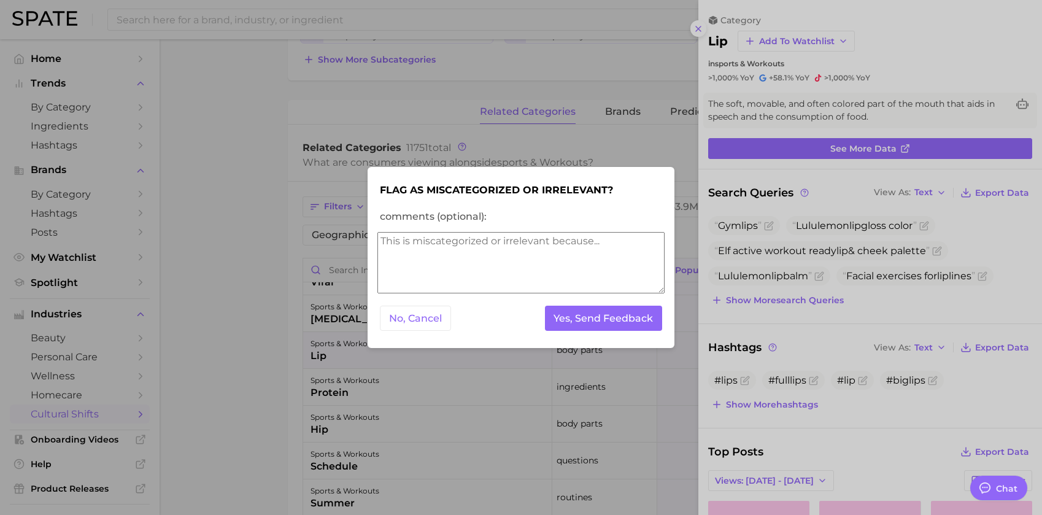
click at [490, 369] on div at bounding box center [521, 257] width 1042 height 515
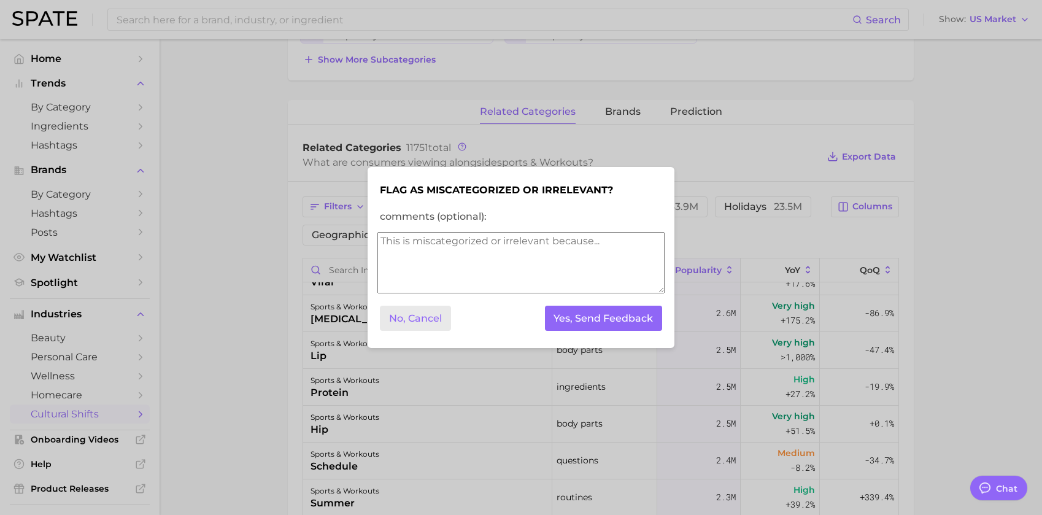
click at [422, 313] on button "No, Cancel" at bounding box center [415, 317] width 71 height 25
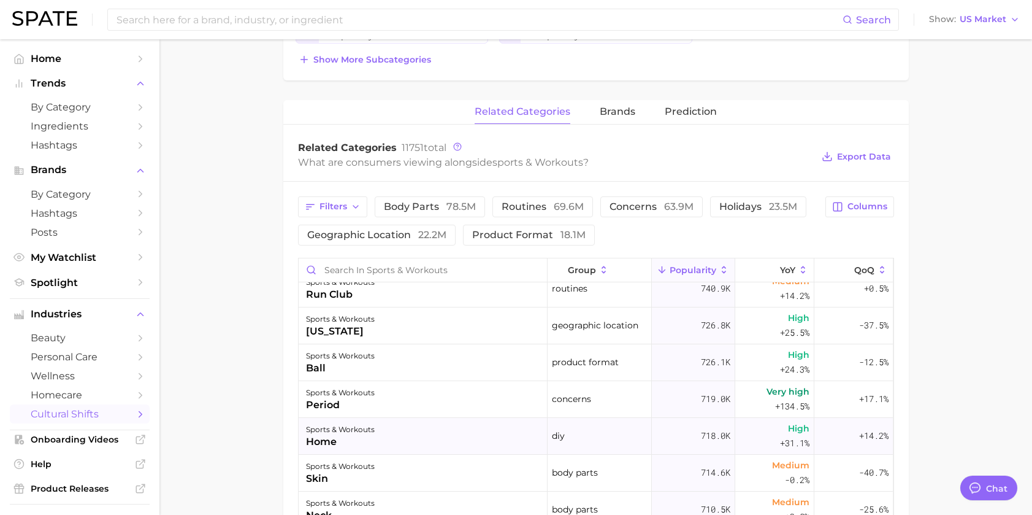
scroll to position [3374, 0]
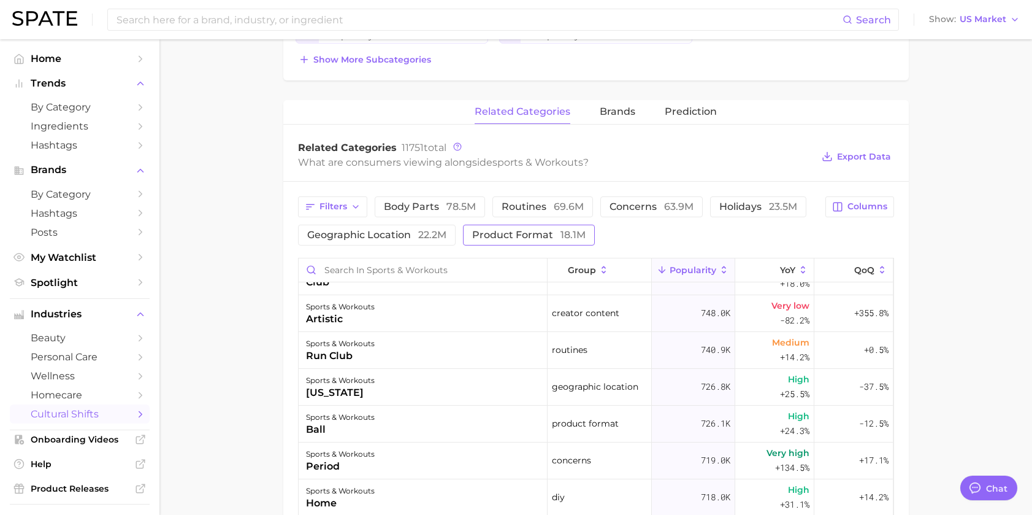
click at [666, 199] on button "concerns 63.9m" at bounding box center [652, 206] width 102 height 21
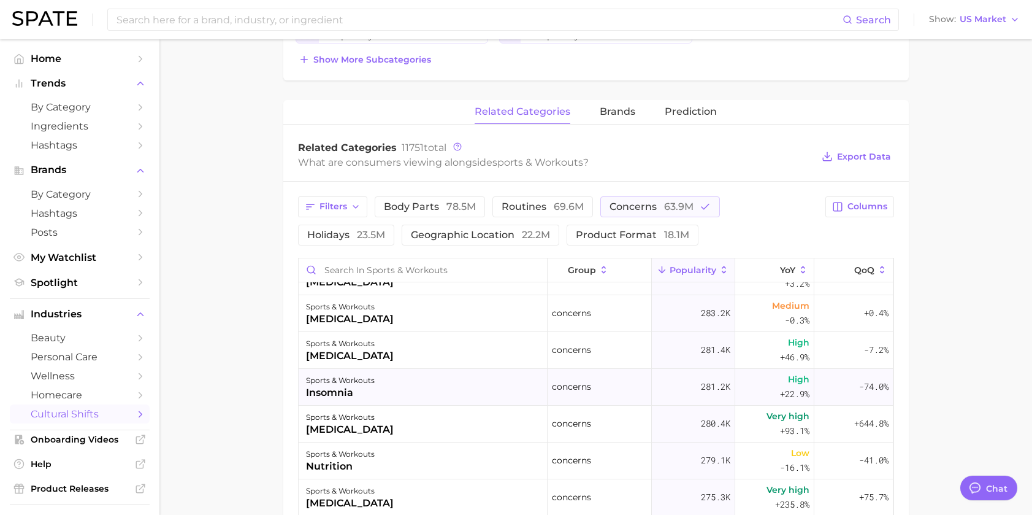
scroll to position [1227, 0]
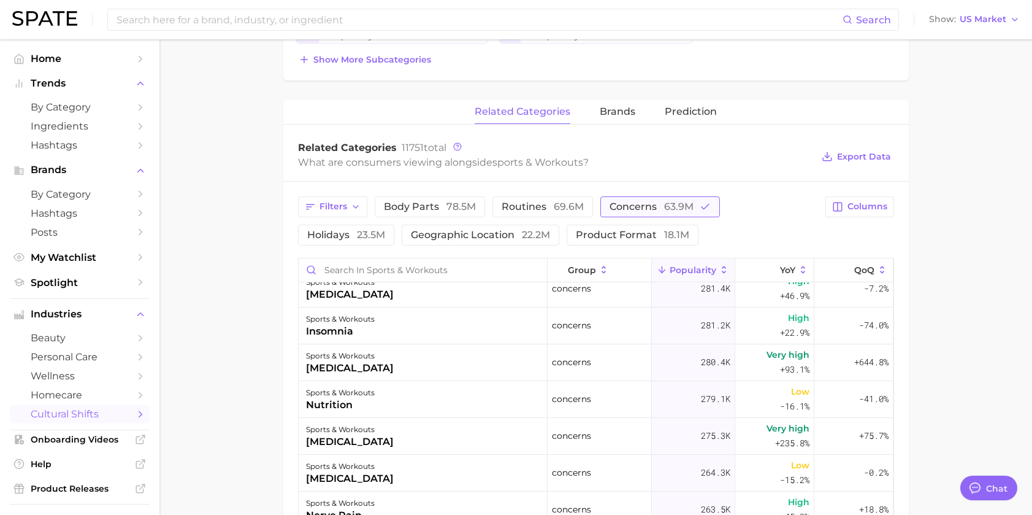
click at [653, 202] on span "concerns 63.9m" at bounding box center [652, 207] width 84 height 10
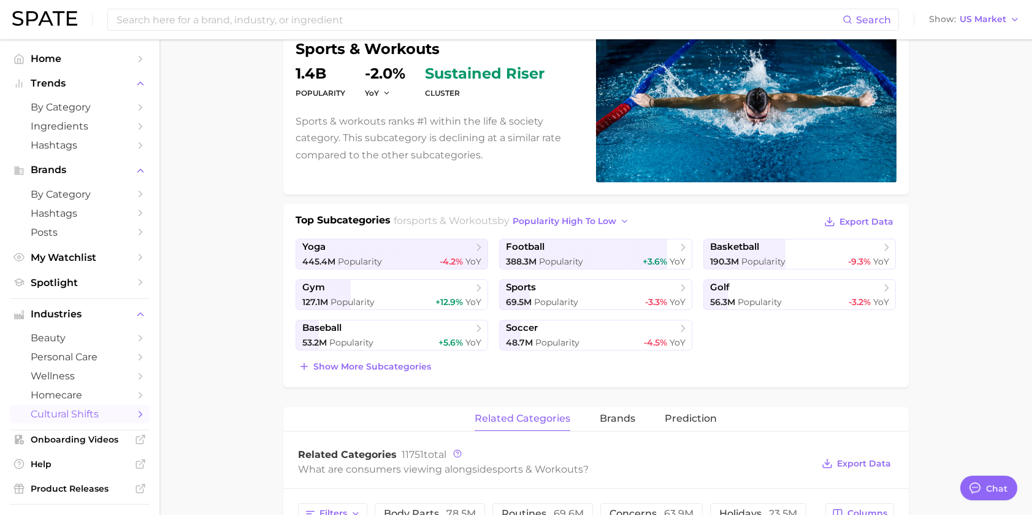
scroll to position [0, 0]
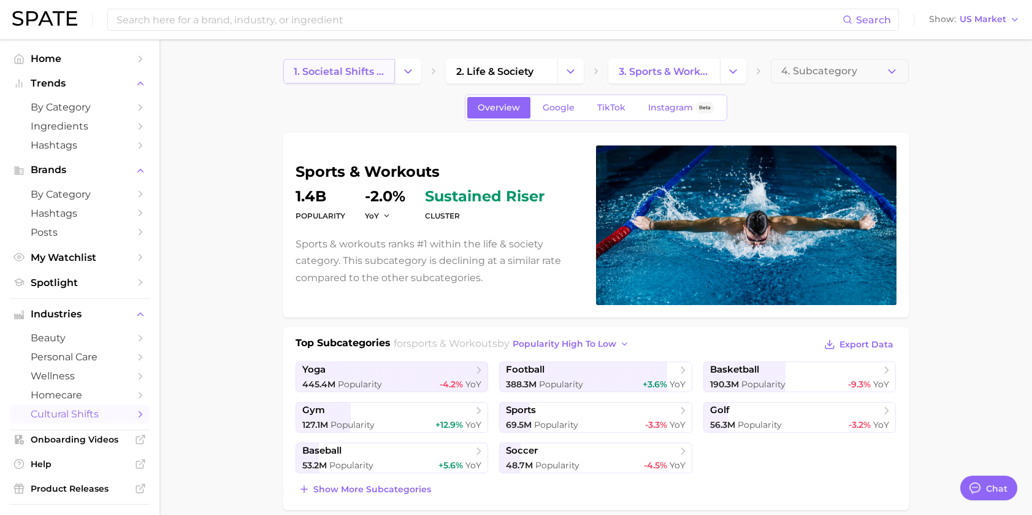
click at [391, 69] on link "1. societal shifts & culture" at bounding box center [339, 71] width 112 height 25
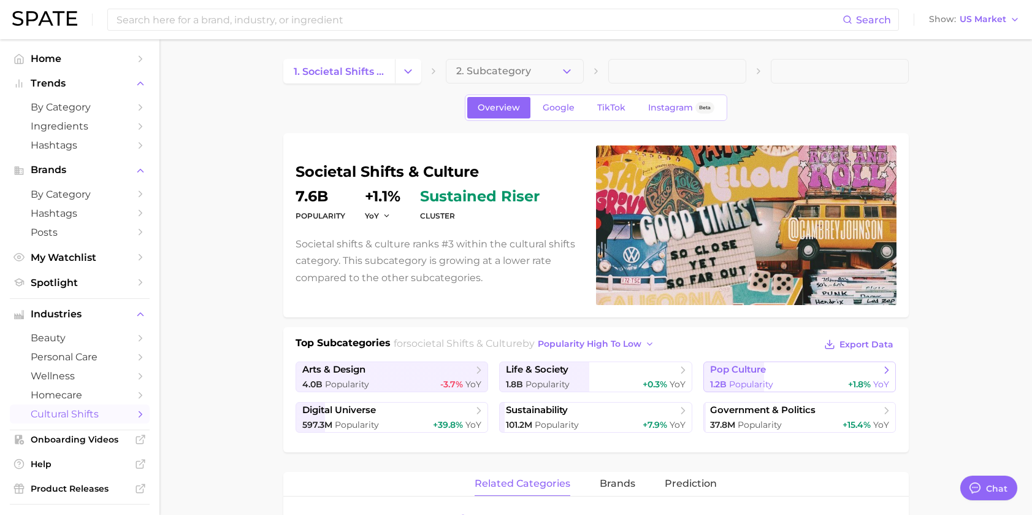
click at [778, 378] on div "1.2b Popularity +1.8% YoY" at bounding box center [800, 384] width 180 height 12
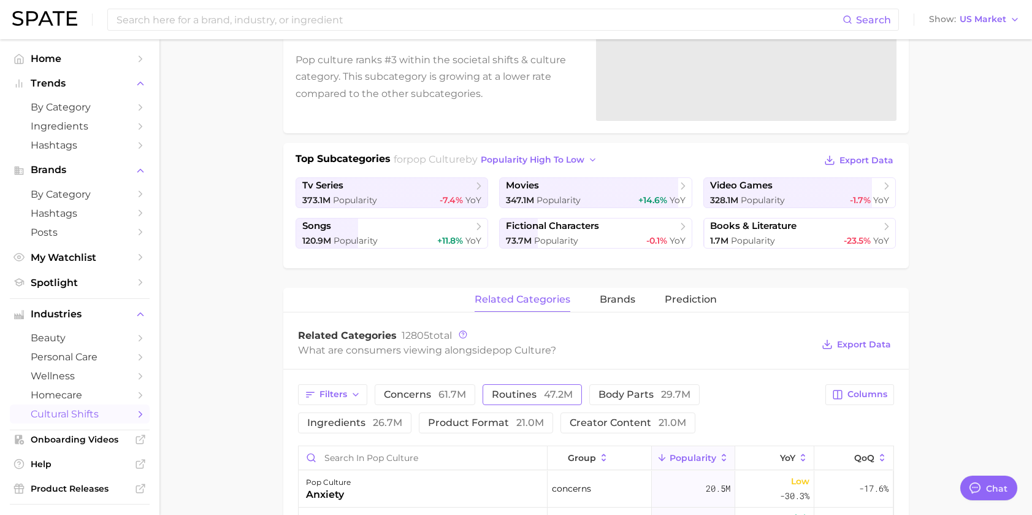
click at [562, 390] on span "47.2m" at bounding box center [558, 394] width 29 height 12
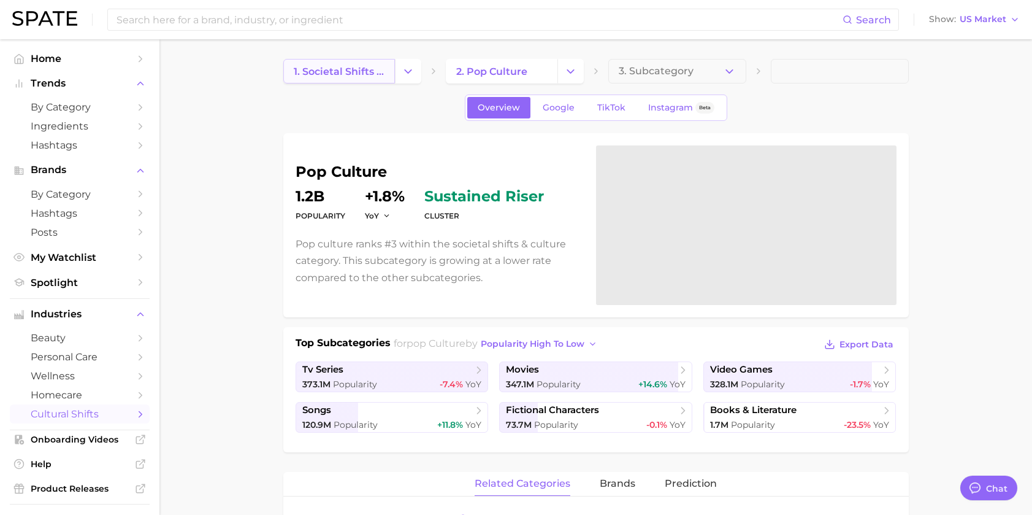
click at [320, 71] on span "1. societal shifts & culture" at bounding box center [339, 72] width 91 height 12
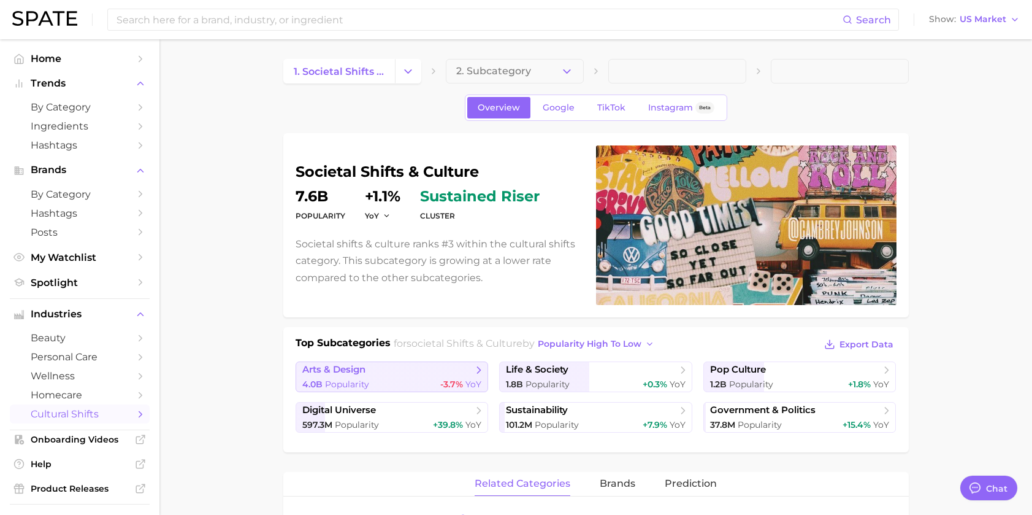
click at [438, 368] on span "arts & design" at bounding box center [387, 370] width 171 height 12
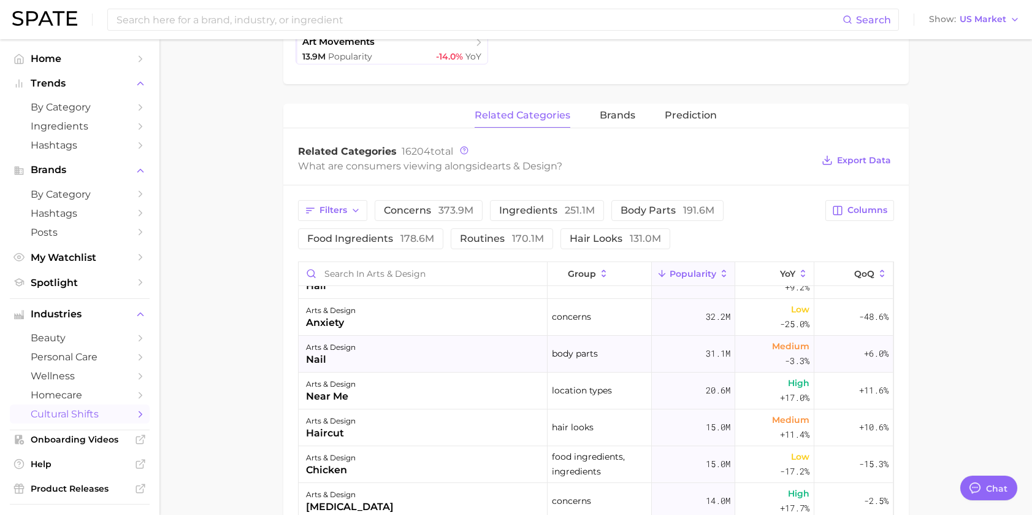
scroll to position [184, 0]
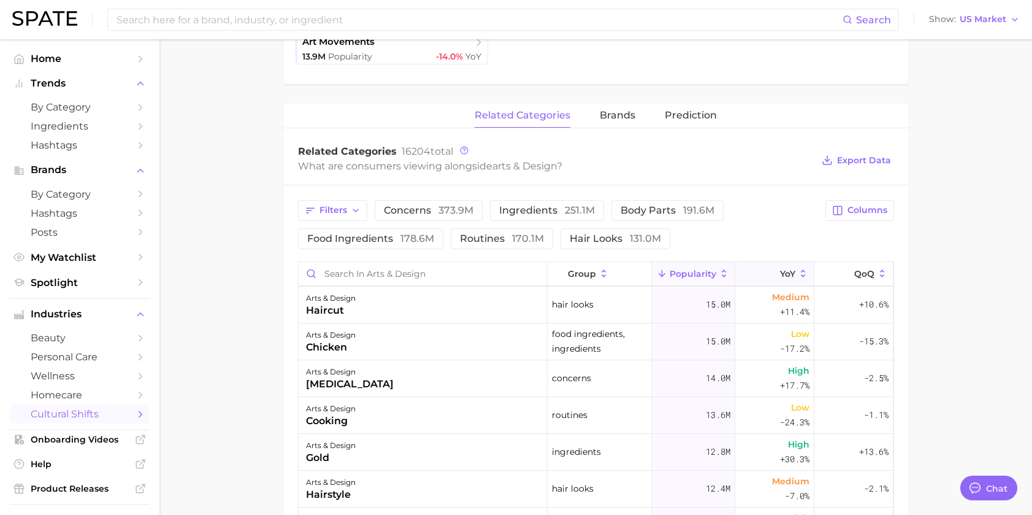
click at [780, 269] on span "YoY" at bounding box center [787, 274] width 15 height 10
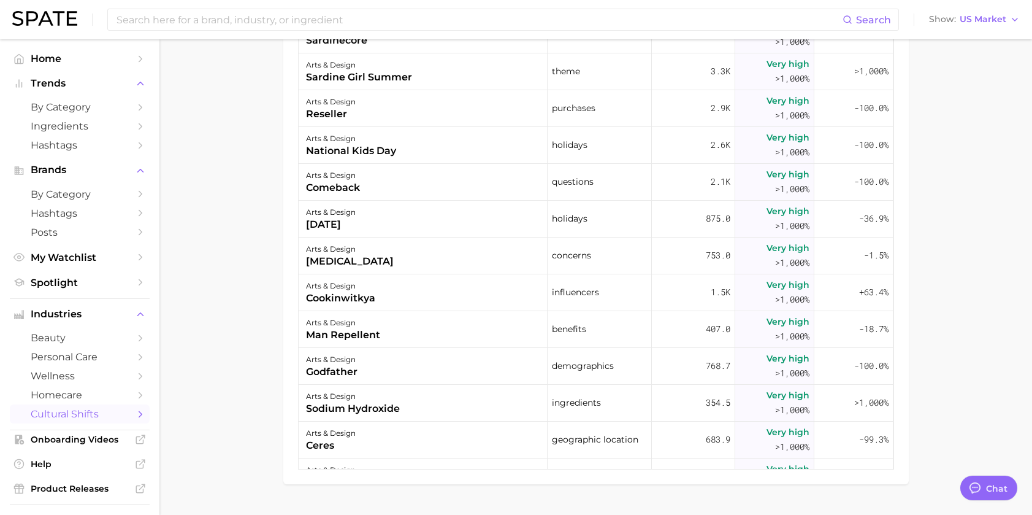
scroll to position [245, 0]
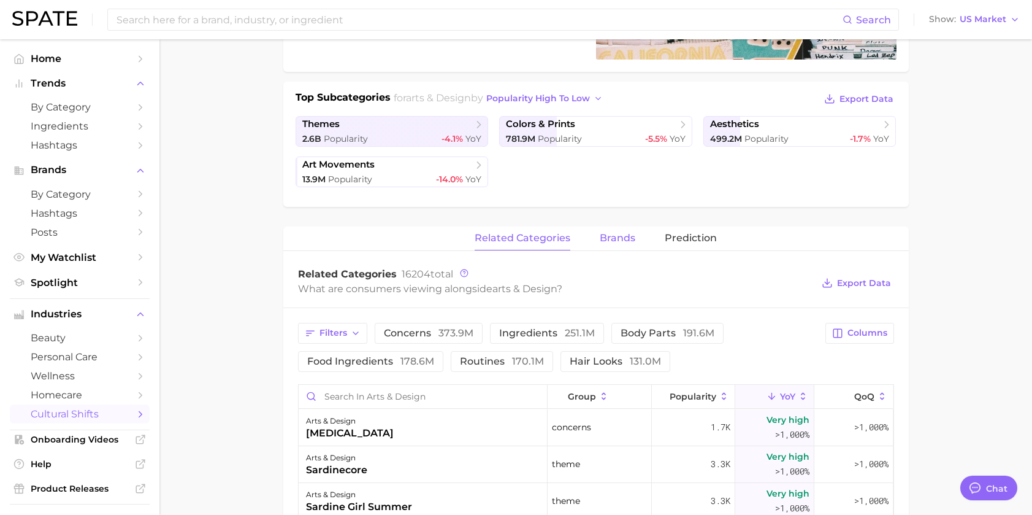
click at [618, 240] on span "brands" at bounding box center [618, 237] width 36 height 11
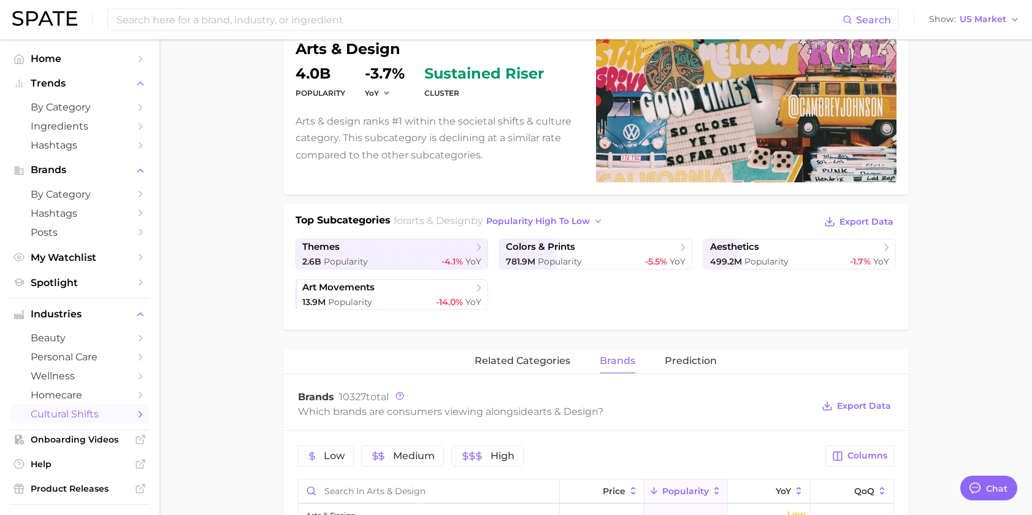
scroll to position [0, 0]
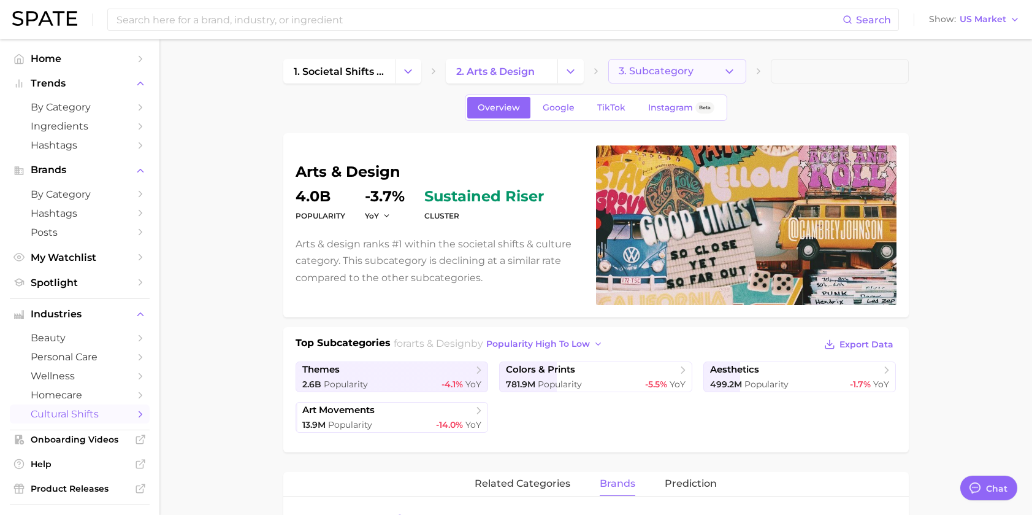
click at [656, 72] on span "3. Subcategory" at bounding box center [656, 71] width 75 height 11
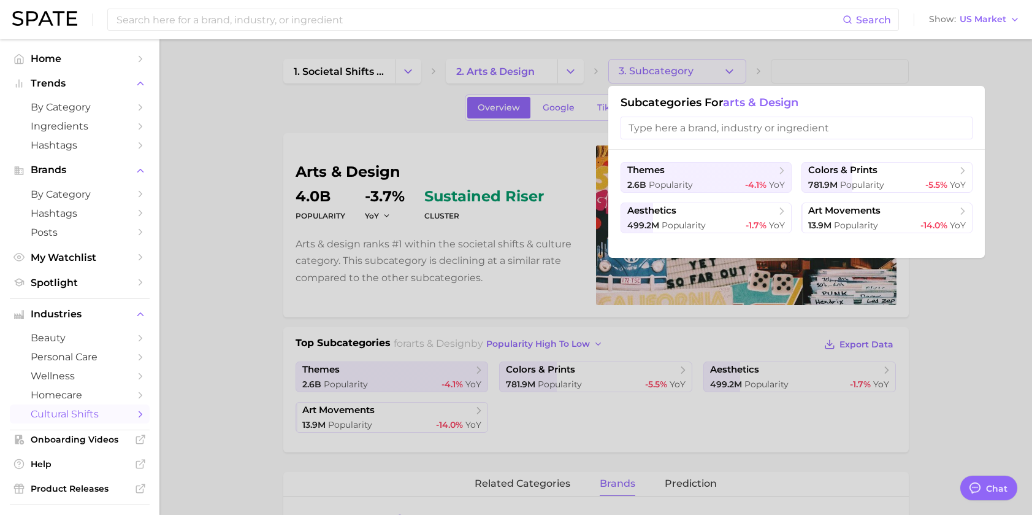
click at [470, 150] on div at bounding box center [516, 257] width 1032 height 515
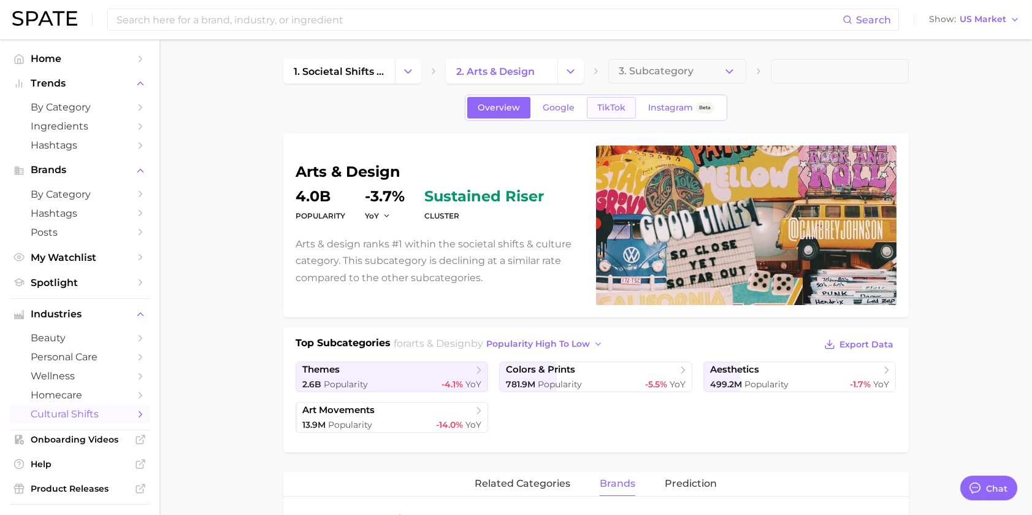
click at [626, 109] on link "TikTok" at bounding box center [611, 107] width 49 height 21
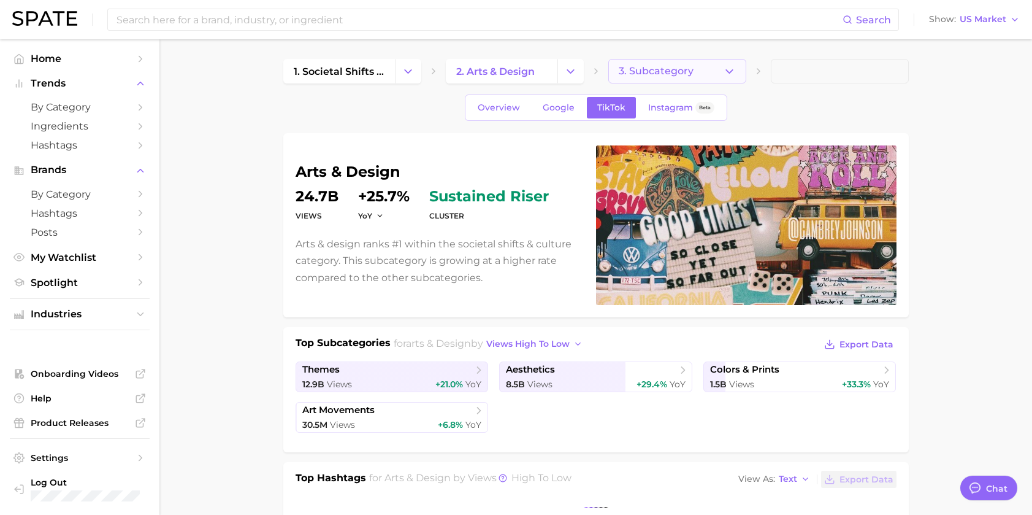
click at [701, 75] on button "3. Subcategory" at bounding box center [678, 71] width 138 height 25
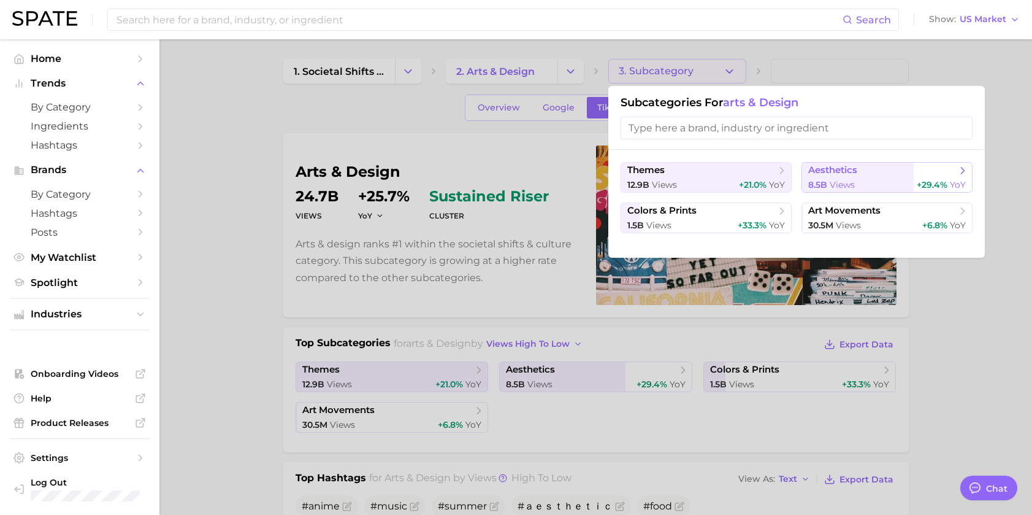
click at [832, 170] on span "aesthetics" at bounding box center [832, 170] width 49 height 12
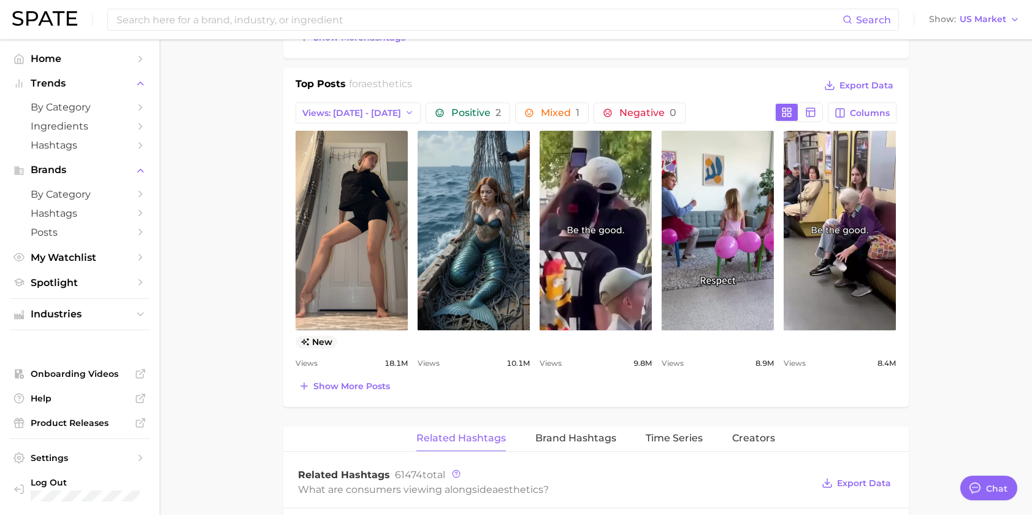
scroll to position [245, 0]
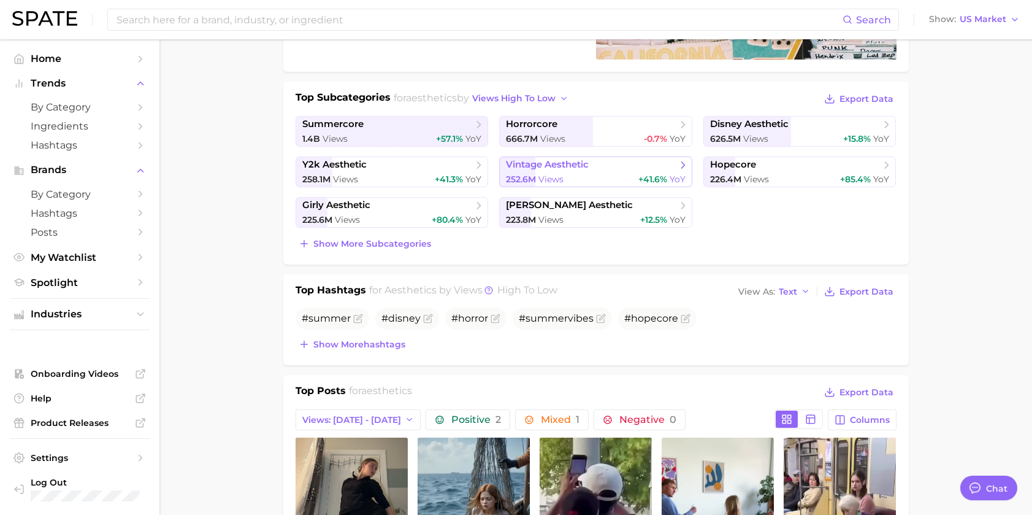
click at [572, 172] on link "vintage aesthetic 252.6m Views +41.6% YoY" at bounding box center [595, 171] width 193 height 31
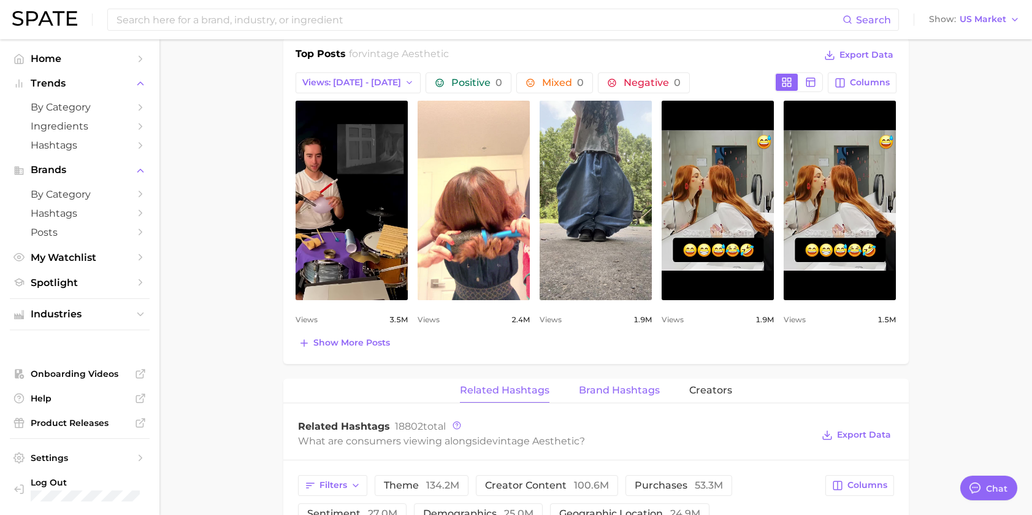
click at [639, 389] on span "Brand Hashtags" at bounding box center [619, 390] width 81 height 11
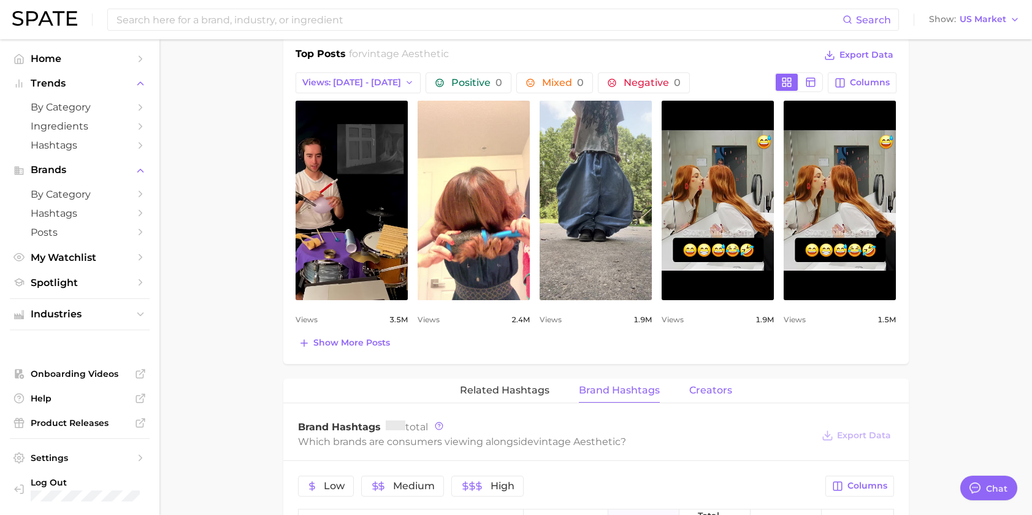
click at [719, 389] on span "Creators" at bounding box center [710, 390] width 43 height 11
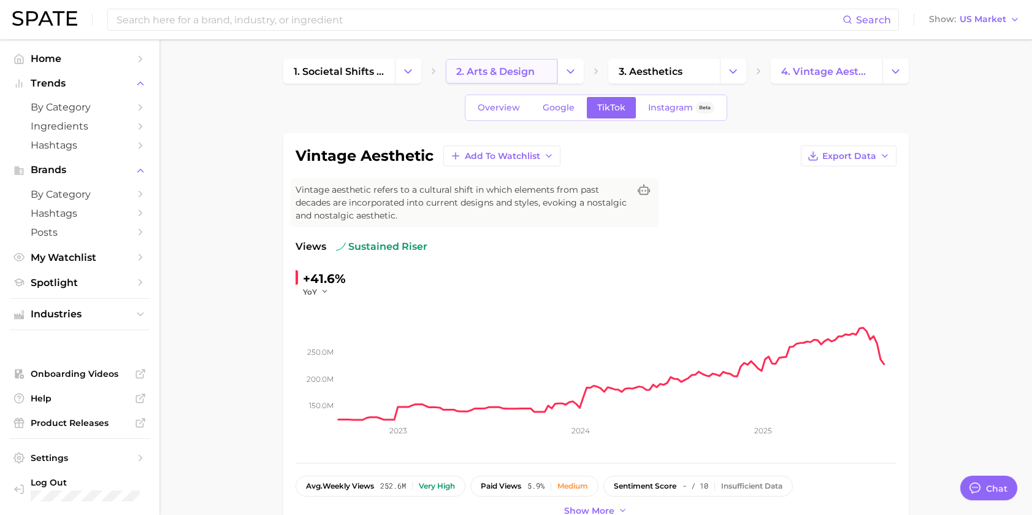
click at [536, 75] on link "2. arts & design" at bounding box center [502, 71] width 112 height 25
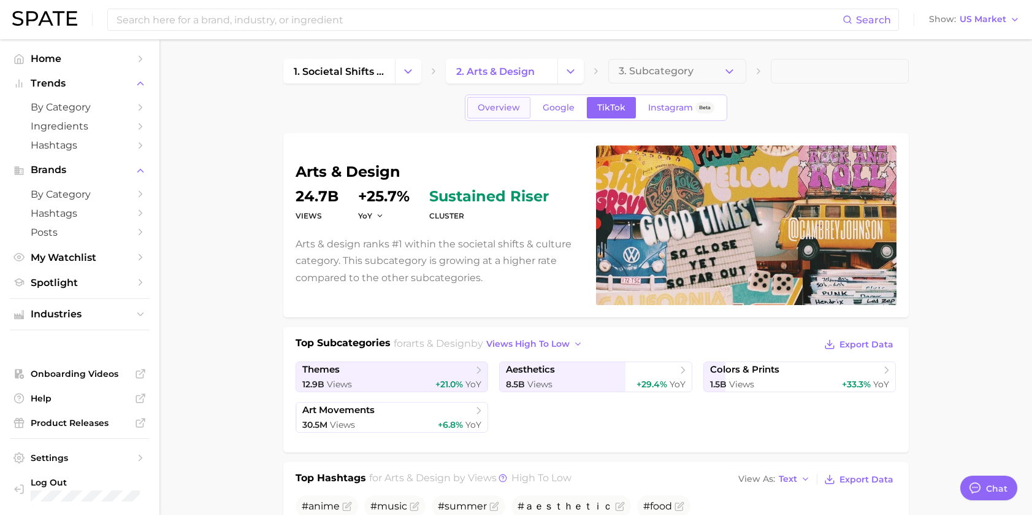
click at [497, 107] on span "Overview" at bounding box center [499, 107] width 42 height 10
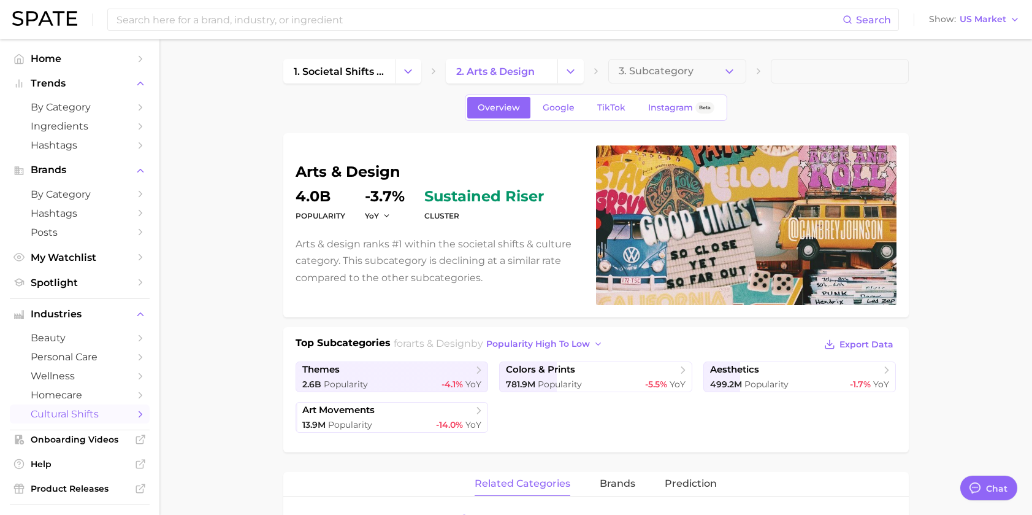
click at [795, 75] on span at bounding box center [840, 71] width 138 height 25
click at [801, 61] on span at bounding box center [840, 71] width 138 height 25
click at [520, 66] on span "2. arts & design" at bounding box center [495, 72] width 79 height 12
click at [802, 69] on span at bounding box center [840, 71] width 138 height 25
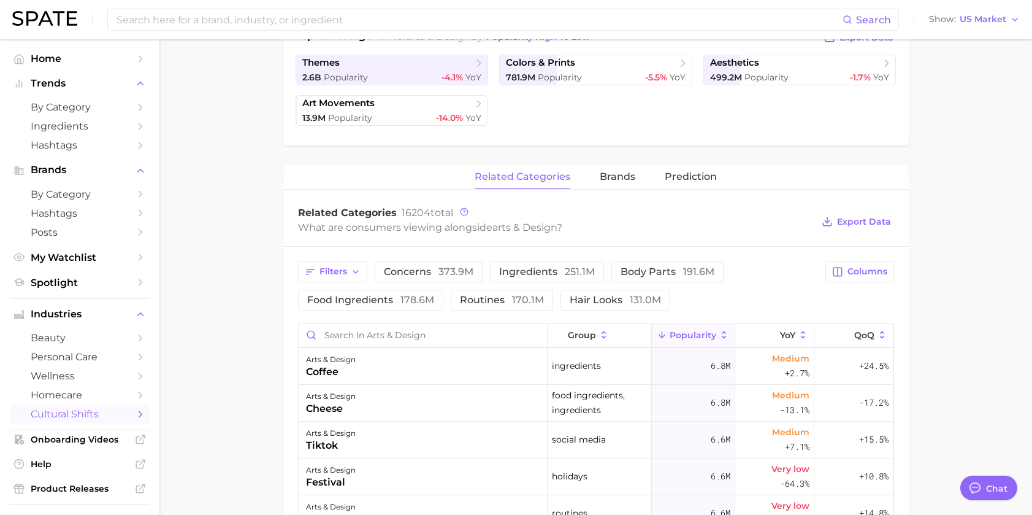
click at [968, 154] on main "1. societal shifts & culture 2. arts & design 3. Subcategory Overview Google Ti…" at bounding box center [595, 323] width 873 height 1181
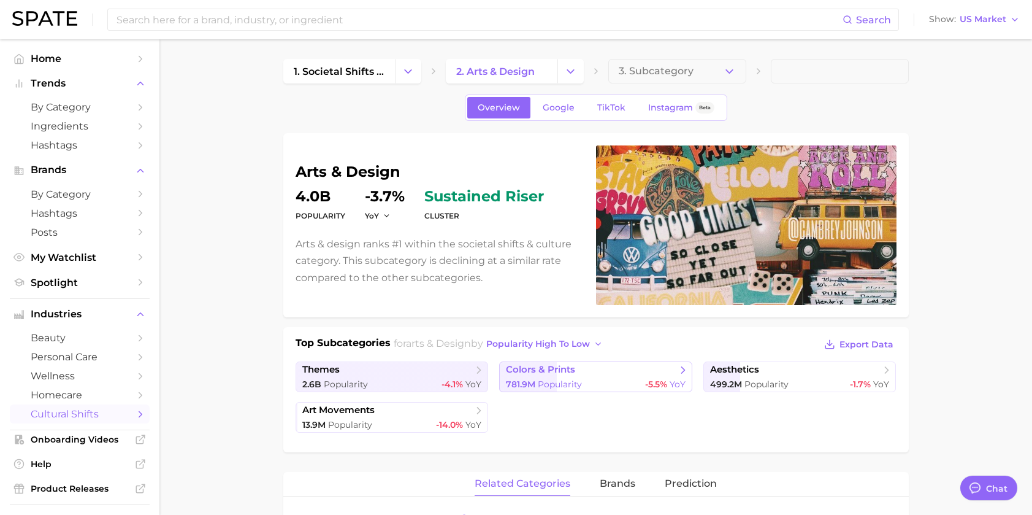
click at [565, 369] on span "colors & prints" at bounding box center [540, 370] width 69 height 12
click at [415, 376] on link "themes 2.6b Popularity -4.1% YoY" at bounding box center [392, 376] width 193 height 31
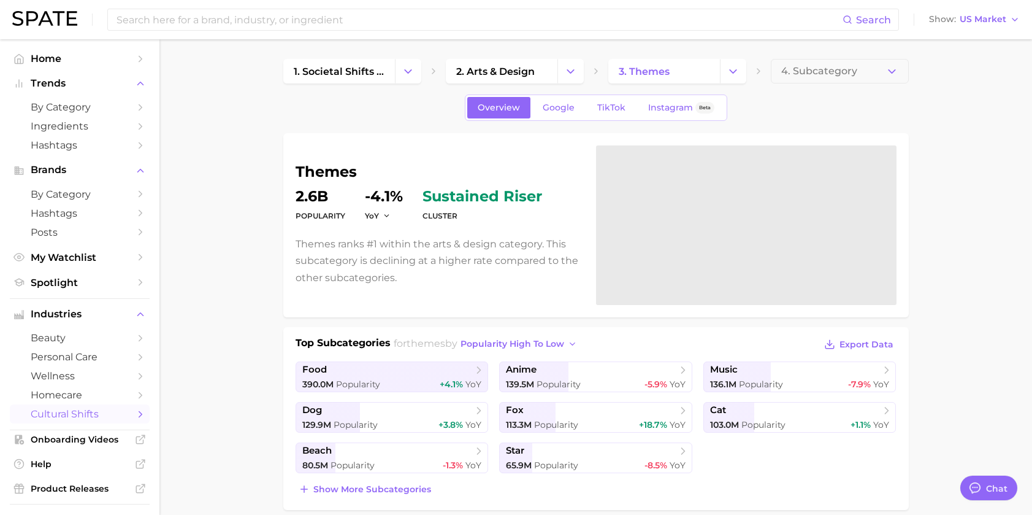
scroll to position [184, 0]
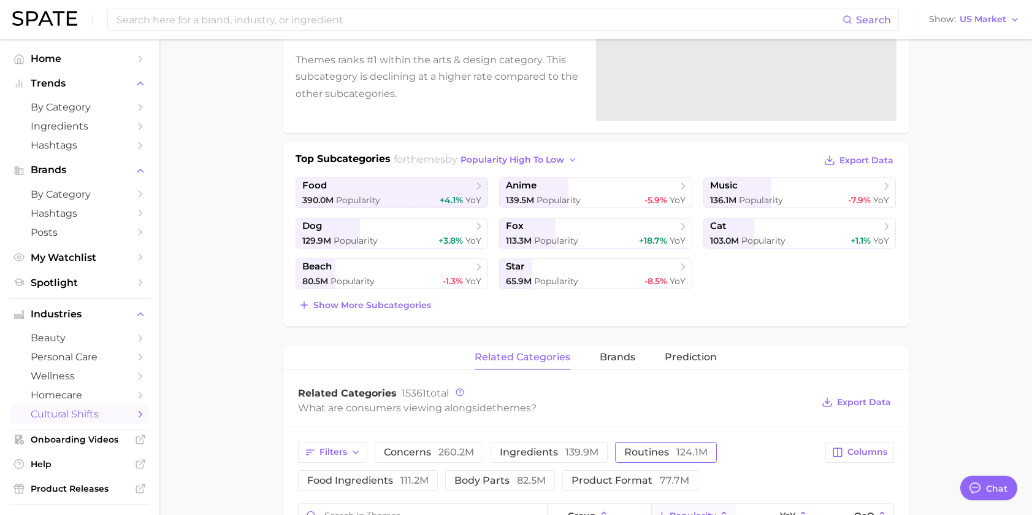
click at [648, 451] on span "routines 124.1m" at bounding box center [665, 452] width 83 height 10
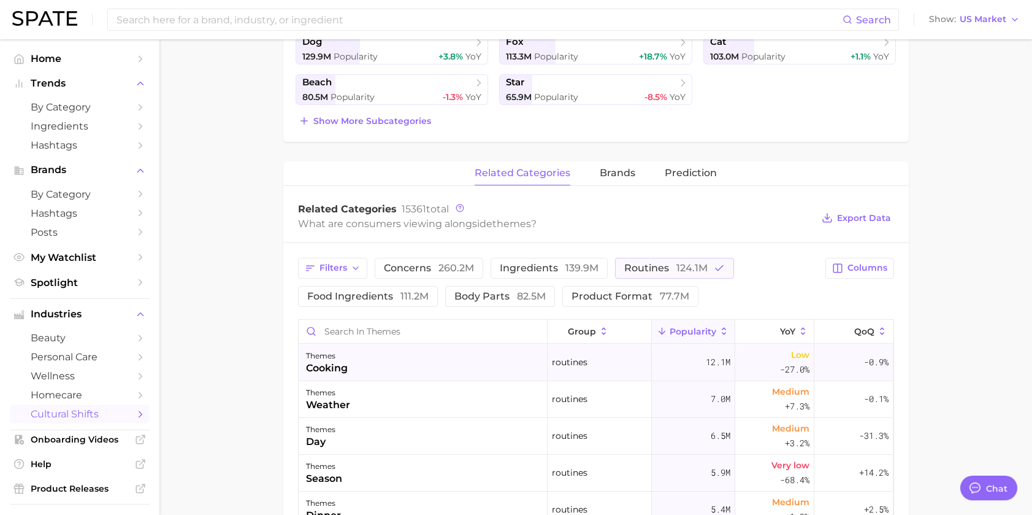
scroll to position [245, 0]
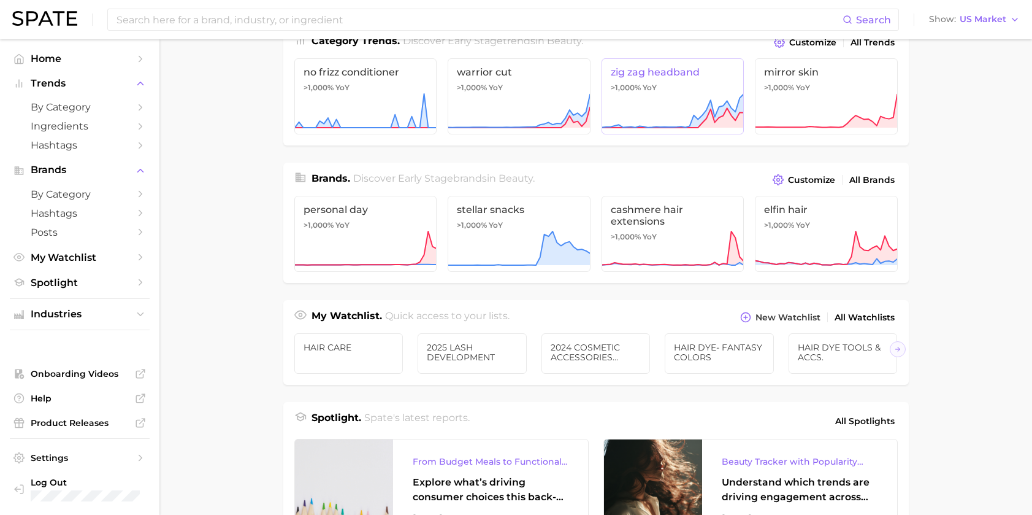
scroll to position [368, 0]
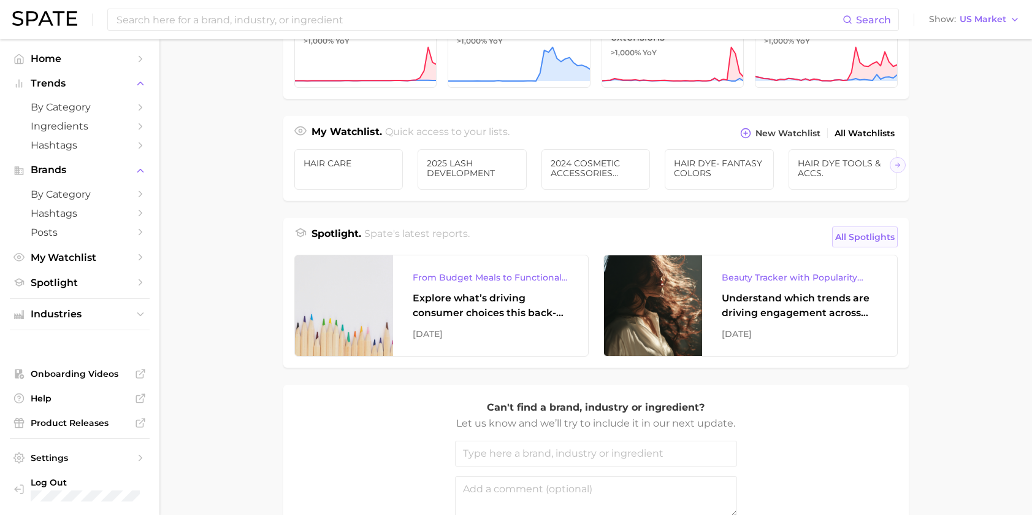
click at [854, 244] on span "All Spotlights" at bounding box center [865, 236] width 60 height 15
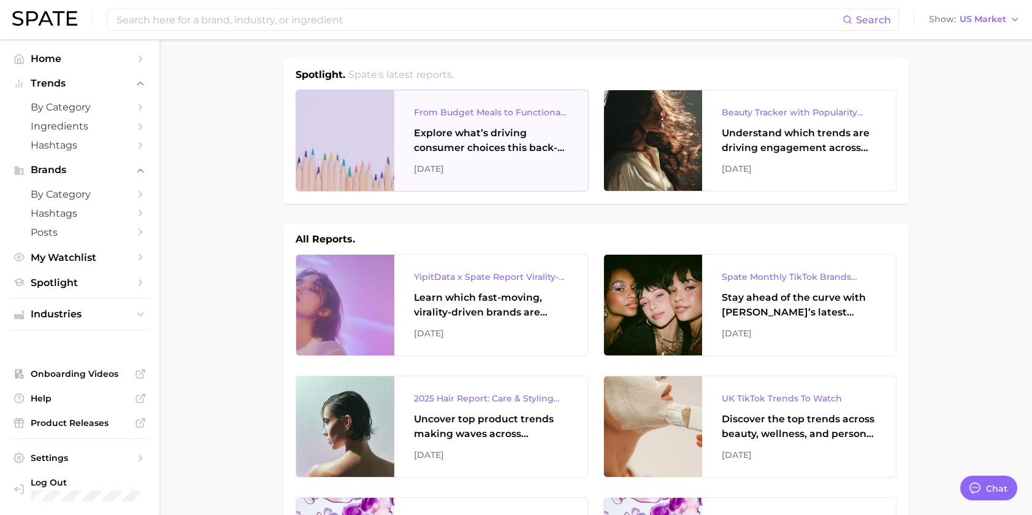
click at [518, 154] on div "Explore what’s driving consumer choices this back-to-school season From budget-…" at bounding box center [491, 140] width 155 height 29
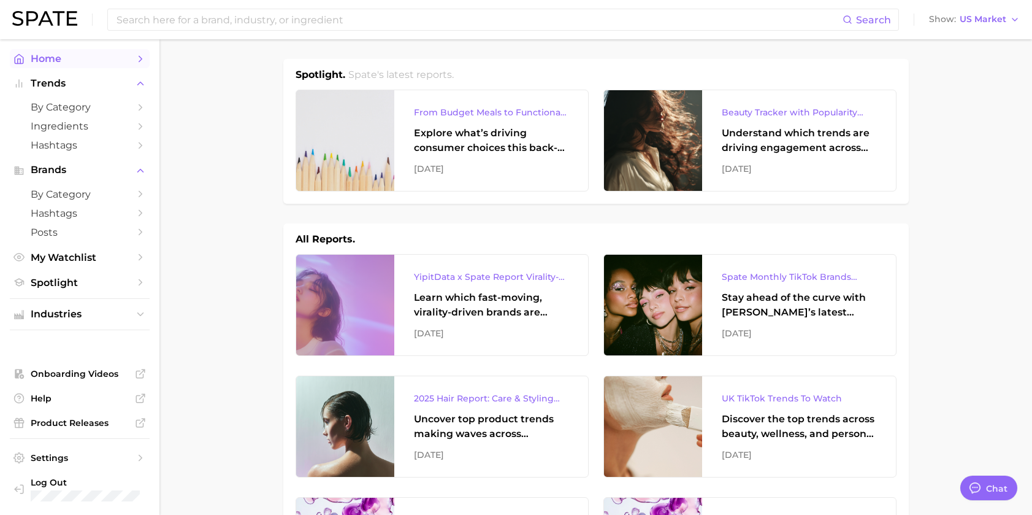
click at [48, 52] on link "Home" at bounding box center [80, 58] width 140 height 19
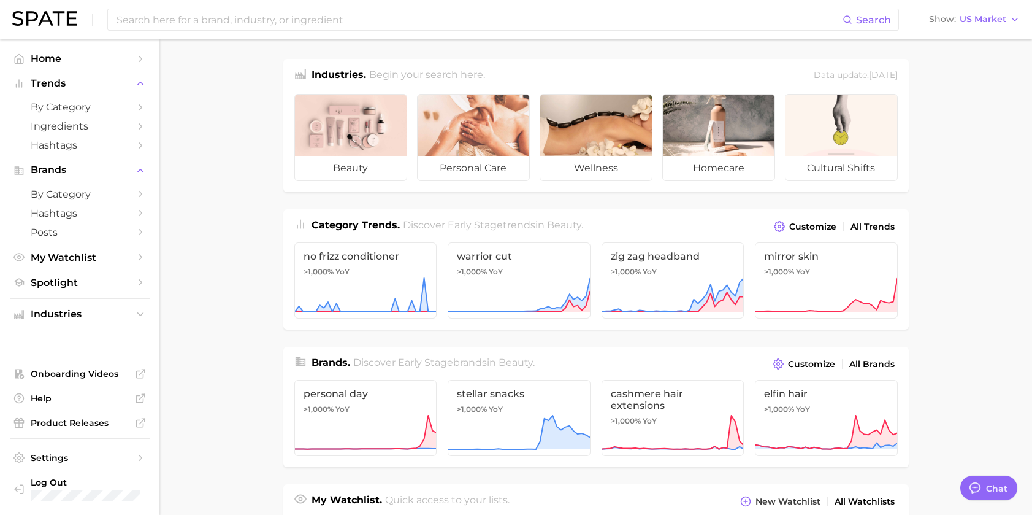
scroll to position [184, 0]
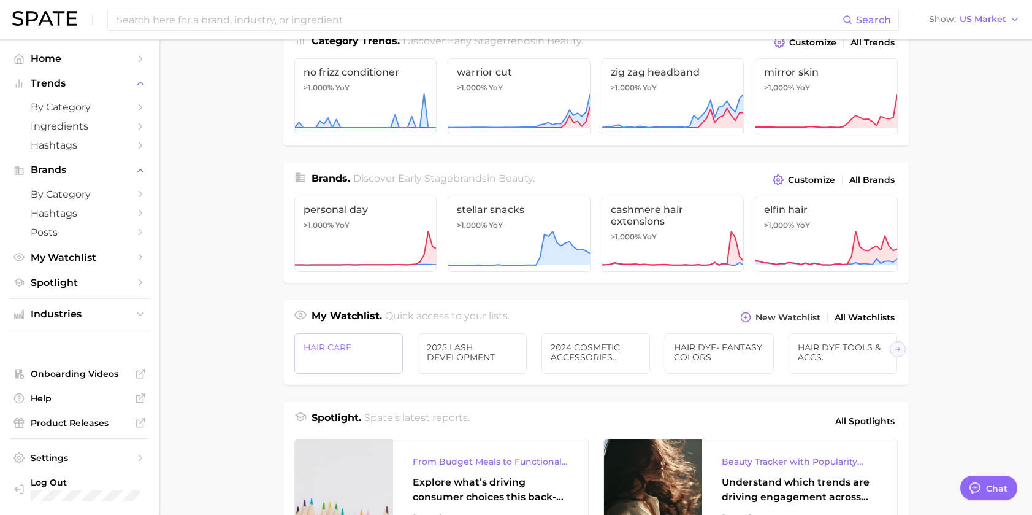
click at [351, 345] on span "HAIR CARE" at bounding box center [349, 347] width 91 height 10
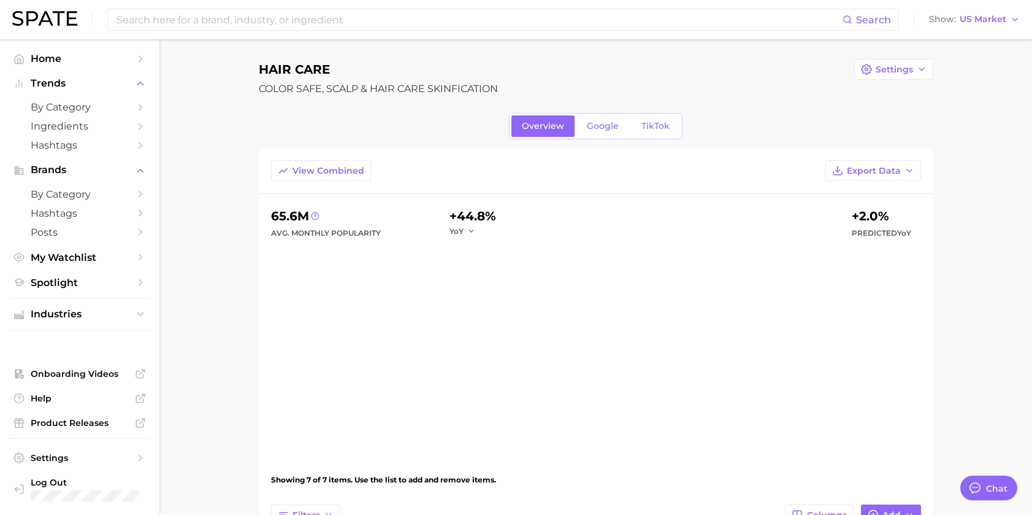
type textarea "x"
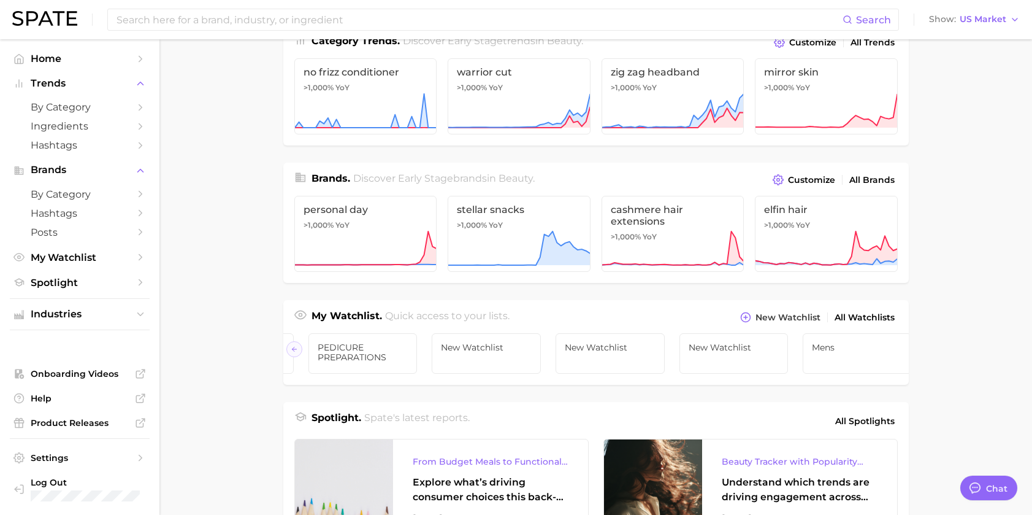
scroll to position [0, 1113]
click at [831, 355] on link "Mens" at bounding box center [843, 353] width 109 height 40
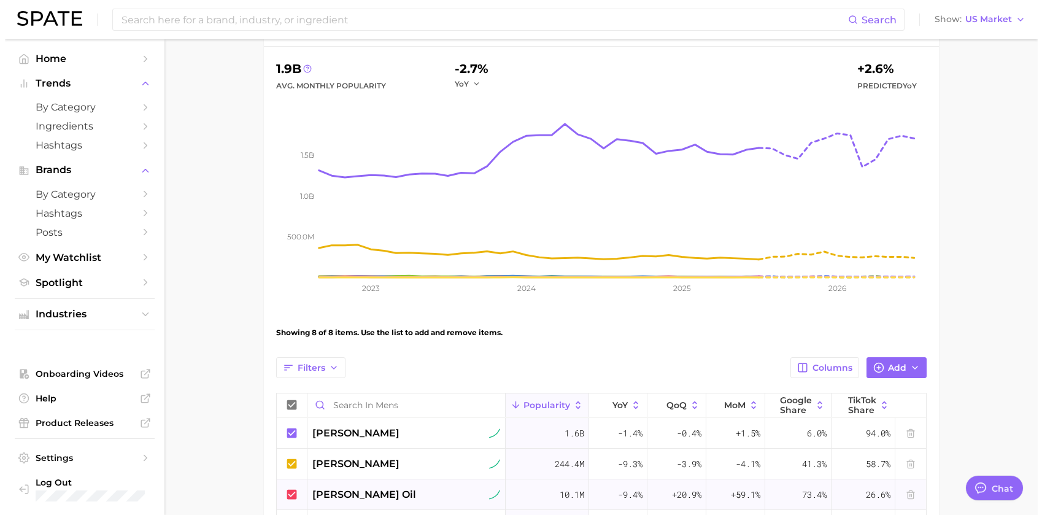
scroll to position [368, 0]
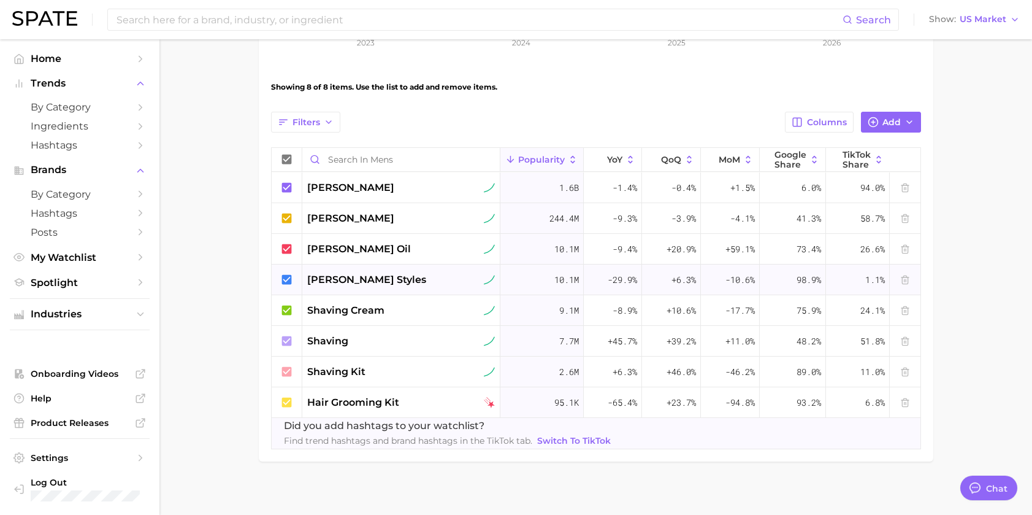
click at [344, 278] on span "[PERSON_NAME] styles" at bounding box center [366, 279] width 119 height 15
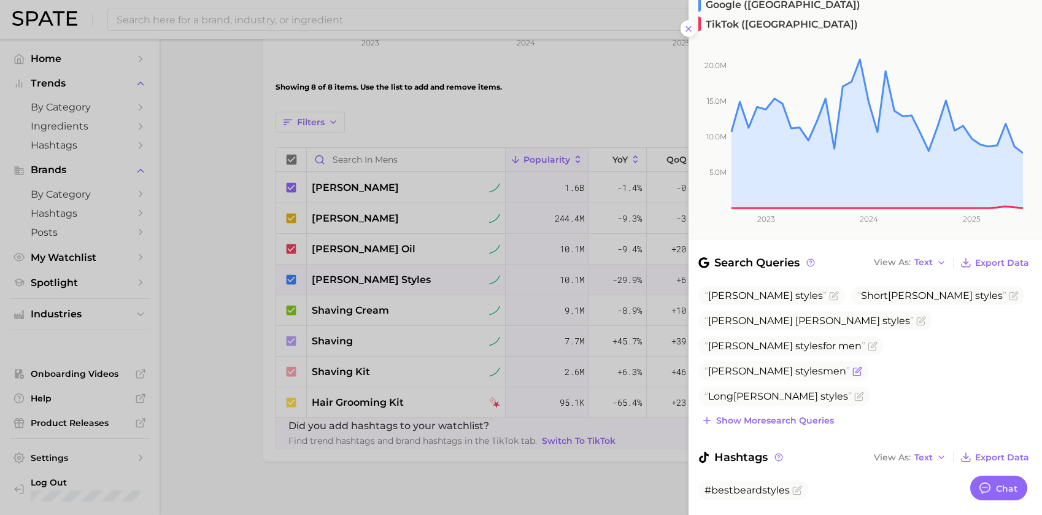
scroll to position [0, 0]
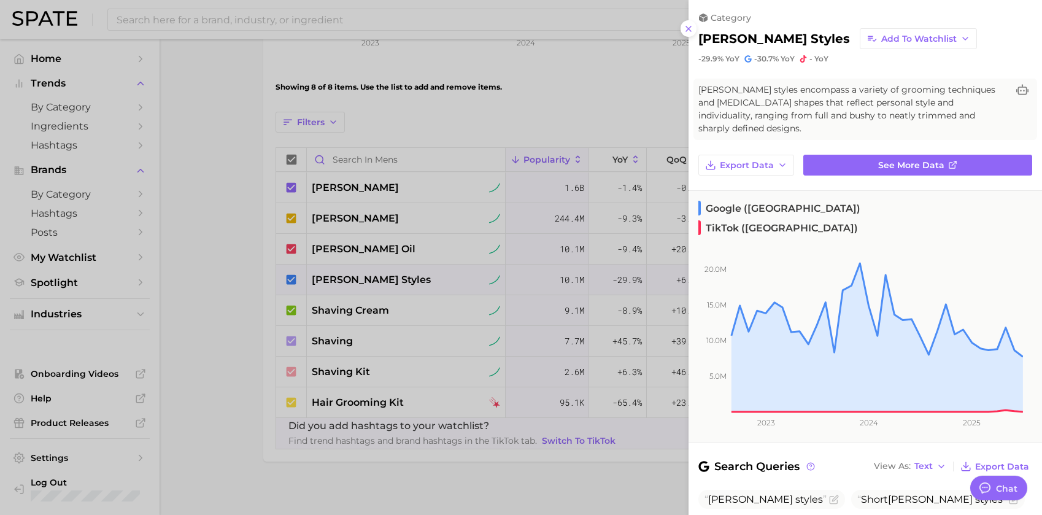
click at [562, 99] on div at bounding box center [521, 257] width 1042 height 515
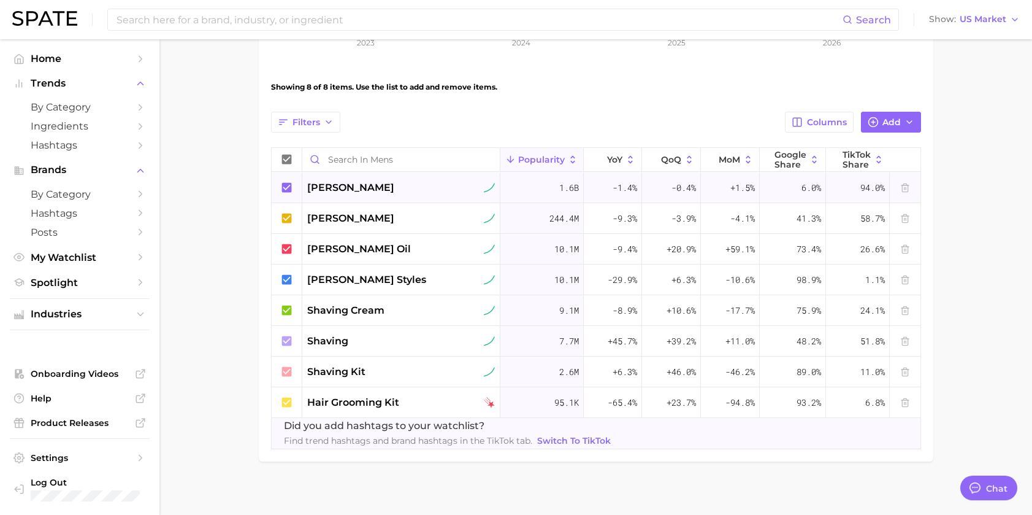
click at [451, 187] on div "[PERSON_NAME]" at bounding box center [401, 187] width 188 height 15
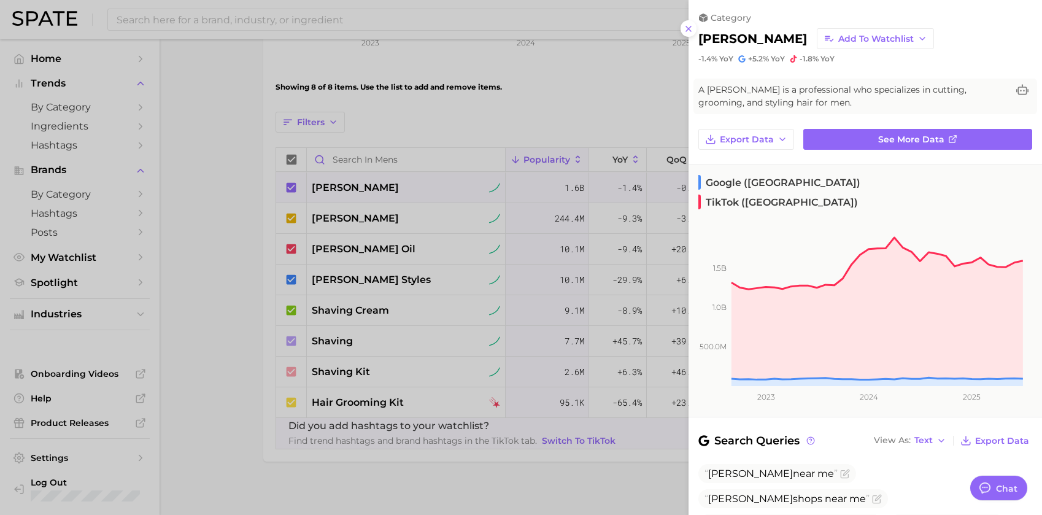
click at [956, 38] on div "barber Add to Watchlist" at bounding box center [865, 38] width 334 height 21
click at [683, 23] on button at bounding box center [688, 28] width 17 height 17
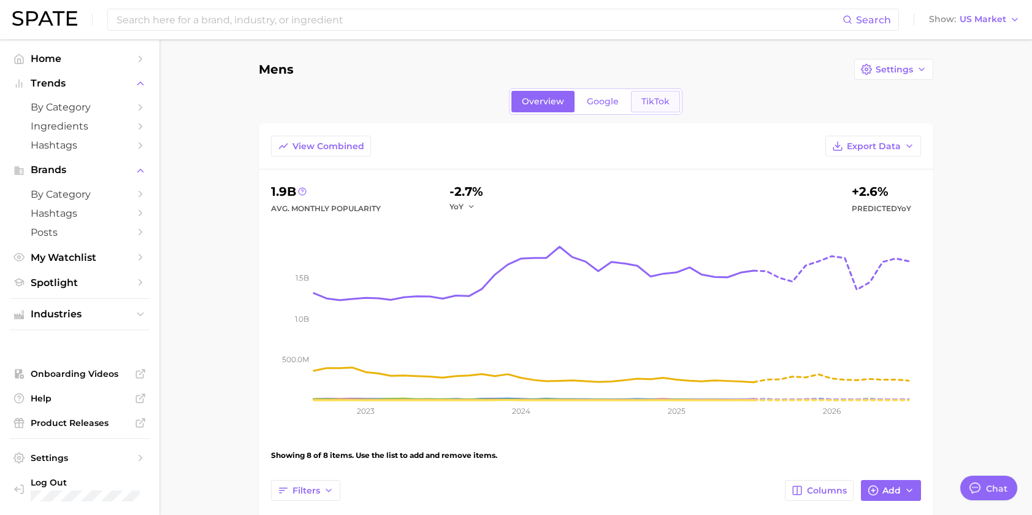
click at [648, 104] on span "TikTok" at bounding box center [656, 101] width 28 height 10
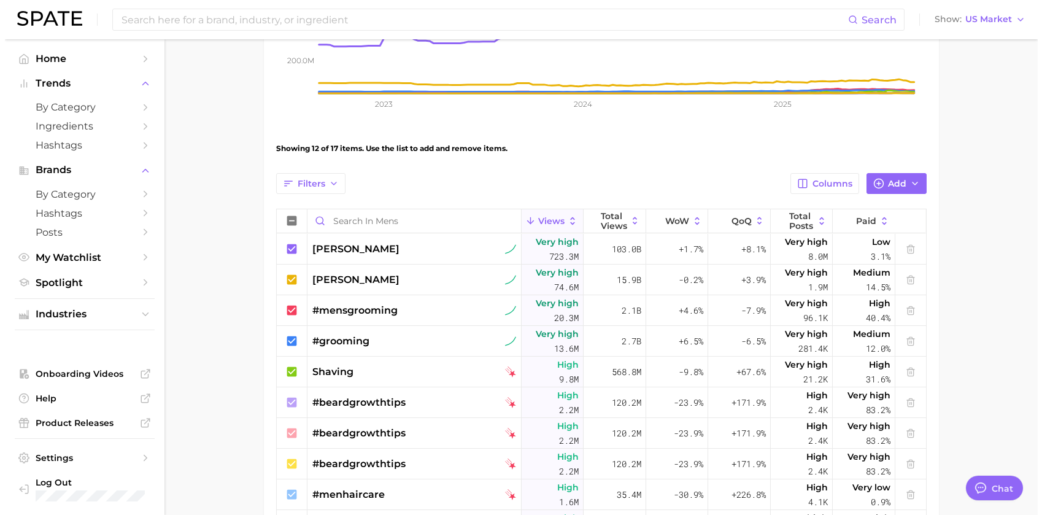
scroll to position [368, 0]
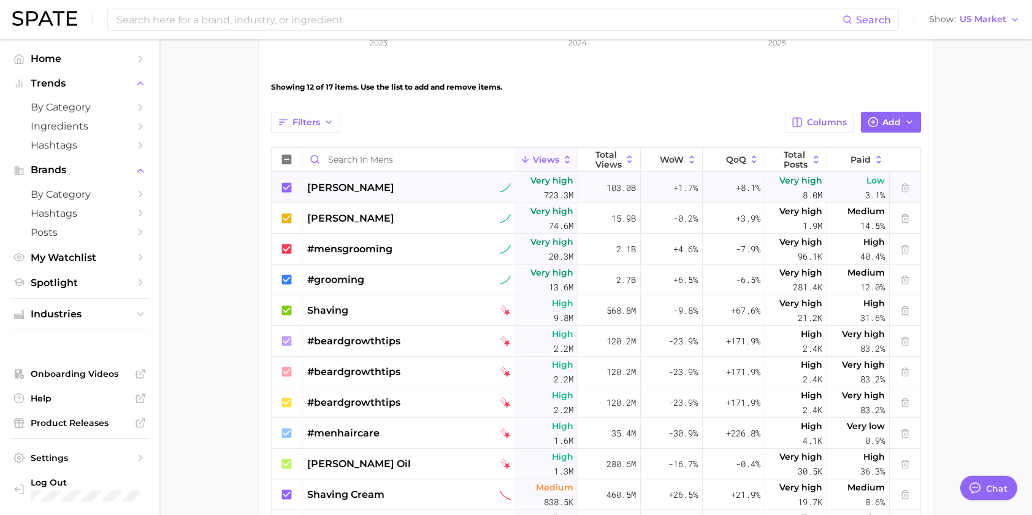
click at [780, 193] on span "Very high 8.0m" at bounding box center [801, 187] width 43 height 29
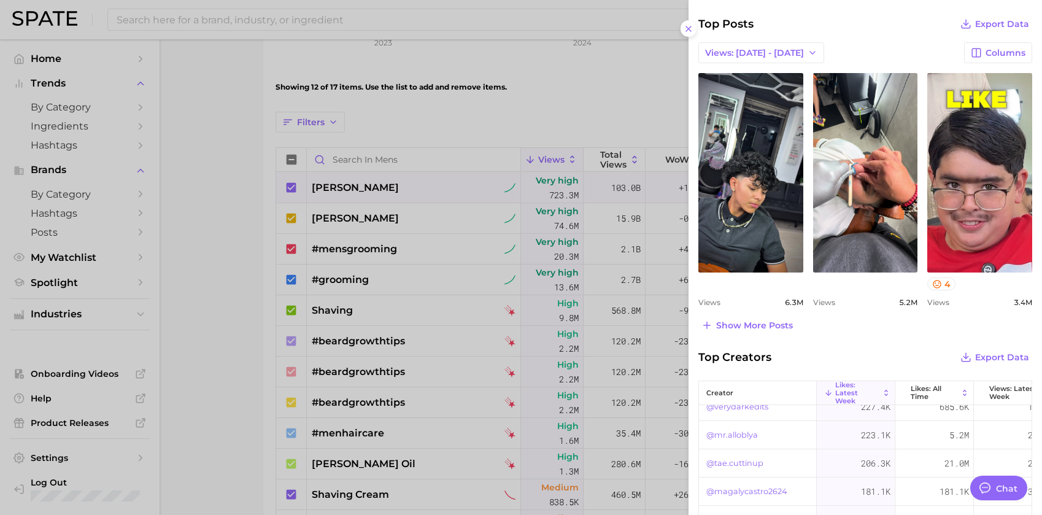
scroll to position [0, 0]
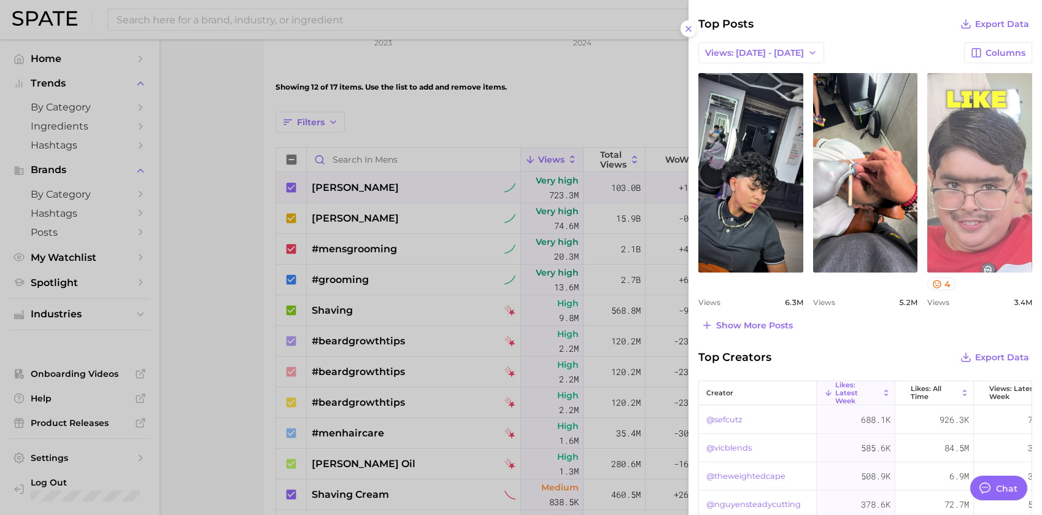
click at [995, 200] on link "view post on TikTok" at bounding box center [979, 172] width 105 height 199
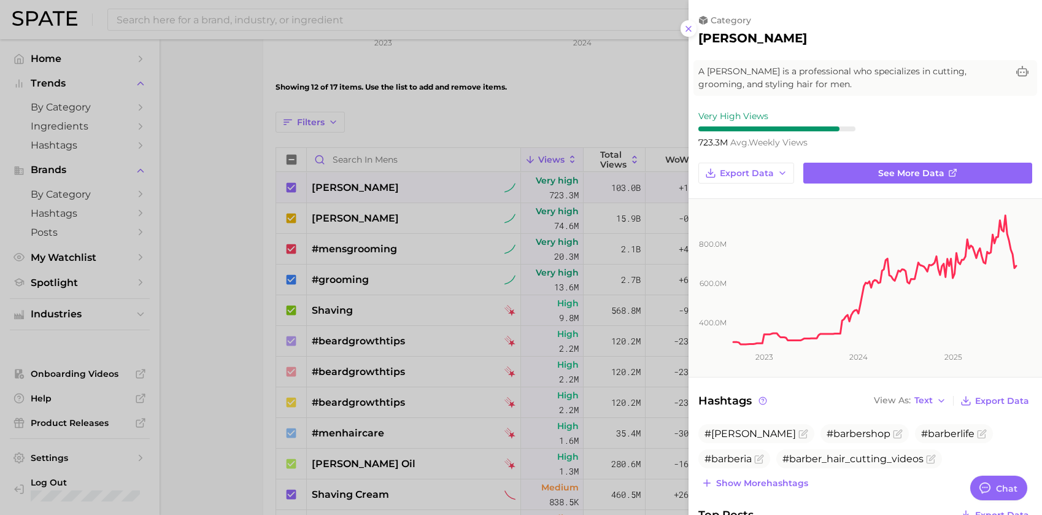
scroll to position [245, 0]
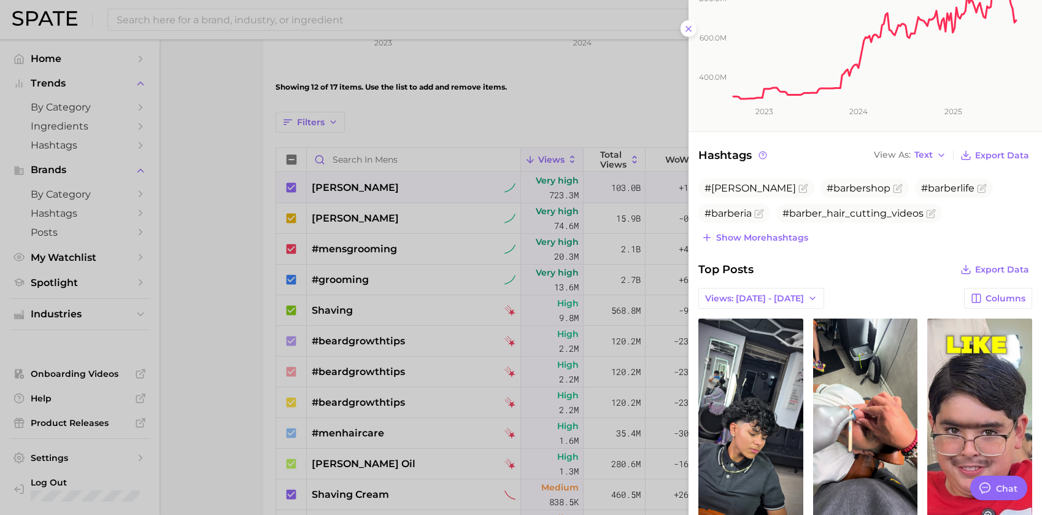
click at [982, 220] on ul "#barber #barbershop #barberlife #barberia #barber_hair_cutting_videos" at bounding box center [865, 201] width 334 height 44
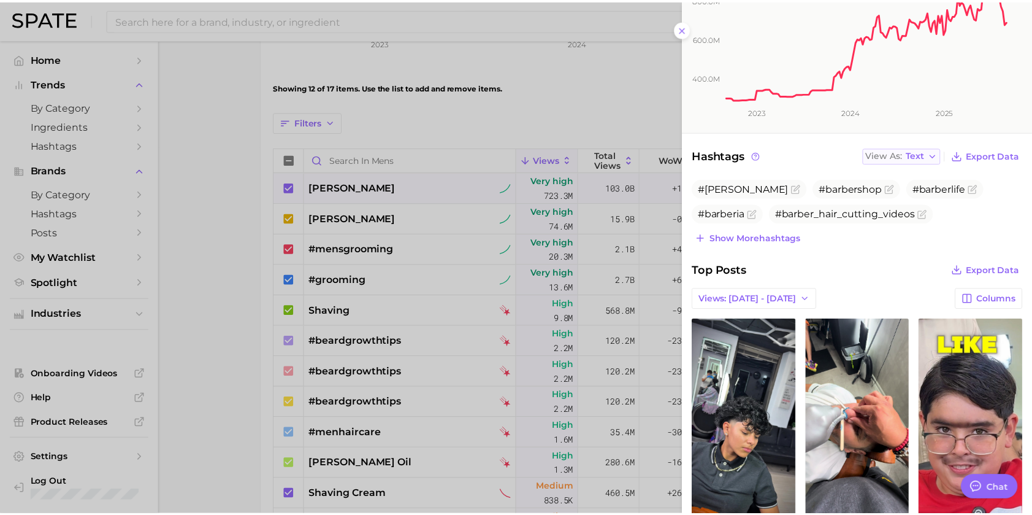
scroll to position [0, 0]
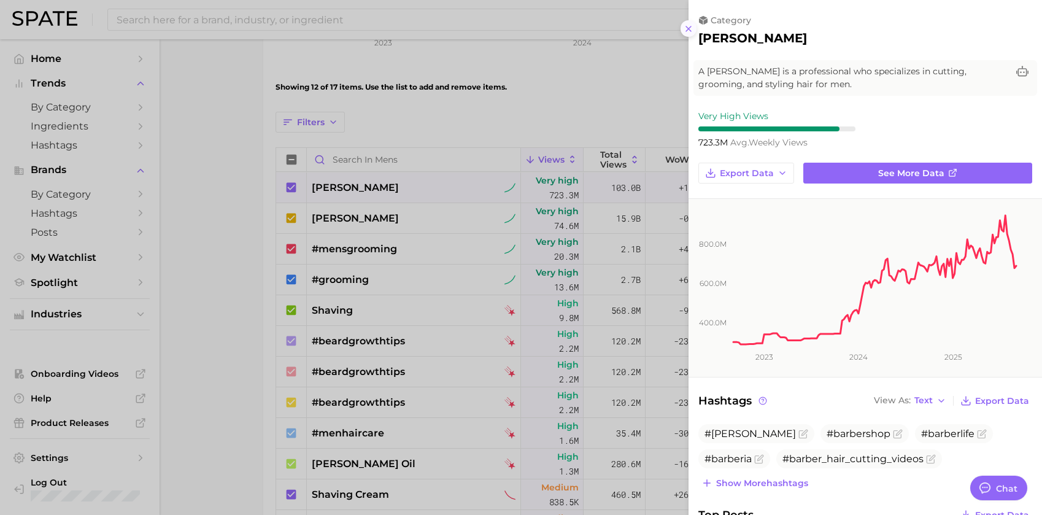
click at [689, 26] on icon at bounding box center [688, 29] width 10 height 10
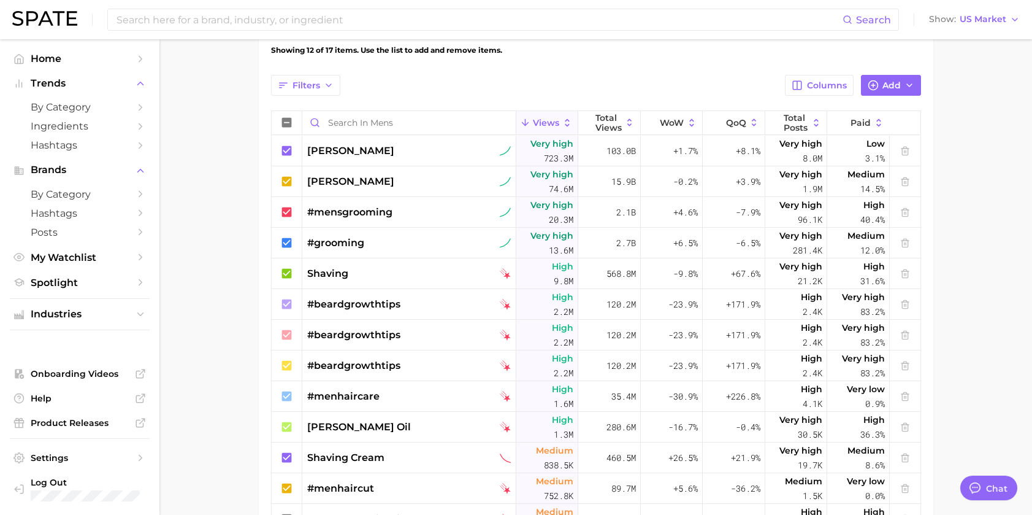
scroll to position [159, 0]
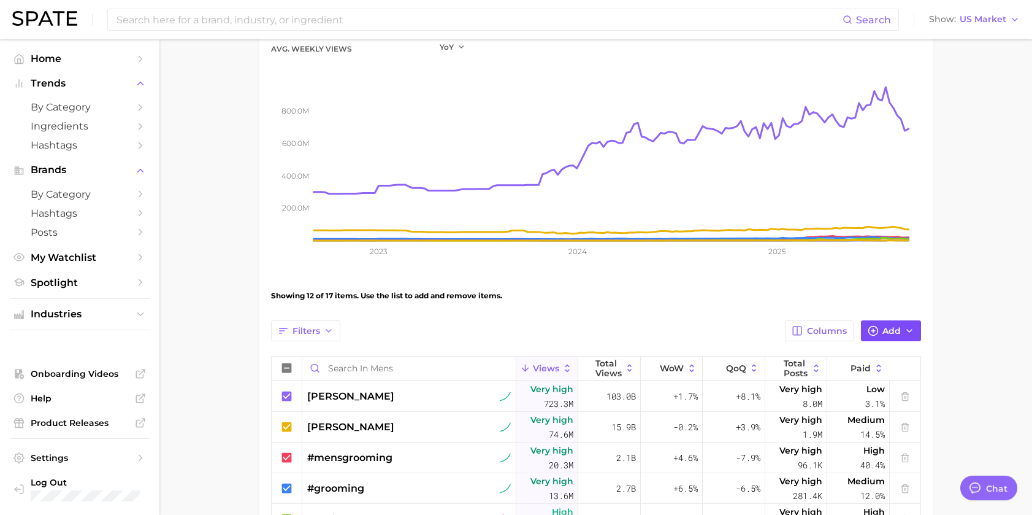
click at [893, 329] on span "Add" at bounding box center [892, 331] width 18 height 10
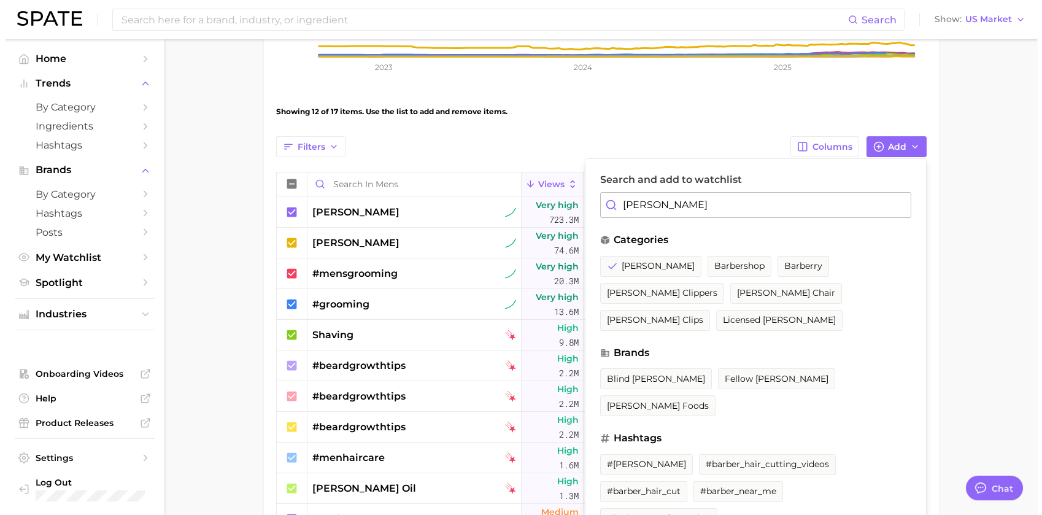
scroll to position [405, 0]
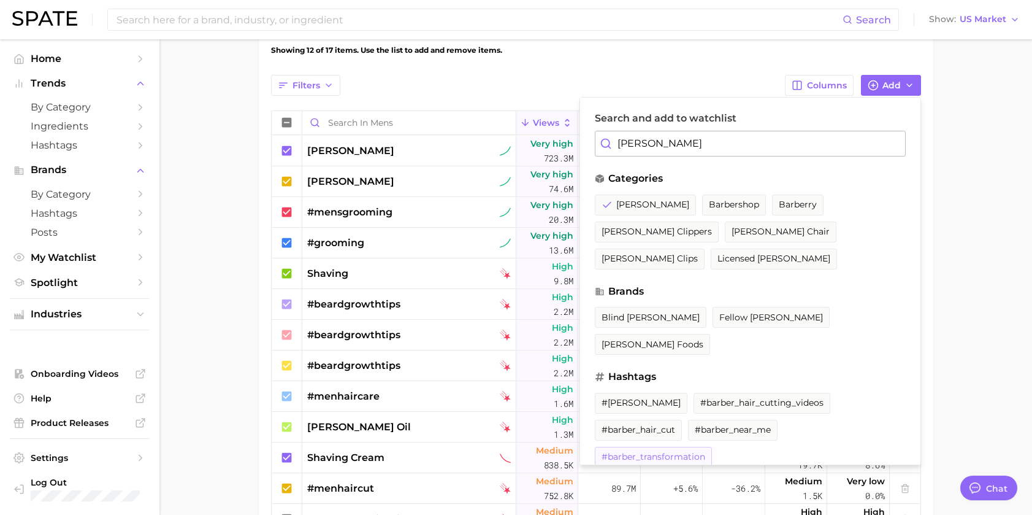
type input "[PERSON_NAME]"
drag, startPoint x: 762, startPoint y: 376, endPoint x: 688, endPoint y: 353, distance: 78.4
click at [705, 451] on span "#barber_transformation" at bounding box center [654, 456] width 104 height 10
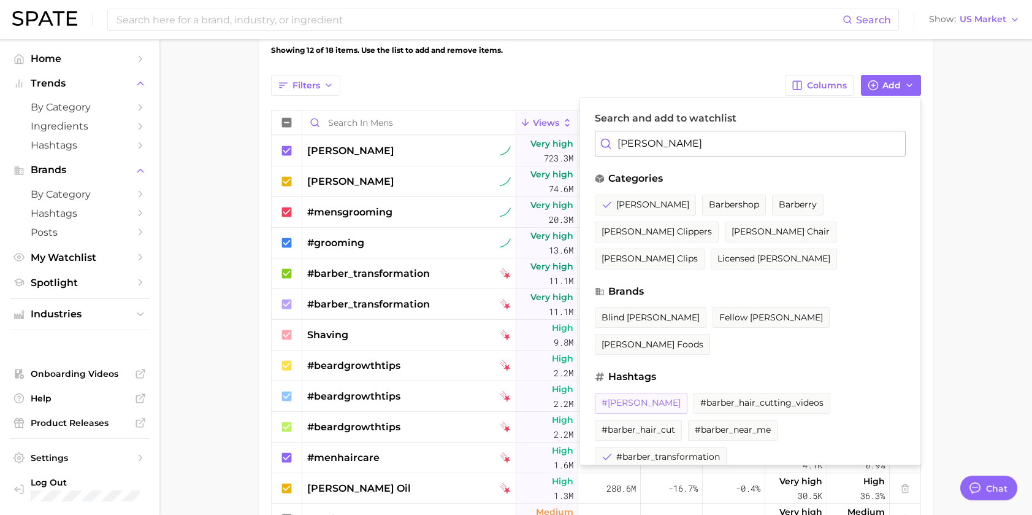
drag, startPoint x: 623, startPoint y: 349, endPoint x: 736, endPoint y: 364, distance: 113.8
click at [623, 397] on span "#[PERSON_NAME]" at bounding box center [641, 402] width 79 height 10
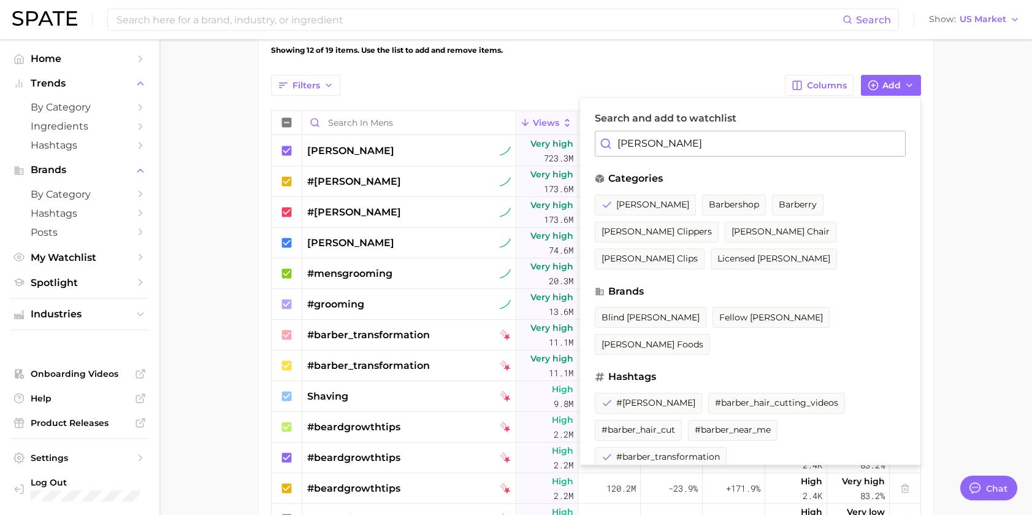
click at [968, 247] on main "Mens Settings Overview Google TikTok View Combined Export Data 1.2b Avg. Weekly…" at bounding box center [595, 166] width 873 height 1064
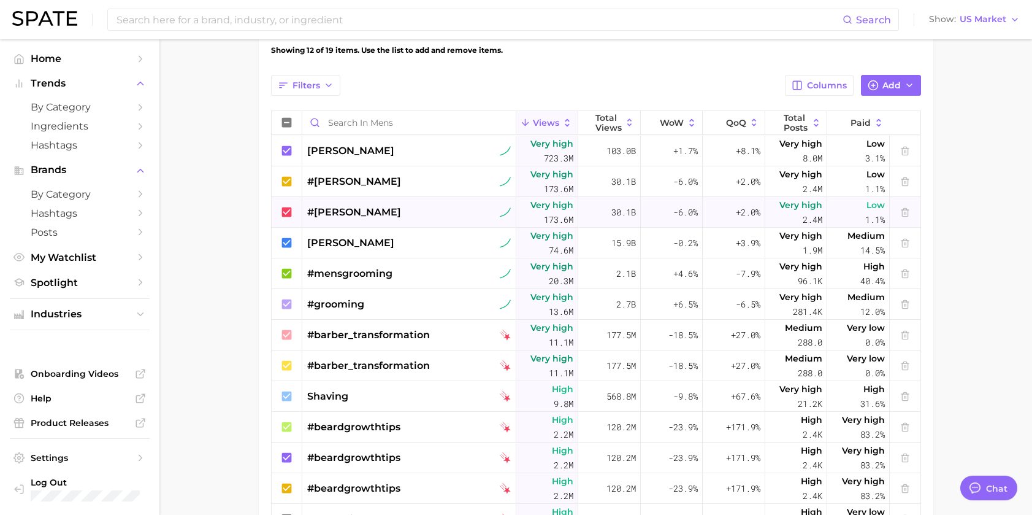
click at [412, 214] on div "#[PERSON_NAME]" at bounding box center [409, 212] width 204 height 31
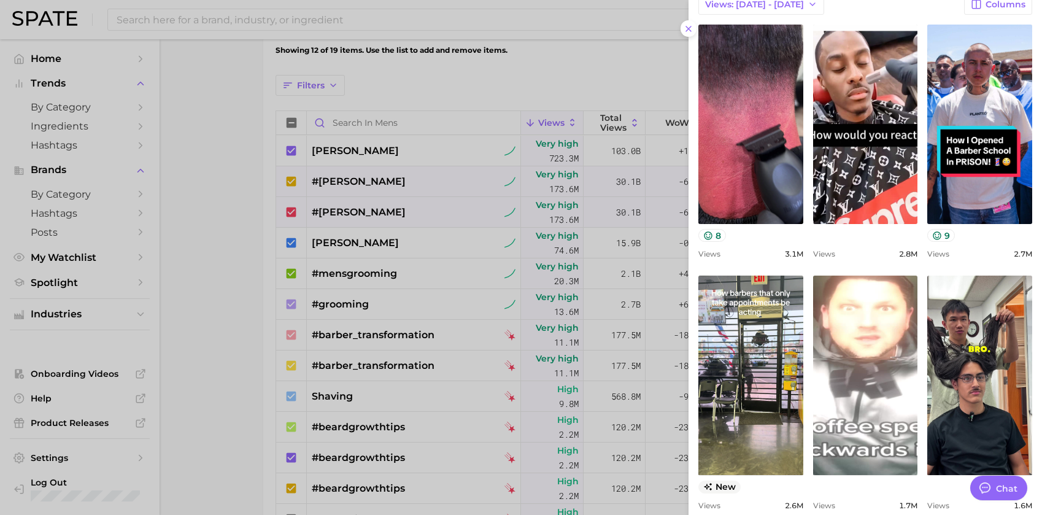
scroll to position [613, 0]
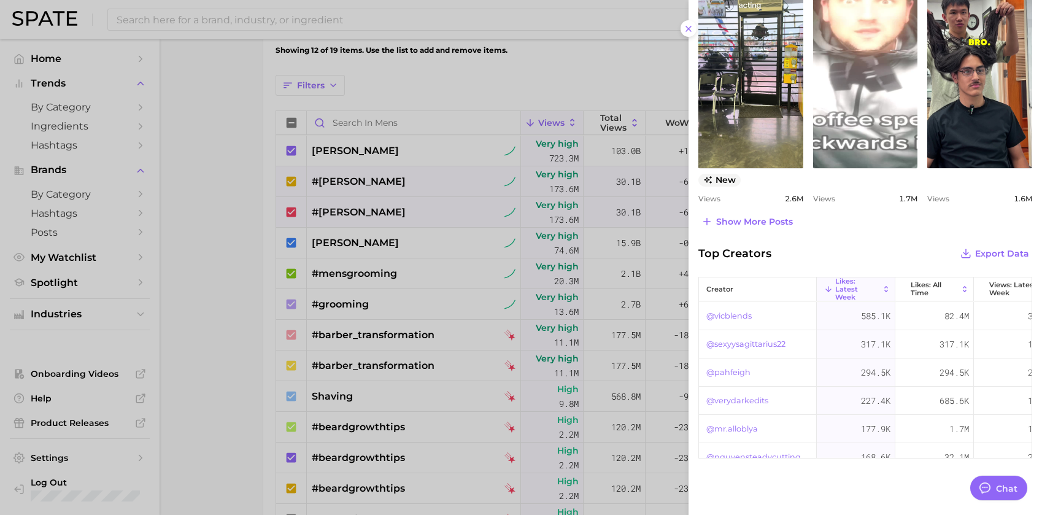
click at [754, 337] on link "@sexyysagittarius22" at bounding box center [745, 344] width 79 height 15
click at [737, 310] on link "@vicblends" at bounding box center [728, 316] width 45 height 15
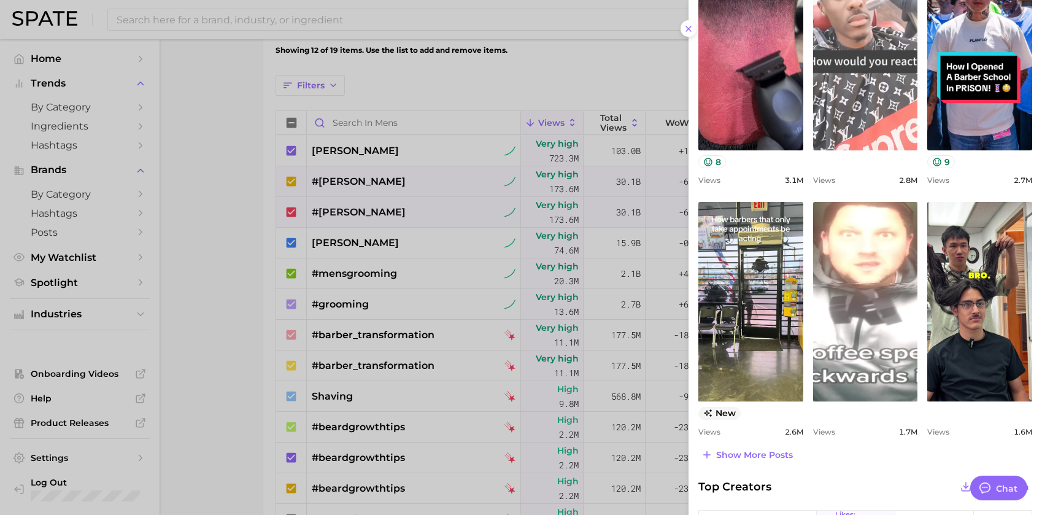
scroll to position [196, 0]
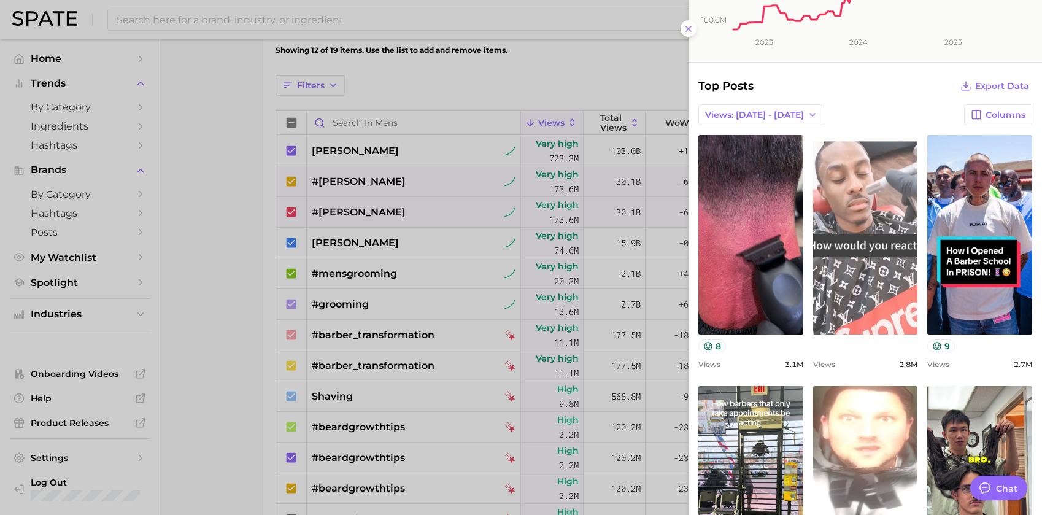
click at [857, 304] on link "view post on TikTok" at bounding box center [865, 234] width 105 height 199
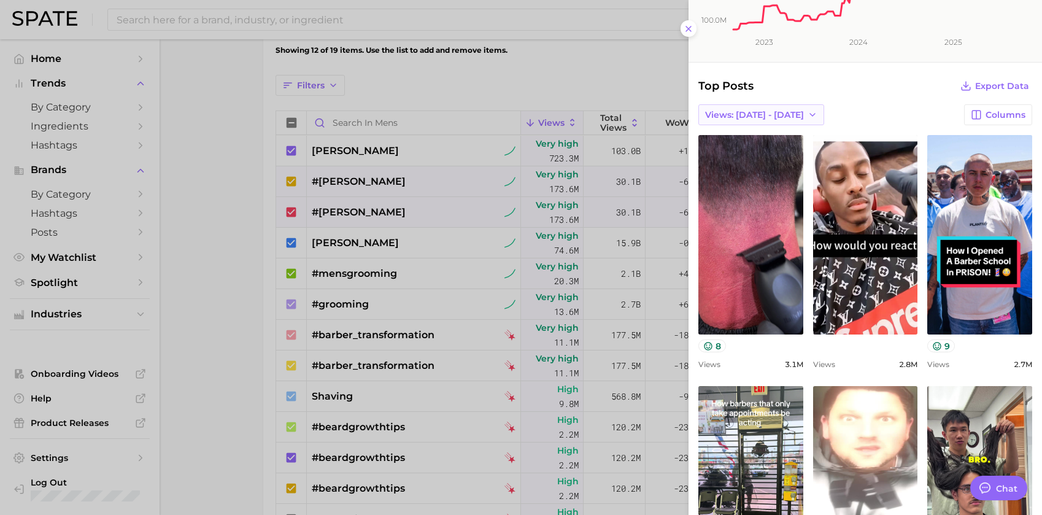
click at [797, 115] on button "Views: [DATE] - [DATE]" at bounding box center [761, 114] width 126 height 21
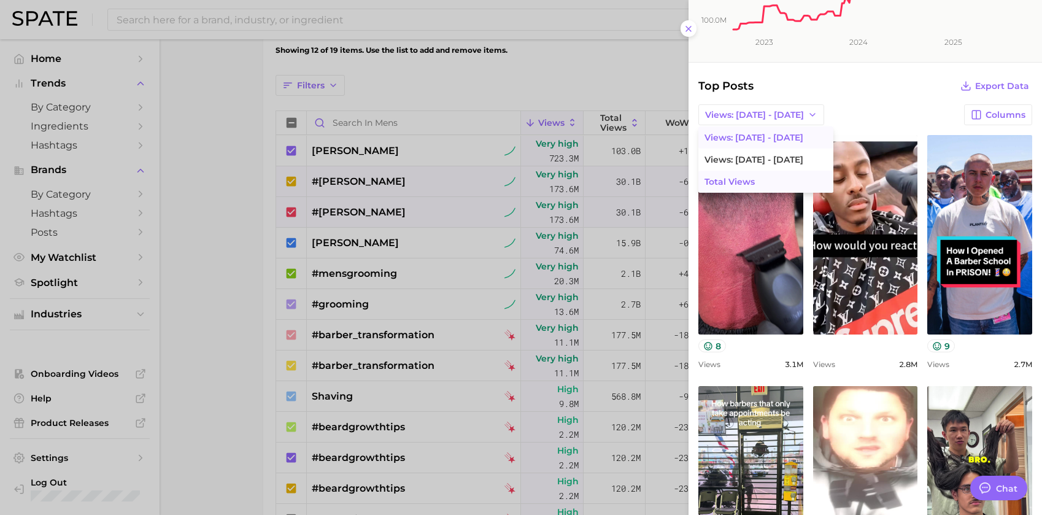
click at [731, 175] on button "Total Views" at bounding box center [765, 182] width 135 height 22
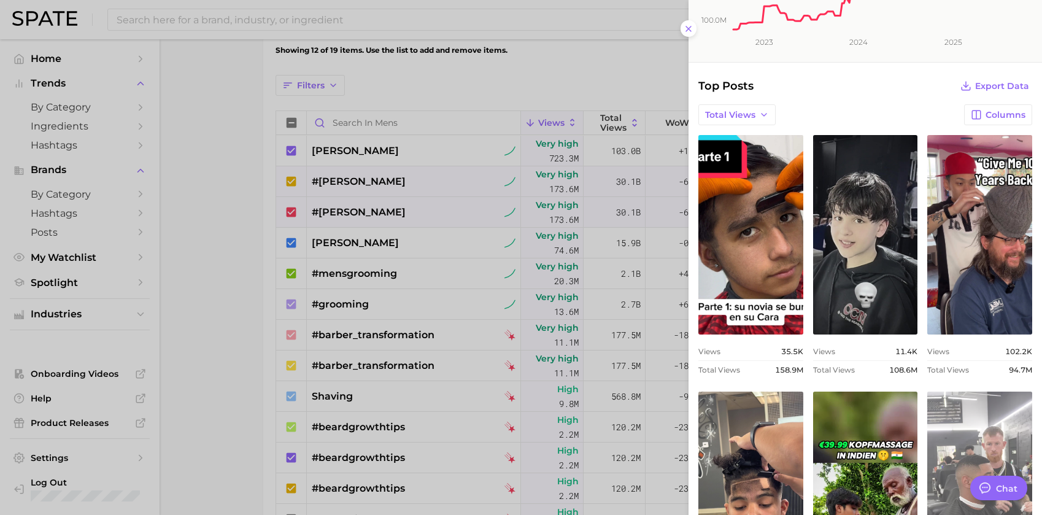
scroll to position [319, 0]
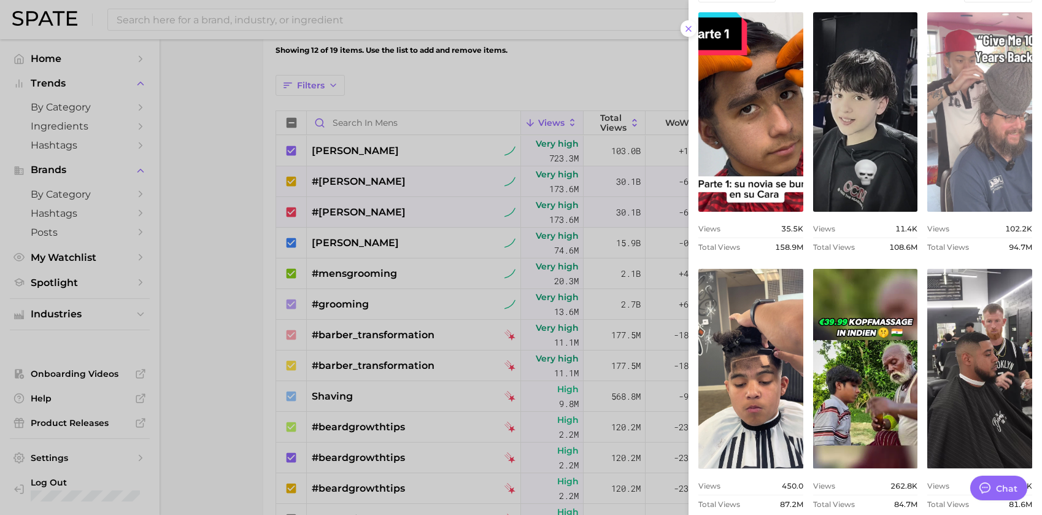
click at [962, 175] on link "view post on TikTok" at bounding box center [979, 111] width 105 height 199
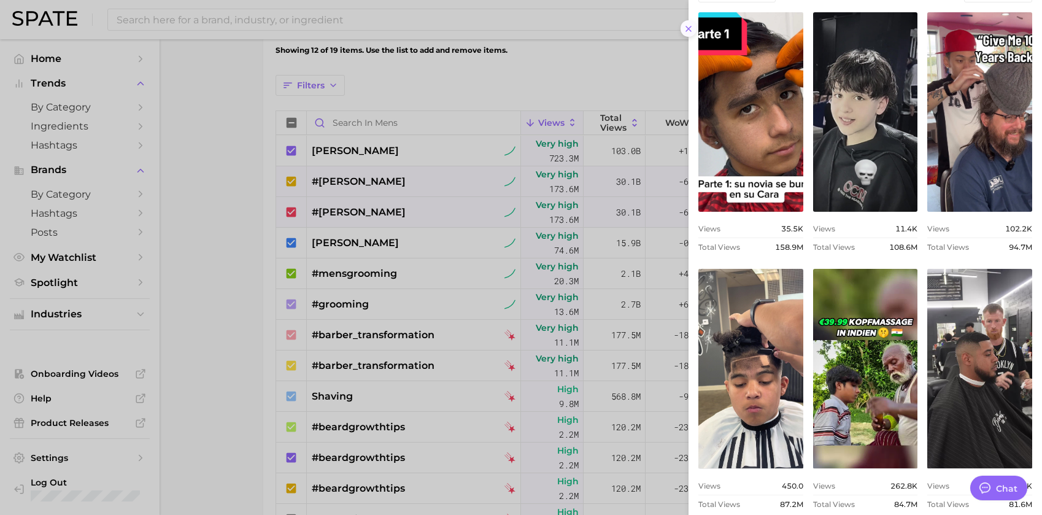
click at [686, 25] on icon at bounding box center [688, 29] width 10 height 10
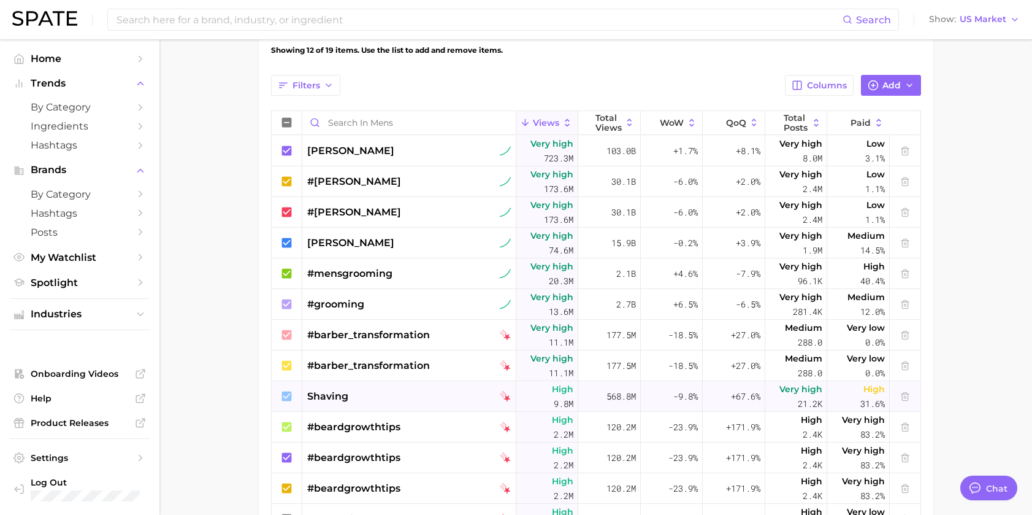
click at [377, 393] on div "shaving" at bounding box center [409, 396] width 204 height 15
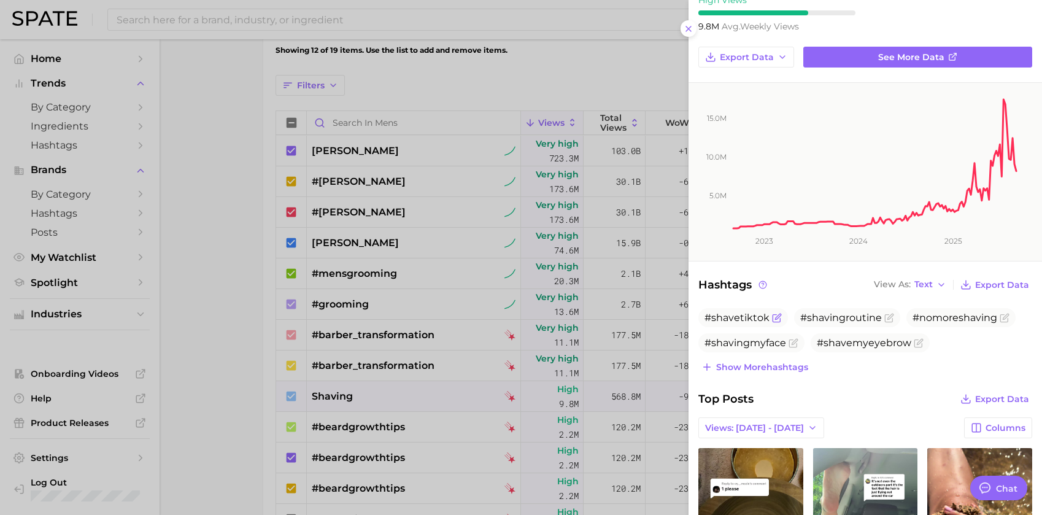
scroll to position [0, 0]
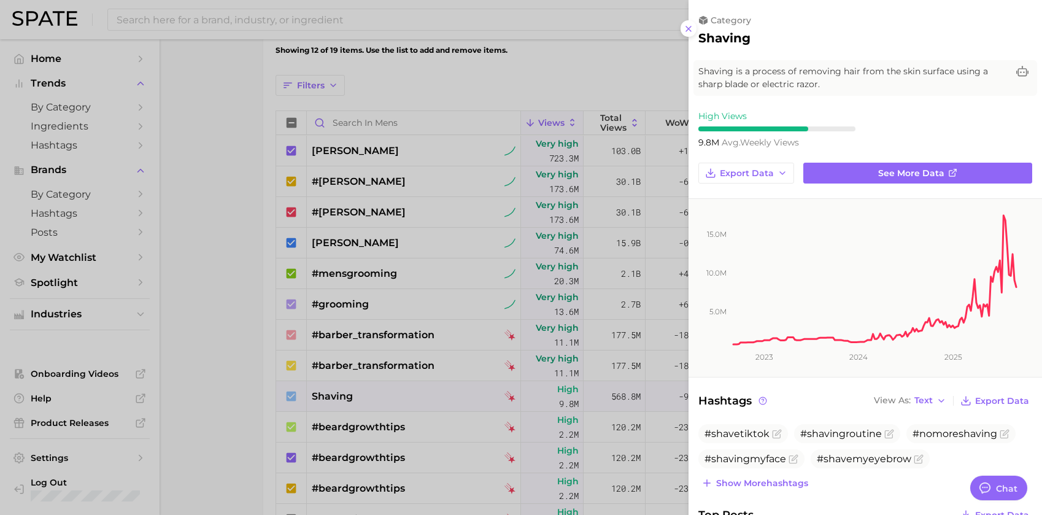
click at [541, 285] on div at bounding box center [521, 257] width 1042 height 515
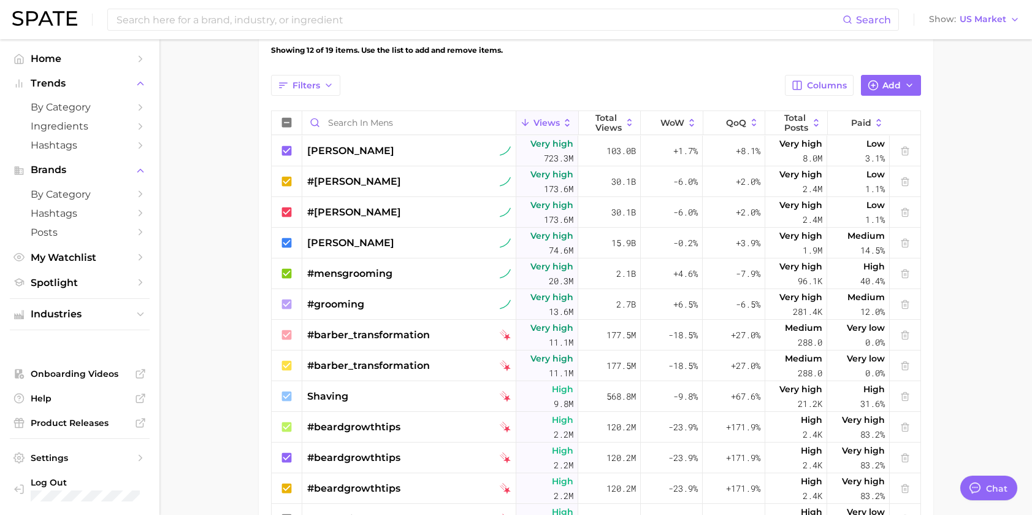
click at [452, 277] on div at bounding box center [516, 257] width 1032 height 515
click at [452, 277] on div "#mensgrooming" at bounding box center [409, 273] width 204 height 31
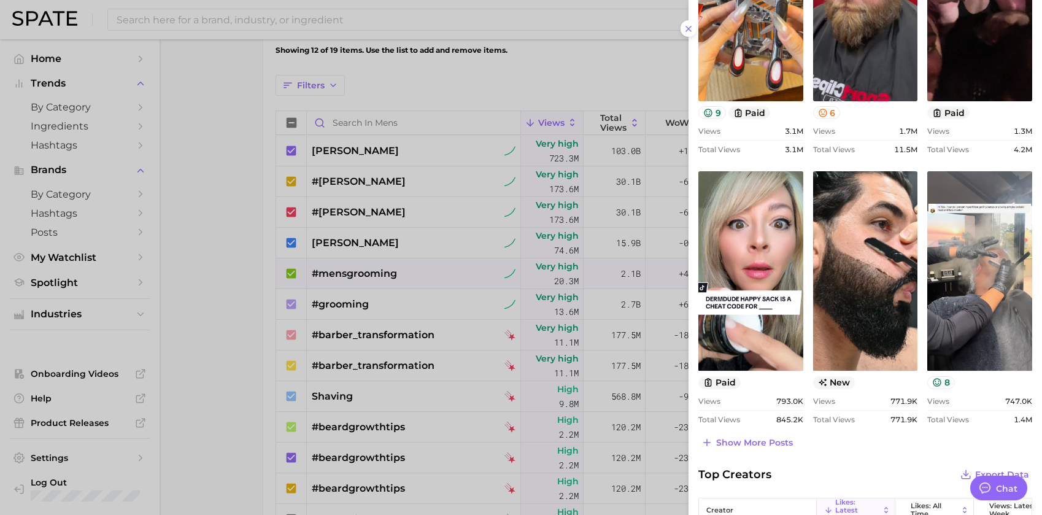
scroll to position [61, 0]
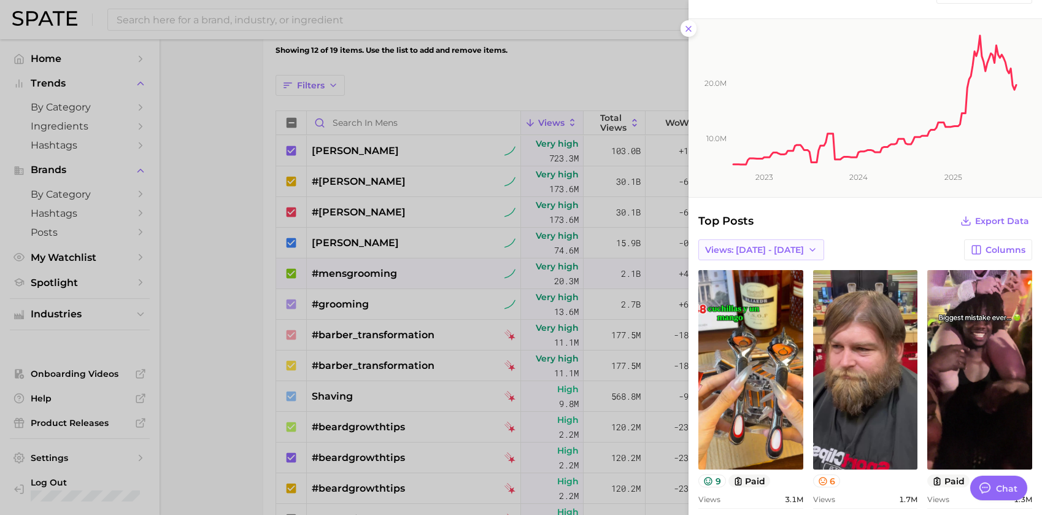
click at [759, 249] on span "Views: [DATE] - [DATE]" at bounding box center [754, 250] width 99 height 10
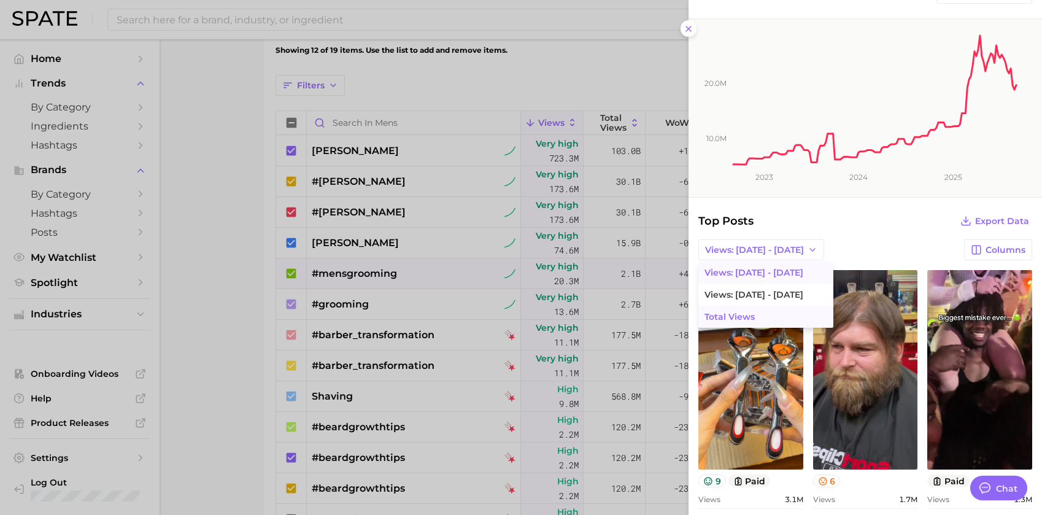
click at [727, 317] on span "Total Views" at bounding box center [729, 317] width 50 height 10
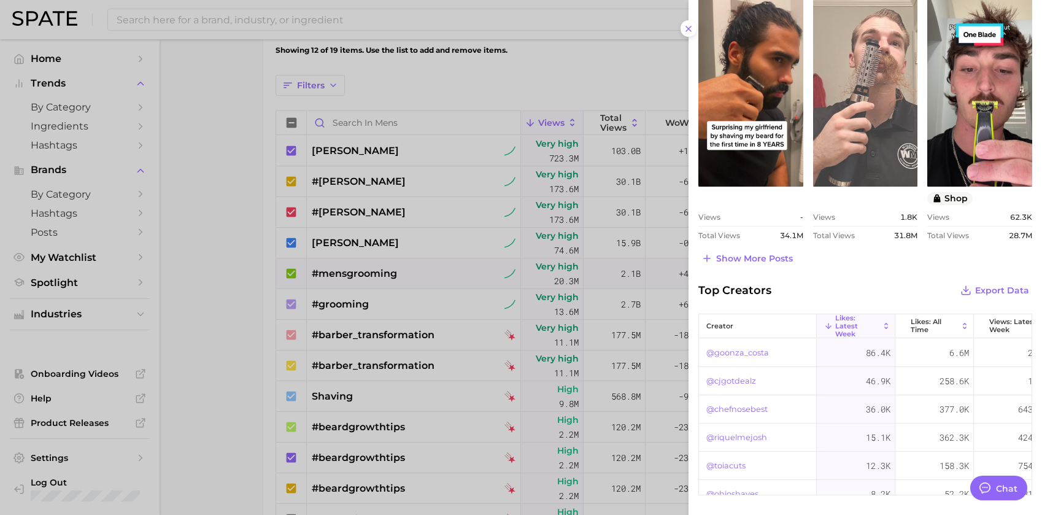
scroll to position [307, 0]
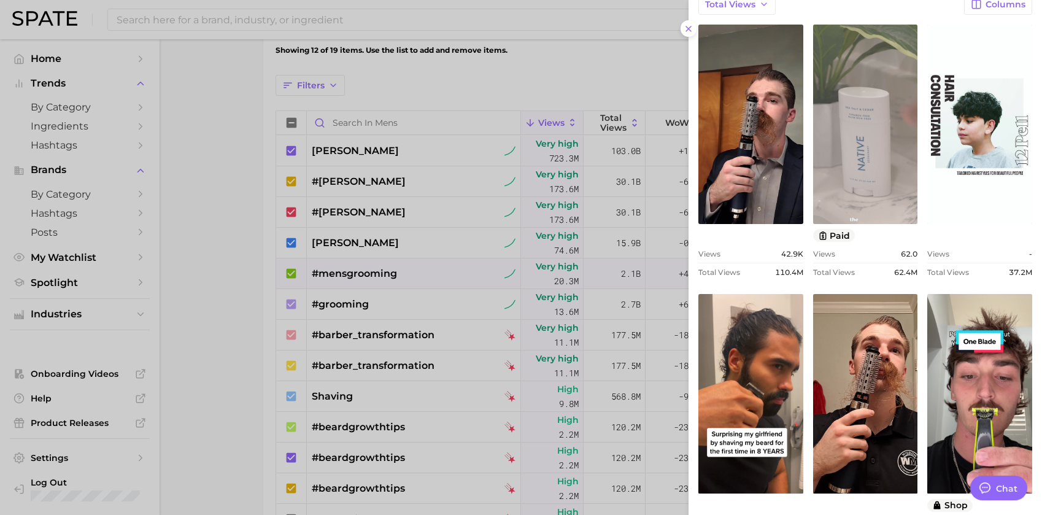
click at [886, 158] on link "view post on TikTok" at bounding box center [865, 124] width 105 height 199
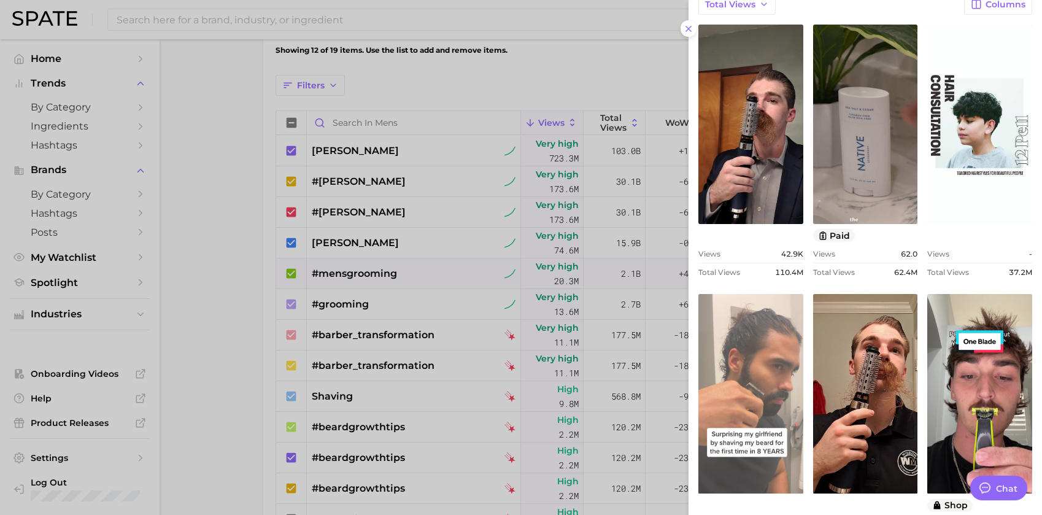
scroll to position [552, 0]
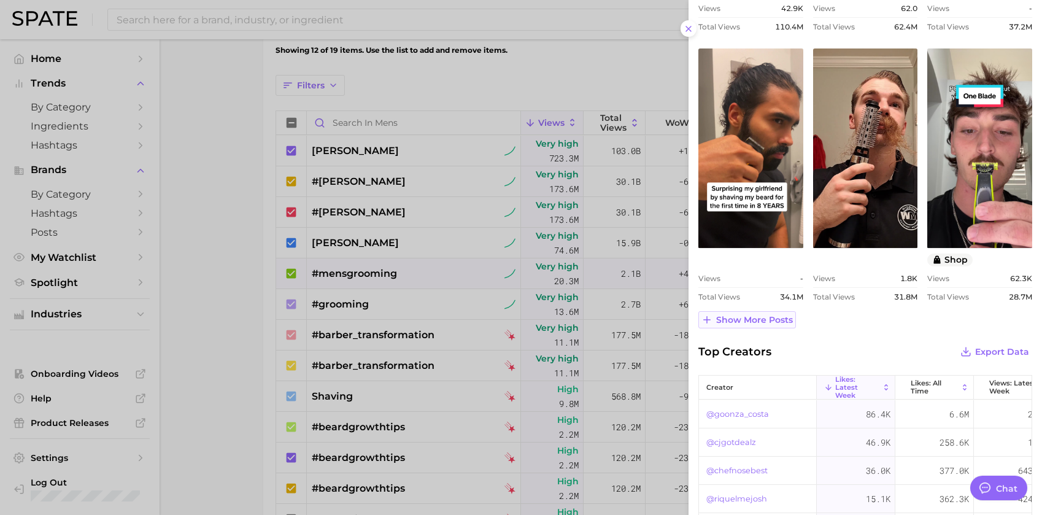
click at [777, 321] on span "Show more posts" at bounding box center [754, 320] width 77 height 10
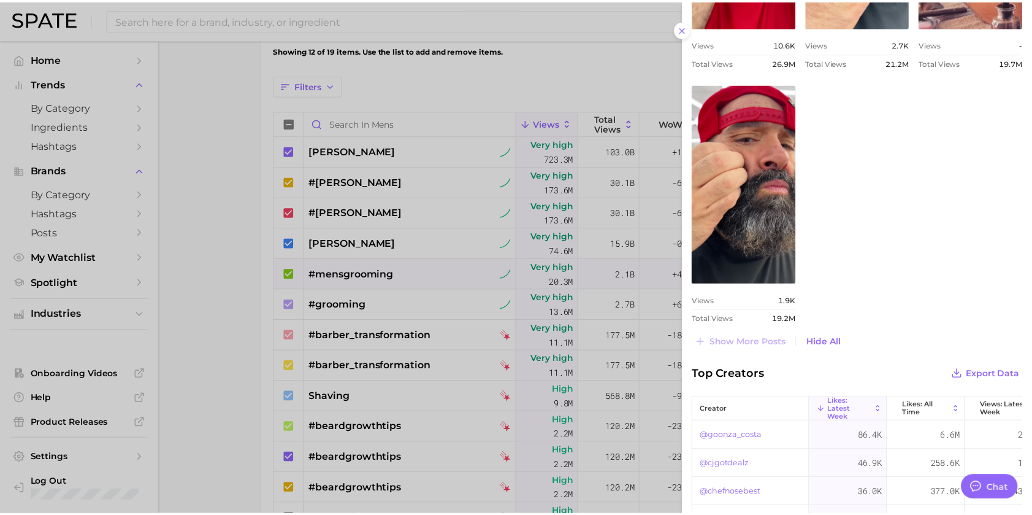
scroll to position [0, 0]
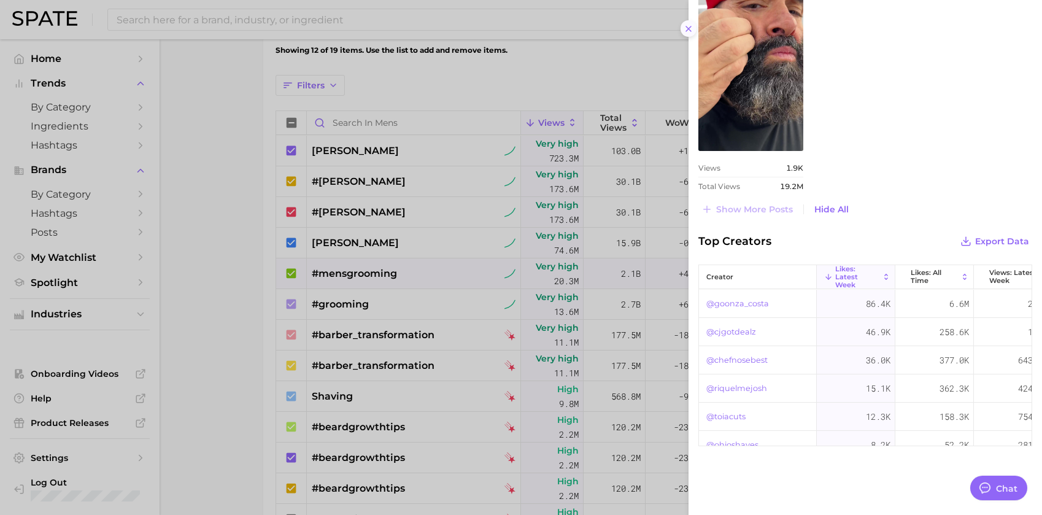
click at [687, 30] on line at bounding box center [688, 28] width 5 height 5
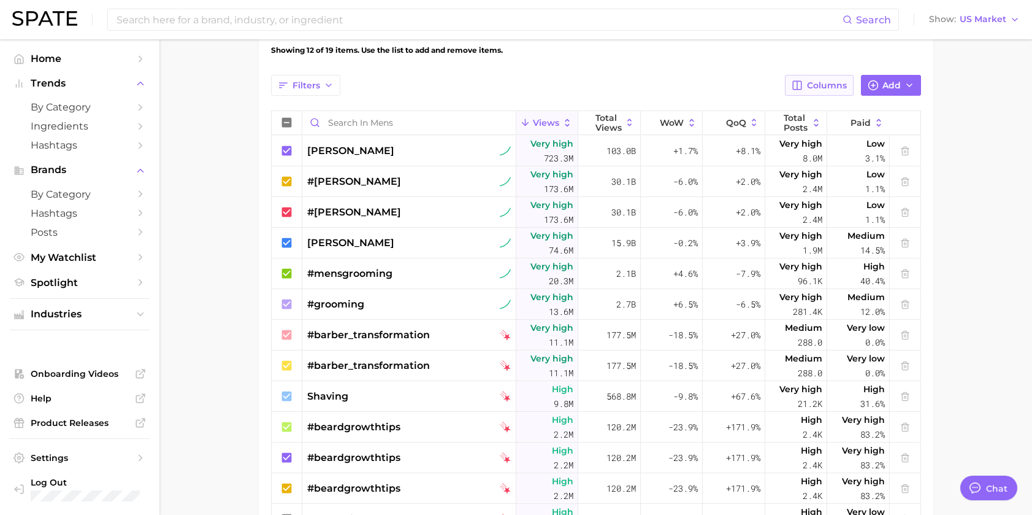
click at [821, 83] on span "Columns" at bounding box center [827, 85] width 40 height 10
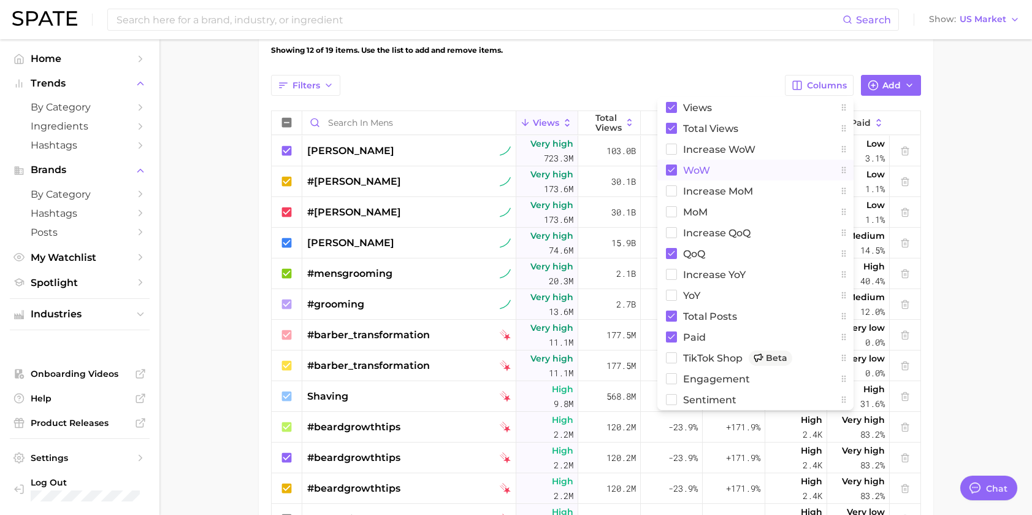
click at [674, 167] on rect at bounding box center [671, 169] width 11 height 11
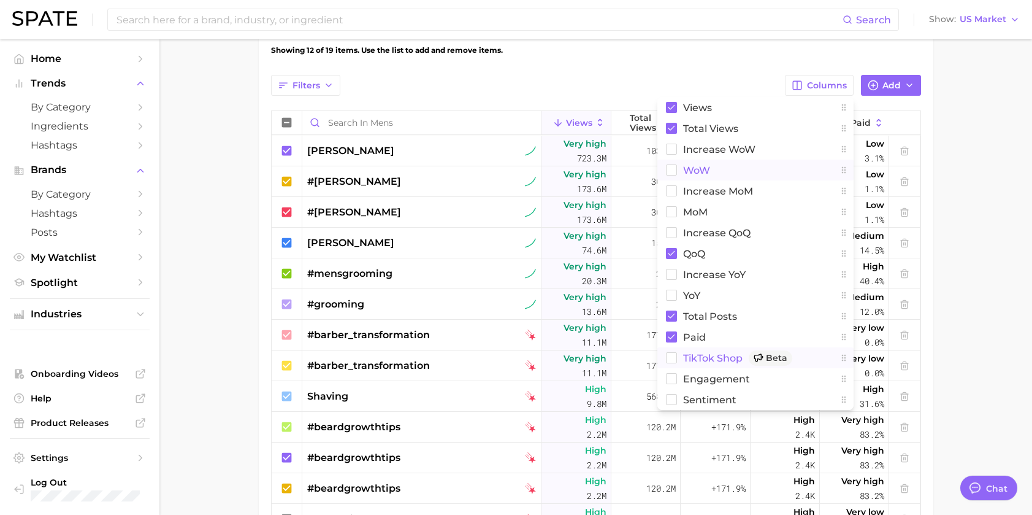
click at [670, 357] on rect at bounding box center [671, 358] width 10 height 10
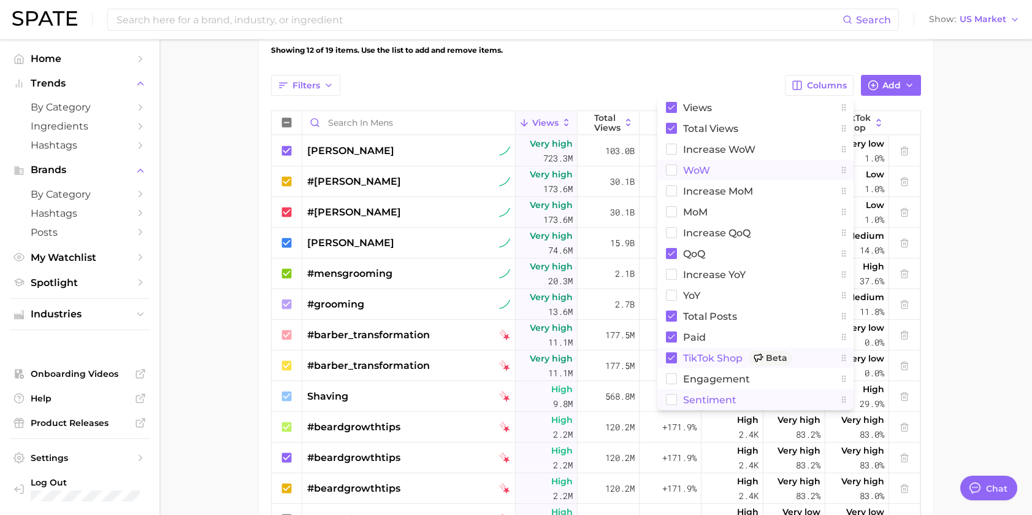
click at [677, 397] on rect at bounding box center [671, 399] width 10 height 10
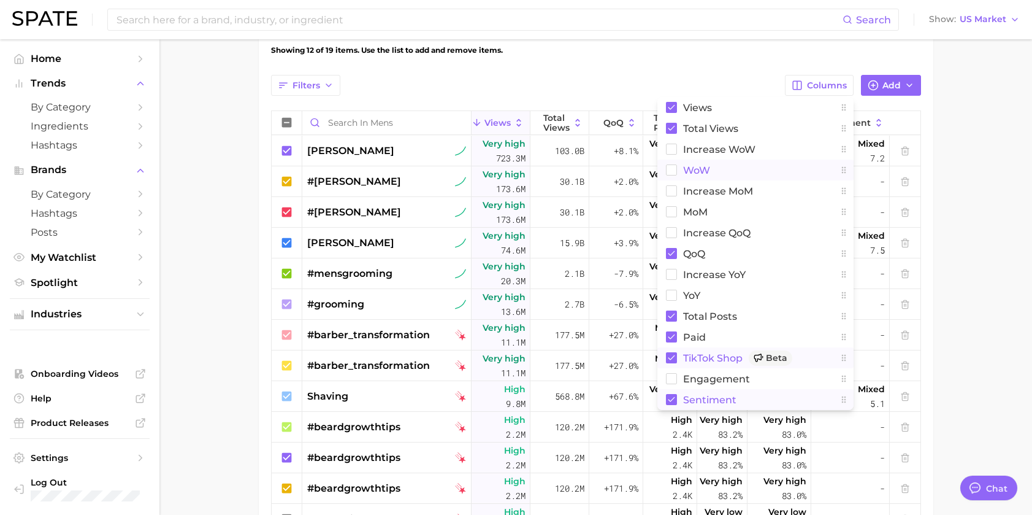
click at [962, 256] on main "Mens Settings Overview Google TikTok View Combined Export Data 1.2b Avg. Weekly…" at bounding box center [595, 166] width 873 height 1064
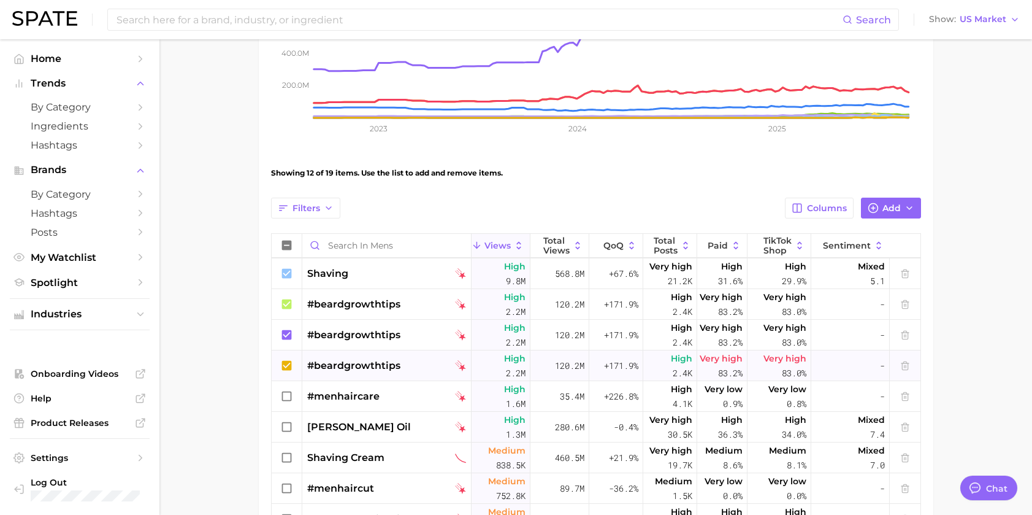
scroll to position [287, 0]
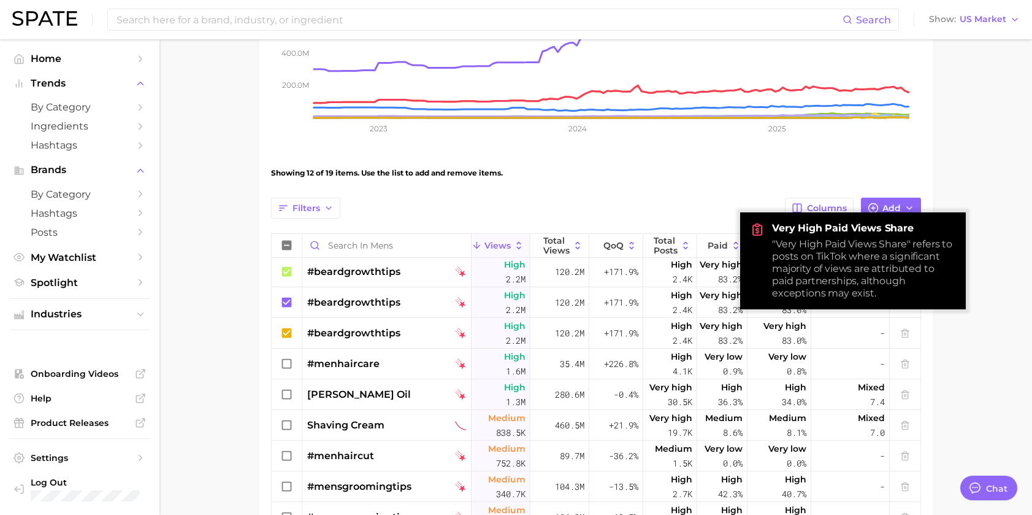
click at [781, 140] on icon "200.0m 400.0m 600.0m 800.0m 2023 2024 2025" at bounding box center [596, 41] width 650 height 215
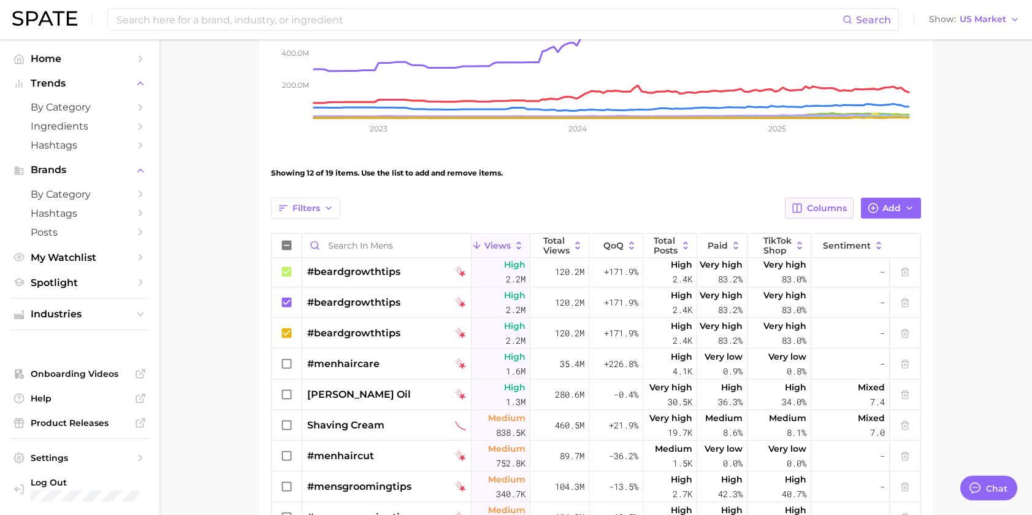
click at [826, 205] on span "Columns" at bounding box center [827, 208] width 40 height 10
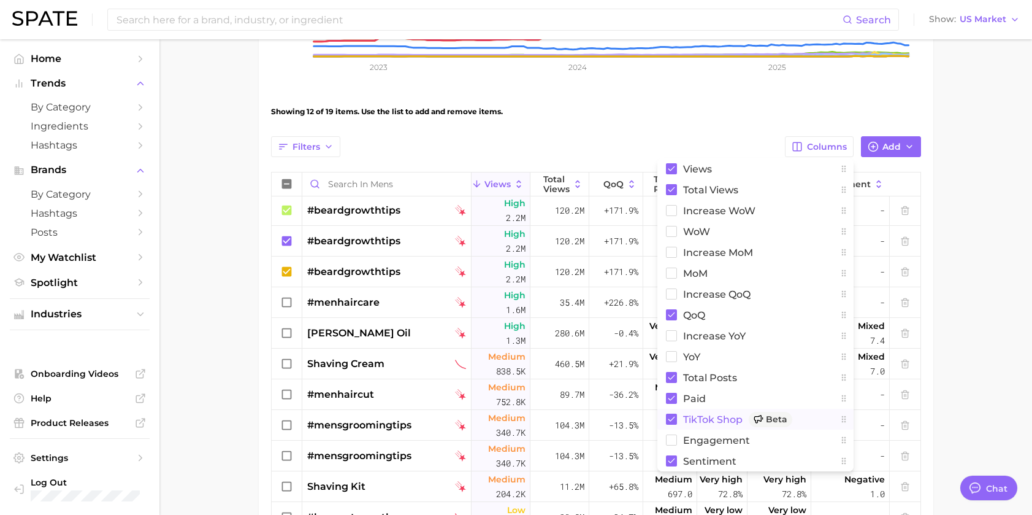
scroll to position [405, 0]
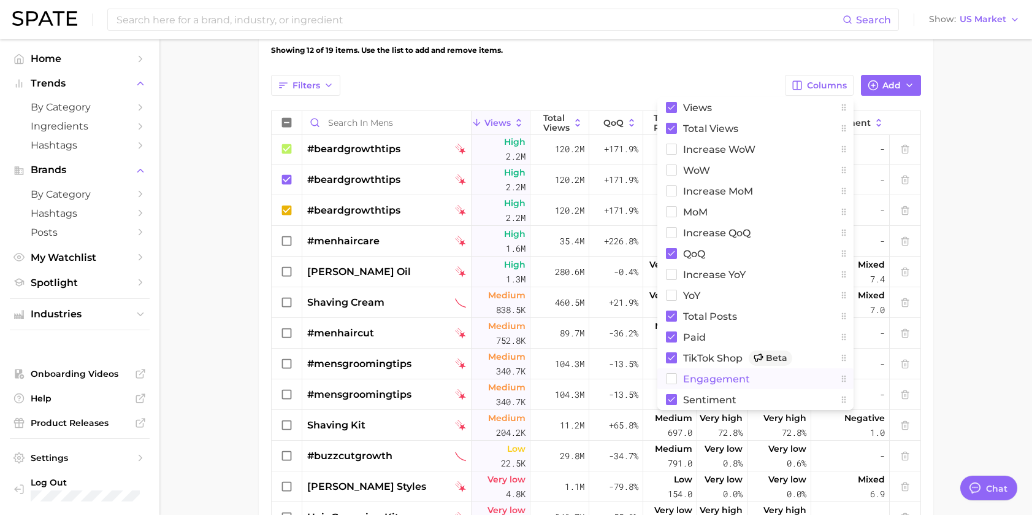
click at [675, 371] on button "engagement" at bounding box center [756, 378] width 196 height 21
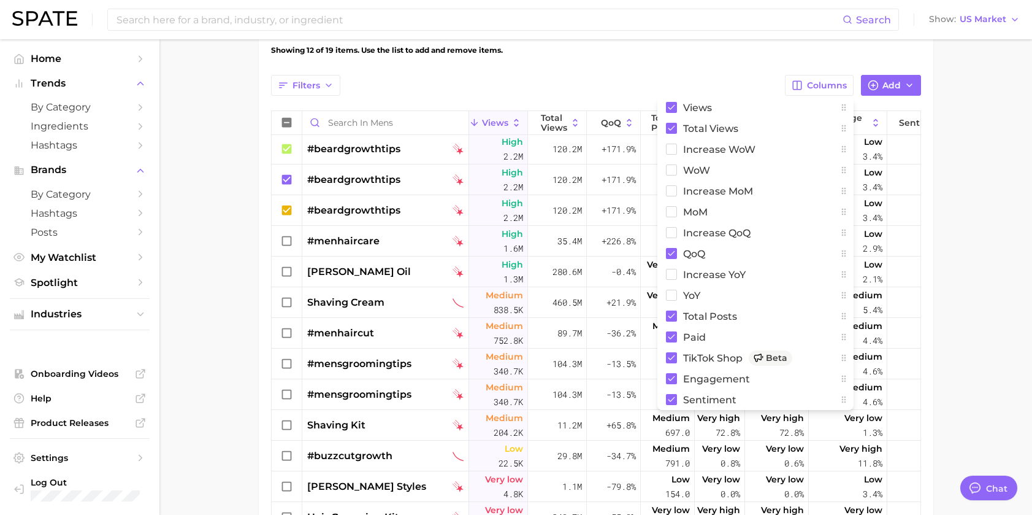
click at [974, 263] on main "Mens Settings Overview Google TikTok View Combined Export Data 1.2b Avg. Weekly…" at bounding box center [595, 166] width 873 height 1064
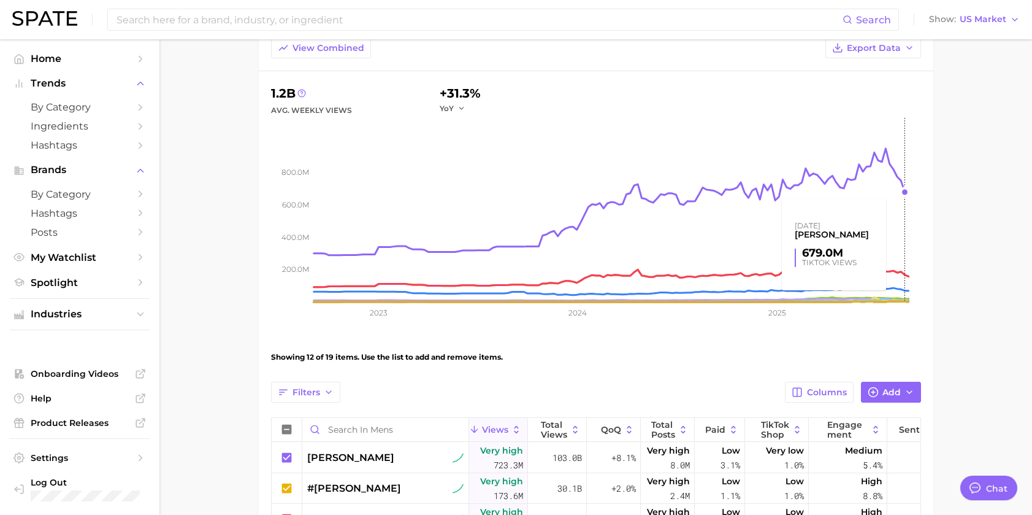
scroll to position [0, 0]
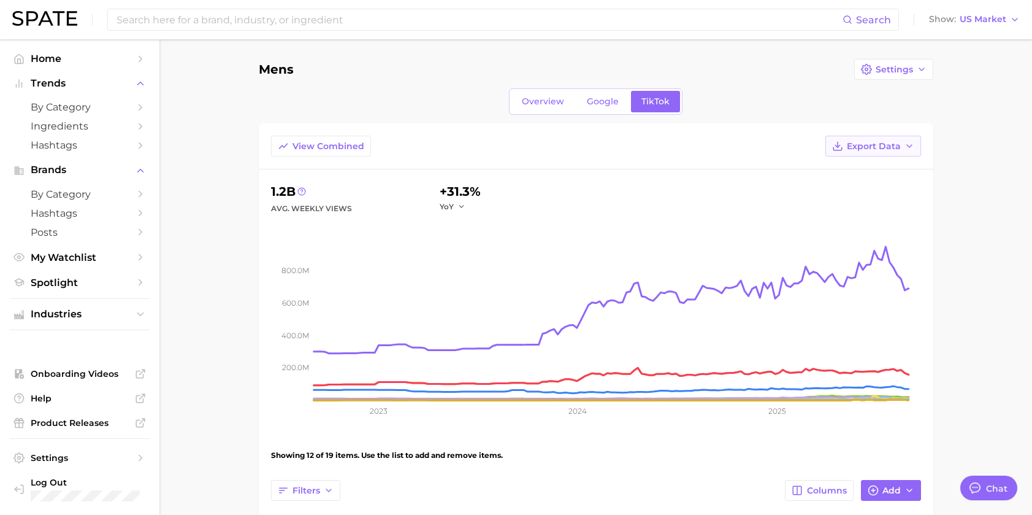
click at [891, 152] on button "Export Data" at bounding box center [874, 146] width 96 height 21
click at [860, 213] on span "Time Series Image" at bounding box center [848, 213] width 82 height 10
click at [875, 151] on span "Export Data" at bounding box center [874, 146] width 54 height 10
click at [864, 165] on span "Table Data CSV" at bounding box center [840, 169] width 67 height 10
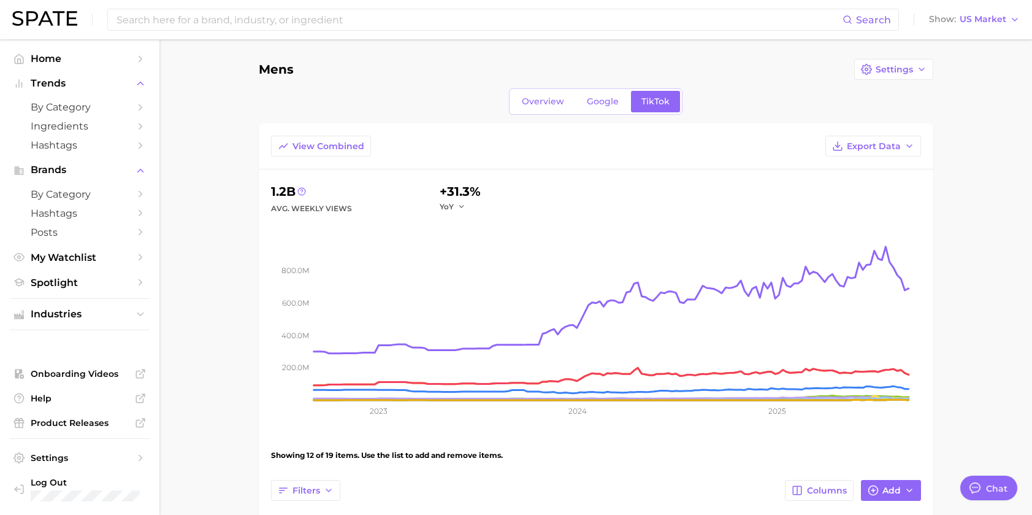
click at [470, 63] on div "Mens Settings" at bounding box center [596, 69] width 675 height 21
click at [870, 147] on span "Export Data" at bounding box center [874, 146] width 54 height 10
click at [863, 166] on span "Table Data CSV" at bounding box center [840, 169] width 67 height 10
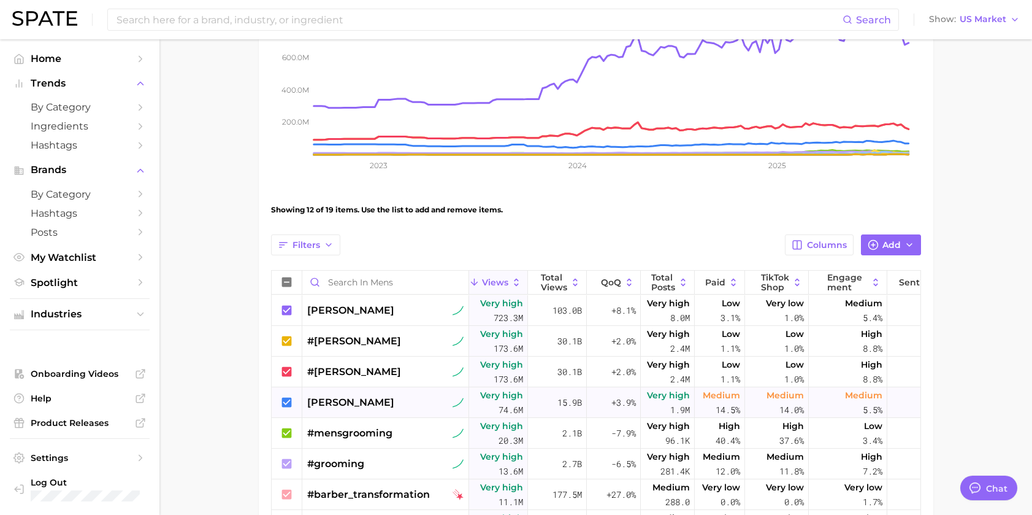
click at [413, 402] on div "[PERSON_NAME]" at bounding box center [385, 402] width 156 height 15
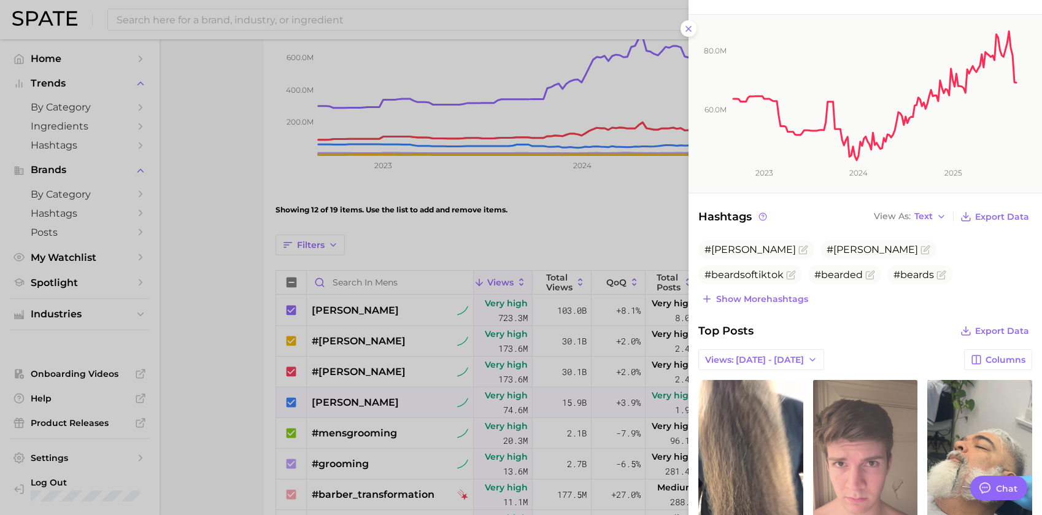
scroll to position [368, 0]
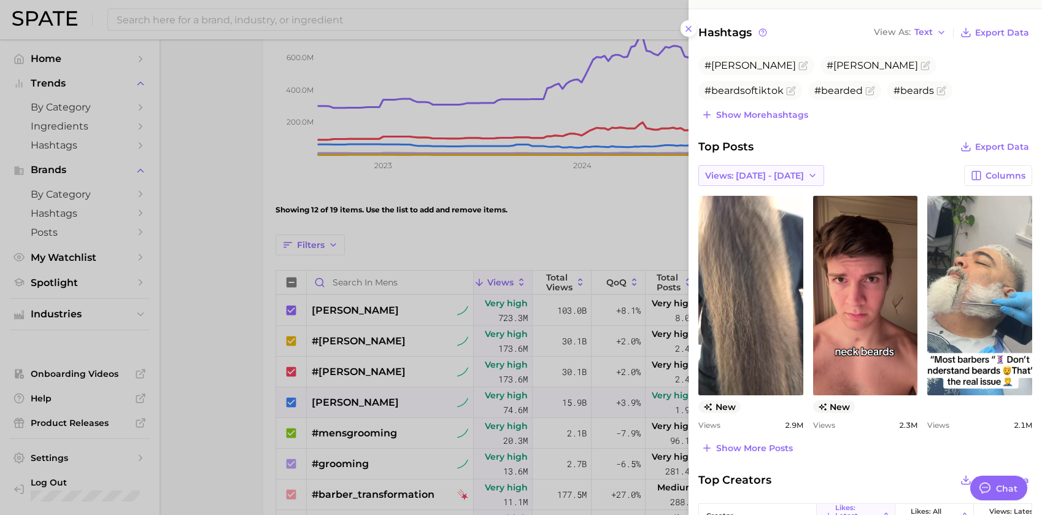
click at [774, 172] on span "Views: [DATE] - [DATE]" at bounding box center [754, 176] width 99 height 10
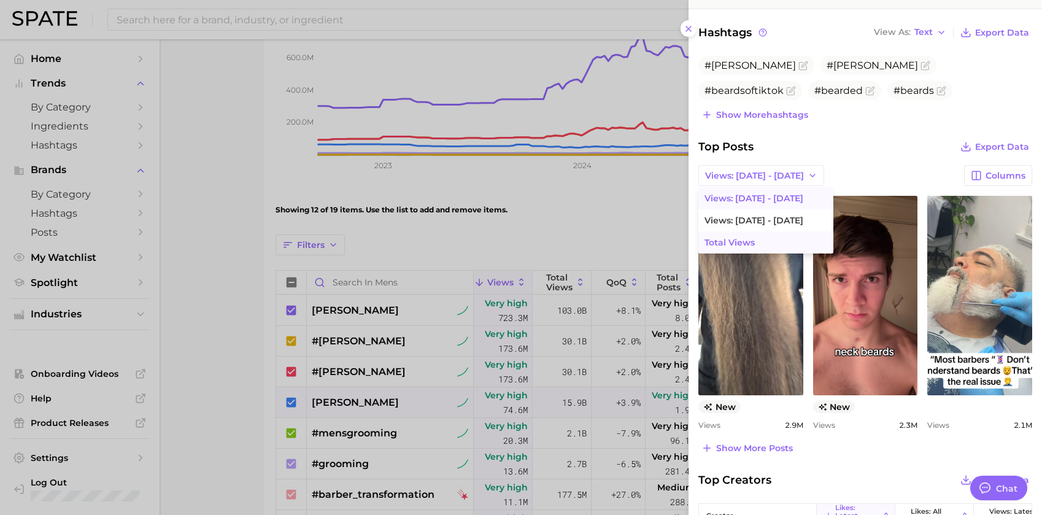
click at [755, 237] on button "Total Views" at bounding box center [765, 242] width 135 height 22
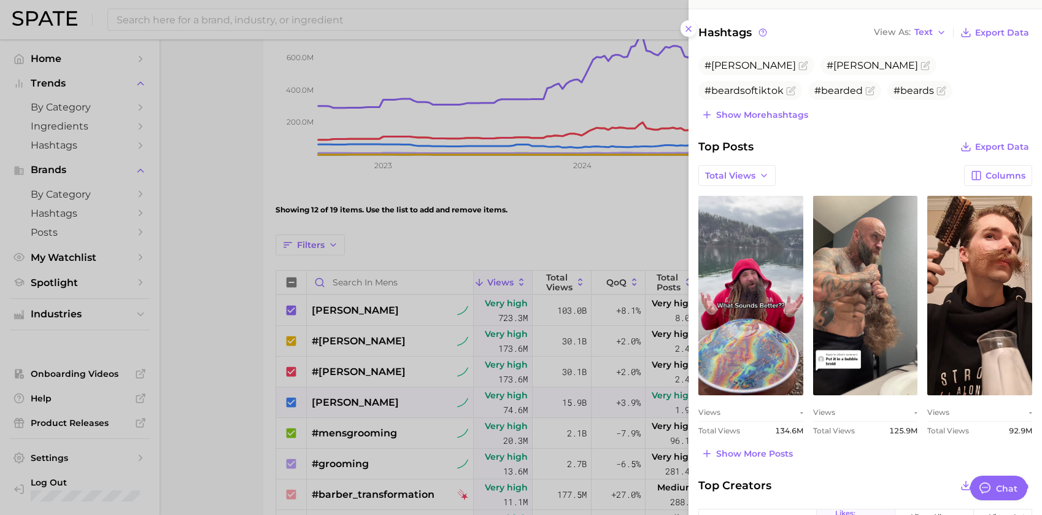
scroll to position [491, 0]
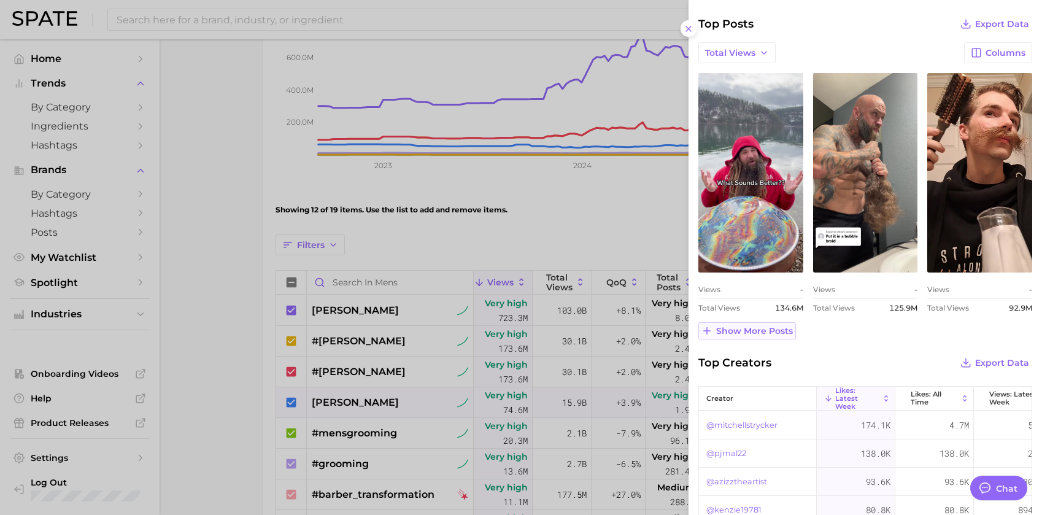
click at [775, 329] on span "Show more posts" at bounding box center [754, 331] width 77 height 10
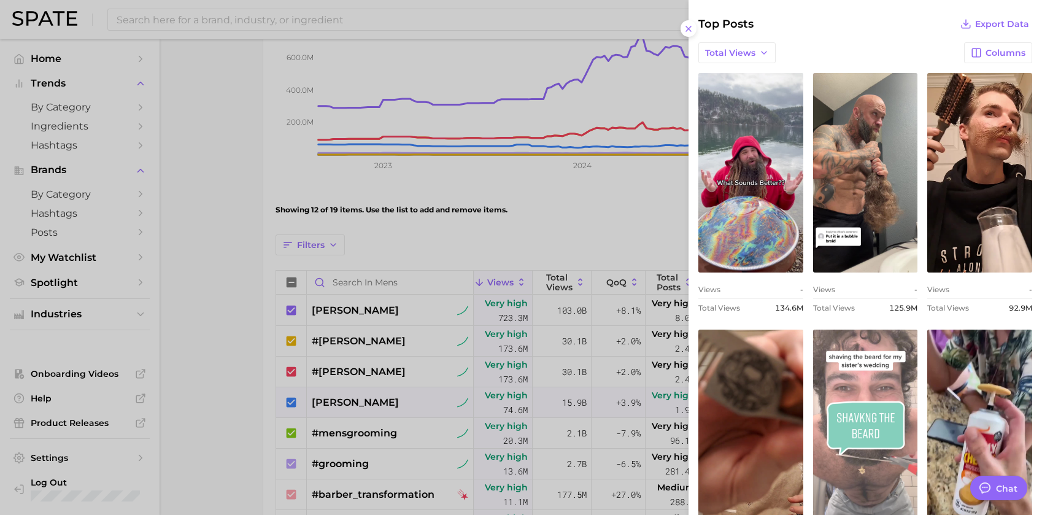
scroll to position [736, 0]
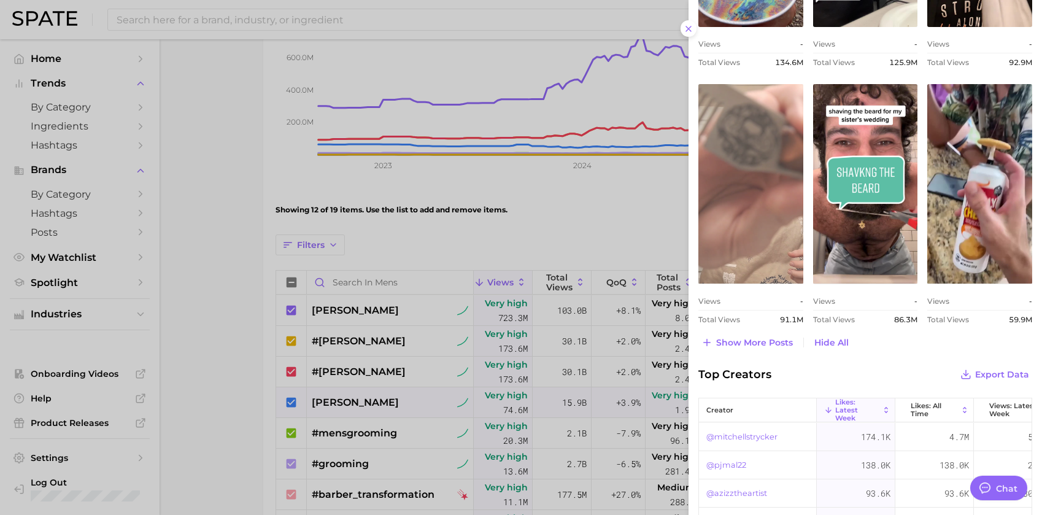
click at [723, 201] on link "view post on TikTok" at bounding box center [750, 183] width 105 height 199
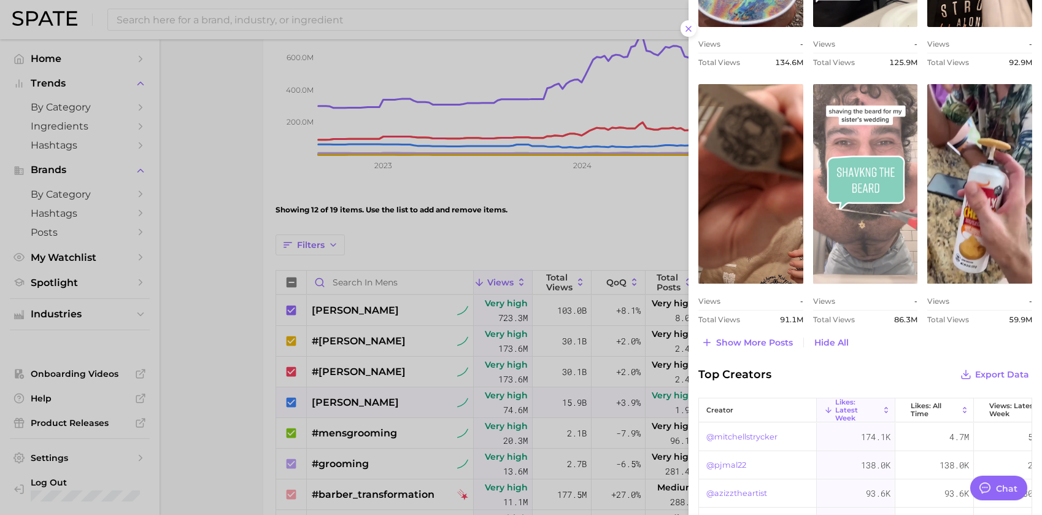
click at [823, 239] on link "view post on TikTok" at bounding box center [865, 183] width 105 height 199
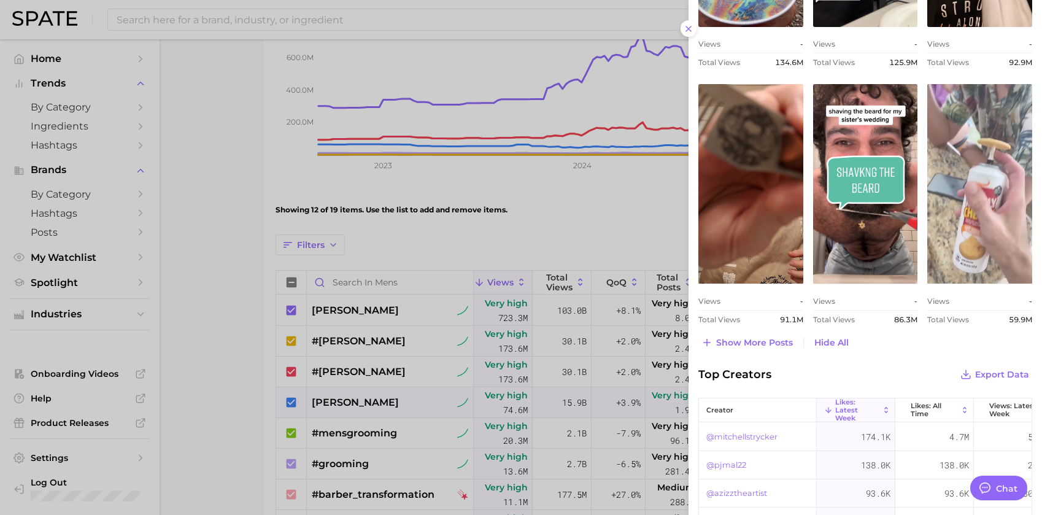
scroll to position [859, 0]
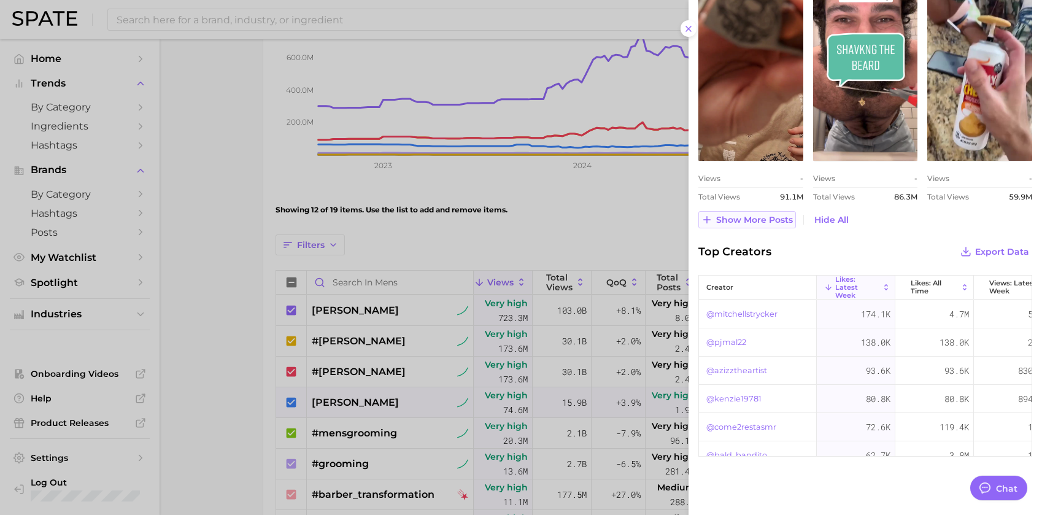
click at [783, 215] on span "Show more posts" at bounding box center [754, 220] width 77 height 10
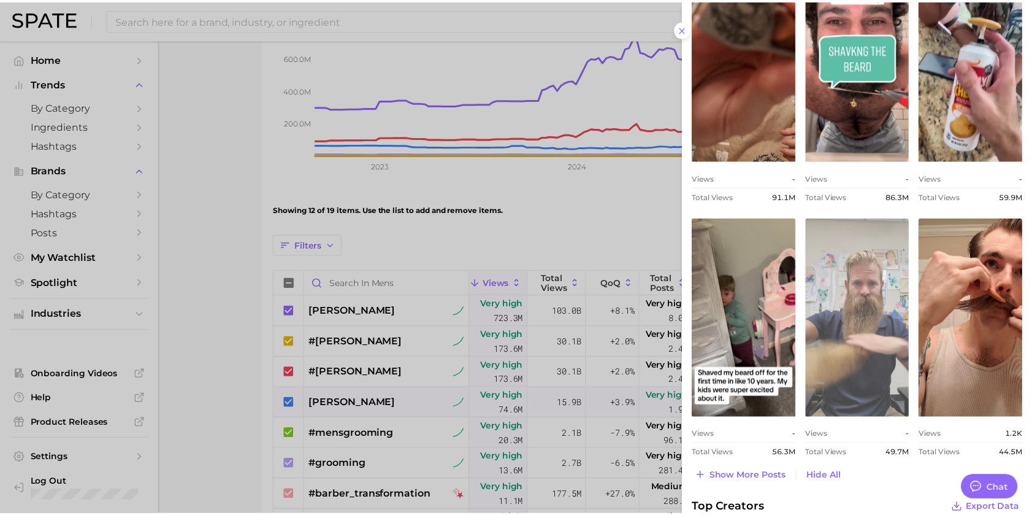
scroll to position [981, 0]
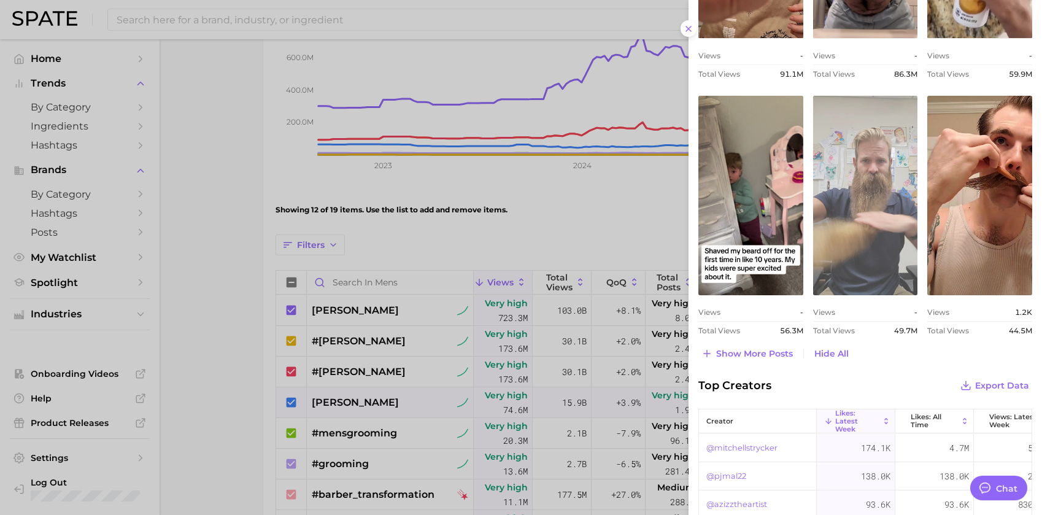
click at [856, 244] on link "view post on TikTok" at bounding box center [865, 195] width 105 height 199
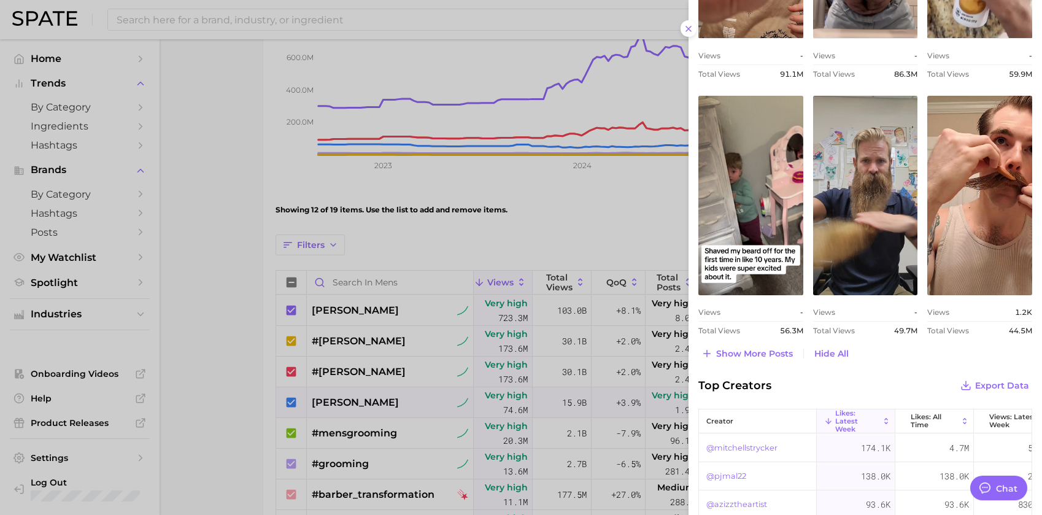
click at [620, 209] on div at bounding box center [521, 257] width 1042 height 515
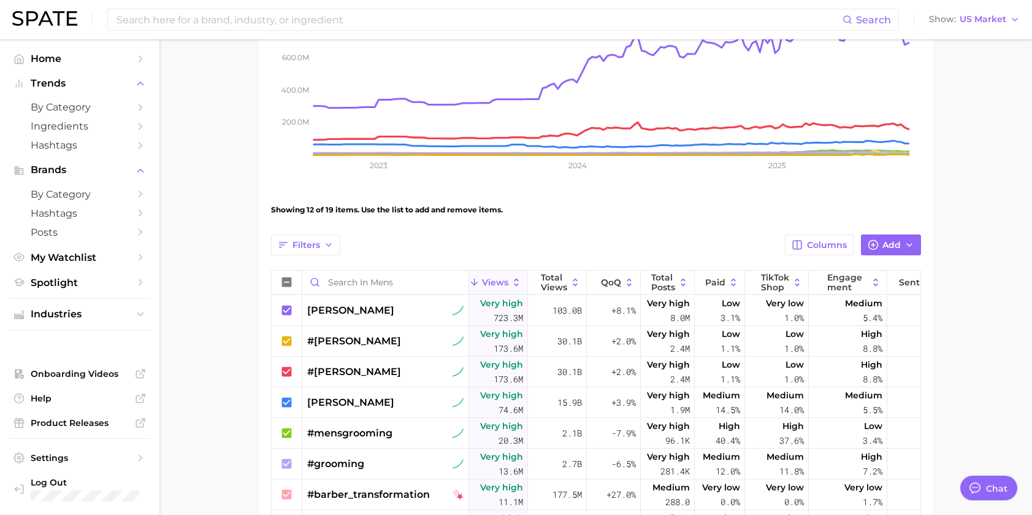
scroll to position [0, 0]
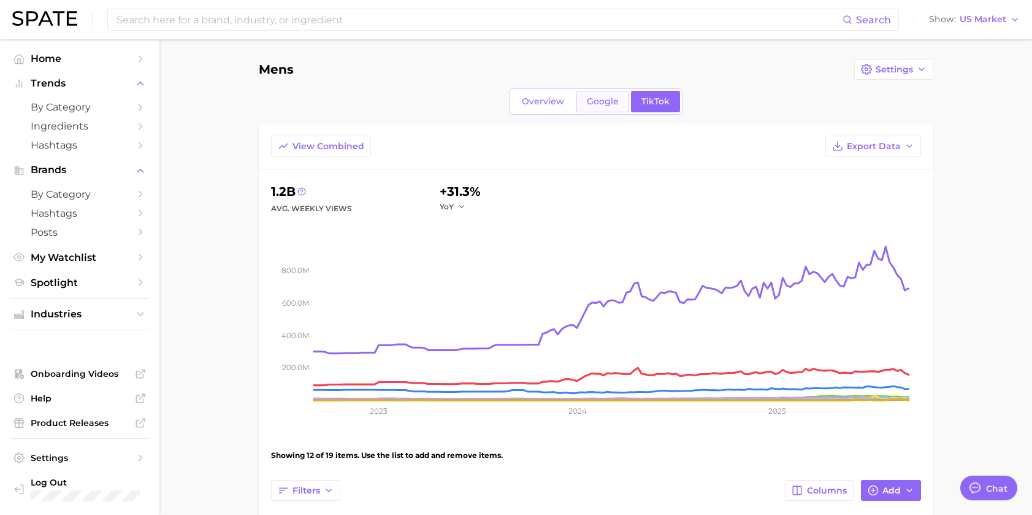
click at [598, 104] on span "Google" at bounding box center [603, 101] width 32 height 10
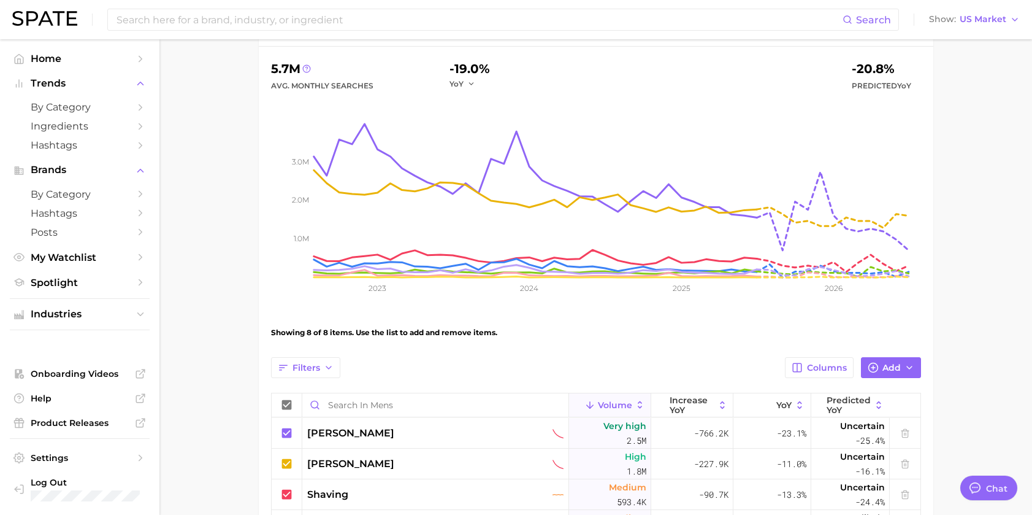
scroll to position [368, 0]
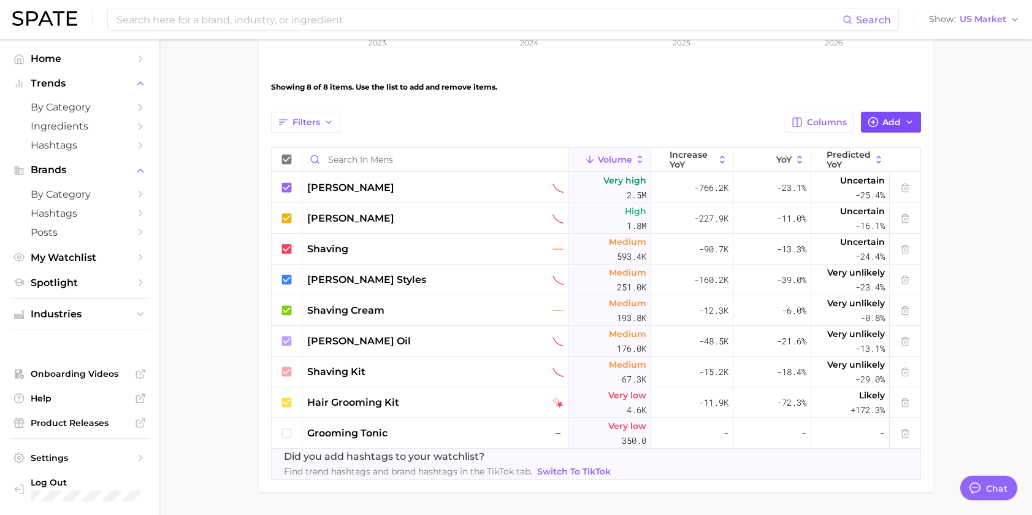
click at [890, 120] on span "Add" at bounding box center [892, 122] width 18 height 10
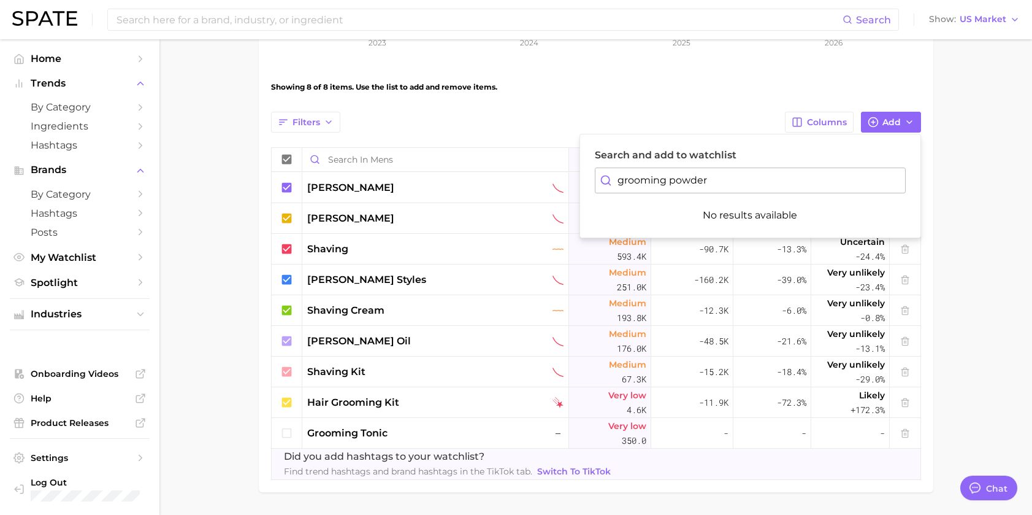
click at [658, 185] on input "grooming powder" at bounding box center [750, 180] width 311 height 26
click at [656, 185] on input "grooming powder" at bounding box center [750, 180] width 311 height 26
drag, startPoint x: 666, startPoint y: 177, endPoint x: 542, endPoint y: 175, distance: 124.5
click at [542, 175] on div "Filters Columns Add Search and add to watchlist grooming powder No results avai…" at bounding box center [596, 296] width 650 height 368
click at [701, 177] on input "grooming powder" at bounding box center [750, 180] width 311 height 26
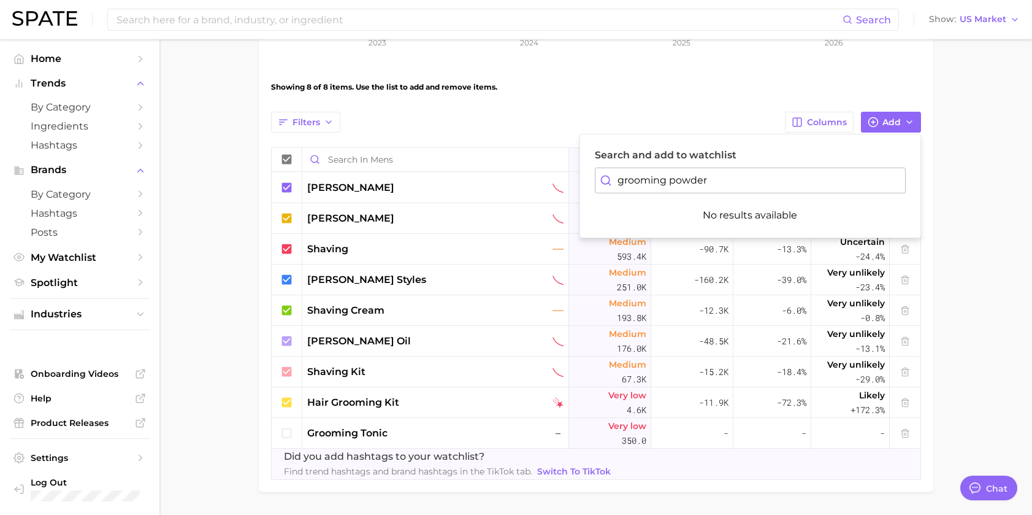
click at [701, 177] on input "grooming powder" at bounding box center [750, 180] width 311 height 26
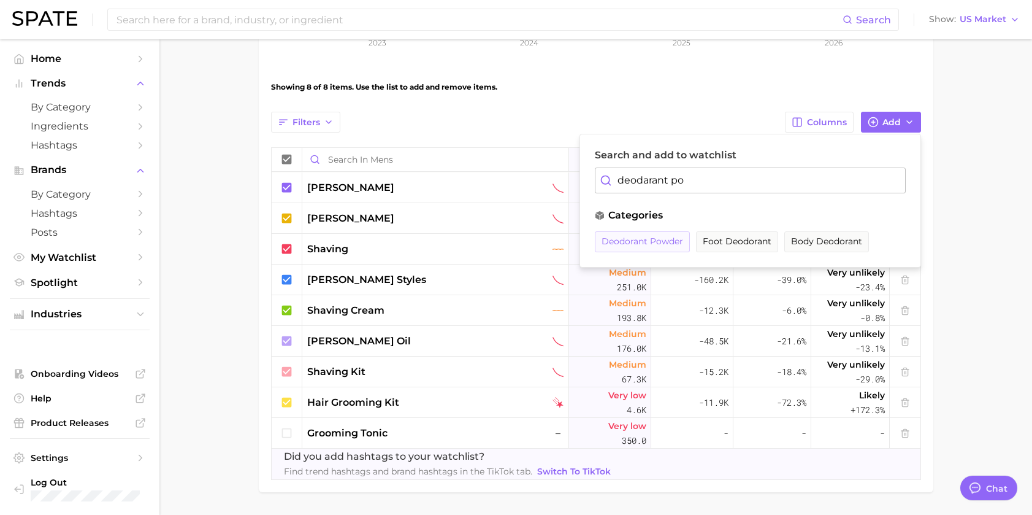
type input "deodarant po"
click at [646, 236] on span "deodorant powder" at bounding box center [643, 241] width 82 height 10
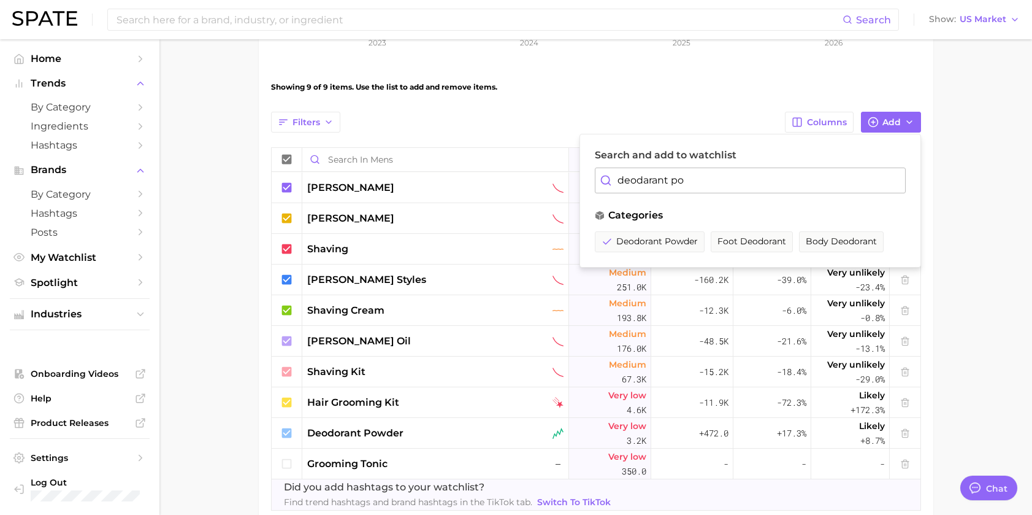
click at [969, 375] on main "Mens Settings Overview Google TikTok View Combined Export Data 5.7m Avg. Monthl…" at bounding box center [595, 127] width 873 height 913
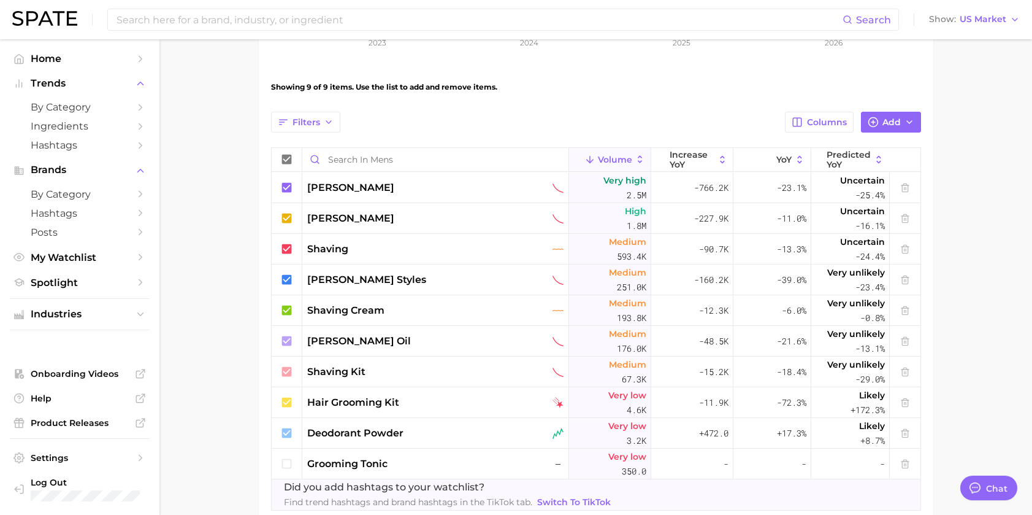
scroll to position [0, 0]
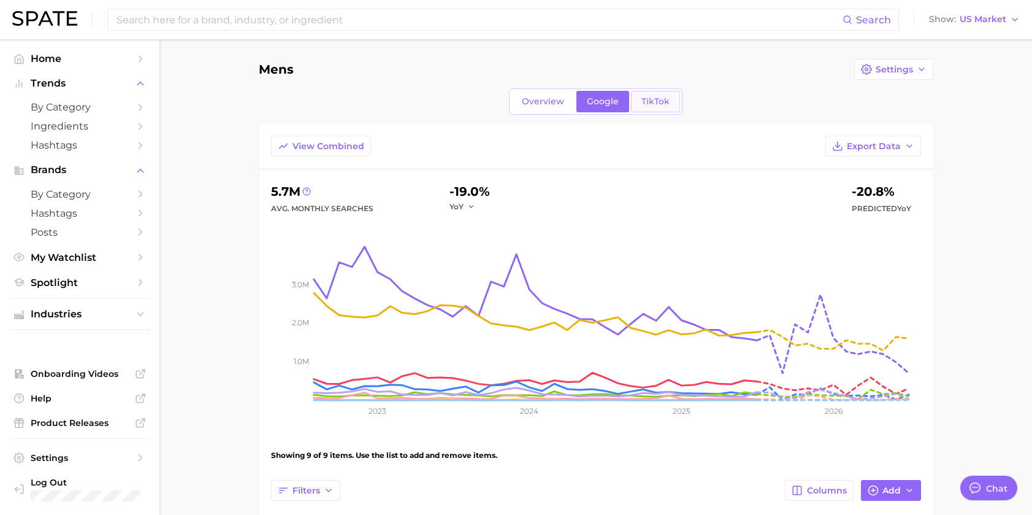
click at [654, 109] on link "TikTok" at bounding box center [655, 101] width 49 height 21
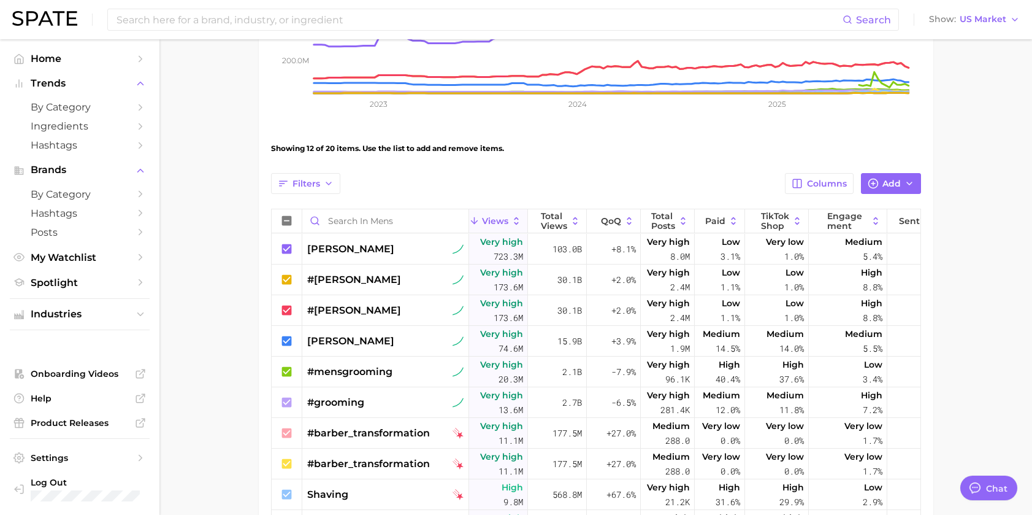
scroll to position [245, 0]
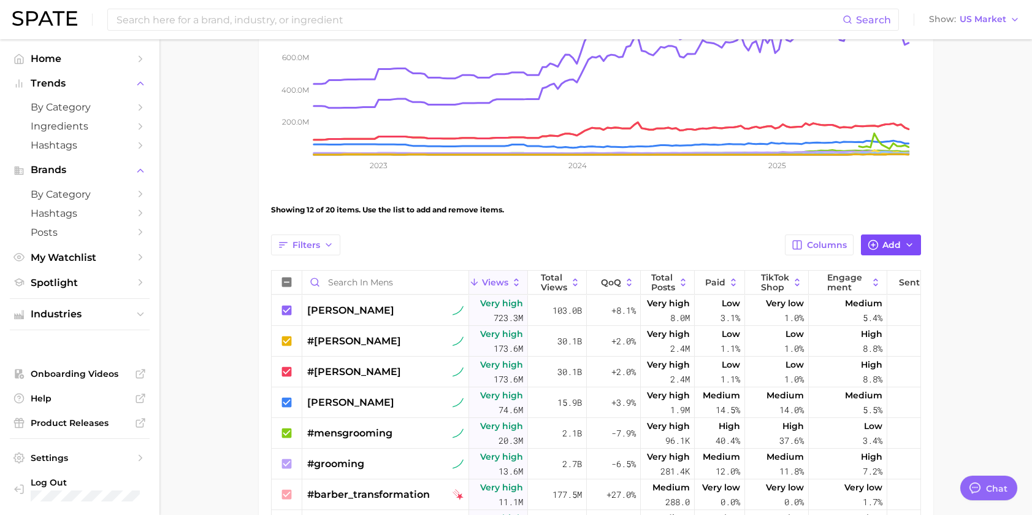
click at [880, 247] on button "Add" at bounding box center [891, 244] width 60 height 21
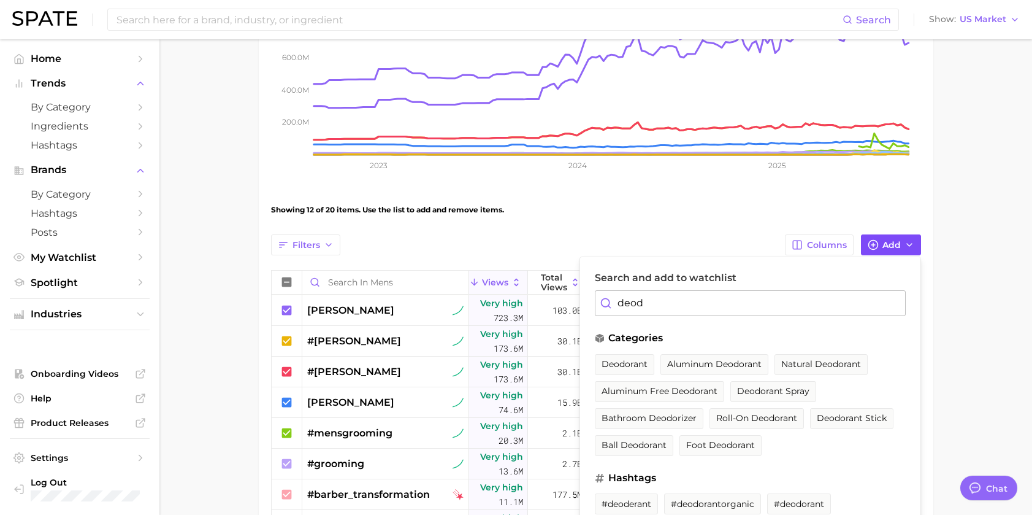
type input "deodarant po"
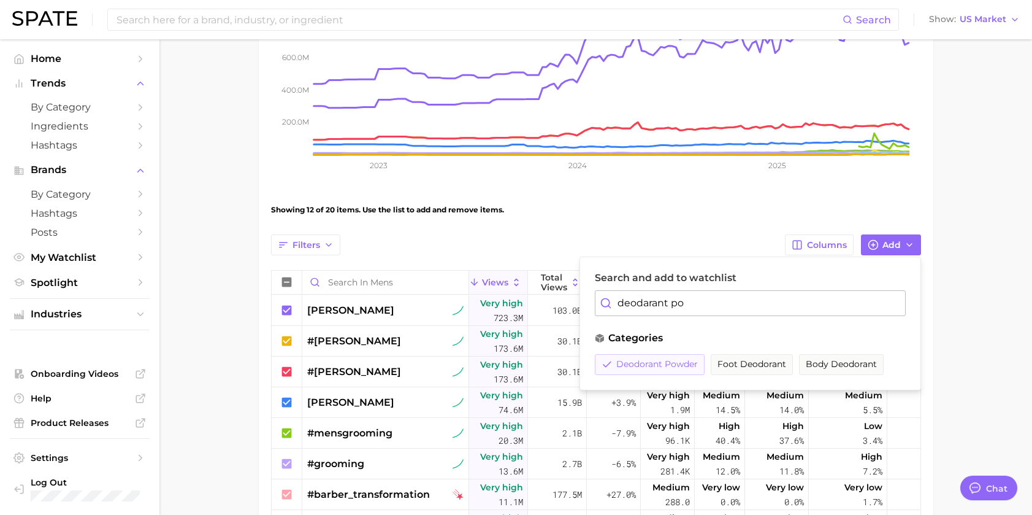
click at [683, 369] on span "deodorant powder" at bounding box center [657, 364] width 82 height 10
click at [683, 369] on span "deodorant powder" at bounding box center [643, 364] width 82 height 10
click at [678, 183] on icon "200.0m 400.0m 600.0m 800.0m 2023 2024 2025" at bounding box center [596, 78] width 650 height 215
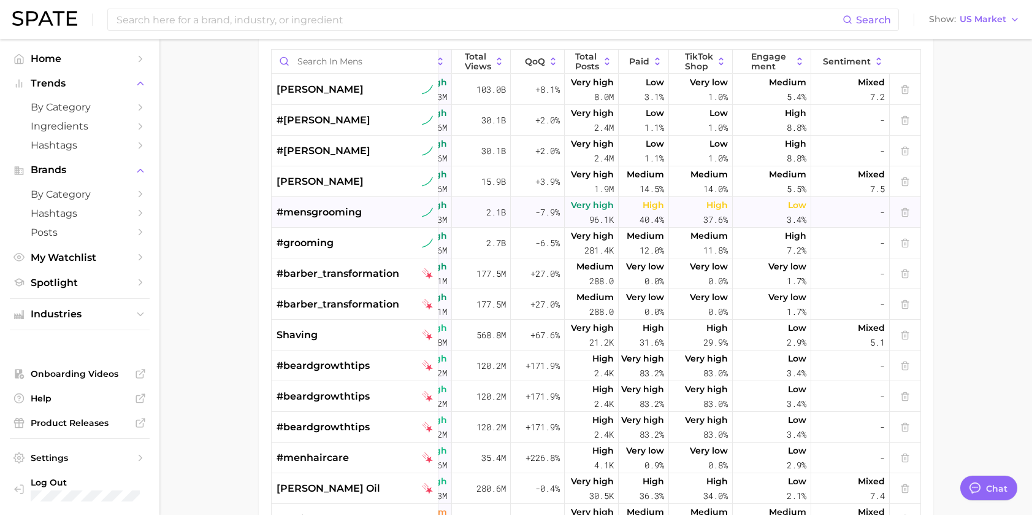
scroll to position [98, 0]
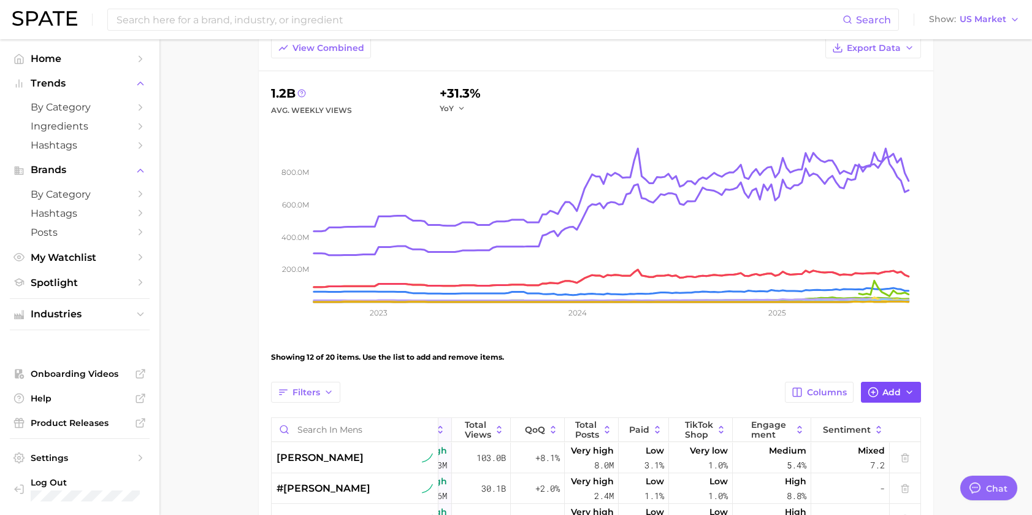
click at [888, 386] on button "Add" at bounding box center [891, 392] width 60 height 21
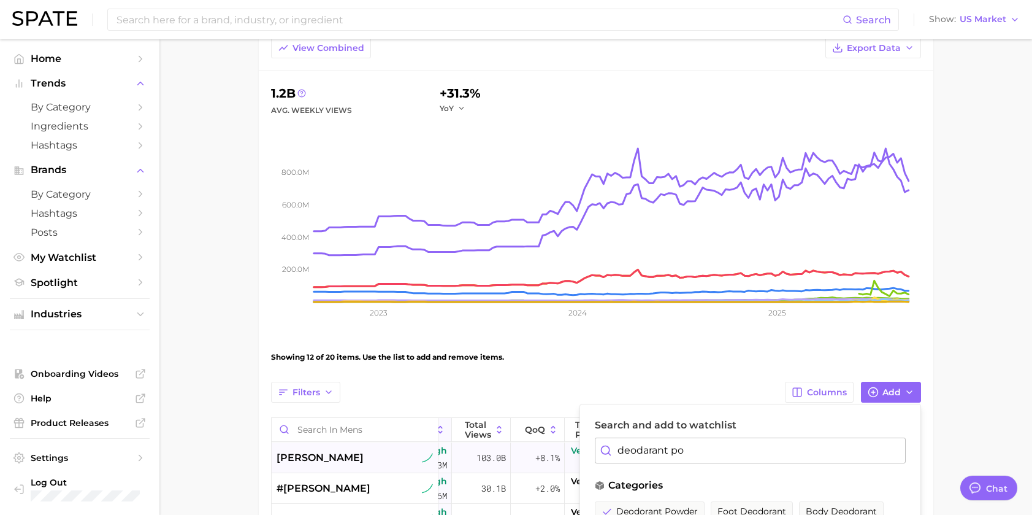
drag, startPoint x: 735, startPoint y: 455, endPoint x: 538, endPoint y: 442, distance: 197.3
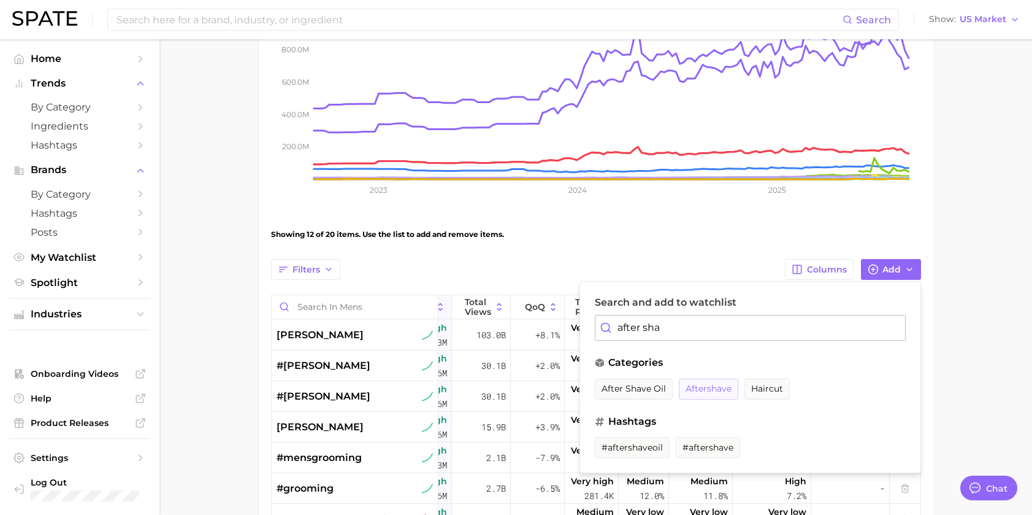
type input "after sha"
click at [716, 389] on span "aftershave" at bounding box center [709, 388] width 46 height 10
click at [691, 448] on span "#aftershave" at bounding box center [708, 447] width 51 height 10
click at [638, 444] on span "#aftershaveoil" at bounding box center [632, 447] width 61 height 10
click at [656, 389] on span "after shave oil" at bounding box center [634, 388] width 64 height 10
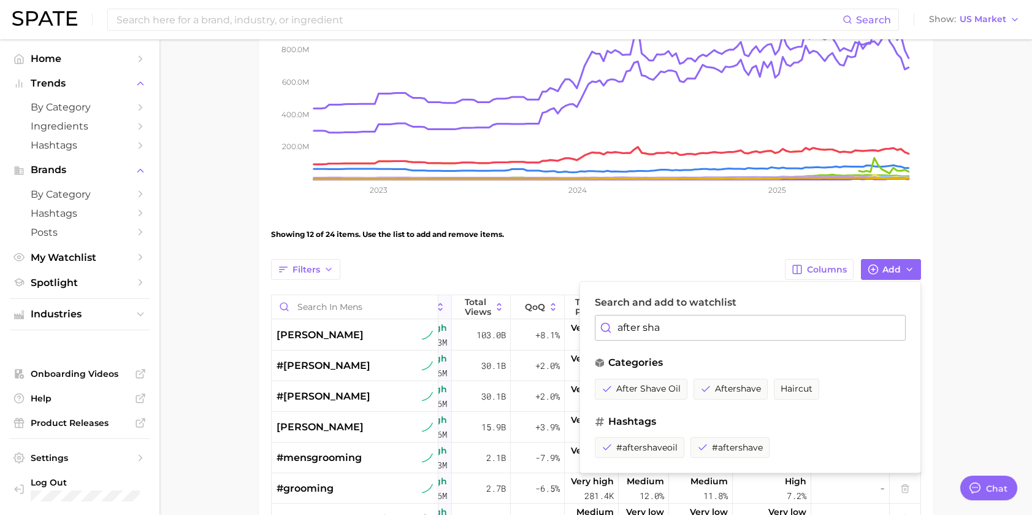
click at [730, 234] on div "Showing 12 of 24 items. Use the list to add and remove items." at bounding box center [596, 234] width 650 height 34
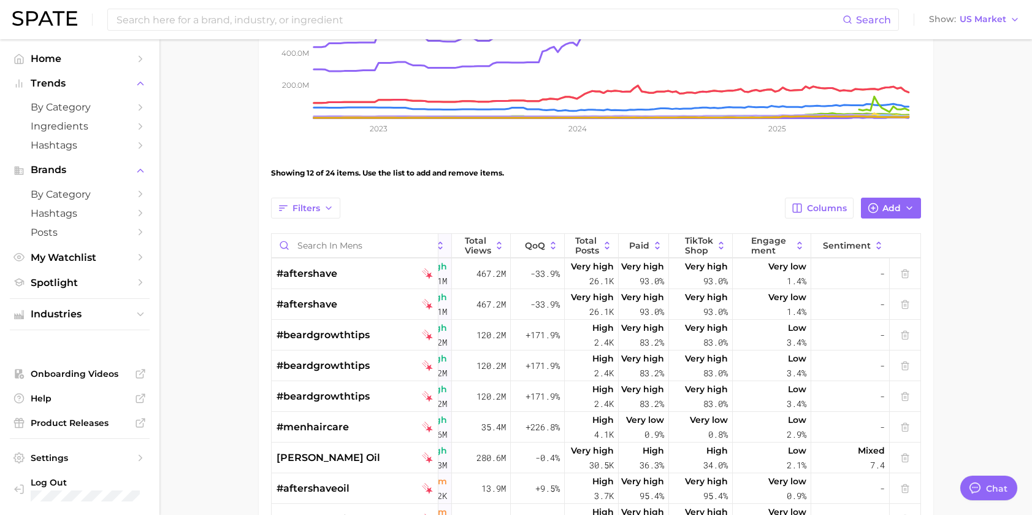
scroll to position [184, 85]
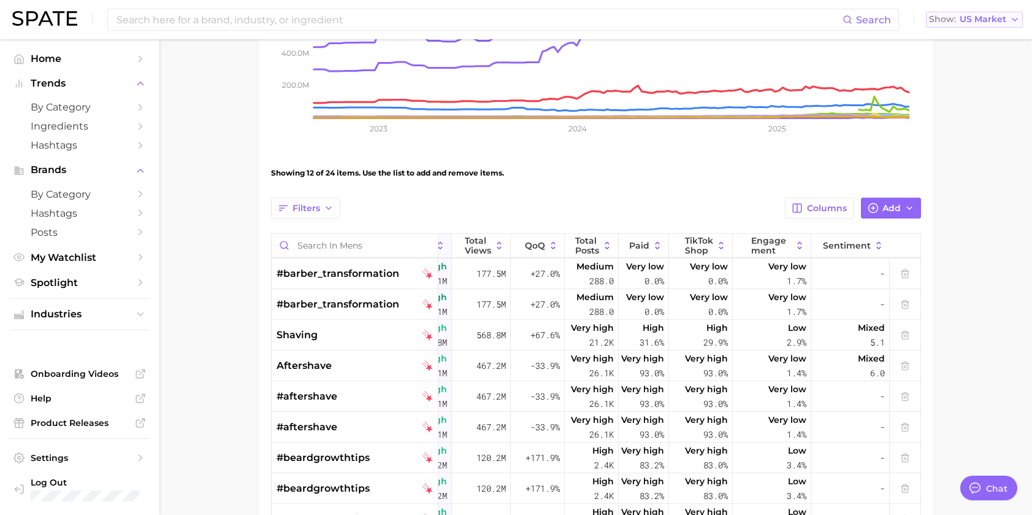
click at [973, 20] on span "US Market" at bounding box center [983, 19] width 47 height 7
click at [855, 166] on div "Showing 12 of 24 items. Use the list to add and remove items." at bounding box center [596, 173] width 650 height 34
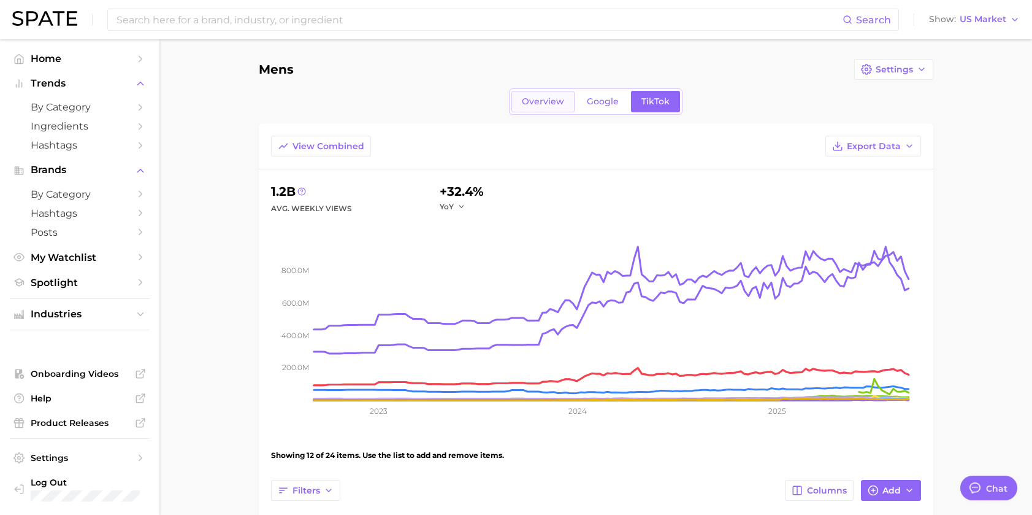
click at [539, 98] on span "Overview" at bounding box center [543, 101] width 42 height 10
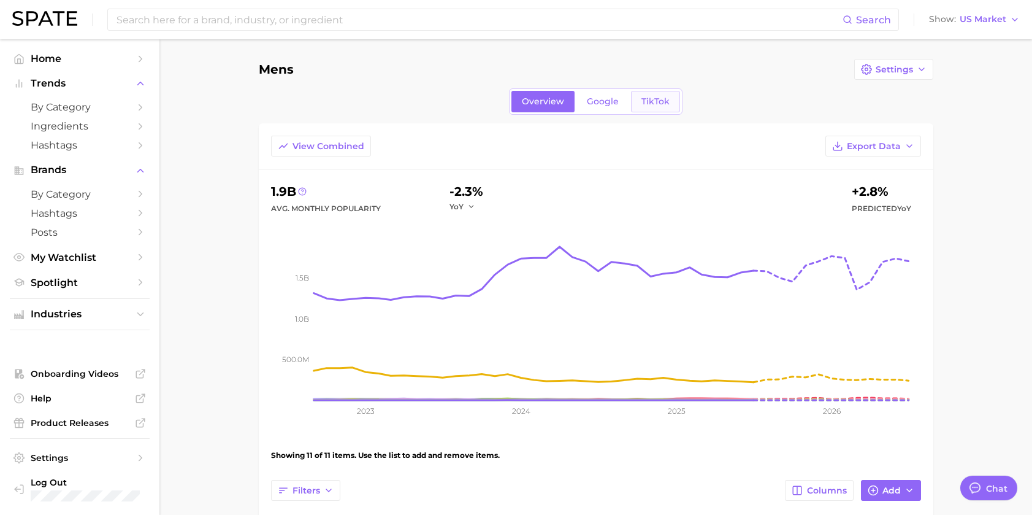
click at [657, 100] on span "TikTok" at bounding box center [656, 101] width 28 height 10
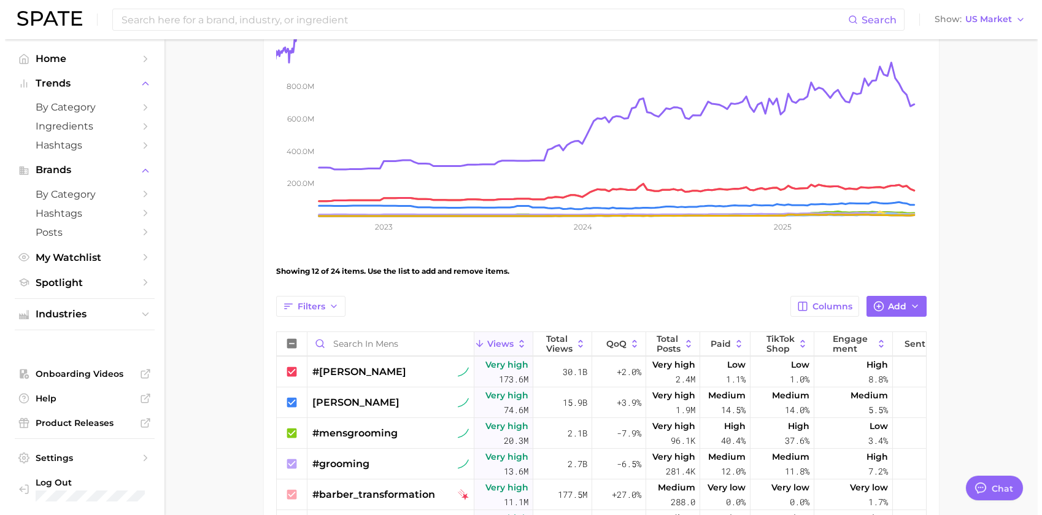
scroll to position [368, 0]
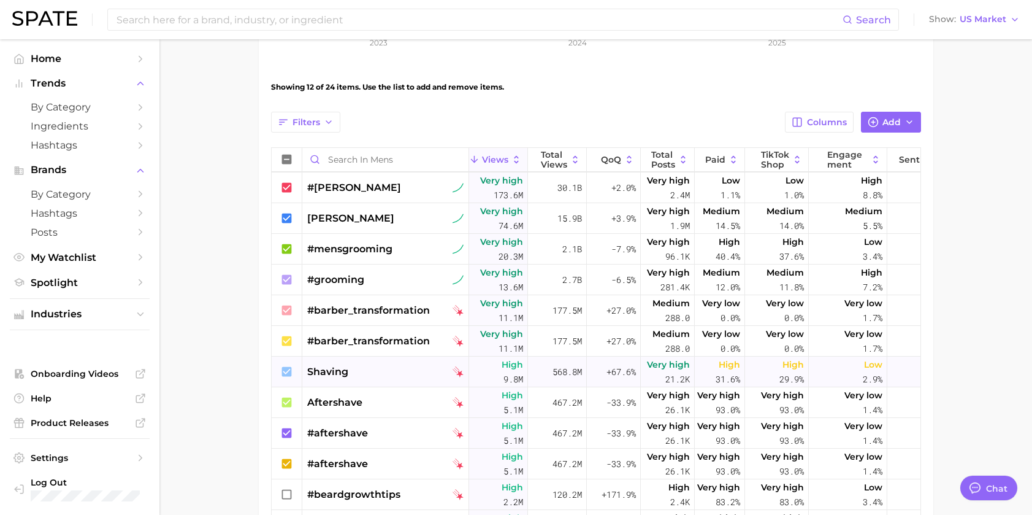
click at [451, 368] on div "shaving" at bounding box center [385, 371] width 156 height 15
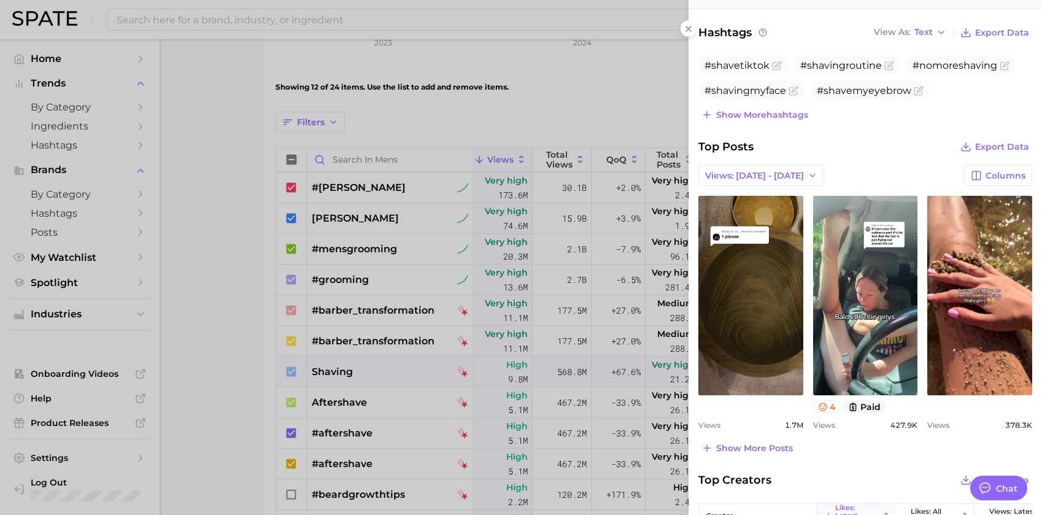
click at [330, 405] on div at bounding box center [521, 257] width 1042 height 515
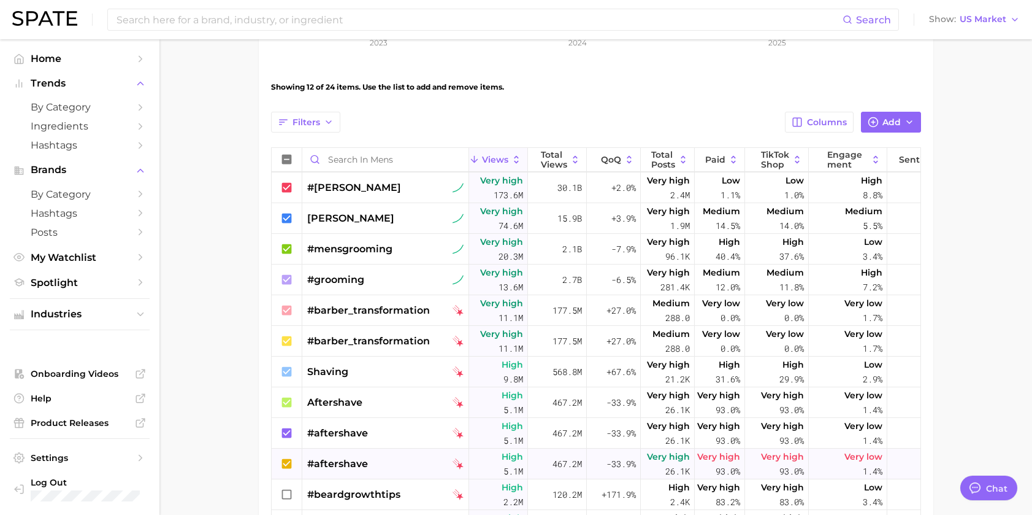
click at [382, 469] on div "#aftershave" at bounding box center [385, 463] width 156 height 31
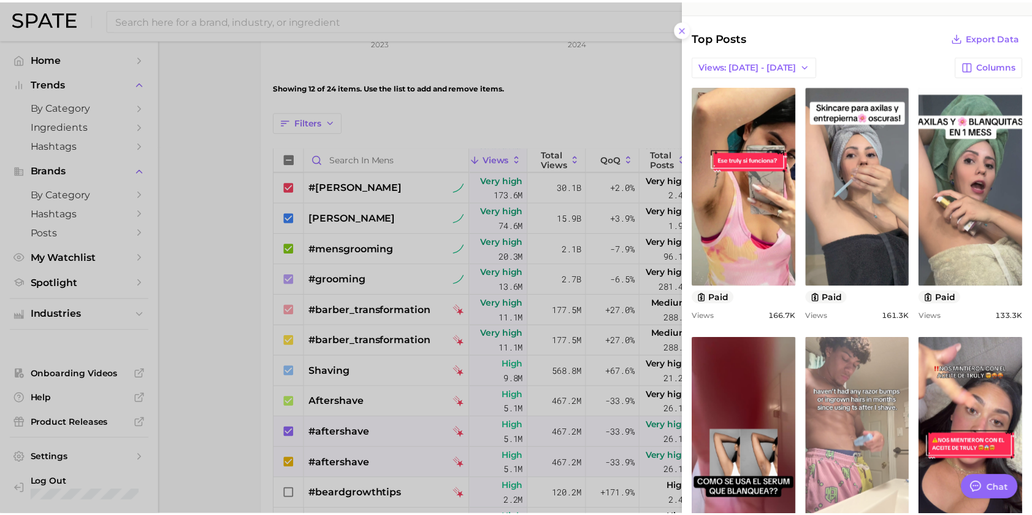
scroll to position [491, 0]
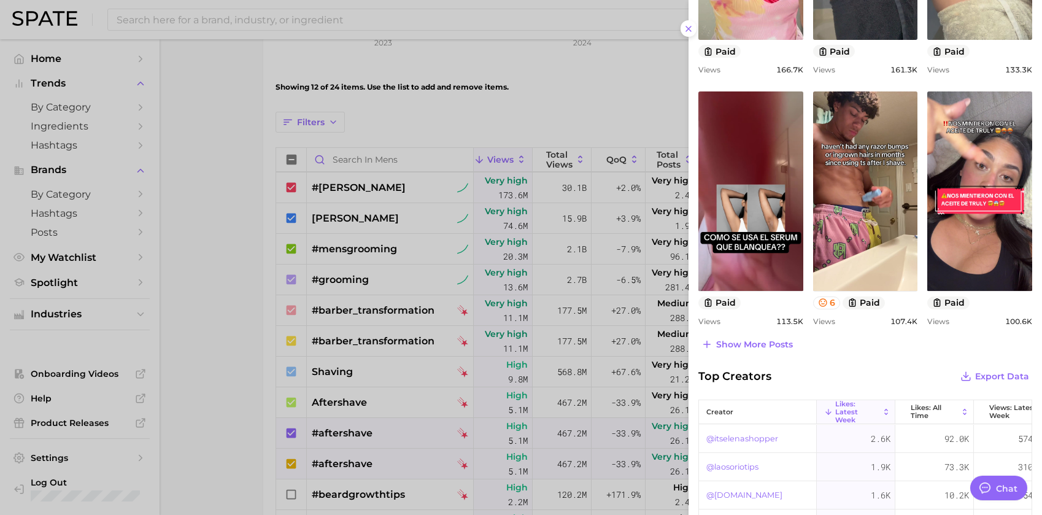
click at [591, 69] on div at bounding box center [521, 257] width 1042 height 515
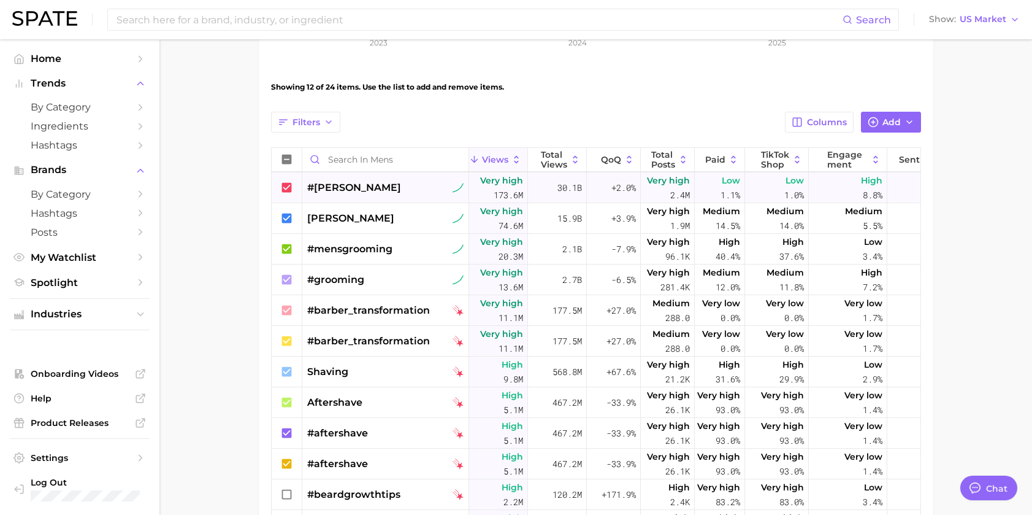
scroll to position [0, 0]
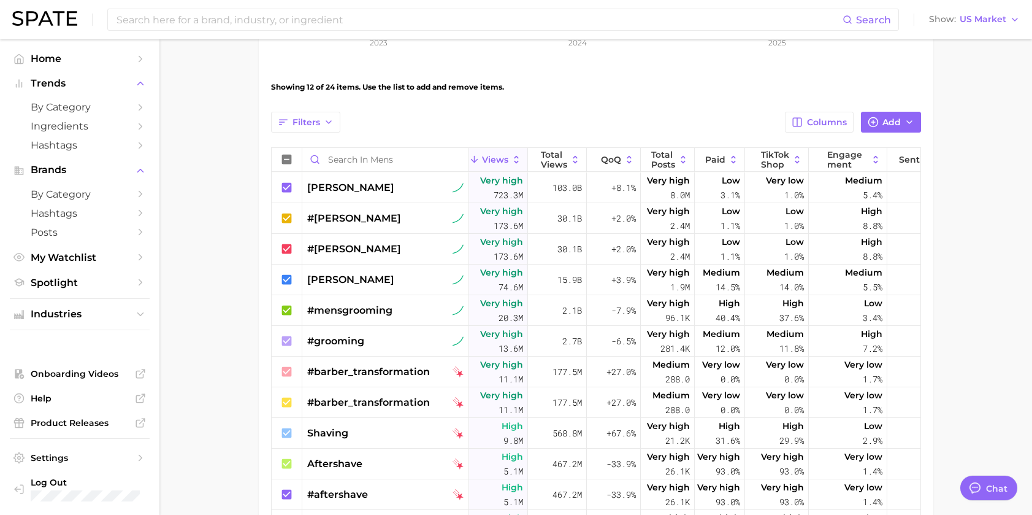
click at [937, 77] on main "Mens Settings Overview Google TikTok View Combined Export Data 1.2b Avg. Weekly…" at bounding box center [595, 203] width 873 height 1064
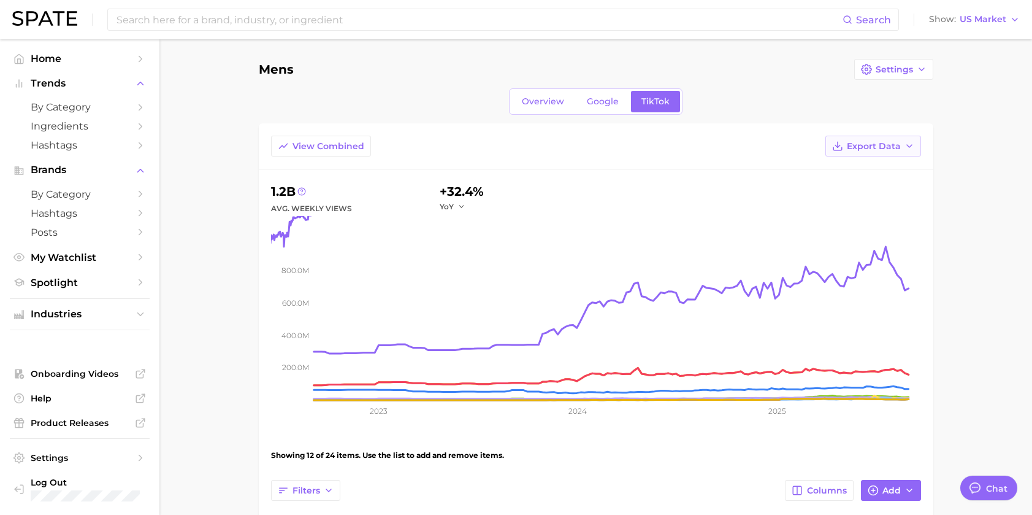
click at [890, 148] on span "Export Data" at bounding box center [874, 146] width 54 height 10
click at [824, 171] on span "Table Data CSV" at bounding box center [840, 169] width 67 height 10
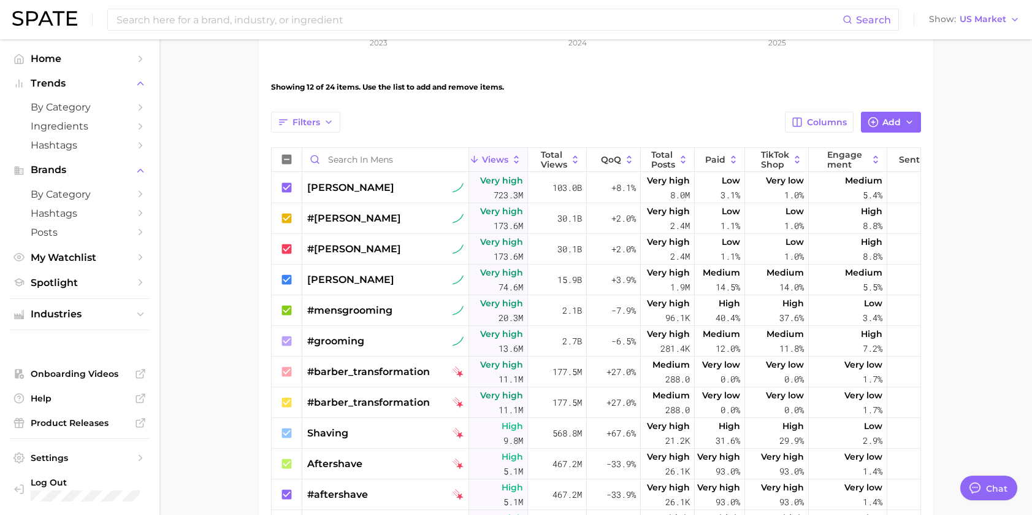
scroll to position [429, 0]
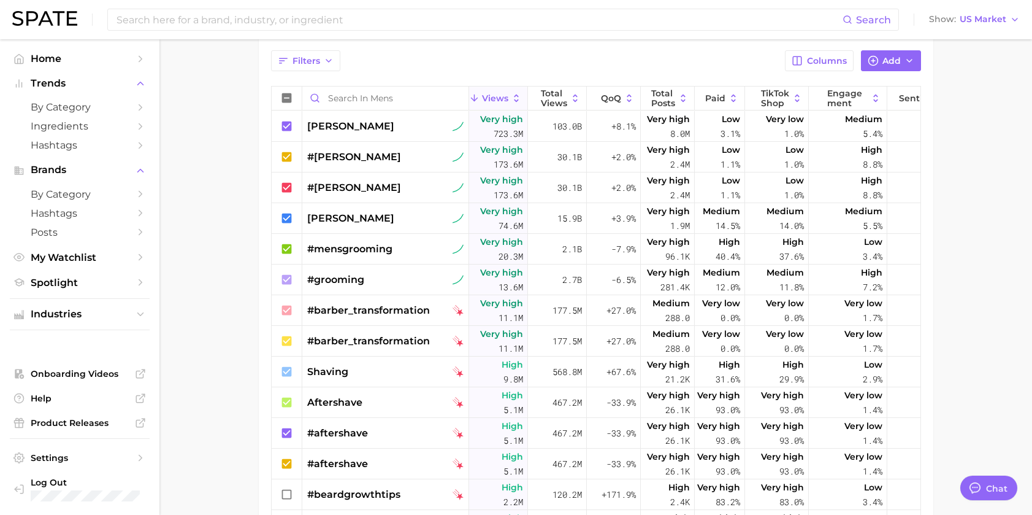
click at [485, 75] on div "Filters Columns Add Views Total Views QoQ Total Posts Paid TikTok Shop engageme…" at bounding box center [596, 325] width 650 height 550
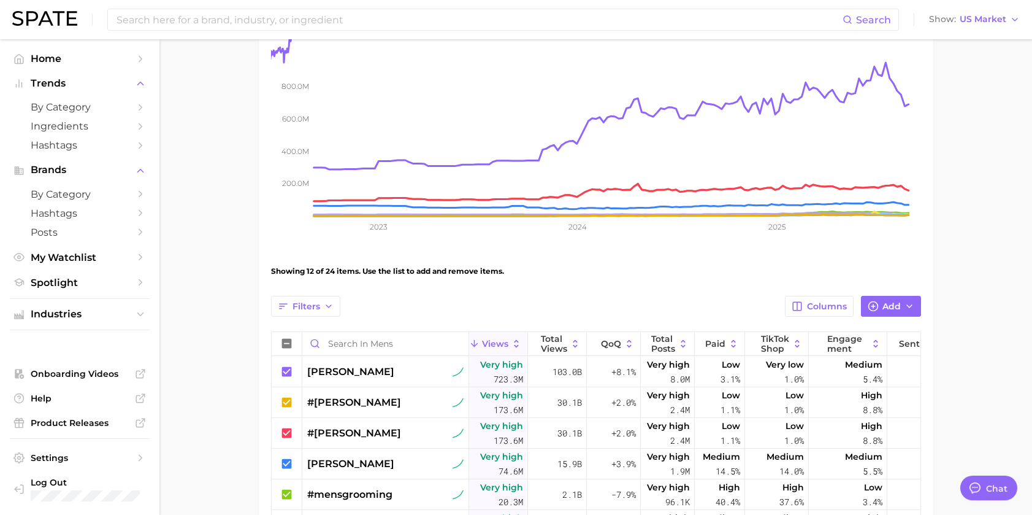
scroll to position [0, 0]
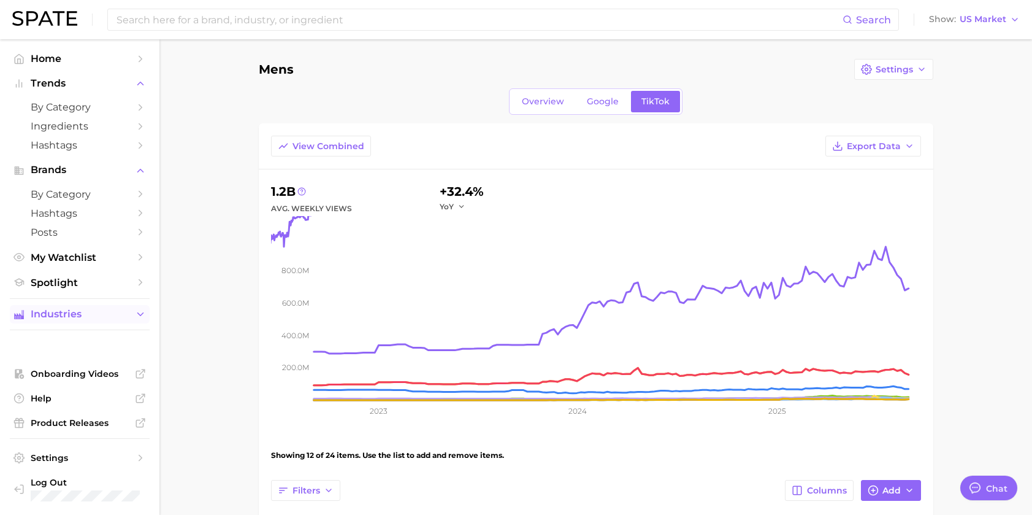
click at [84, 317] on span "Industries" at bounding box center [80, 314] width 98 height 11
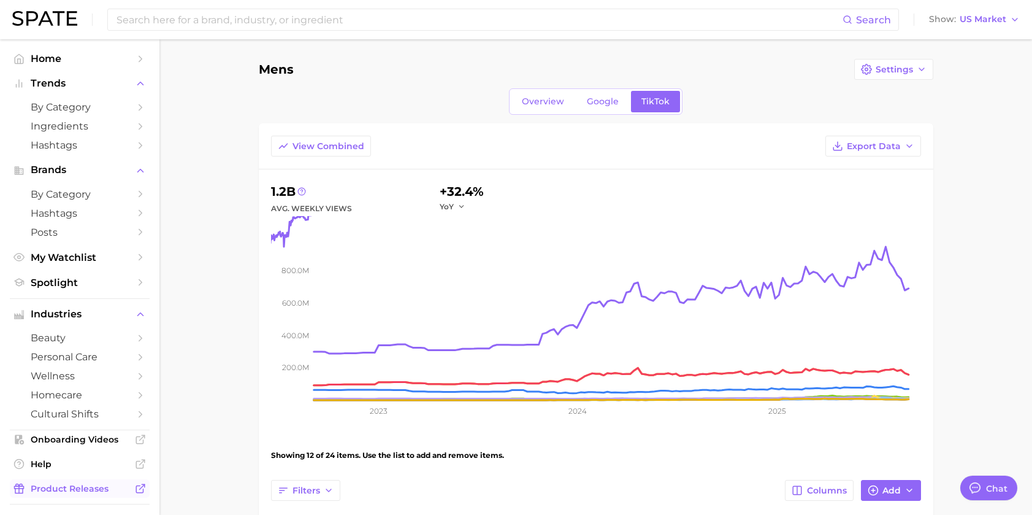
scroll to position [66, 0]
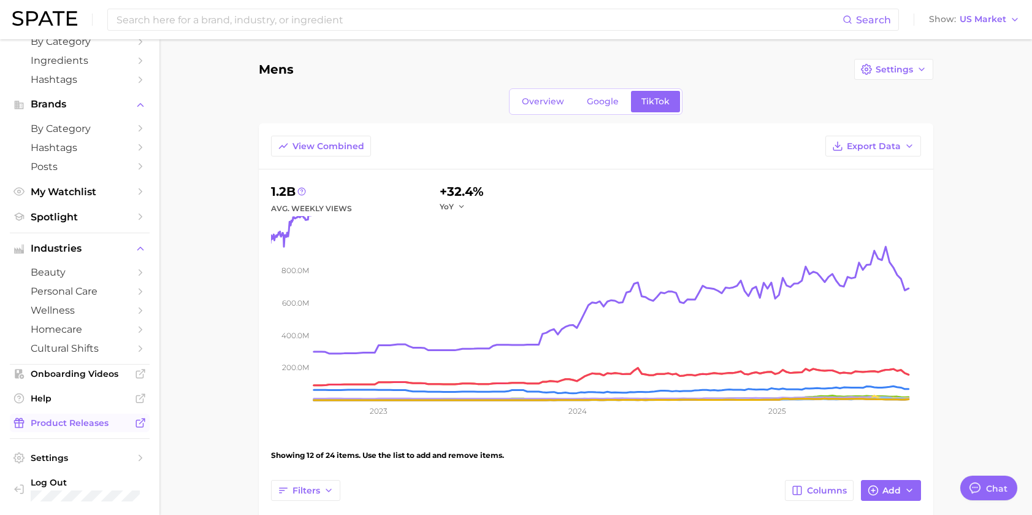
click at [93, 425] on span "Product Releases" at bounding box center [80, 422] width 98 height 11
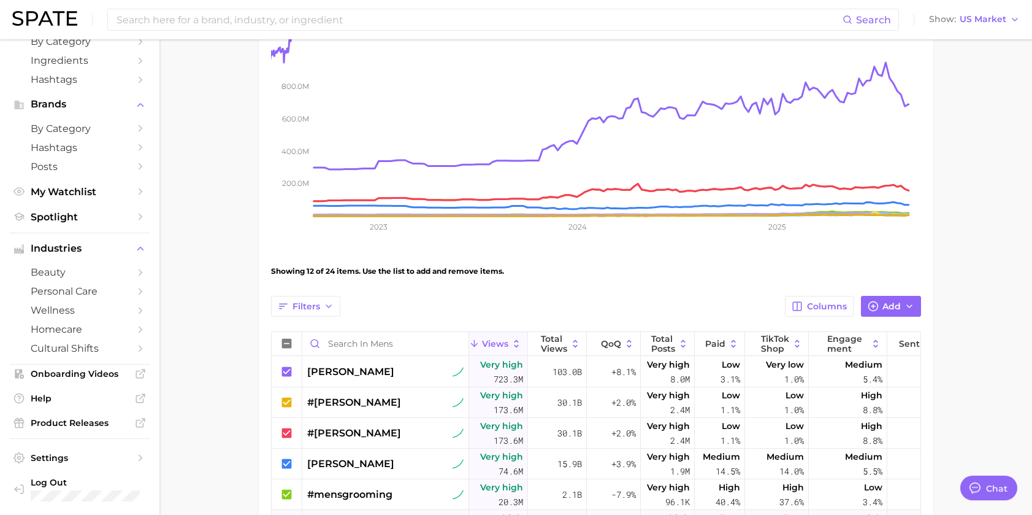
scroll to position [61, 0]
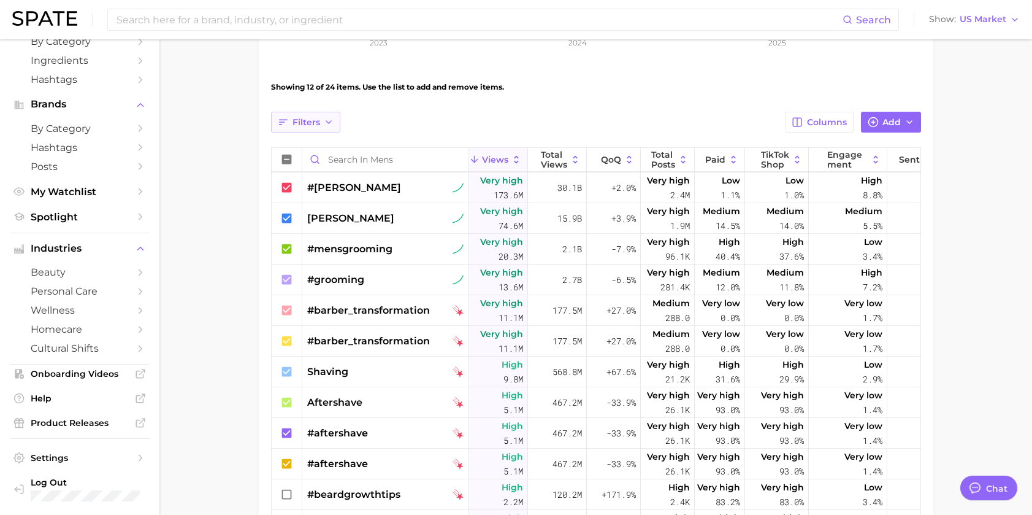
click at [306, 123] on span "Filters" at bounding box center [307, 122] width 28 height 10
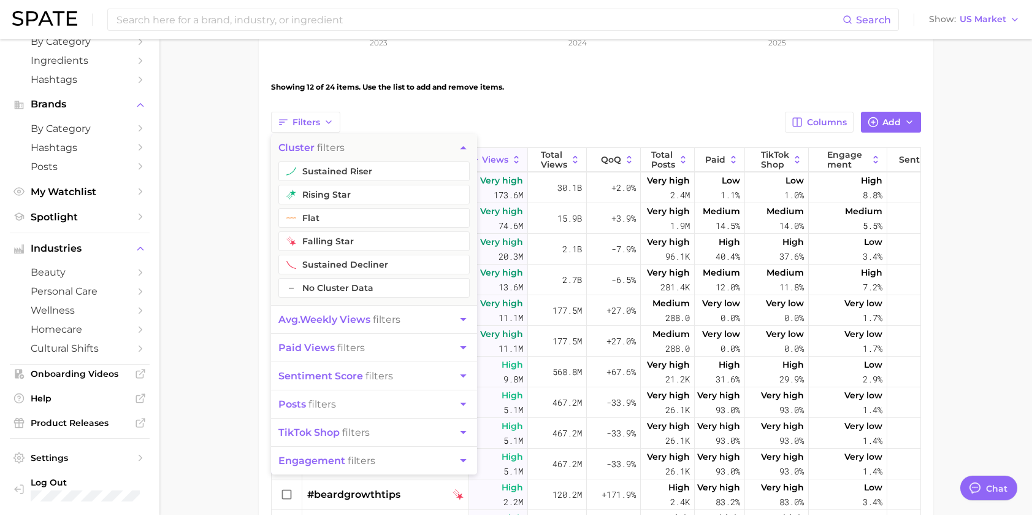
click at [667, 68] on div "View Combined Export Data 1.2b Avg. Weekly Views +32.4% YoY 200.0m 400.0m 600.0…" at bounding box center [596, 215] width 650 height 894
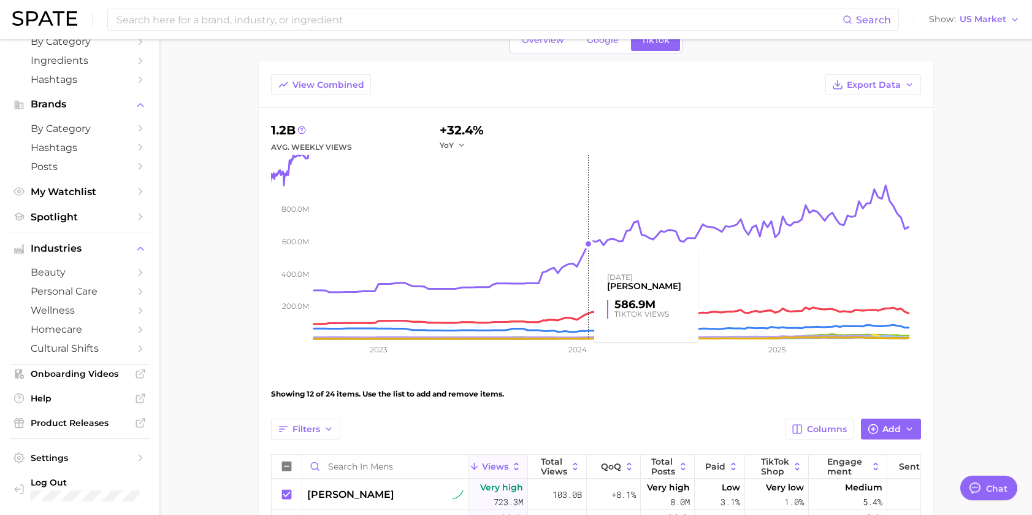
scroll to position [307, 0]
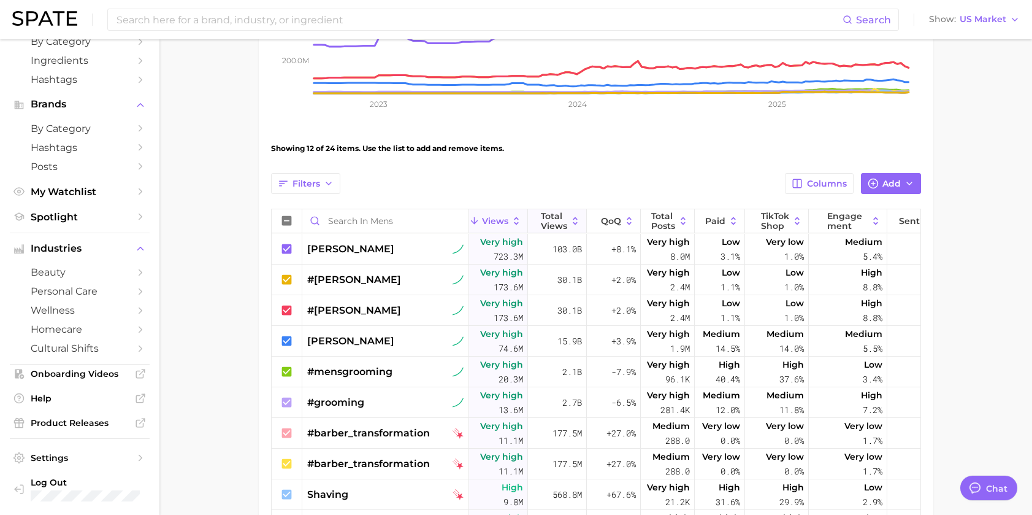
click at [551, 215] on span "Total Views" at bounding box center [554, 221] width 26 height 20
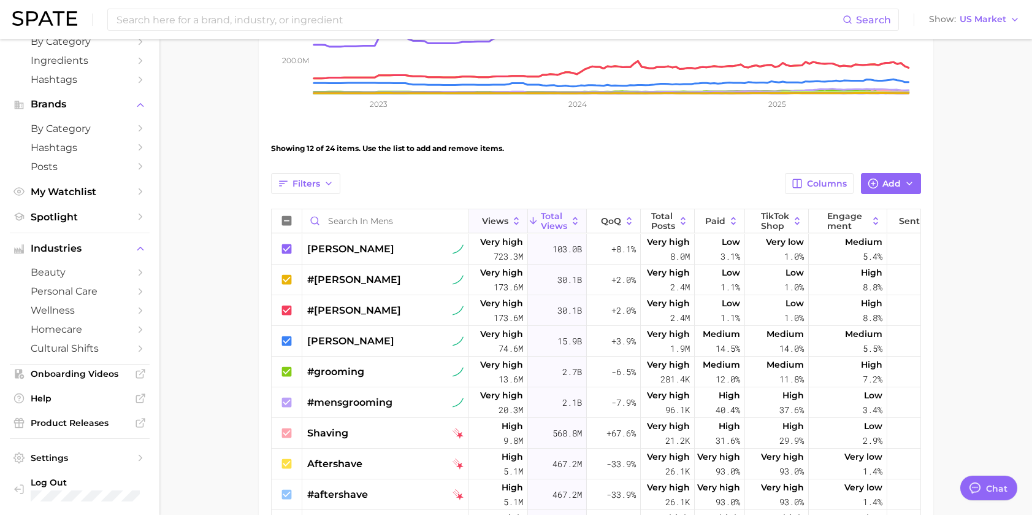
click at [500, 216] on span "Views" at bounding box center [495, 221] width 26 height 10
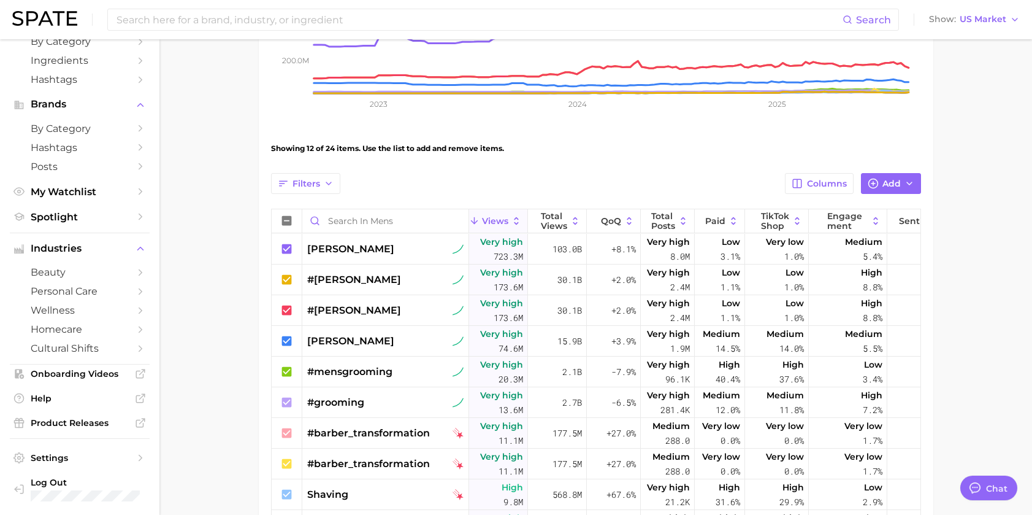
click at [701, 140] on div "Showing 12 of 24 items. Use the list to add and remove items." at bounding box center [596, 148] width 650 height 34
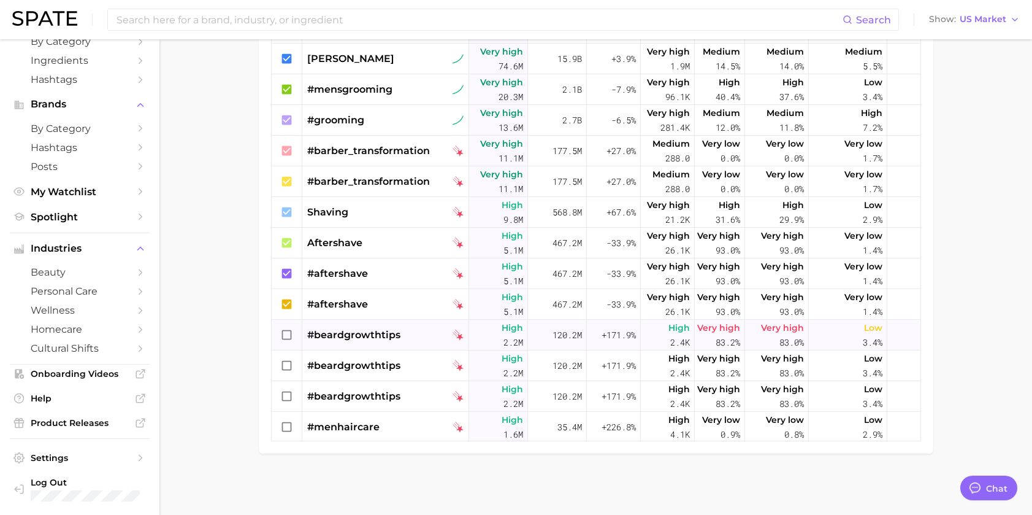
scroll to position [61, 0]
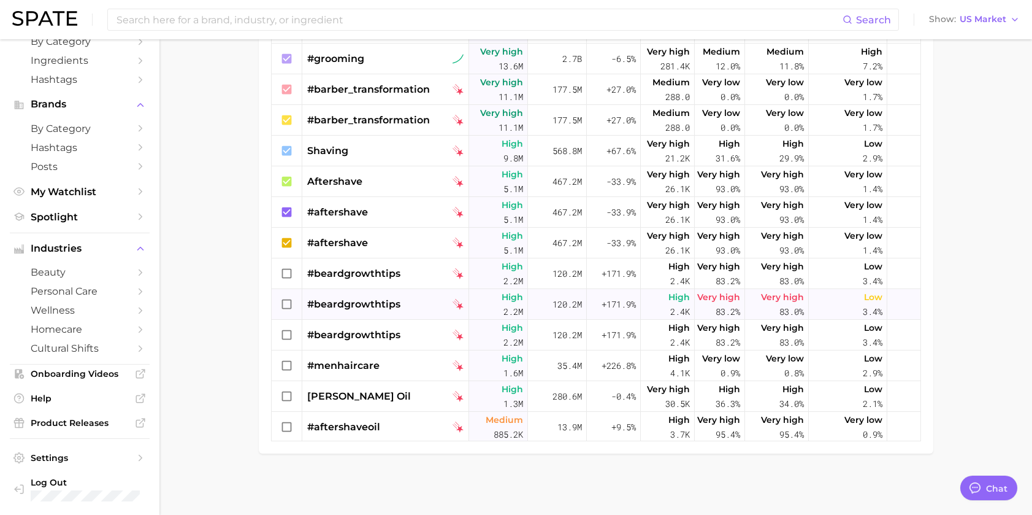
click at [283, 300] on icon at bounding box center [287, 304] width 10 height 10
click at [282, 336] on icon at bounding box center [286, 334] width 13 height 13
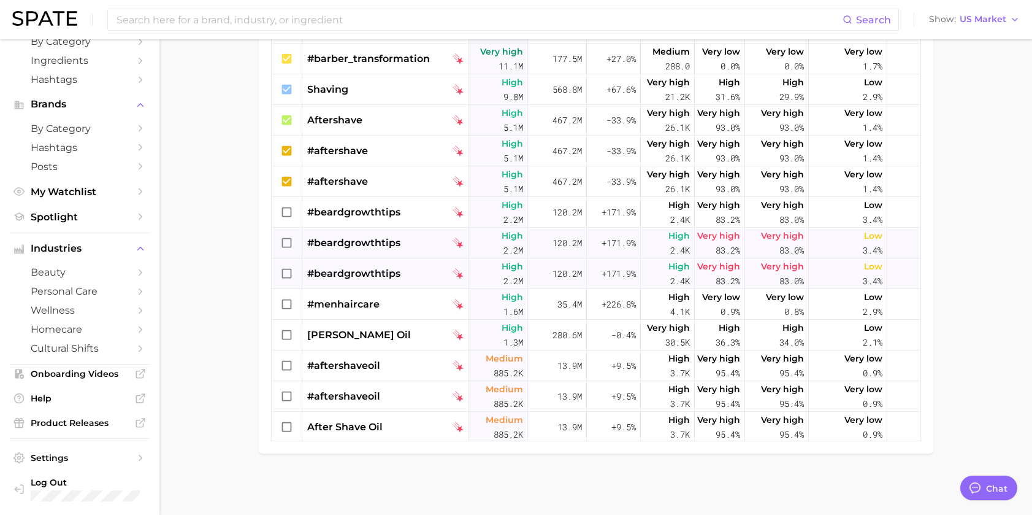
click at [288, 269] on icon at bounding box center [287, 273] width 10 height 10
click at [286, 269] on icon at bounding box center [287, 273] width 10 height 10
click at [291, 270] on icon at bounding box center [287, 273] width 10 height 10
click at [290, 271] on icon at bounding box center [287, 273] width 10 height 10
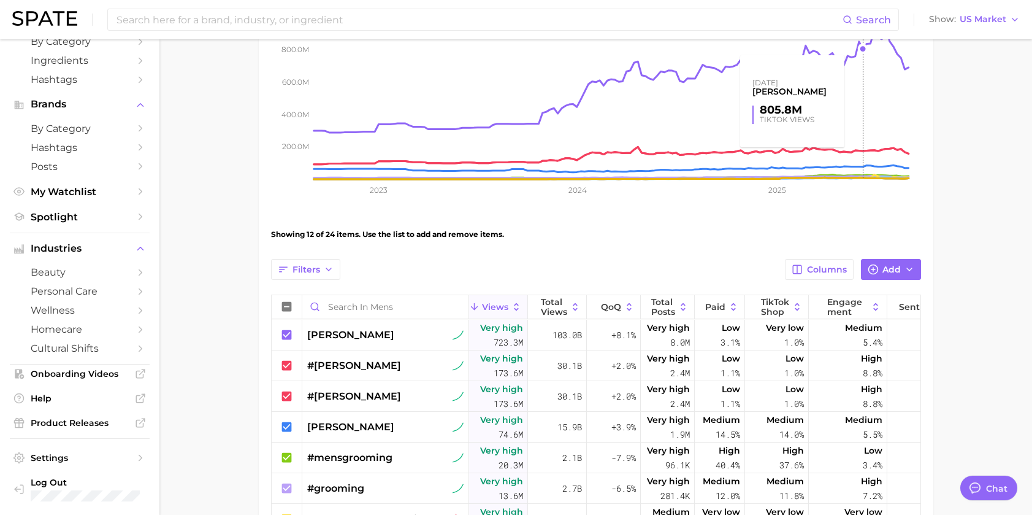
scroll to position [0, 0]
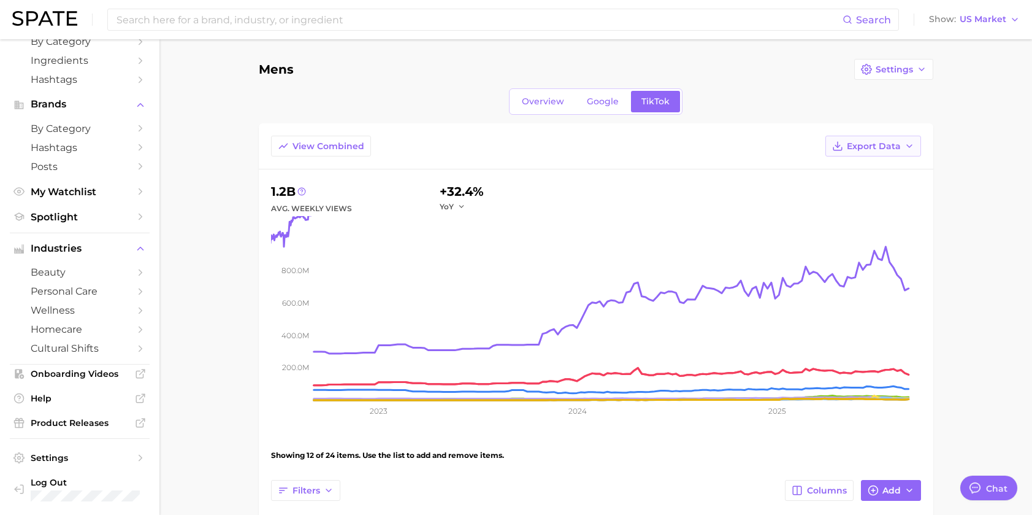
click at [899, 149] on span "Export Data" at bounding box center [874, 146] width 54 height 10
click at [870, 191] on span "Time Series CSV" at bounding box center [843, 191] width 72 height 10
drag, startPoint x: 694, startPoint y: 149, endPoint x: 717, endPoint y: 163, distance: 26.9
click at [694, 149] on div "View Combined Export Data" at bounding box center [596, 153] width 675 height 34
click at [887, 147] on span "Export Data" at bounding box center [874, 146] width 54 height 10
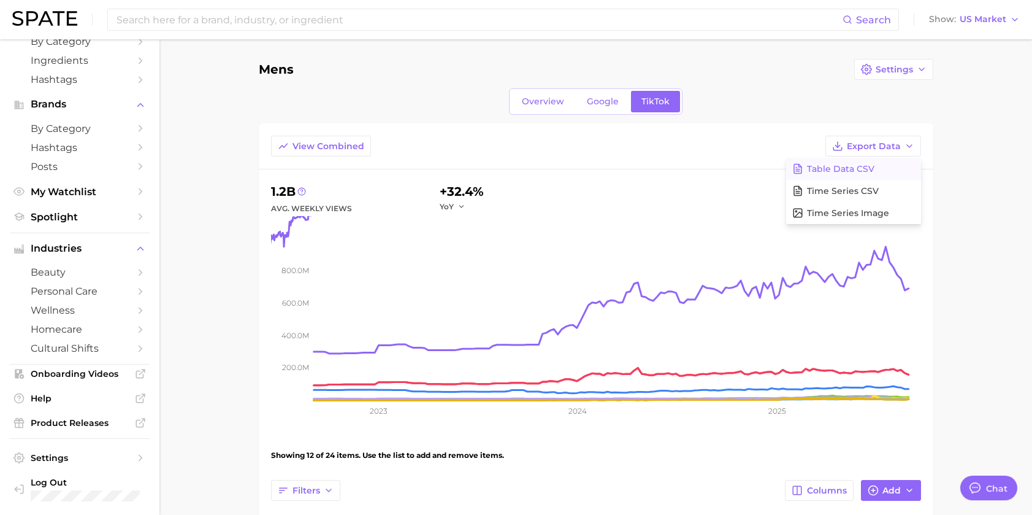
click at [873, 169] on span "Table Data CSV" at bounding box center [840, 169] width 67 height 10
click at [893, 149] on span "Export Data" at bounding box center [874, 146] width 54 height 10
click at [875, 215] on span "Time Series Image" at bounding box center [848, 213] width 82 height 10
